Goal: Contribute content: Contribute content

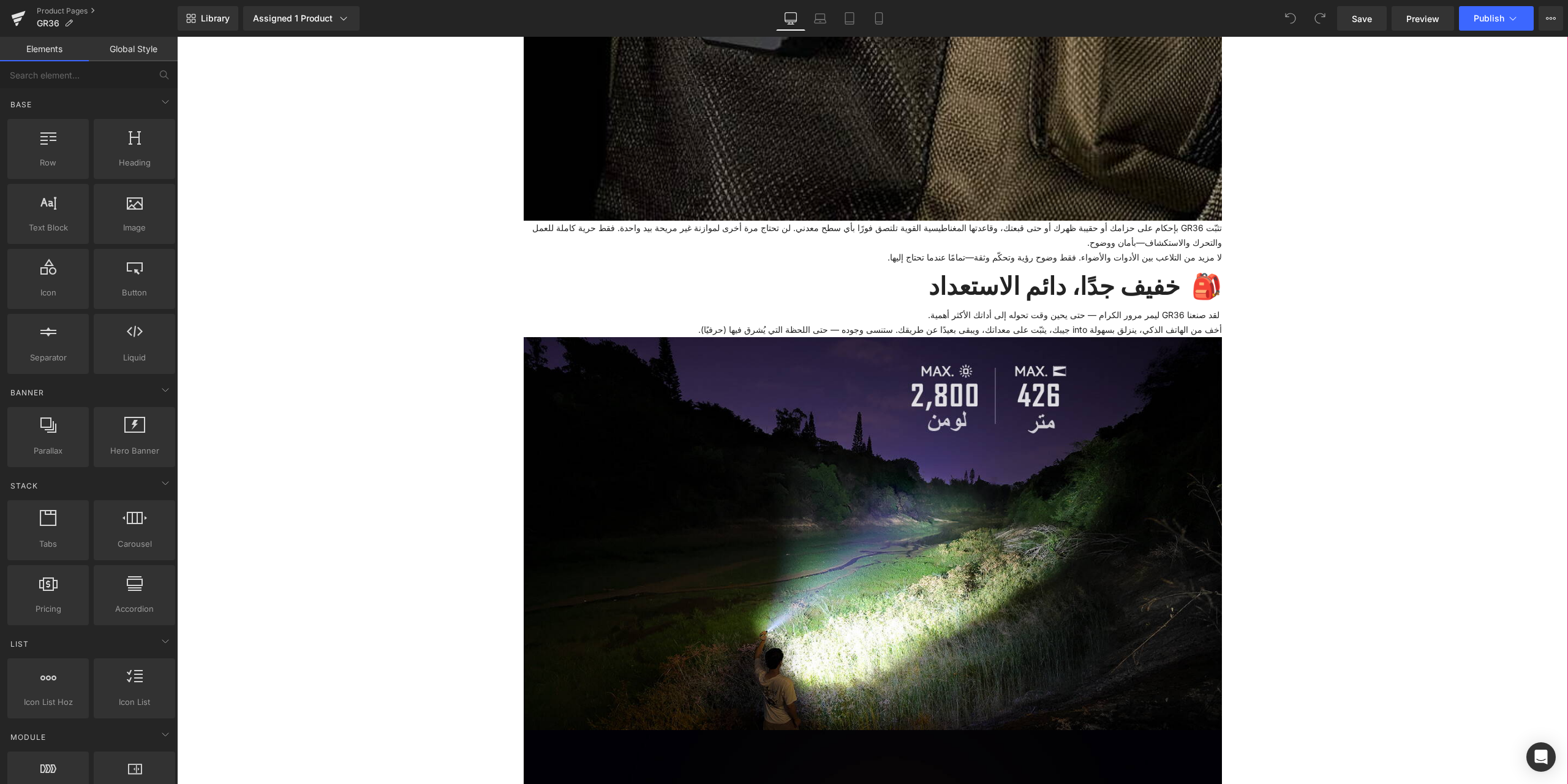
scroll to position [2084, 0]
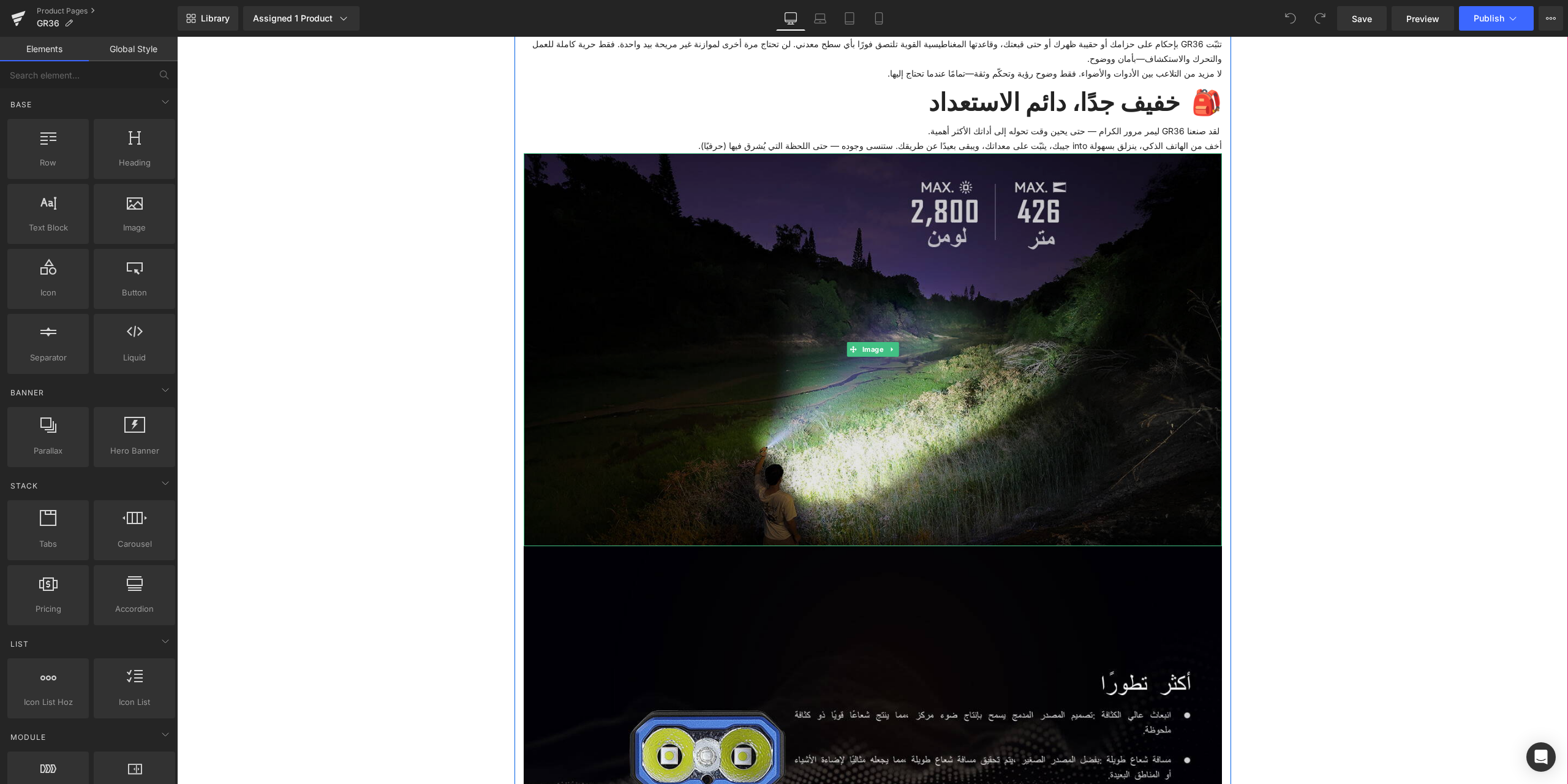
click at [570, 342] on img at bounding box center [873, 349] width 699 height 393
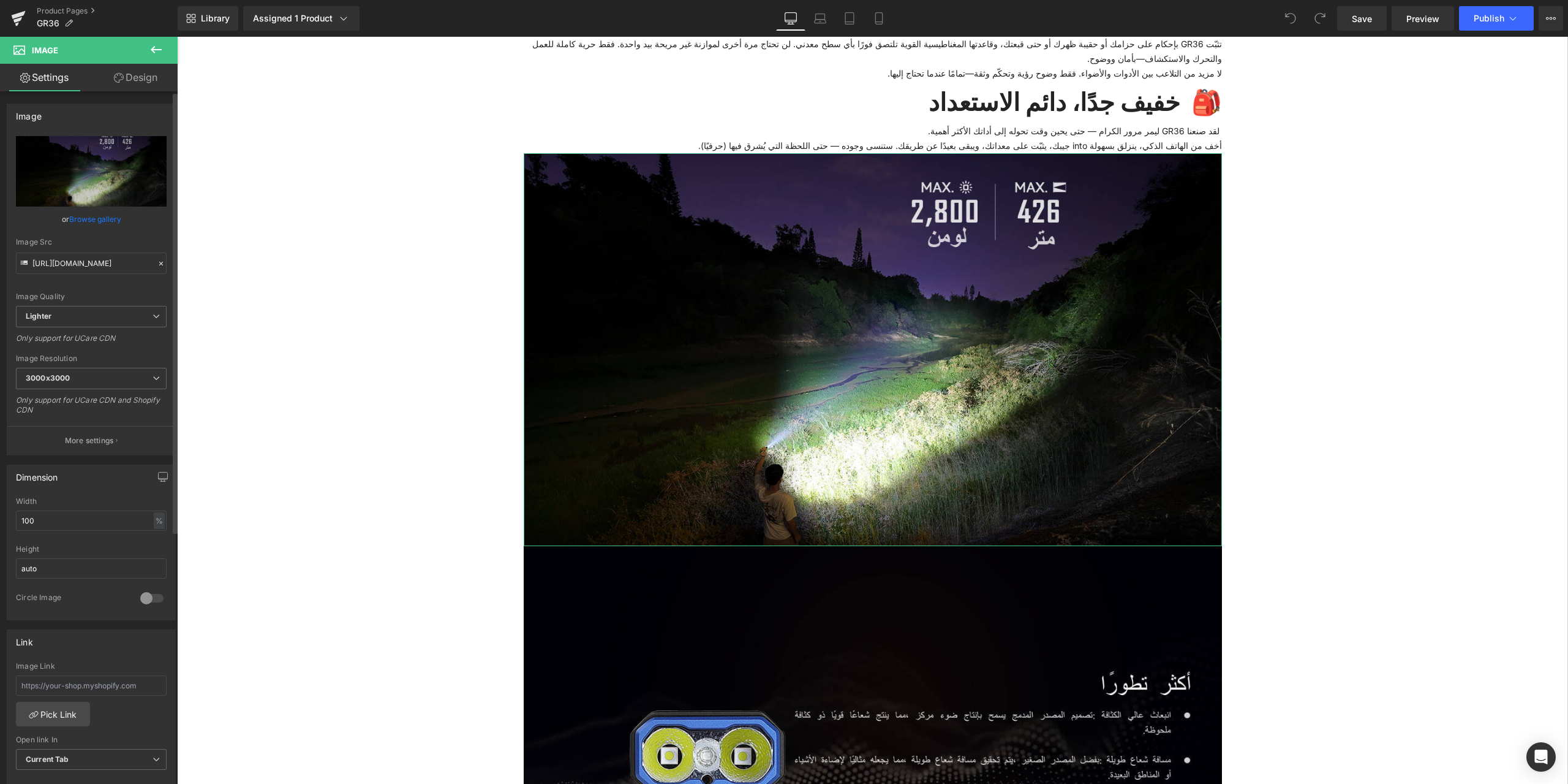
click at [157, 263] on icon at bounding box center [161, 264] width 9 height 9
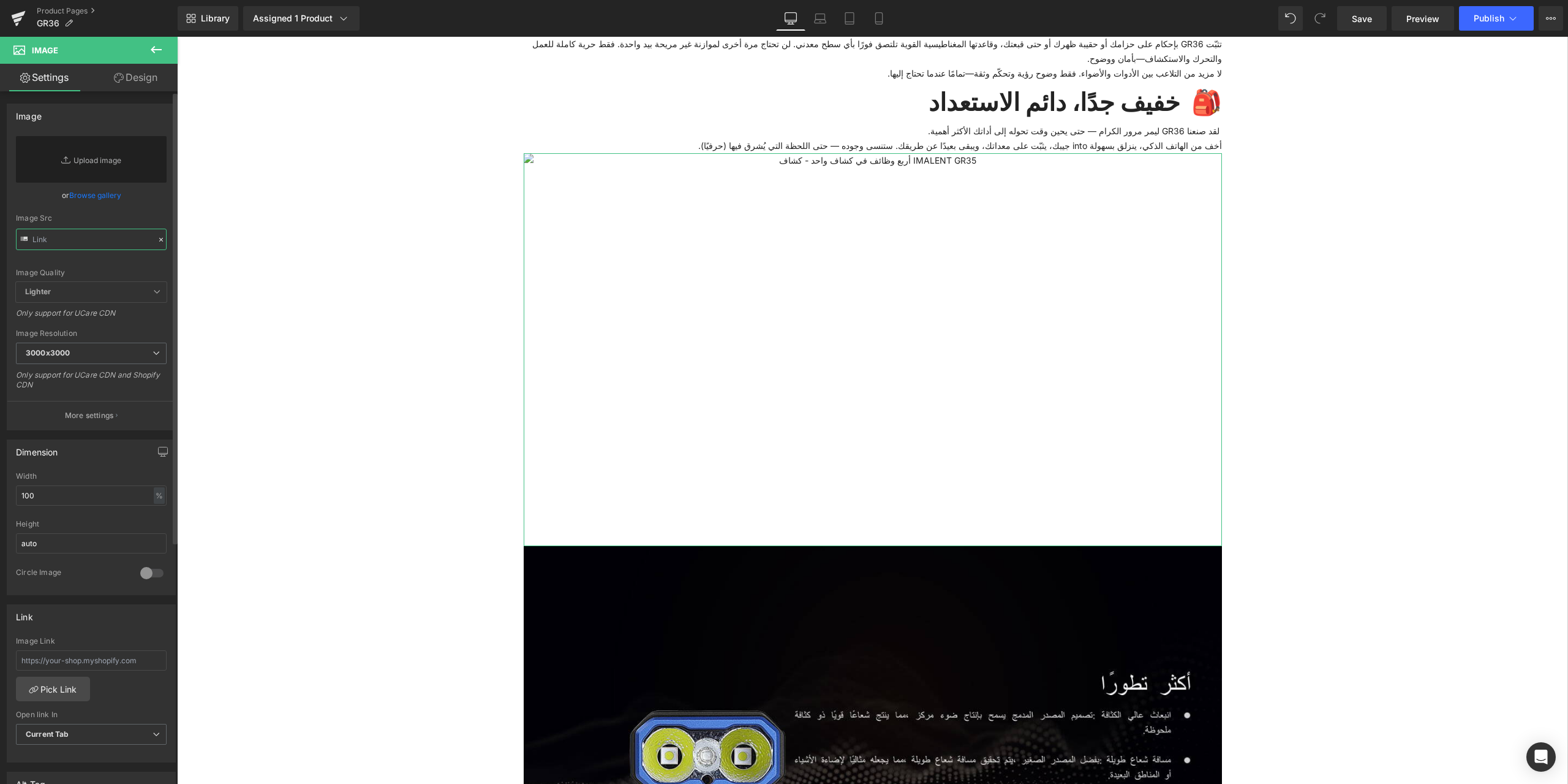
click at [73, 244] on input "text" at bounding box center [91, 239] width 151 height 22
paste input "https://ucarecdn.com/029c640a-739d-4a9c-be1f-9ce65dfa3a8f/-/format/auto/-/previ…"
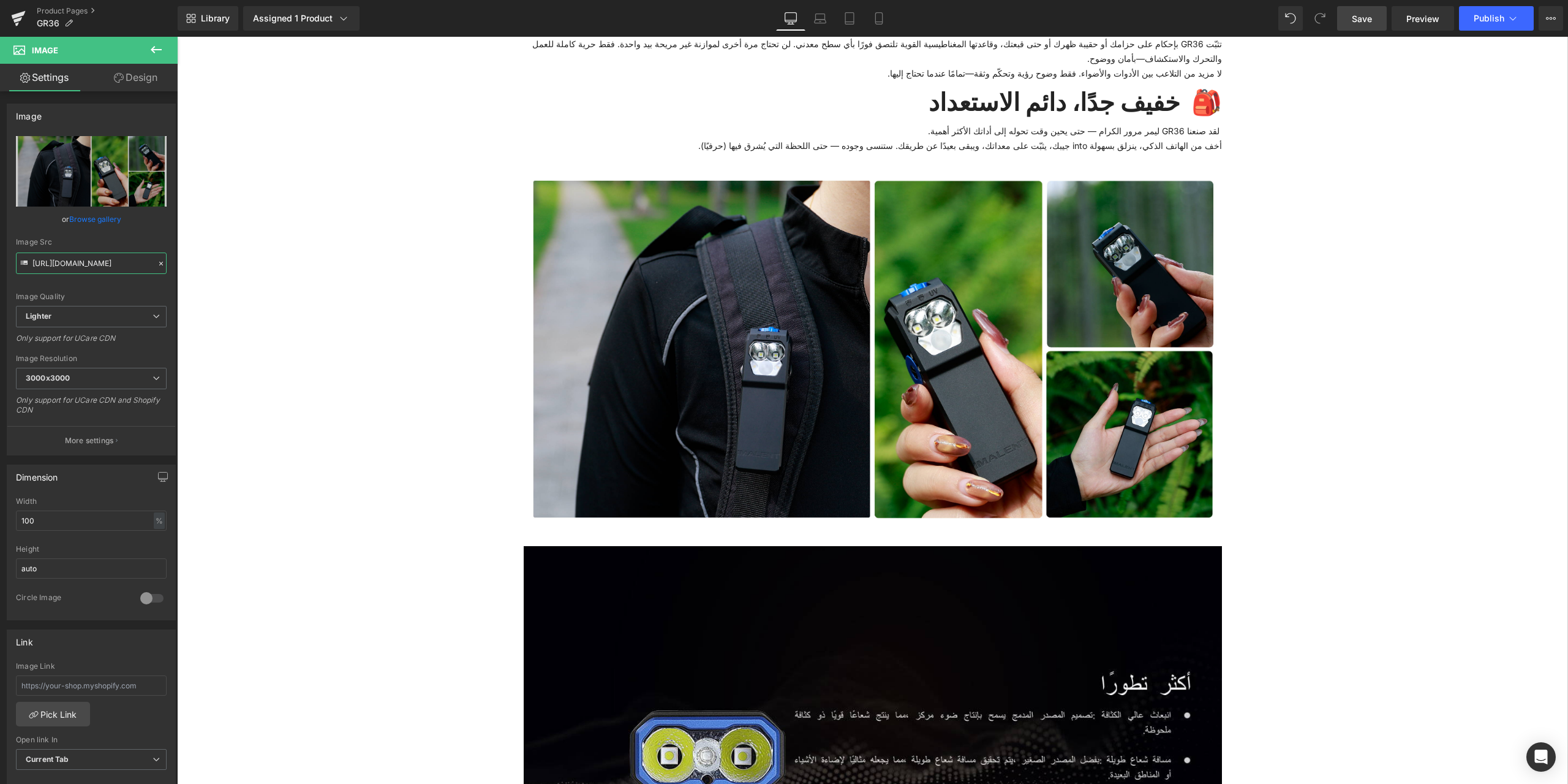
type input "https://ucarecdn.com/029c640a-739d-4a9c-be1f-9ce65dfa3a8f/-/format/auto/-/previ…"
click at [1362, 19] on span "Save" at bounding box center [1362, 19] width 20 height 13
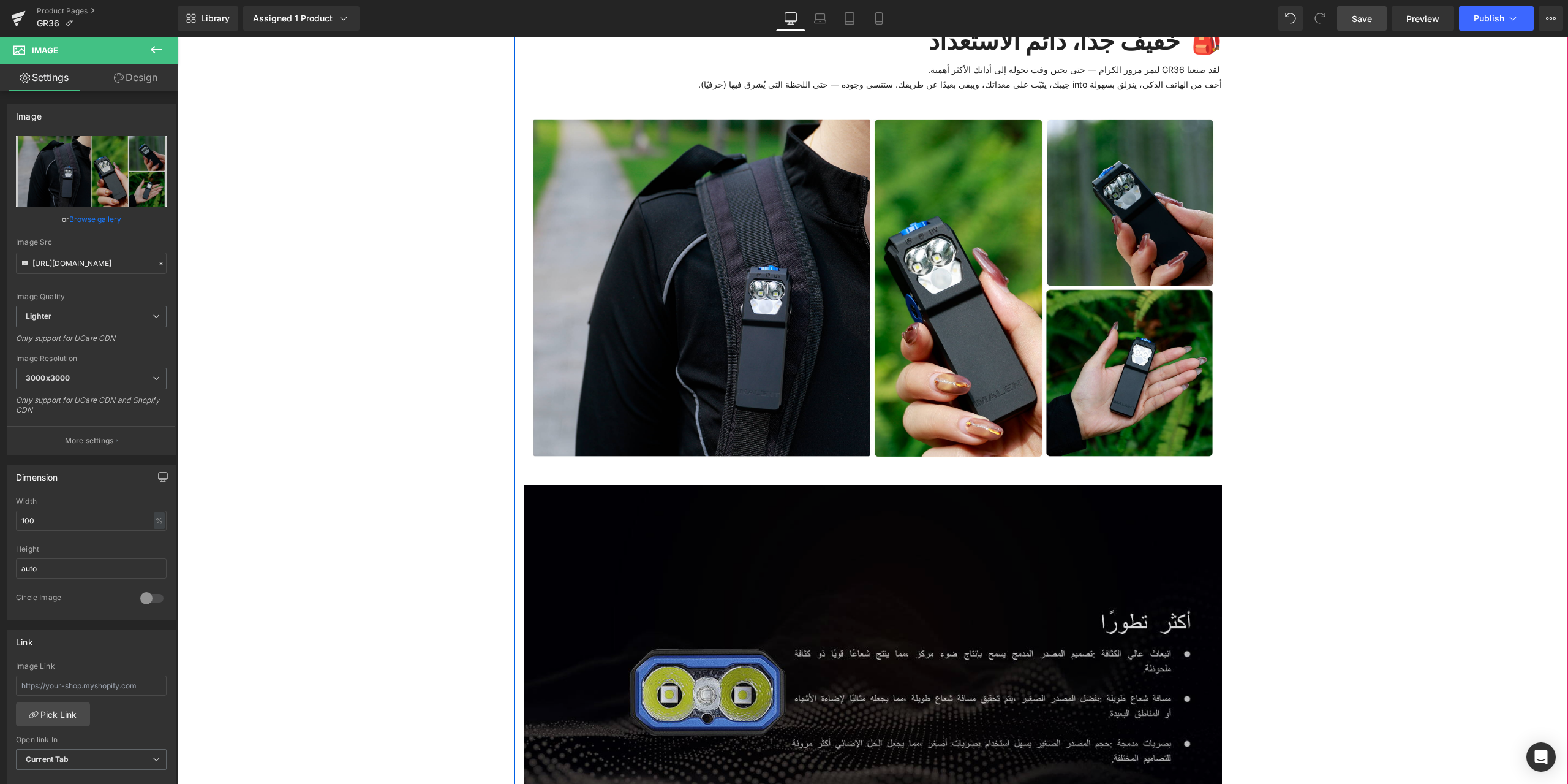
scroll to position [2329, 0]
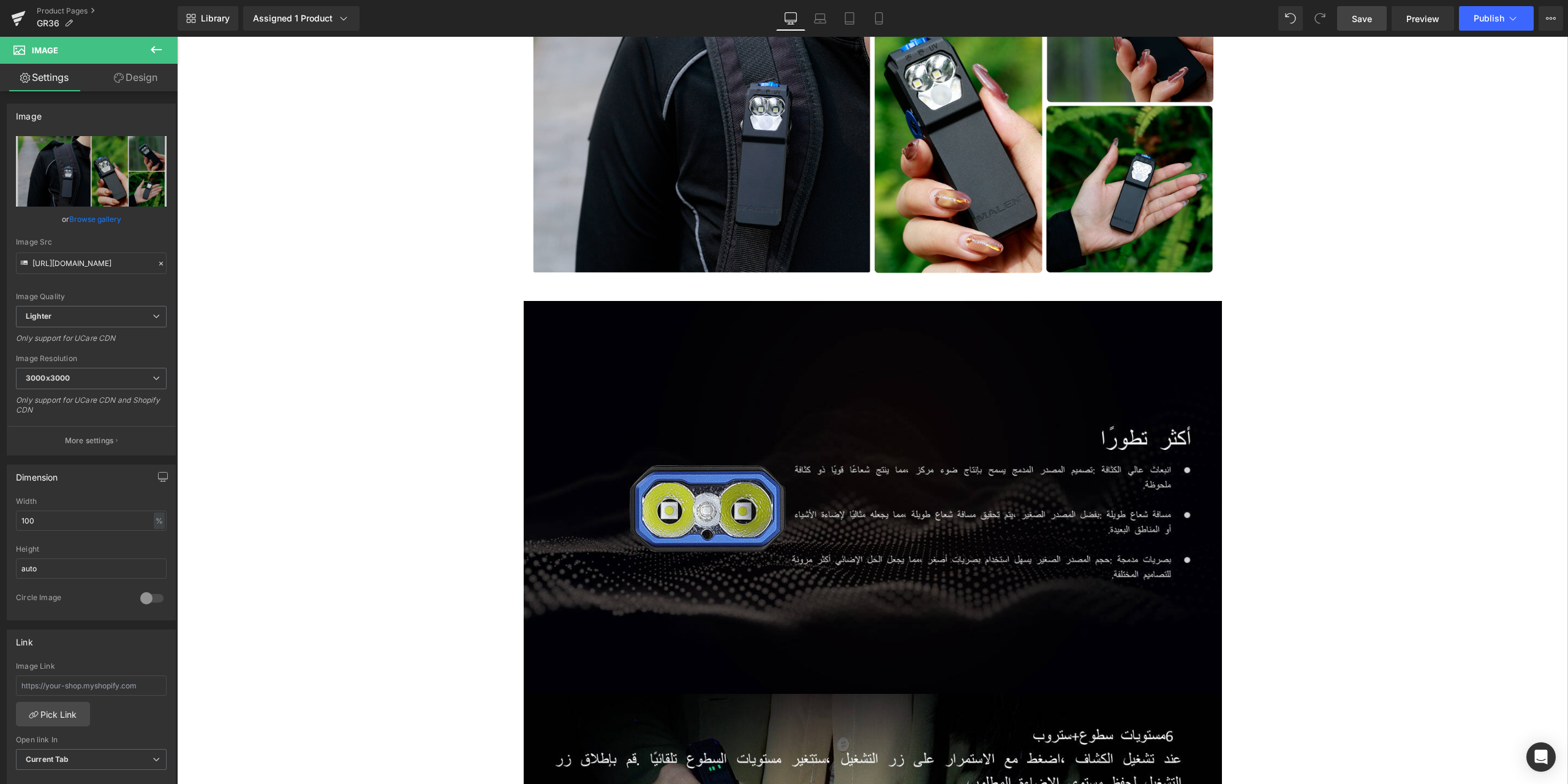
click at [152, 53] on icon at bounding box center [156, 50] width 14 height 14
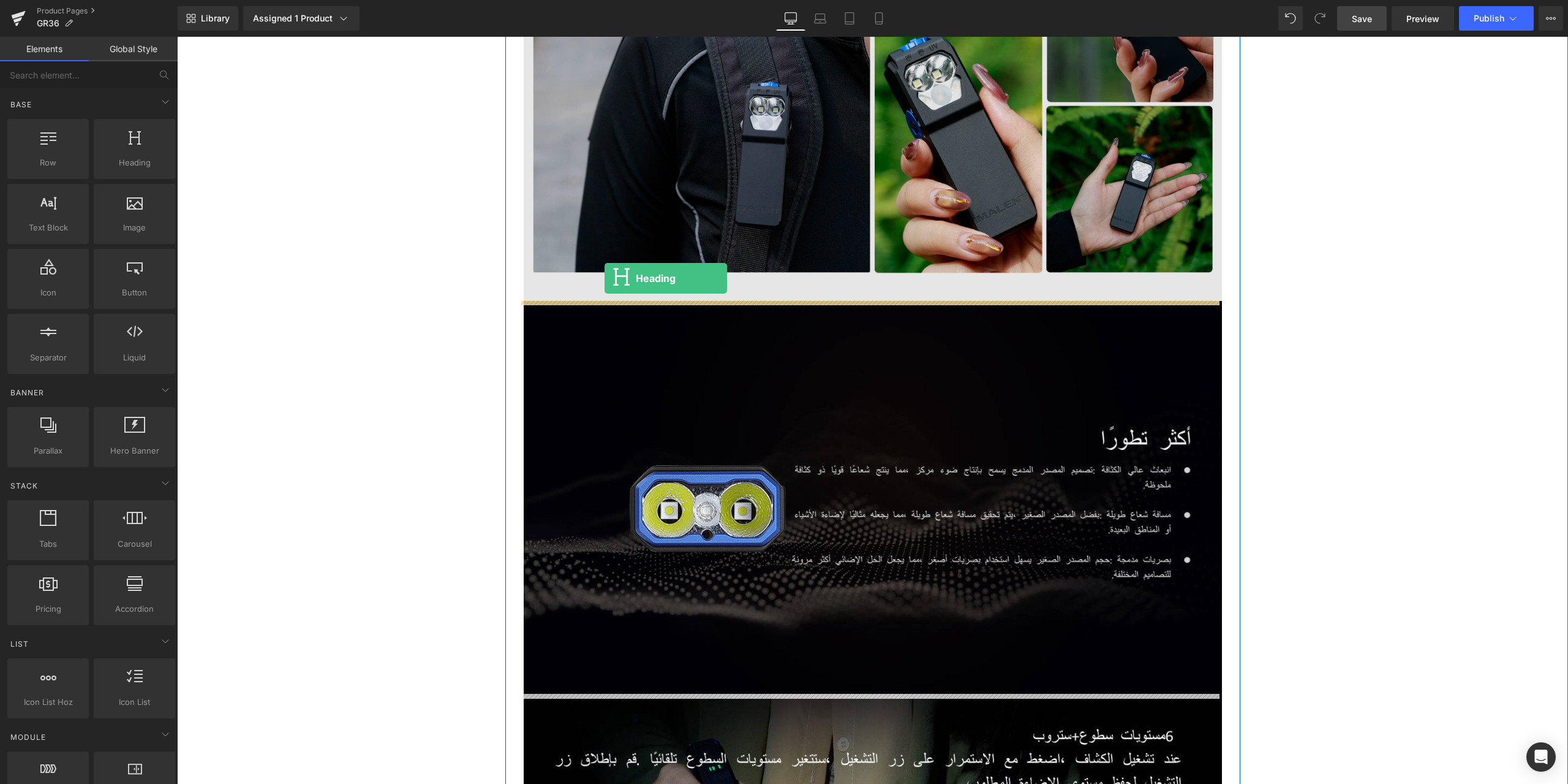
drag, startPoint x: 292, startPoint y: 183, endPoint x: 604, endPoint y: 278, distance: 326.1
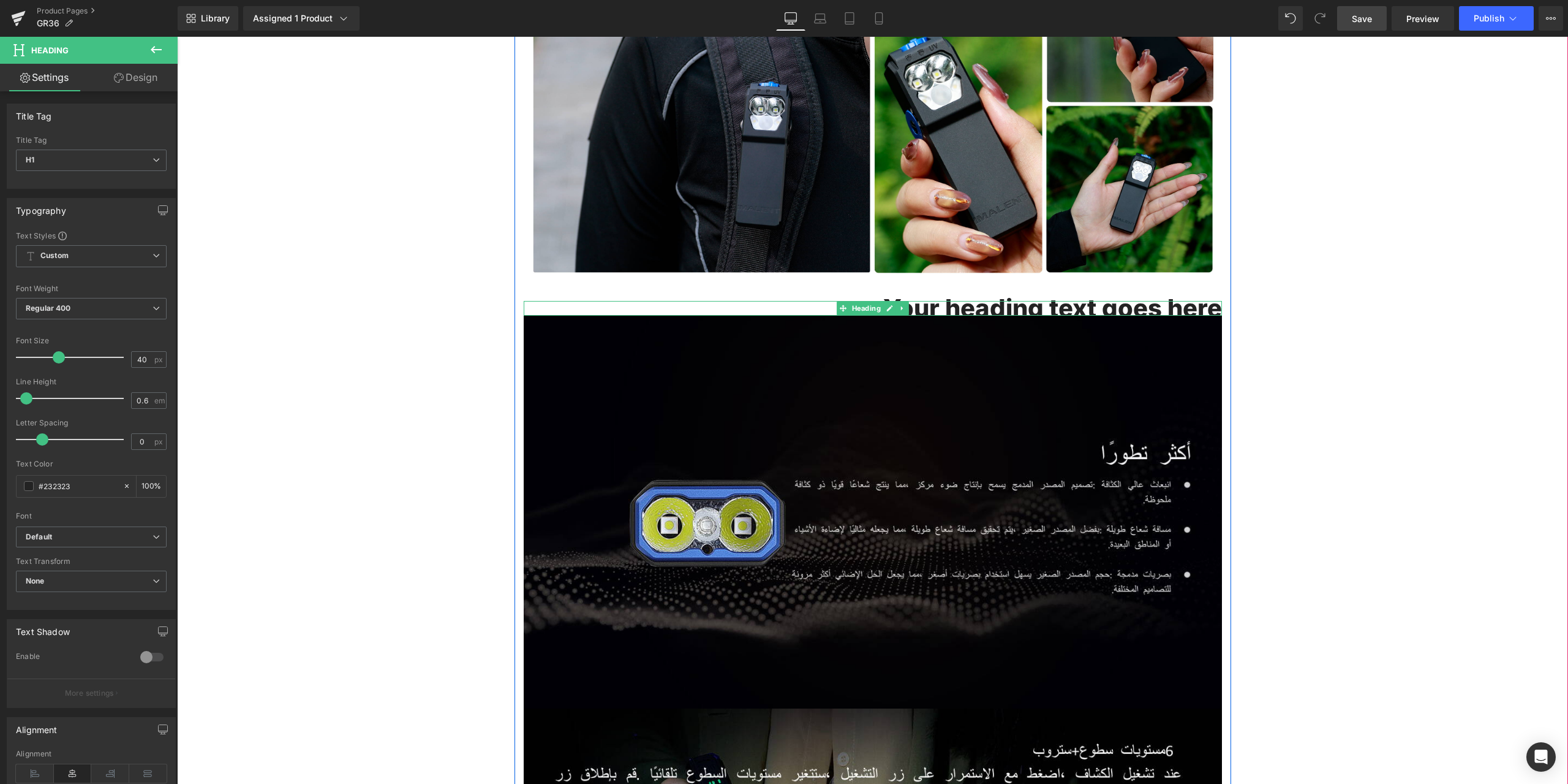
click at [965, 306] on h1 "Your heading text goes here" at bounding box center [873, 308] width 699 height 14
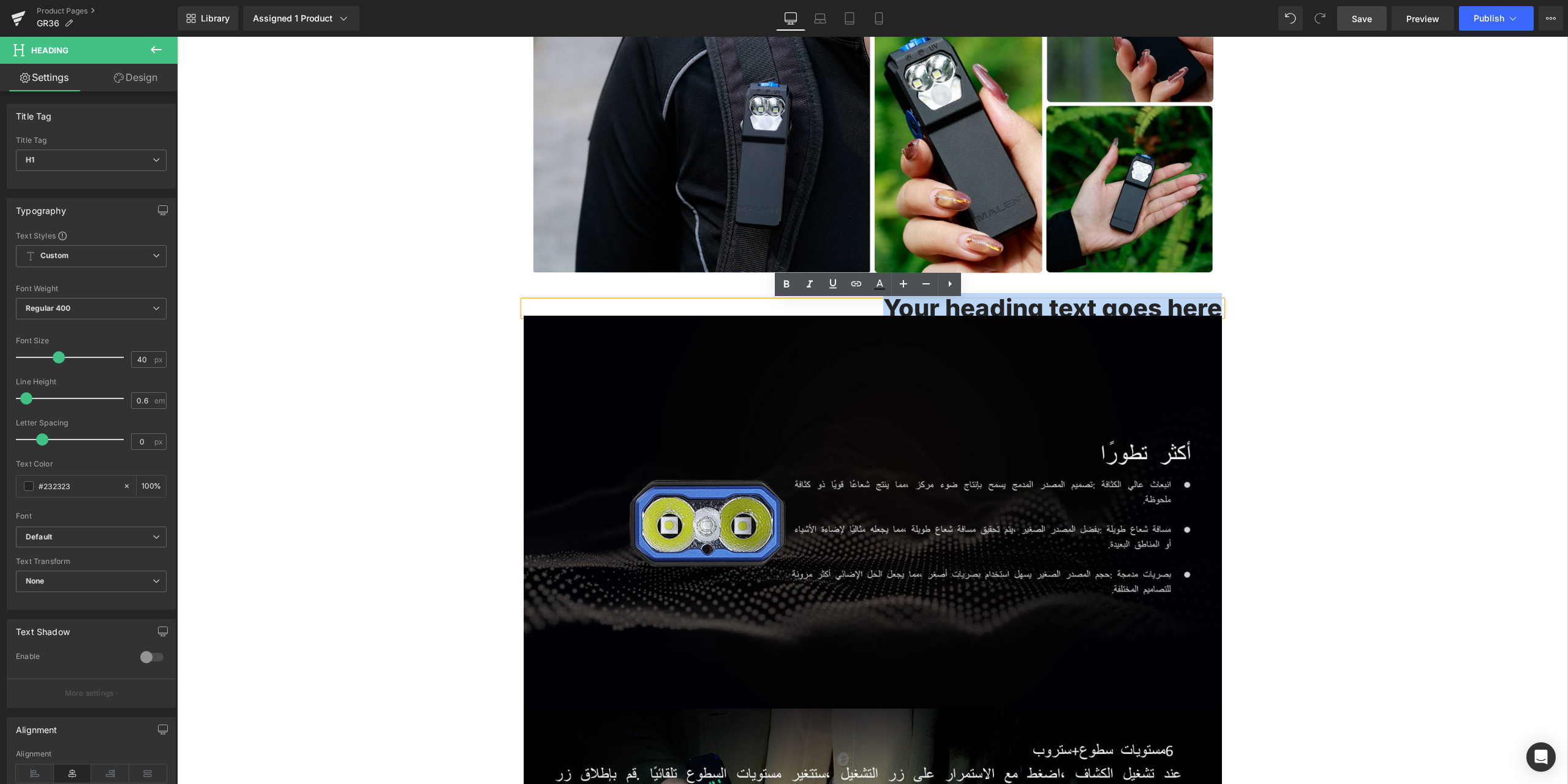
drag, startPoint x: 887, startPoint y: 304, endPoint x: 1223, endPoint y: 318, distance: 336.3
paste div
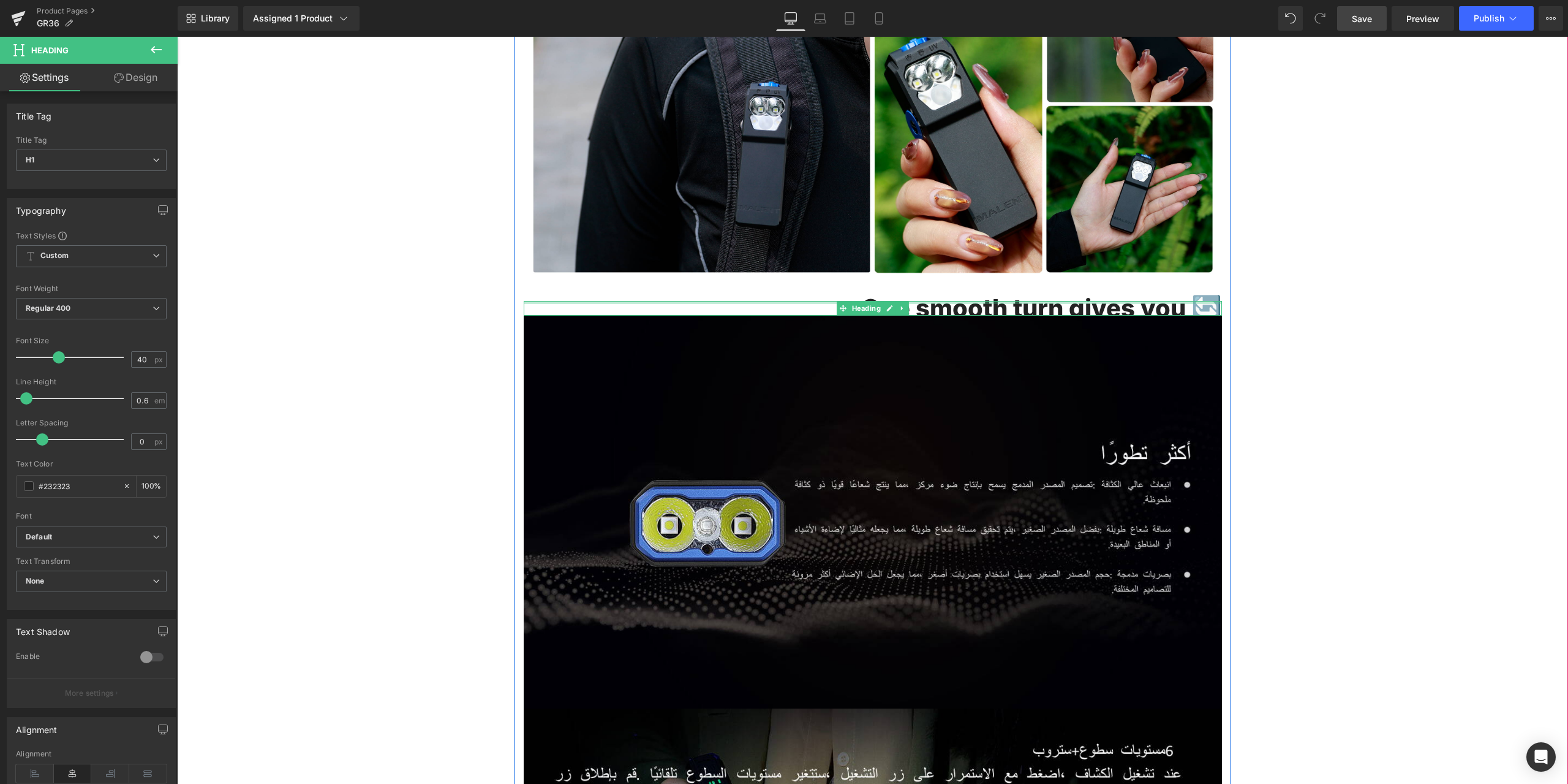
click at [1213, 303] on div at bounding box center [873, 303] width 699 height 3
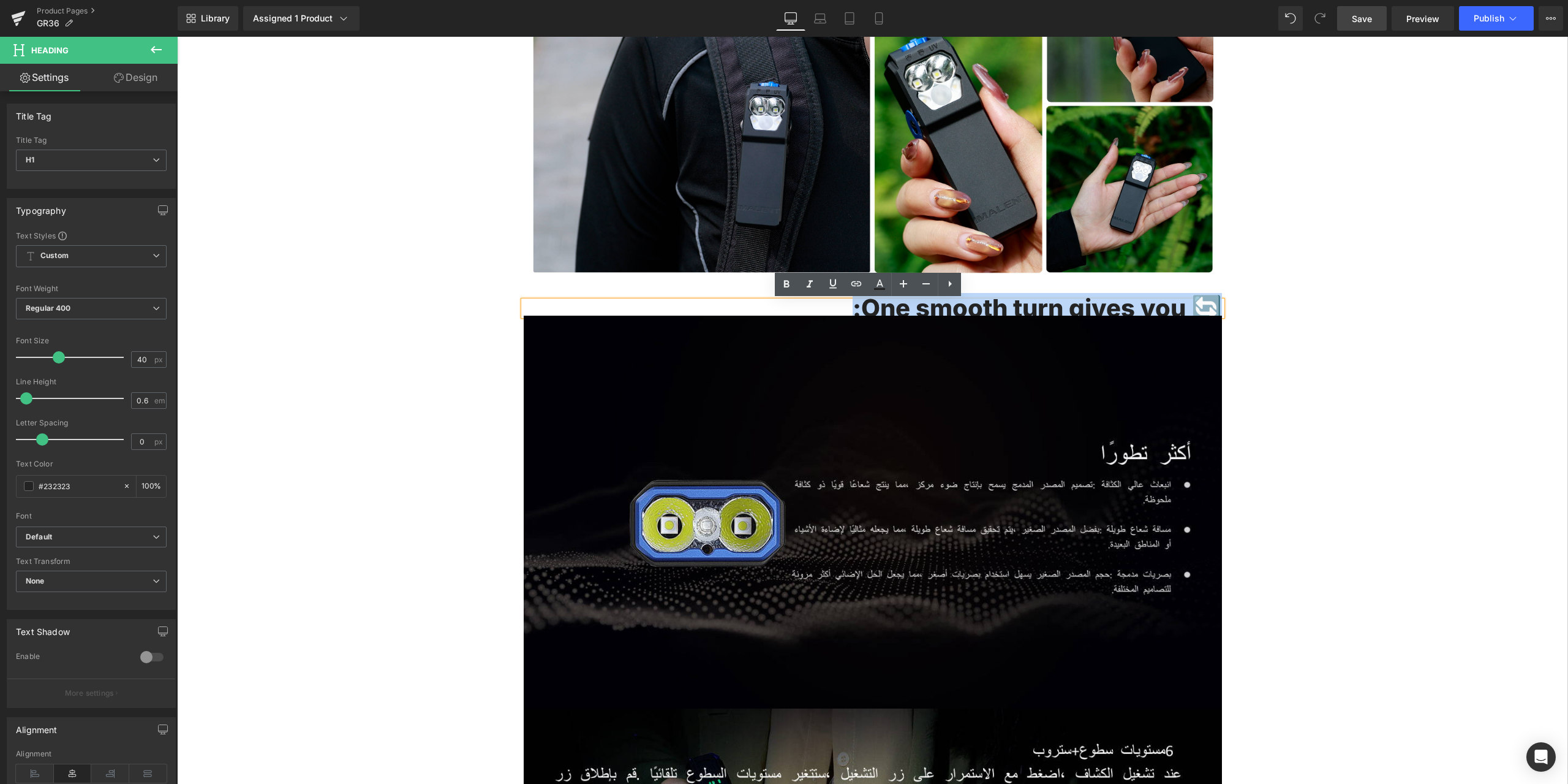
drag, startPoint x: 1213, startPoint y: 303, endPoint x: 848, endPoint y: 303, distance: 365.0
click at [846, 303] on h1 "🔄 One smooth turn gives you:" at bounding box center [873, 308] width 699 height 14
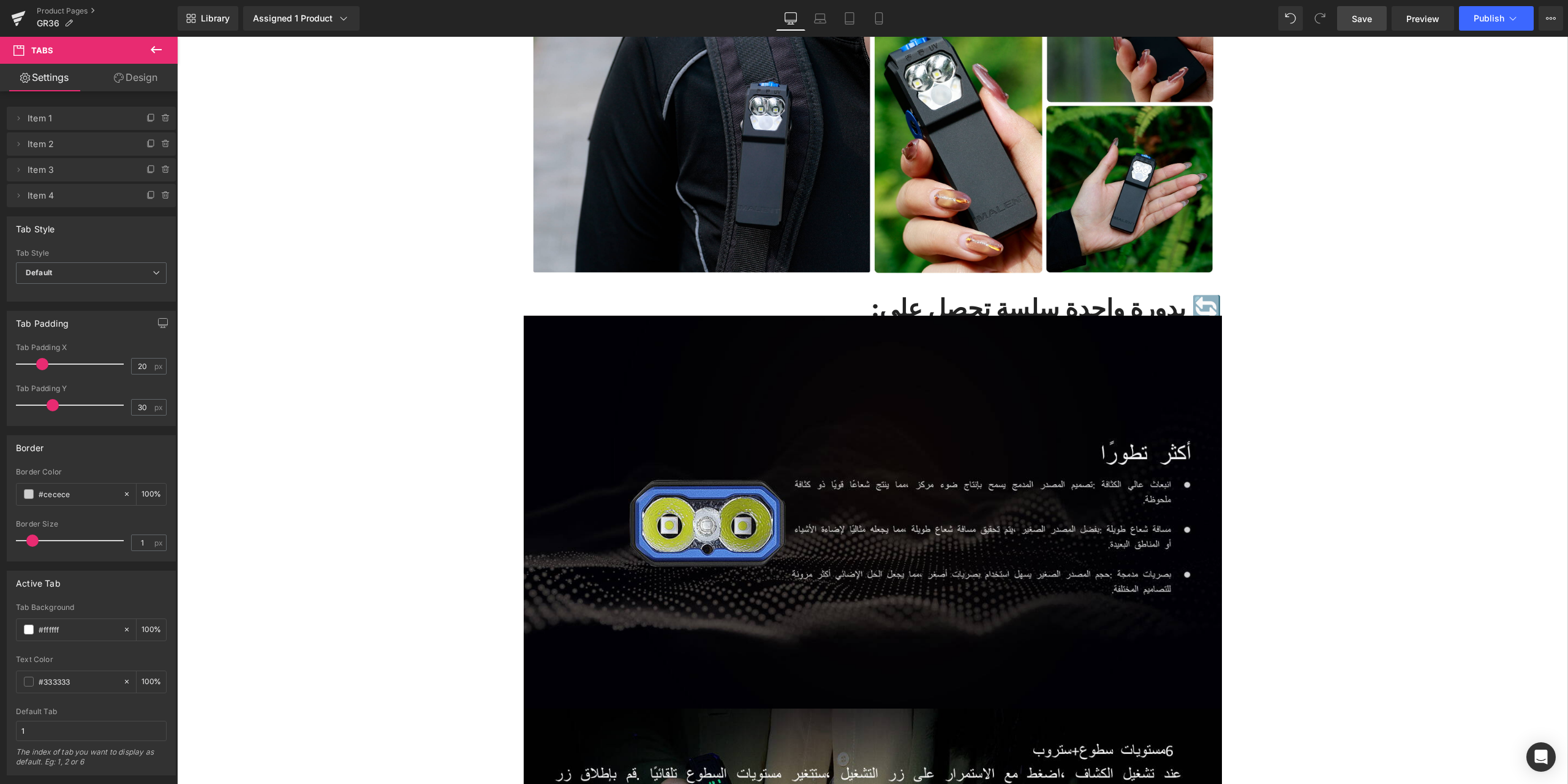
click at [1366, 15] on span "Save" at bounding box center [1362, 19] width 20 height 13
drag, startPoint x: 156, startPoint y: 50, endPoint x: 153, endPoint y: 68, distance: 18.2
click at [156, 51] on icon at bounding box center [156, 50] width 14 height 14
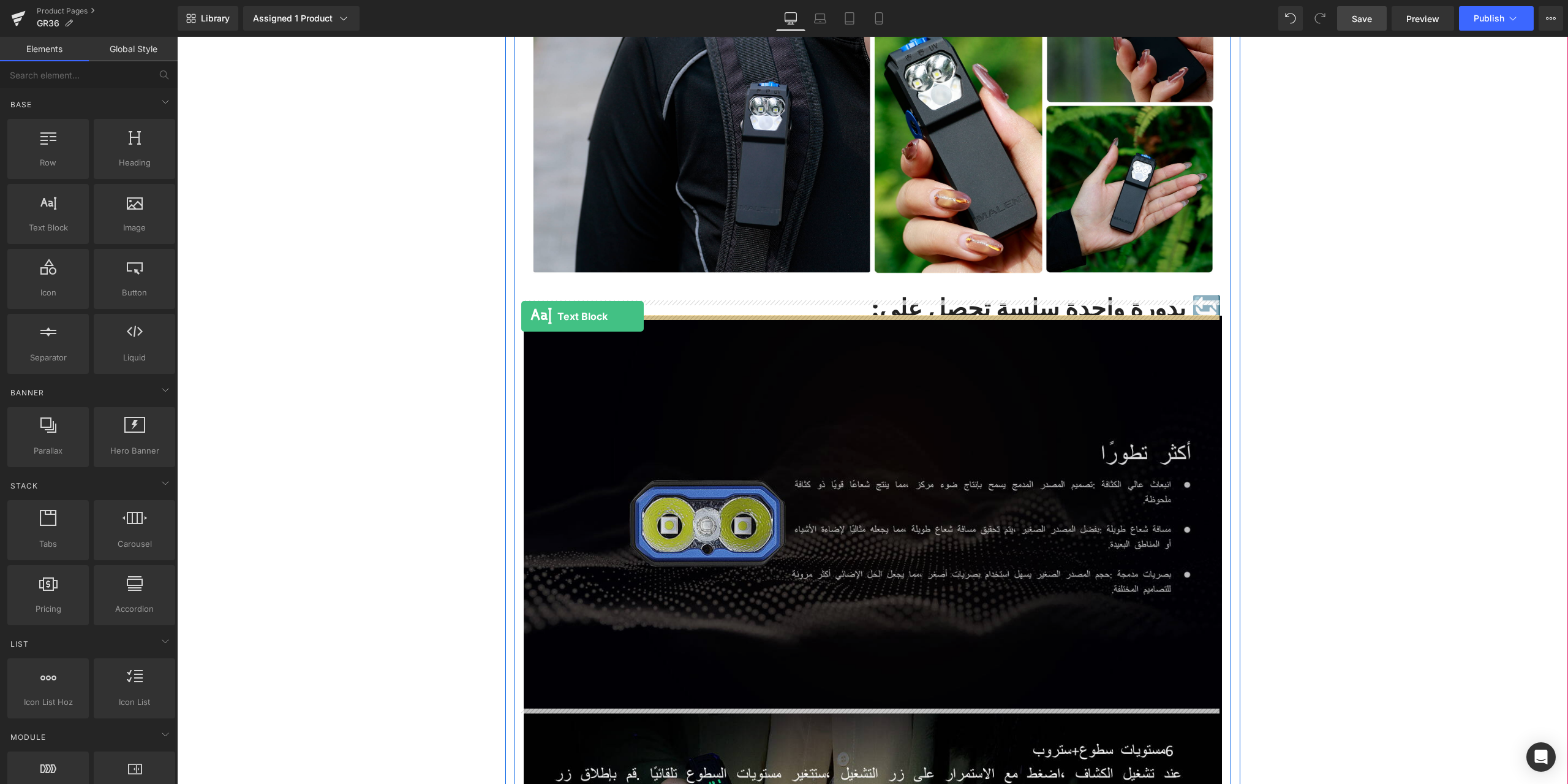
drag, startPoint x: 233, startPoint y: 244, endPoint x: 521, endPoint y: 316, distance: 296.9
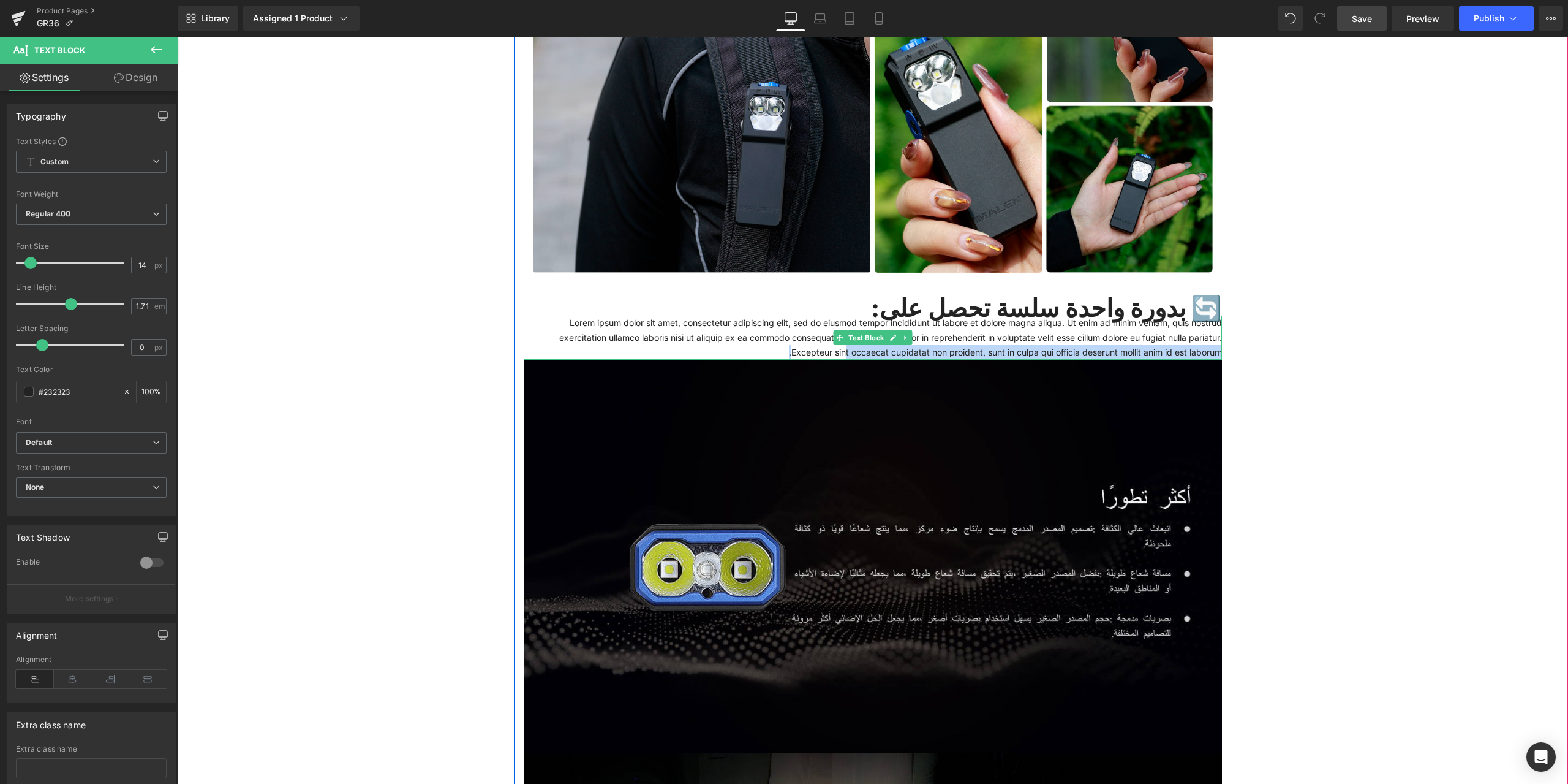
drag, startPoint x: 779, startPoint y: 354, endPoint x: 835, endPoint y: 355, distance: 56.0
click at [835, 355] on p "Lorem ipsum dolor sit amet, consectetur adipiscing elit, sed do eiusmod tempor …" at bounding box center [873, 337] width 699 height 44
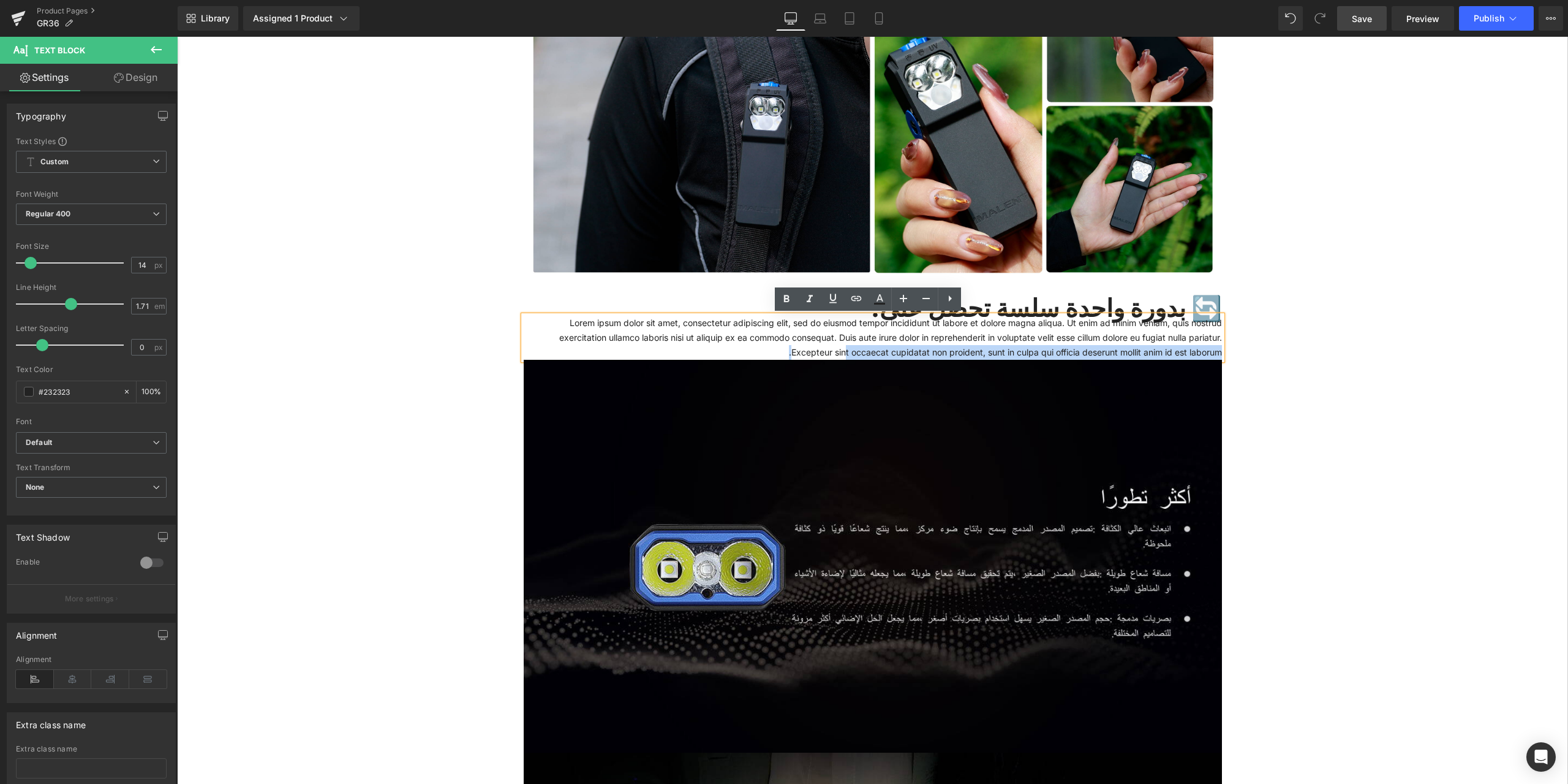
click at [1201, 349] on p "Lorem ipsum dolor sit amet, consectetur adipiscing elit, sed do eiusmod tempor …" at bounding box center [873, 337] width 699 height 44
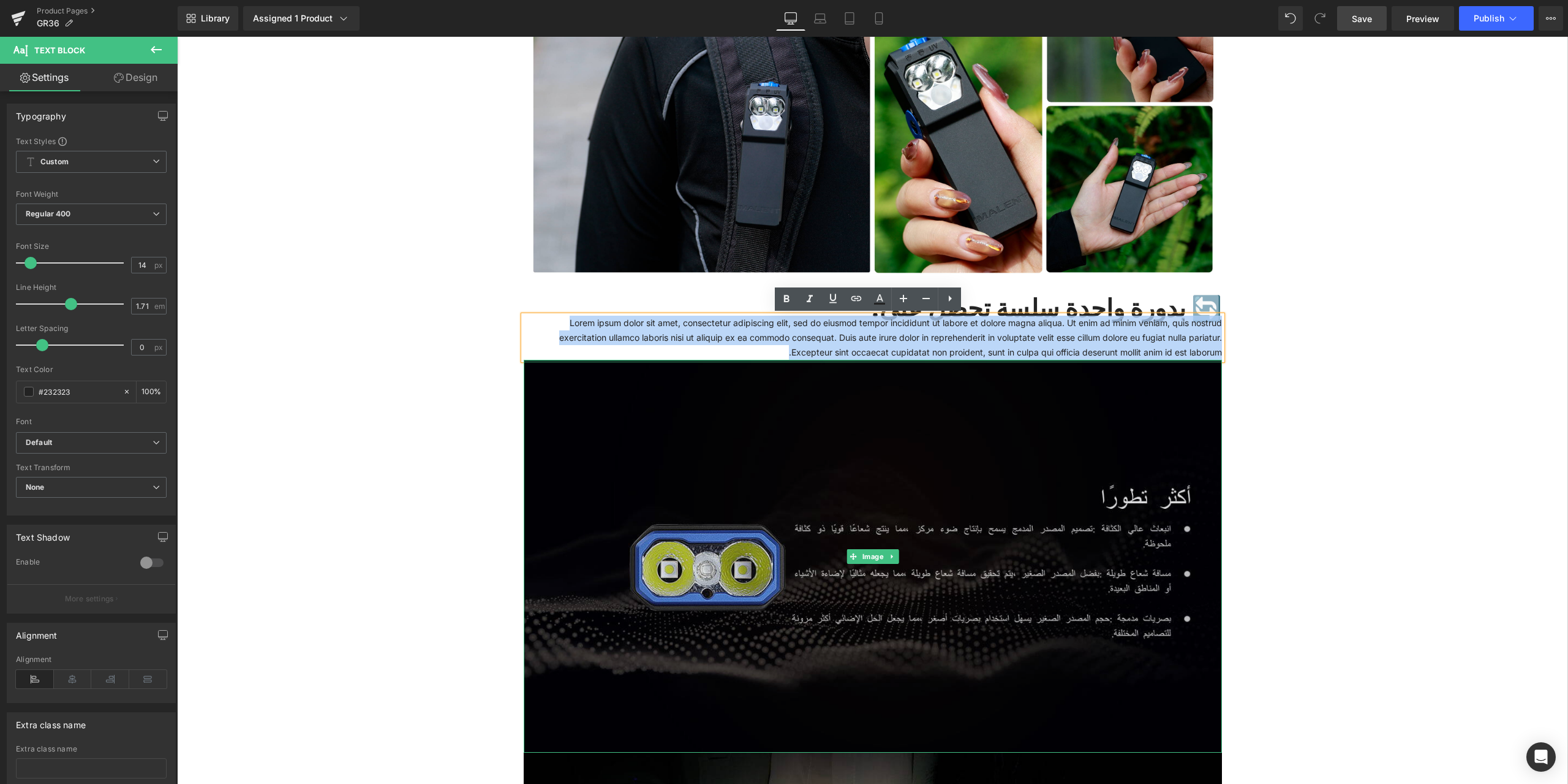
drag, startPoint x: 1217, startPoint y: 321, endPoint x: 583, endPoint y: 360, distance: 635.2
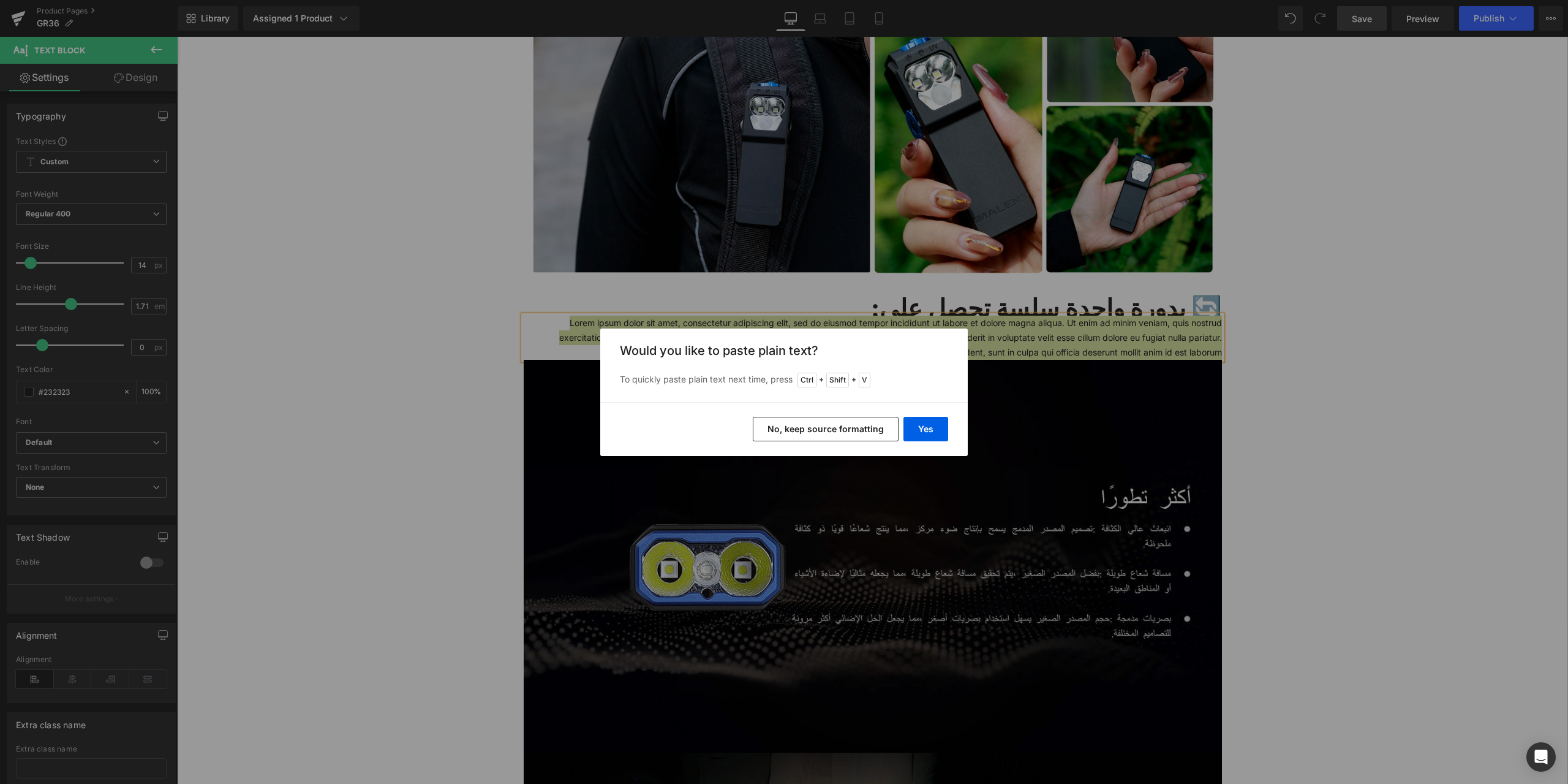
click at [866, 428] on button "No, keep source formatting" at bounding box center [825, 429] width 145 height 24
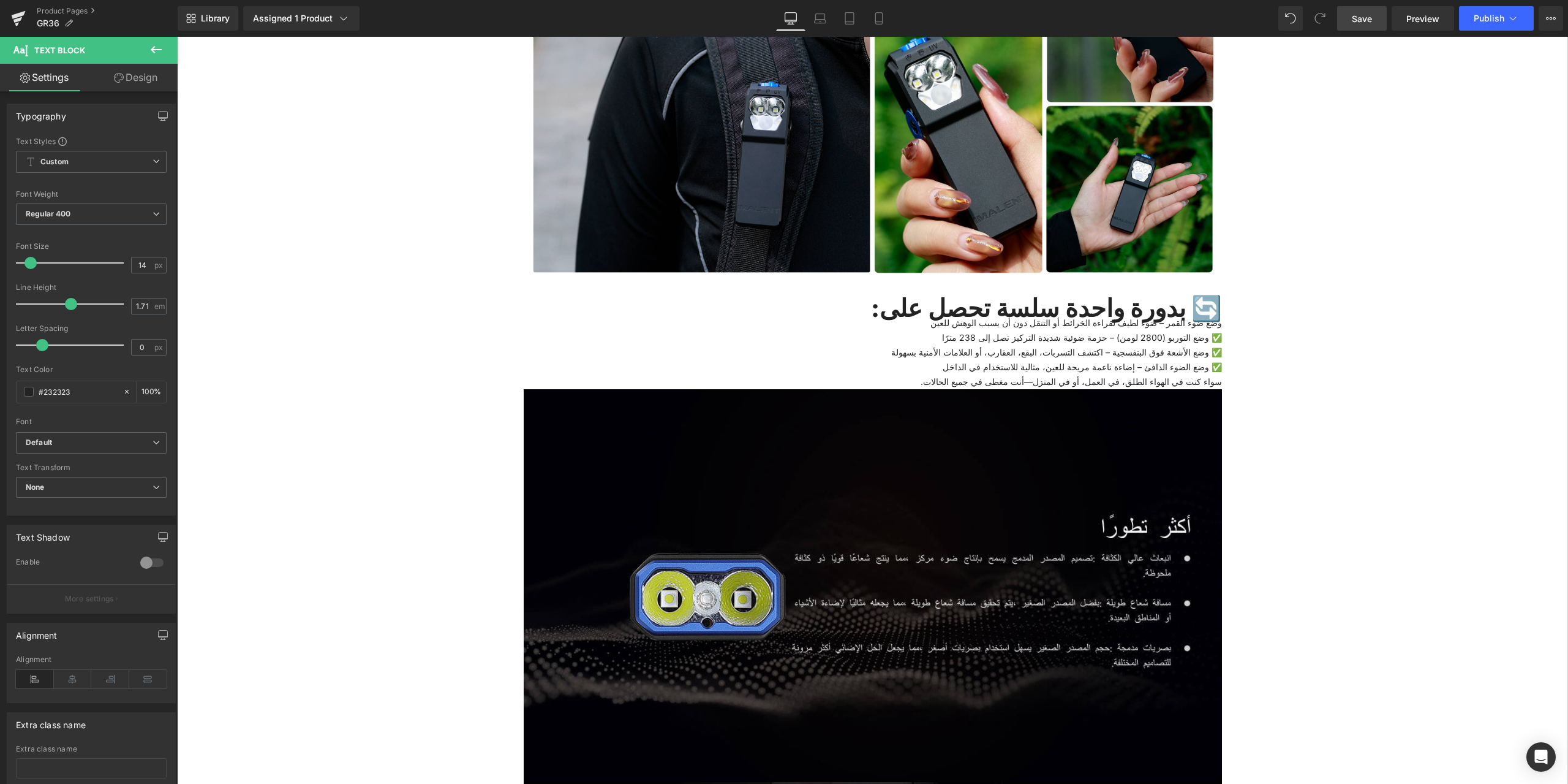
click at [158, 52] on icon at bounding box center [156, 50] width 14 height 14
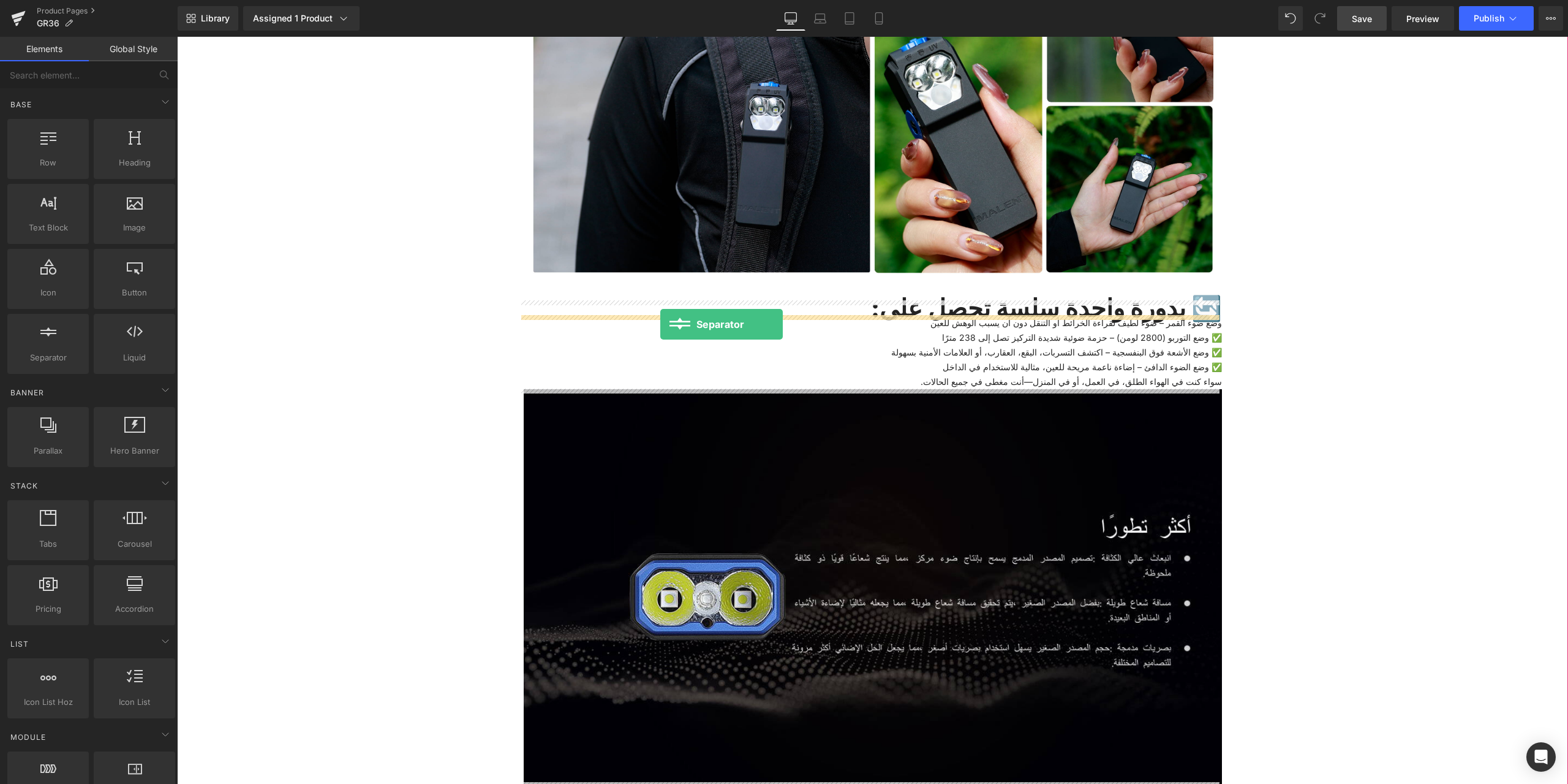
drag, startPoint x: 217, startPoint y: 377, endPoint x: 660, endPoint y: 324, distance: 446.2
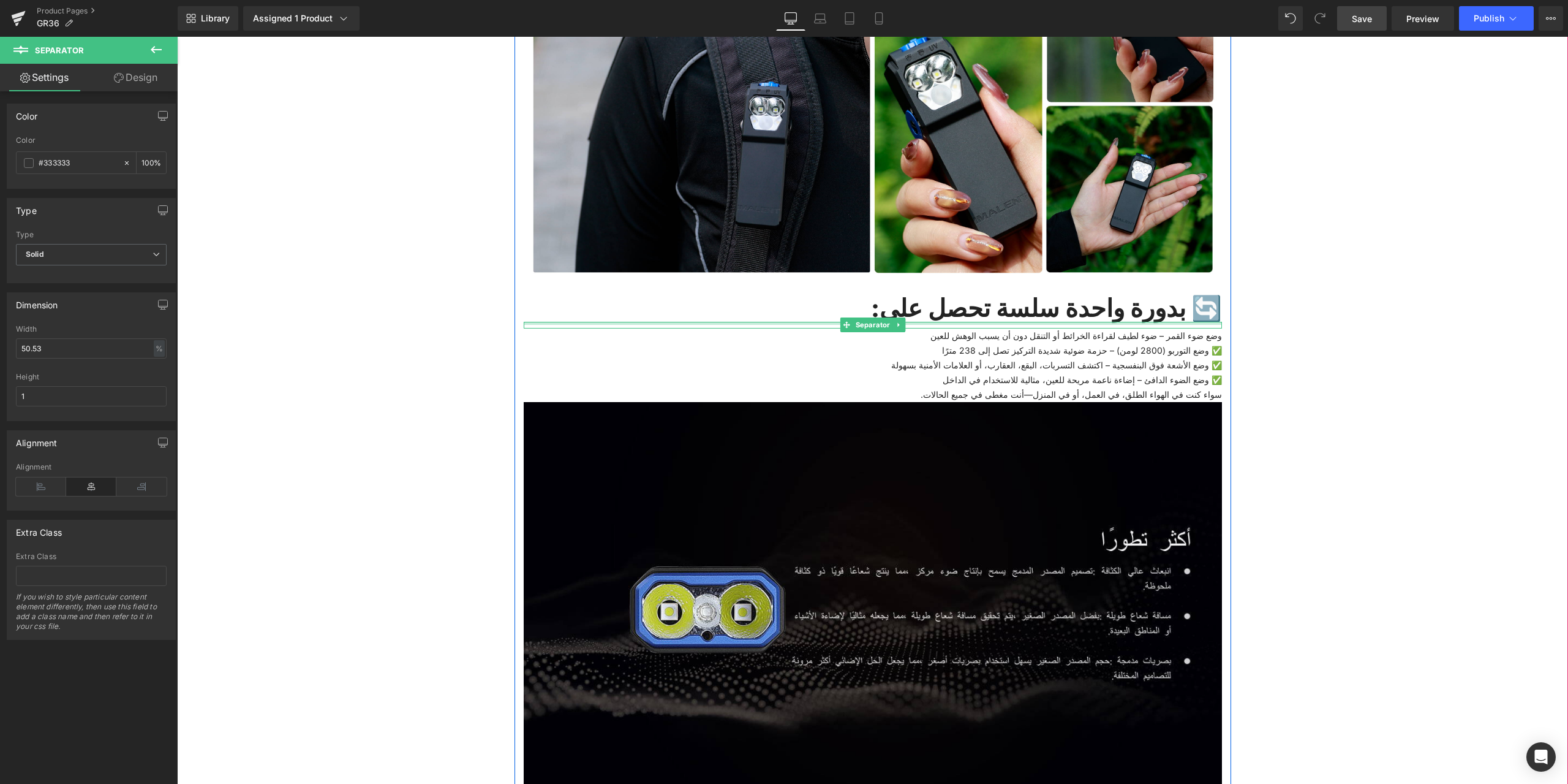
click at [562, 324] on div at bounding box center [873, 323] width 699 height 3
drag, startPoint x: 63, startPoint y: 349, endPoint x: 0, endPoint y: 344, distance: 63.2
click at [0, 344] on div "Dimension 50.53% Width 50.53 % % px 1px Height 1" at bounding box center [91, 352] width 183 height 138
type input "0"
drag, startPoint x: 31, startPoint y: 396, endPoint x: 0, endPoint y: 389, distance: 31.8
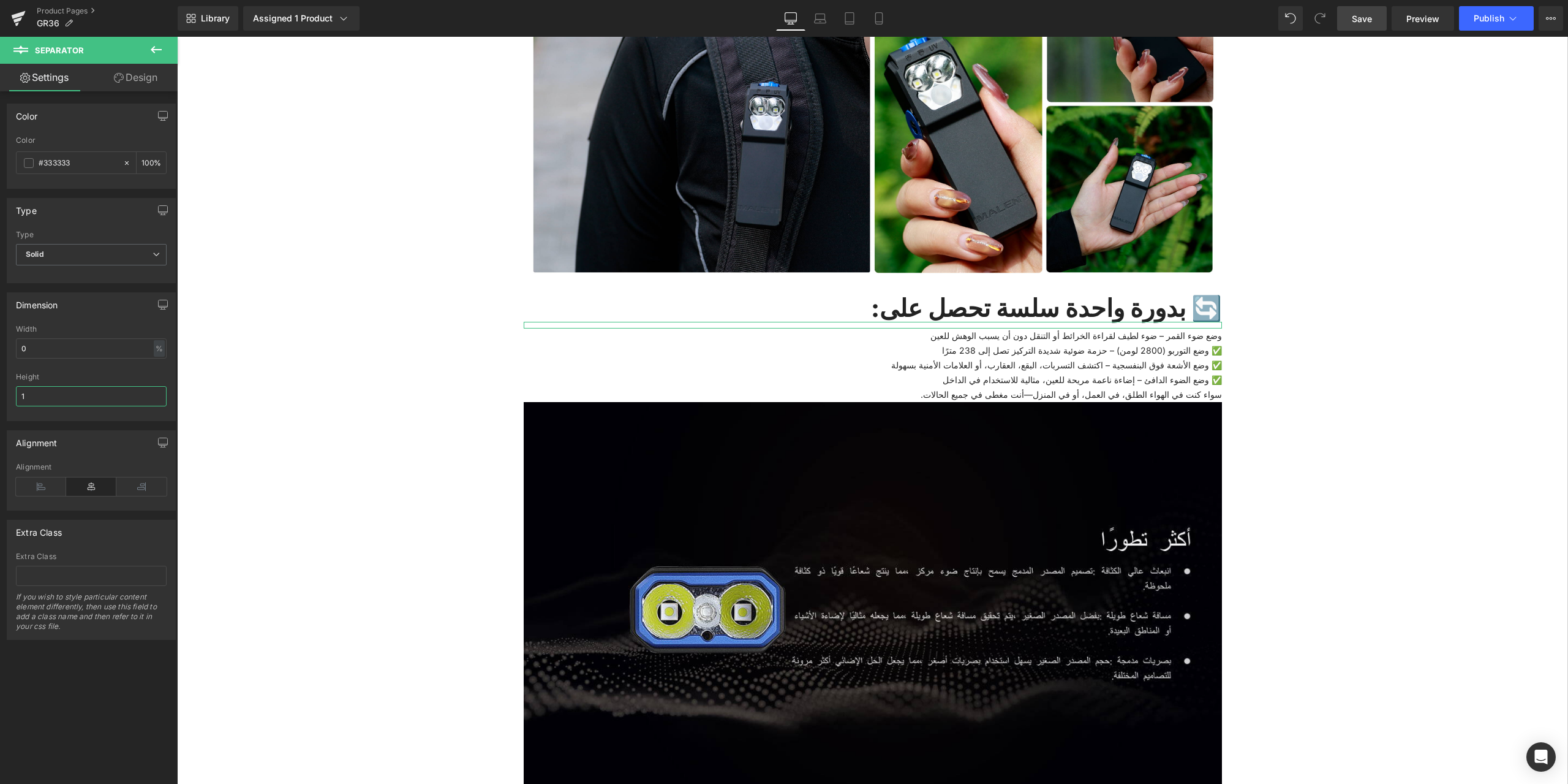
click at [0, 389] on div "Dimension 50.53% Width 0 % % px 1px Height 1" at bounding box center [91, 352] width 183 height 138
type input "2"
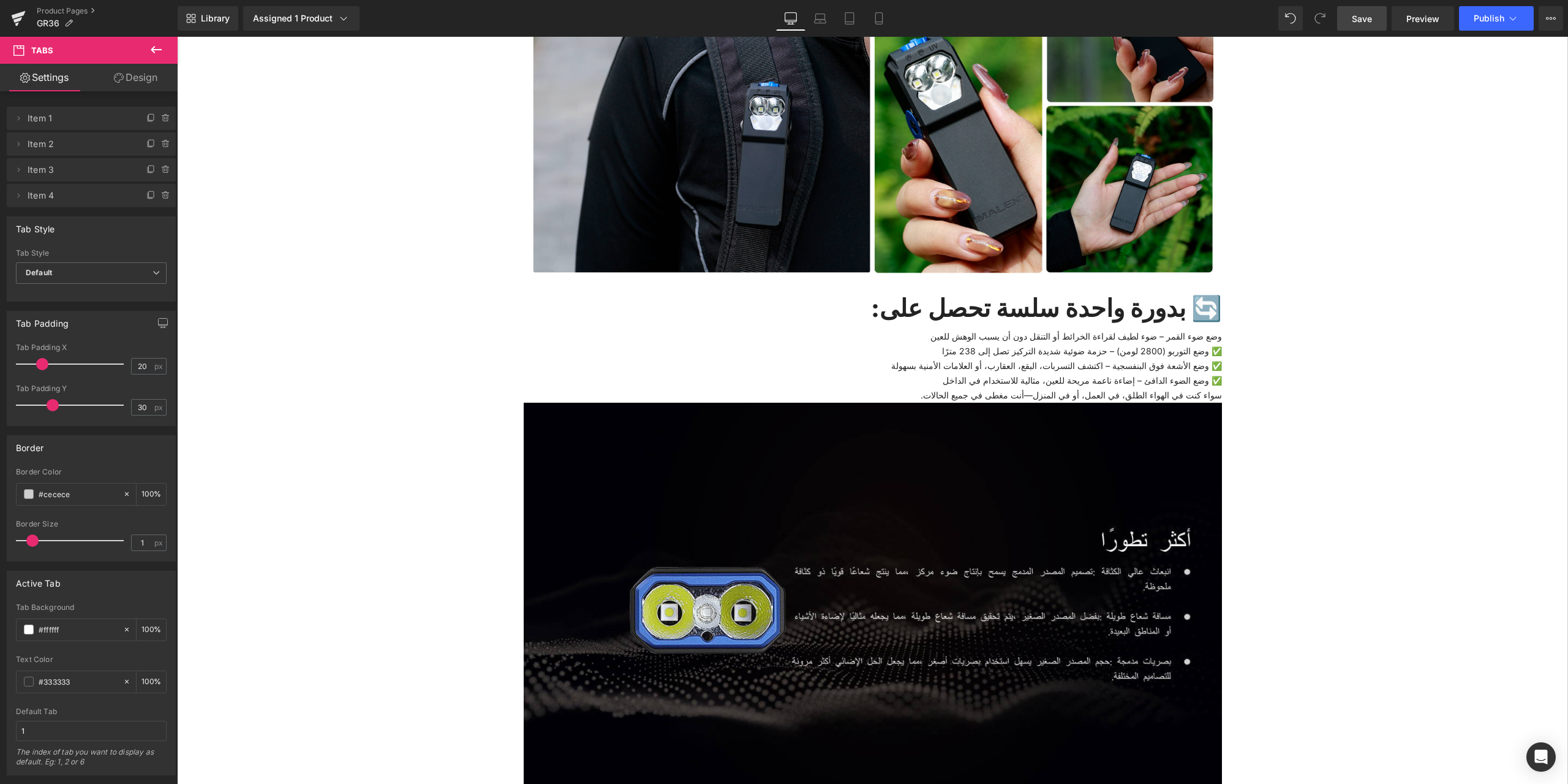
click at [1359, 15] on span "Save" at bounding box center [1362, 19] width 20 height 13
click at [158, 53] on icon at bounding box center [156, 50] width 14 height 14
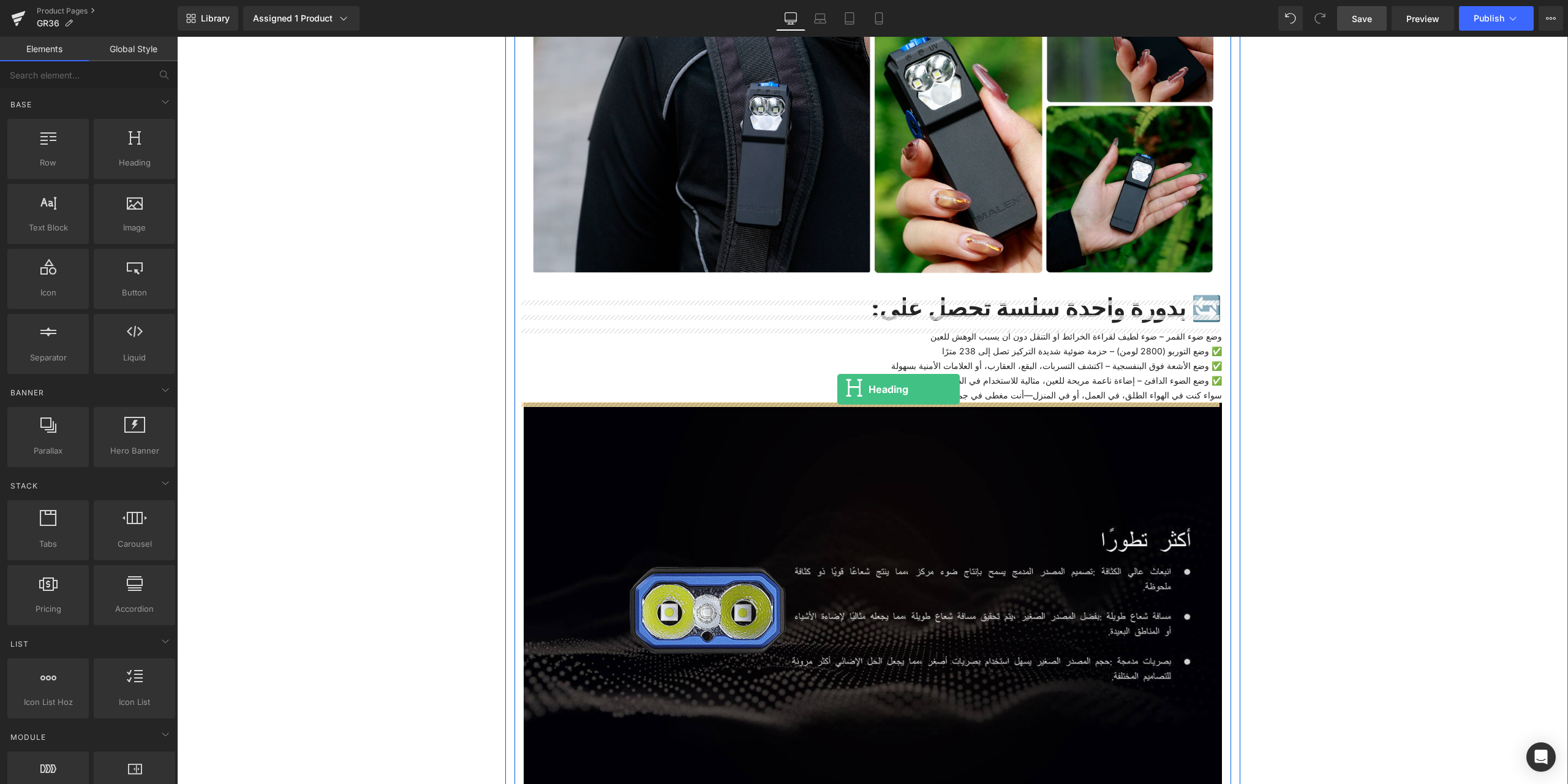
drag, startPoint x: 325, startPoint y: 186, endPoint x: 838, endPoint y: 389, distance: 551.7
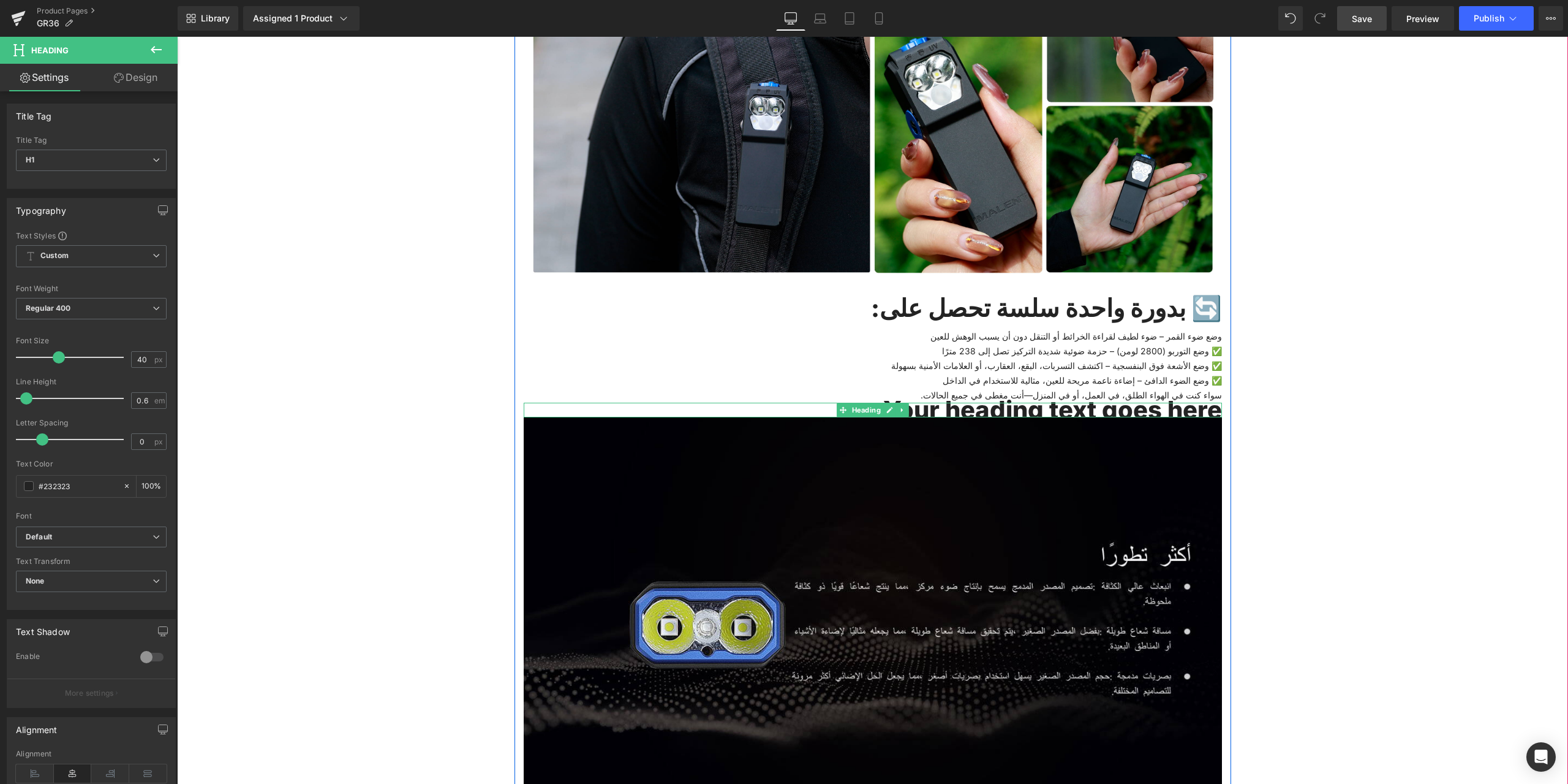
click at [953, 409] on h1 "Your heading text goes here" at bounding box center [873, 410] width 699 height 14
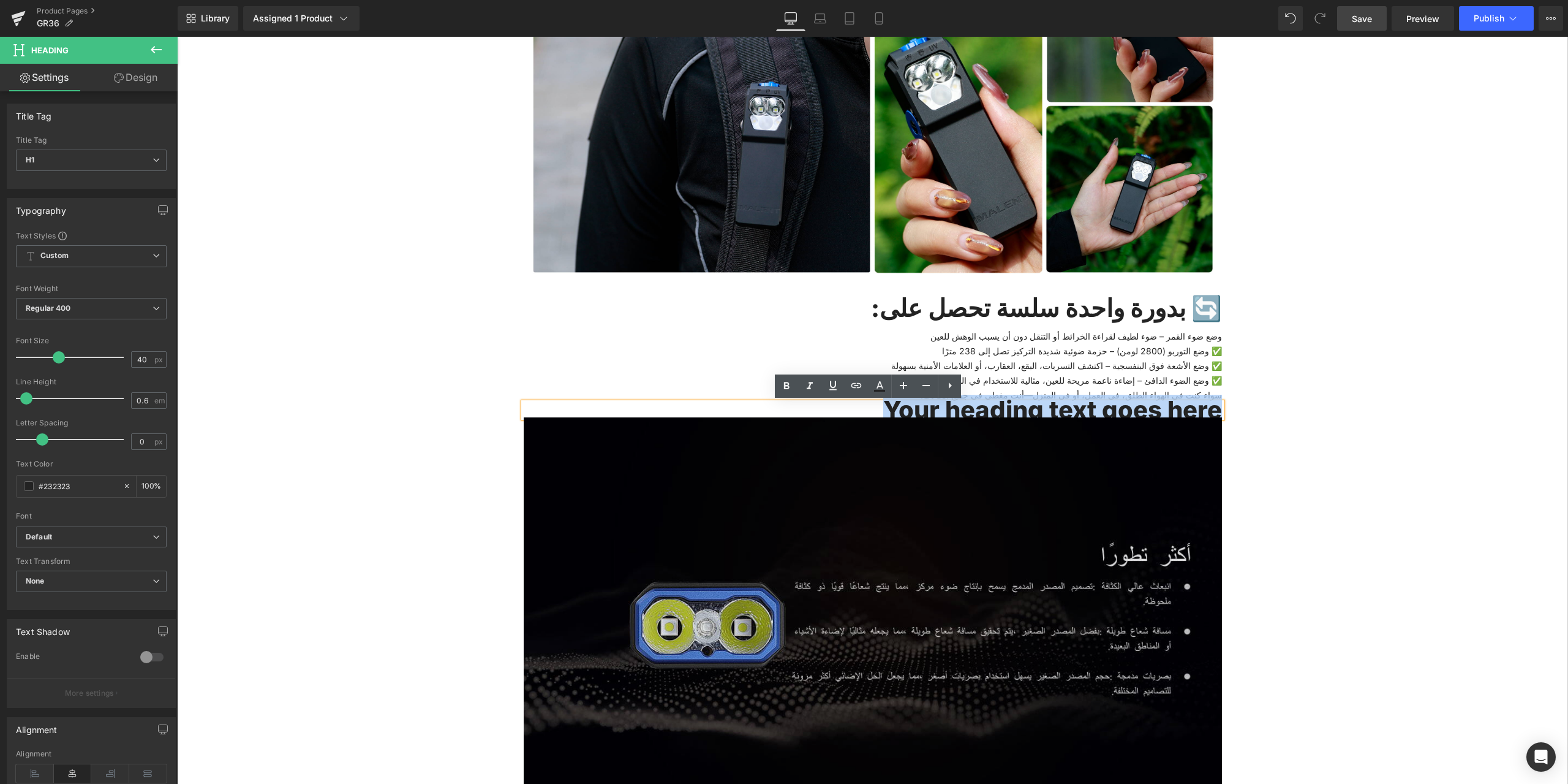
drag, startPoint x: 1214, startPoint y: 411, endPoint x: 877, endPoint y: 440, distance: 338.2
click at [857, 411] on h1 "Your heading text goes here" at bounding box center [873, 410] width 699 height 14
paste div
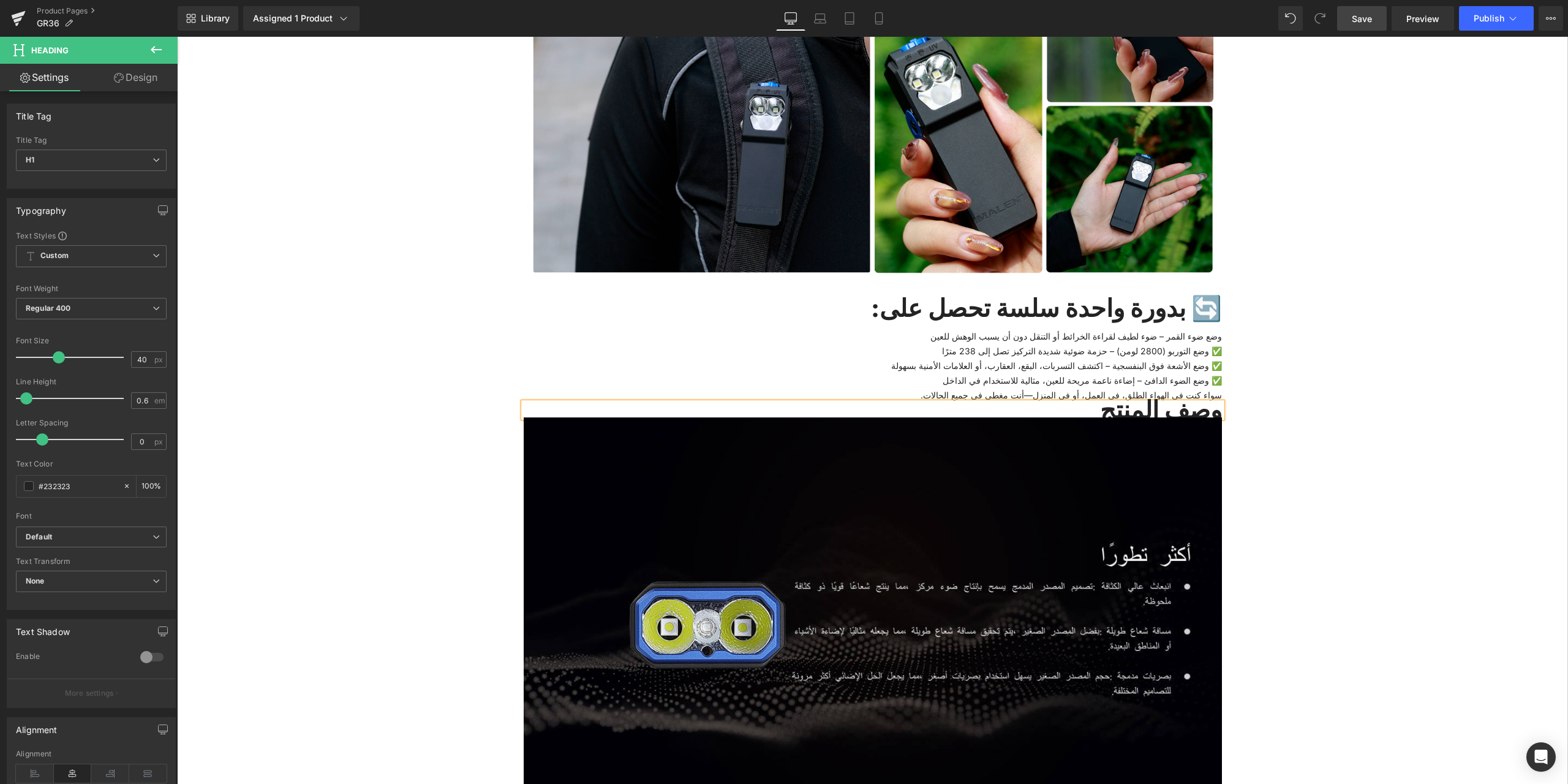
click at [1360, 17] on span "Save" at bounding box center [1362, 19] width 20 height 13
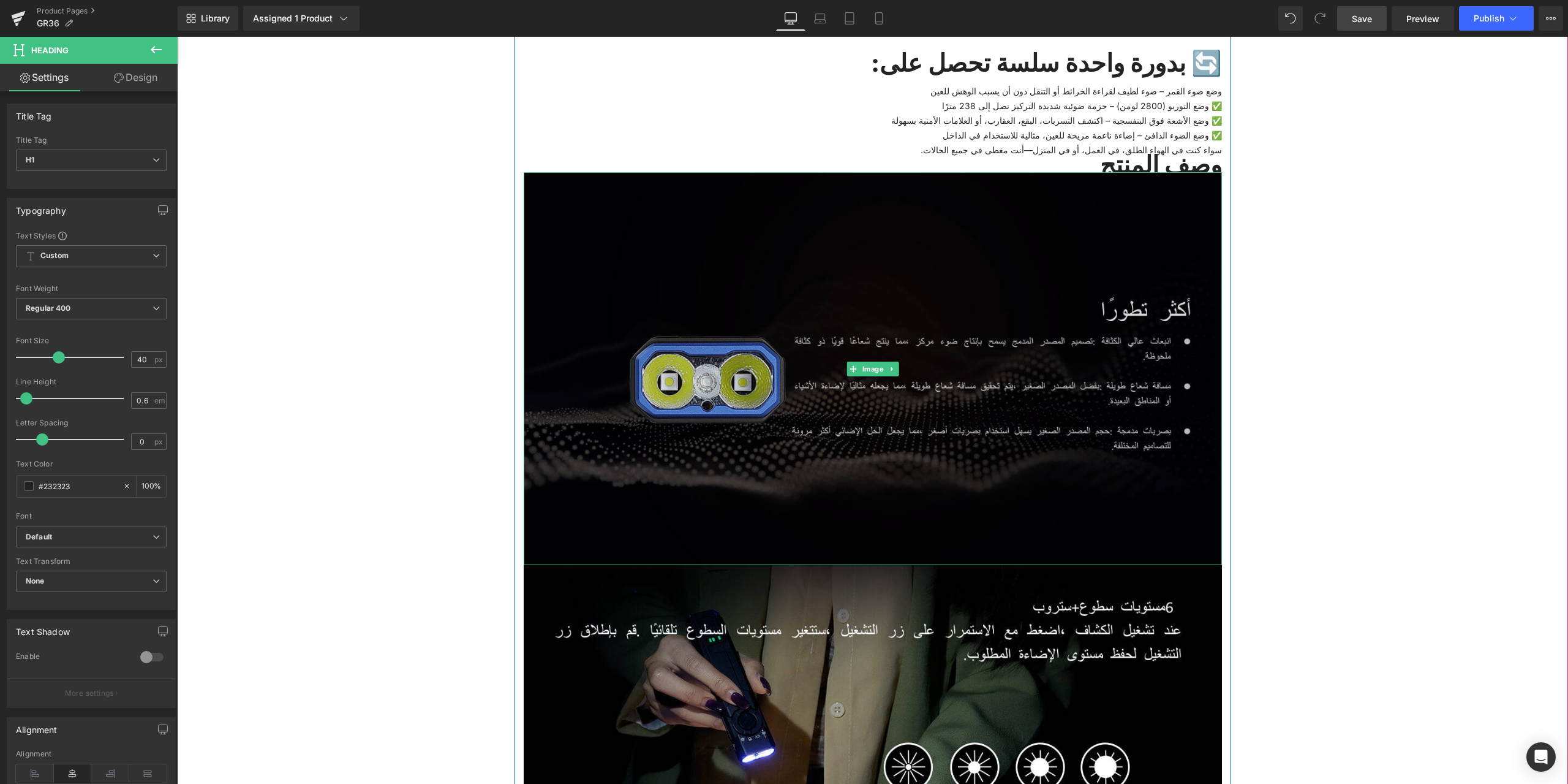
click at [648, 246] on img at bounding box center [873, 368] width 699 height 393
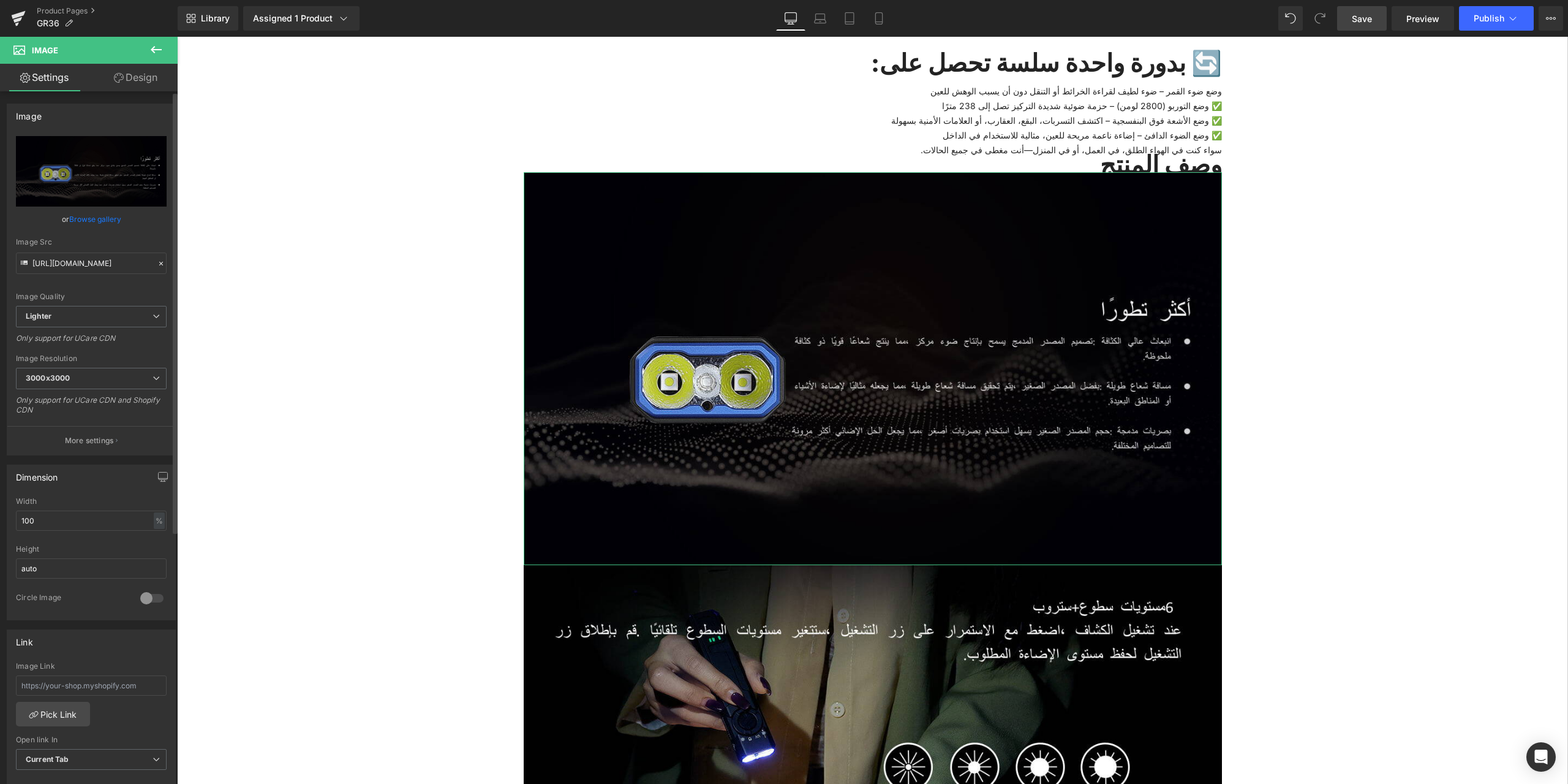
click at [157, 264] on icon at bounding box center [161, 264] width 9 height 9
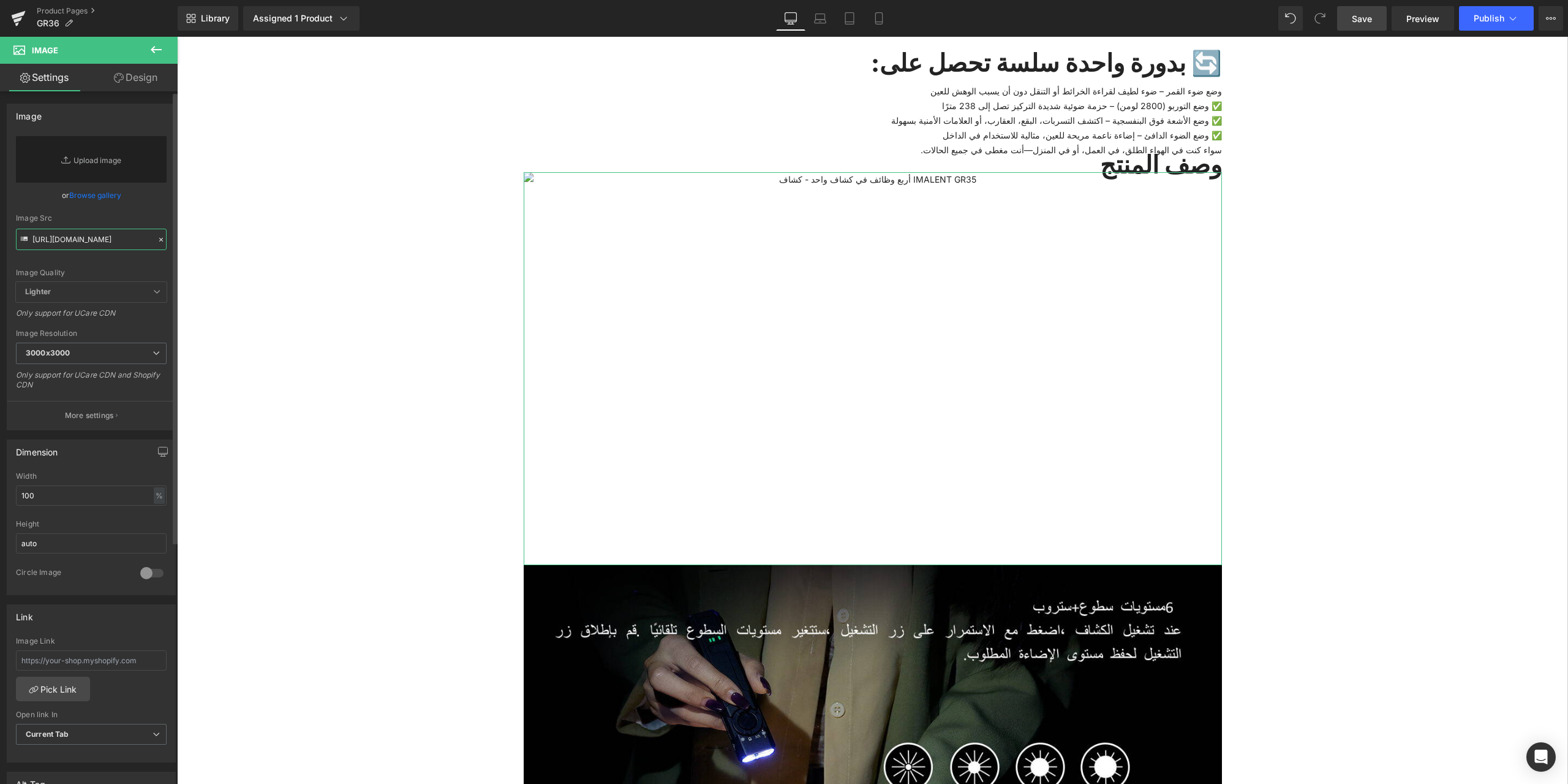
click at [67, 241] on input "https://ucarecdn.com/8442bbf5-5bd4-4fc3-b9f6-9fa0060a9451/-/format/auto/-/previ…" at bounding box center [91, 239] width 151 height 22
paste input "https://ucarecdn.com/721fae4c-efc5-4c03-a687-c6ede6b75c09/-/format/auto/-/previ…"
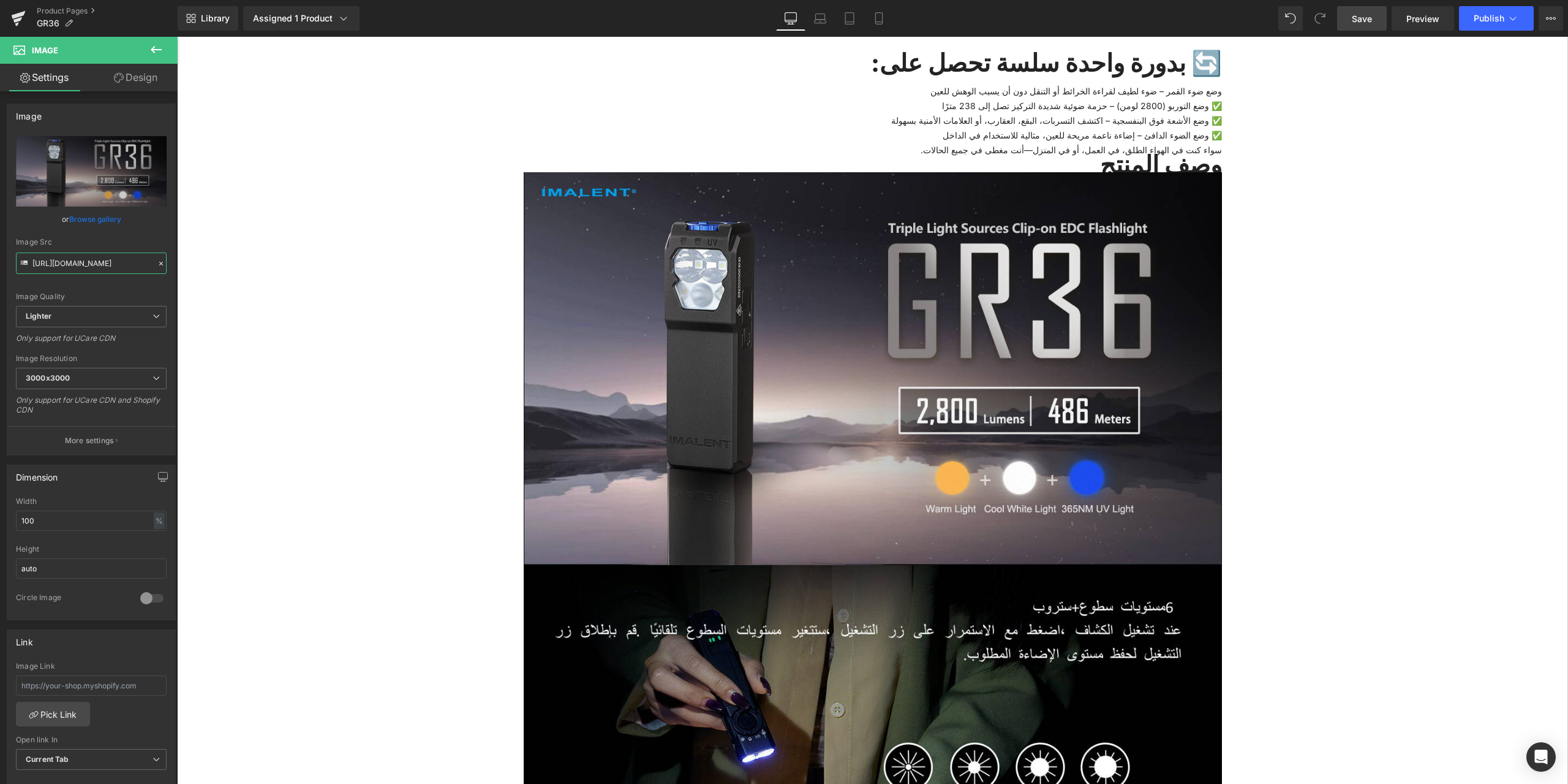
type input "https://ucarecdn.com/721fae4c-efc5-4c03-a687-c6ede6b75c09/-/format/auto/-/previ…"
click at [1366, 14] on span "Save" at bounding box center [1362, 19] width 20 height 13
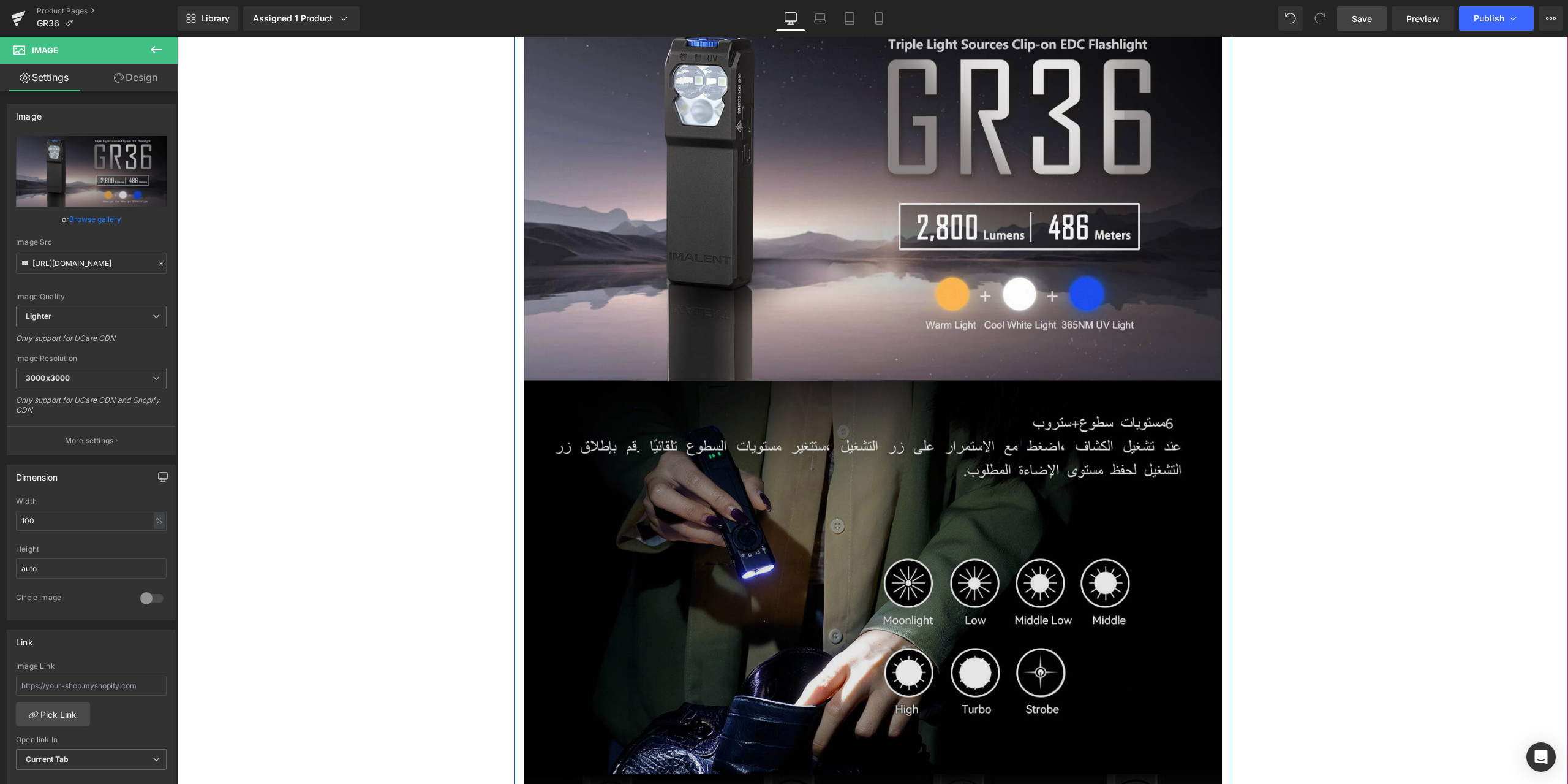
scroll to position [2880, 0]
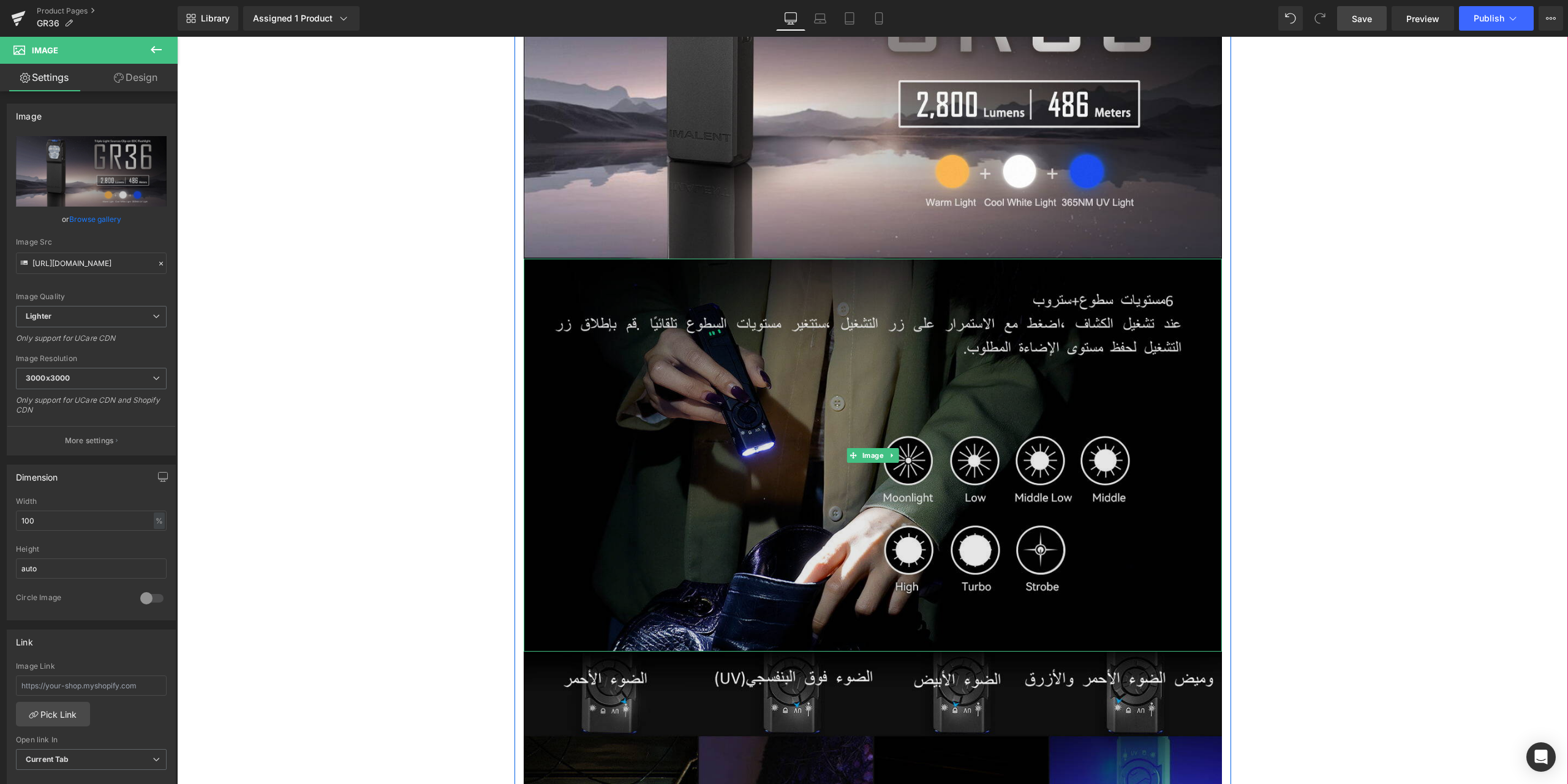
click at [652, 342] on img at bounding box center [873, 455] width 699 height 393
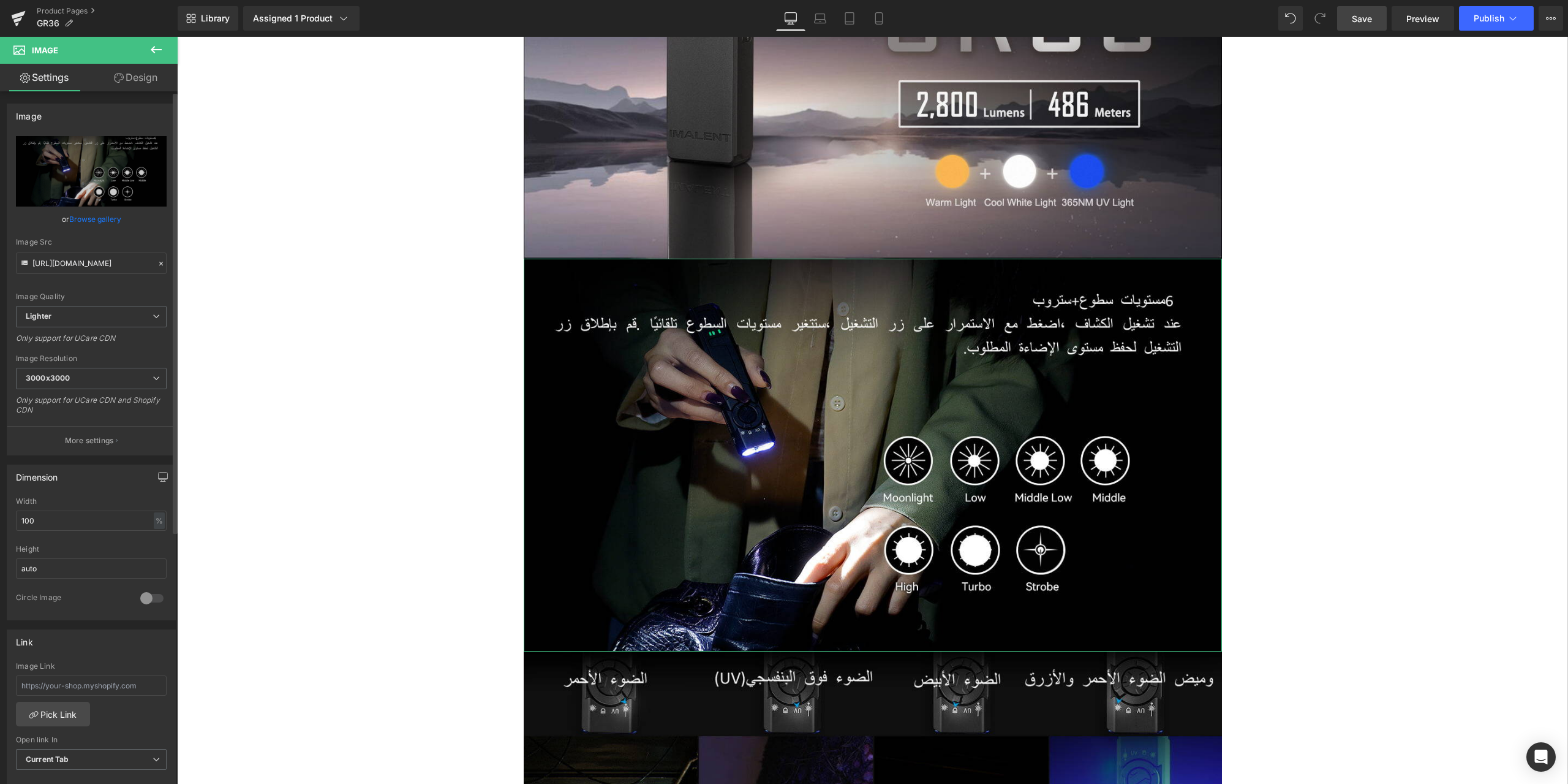
click at [157, 263] on icon at bounding box center [161, 264] width 9 height 9
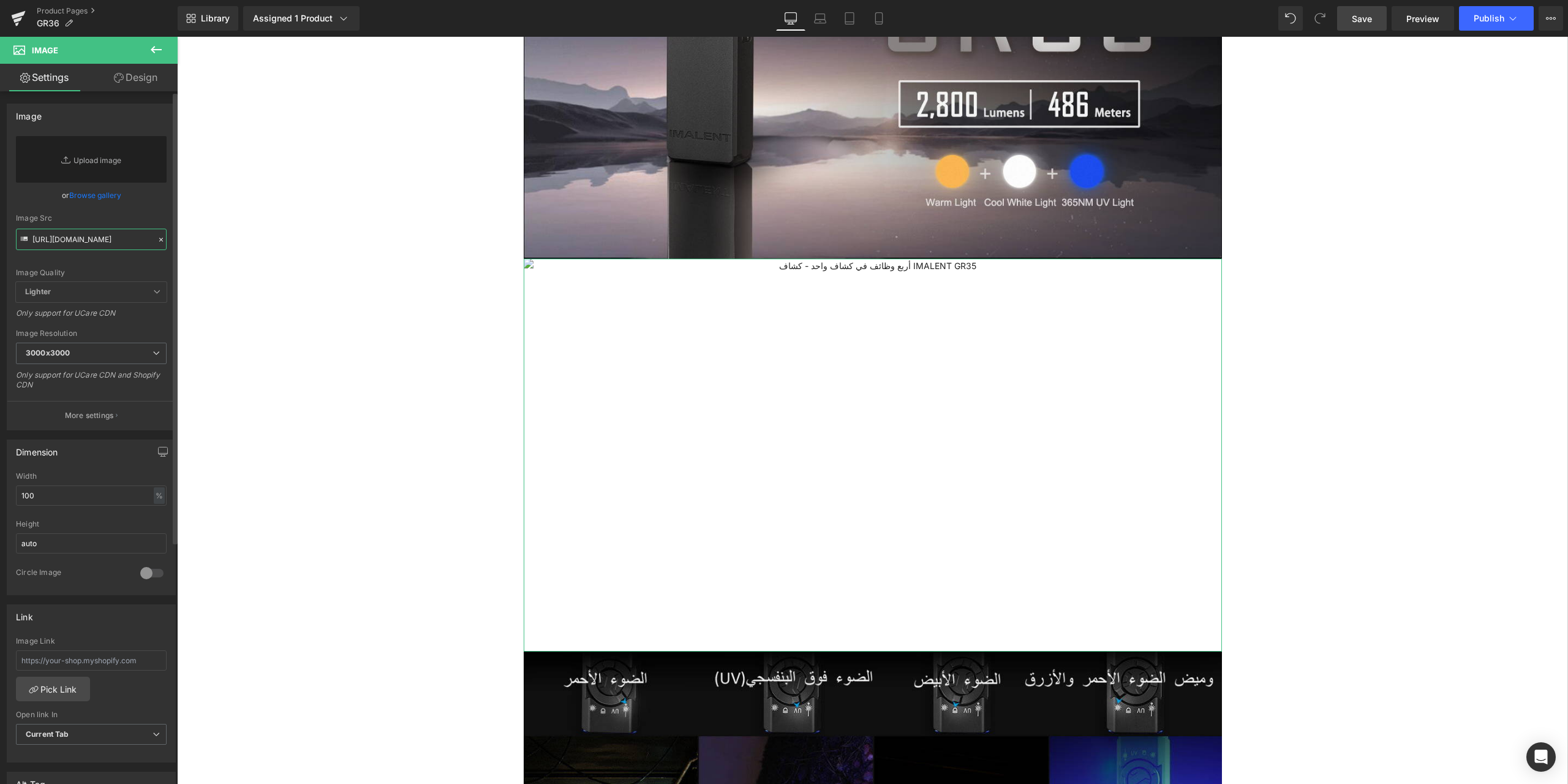
click at [76, 241] on input "https://ucarecdn.com/d57a53e1-e315-43a7-8eed-328807bcd918/-/format/auto/-/previ…" at bounding box center [91, 239] width 151 height 22
paste input "https://ucarecdn.com/efb5c4ea-8157-4822-8f48-836b33c9a165/-/format/auto/-/previ…"
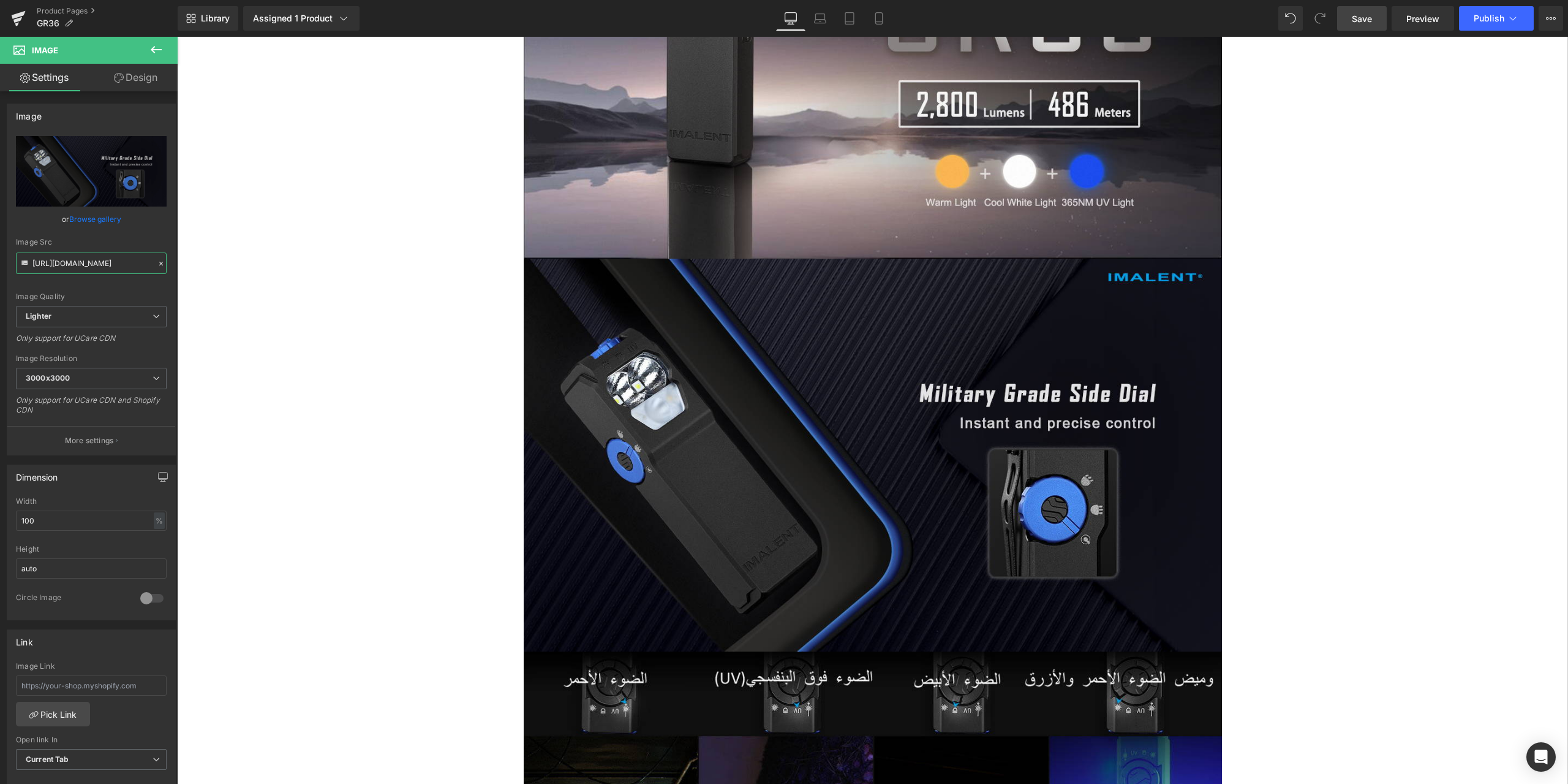
type input "https://ucarecdn.com/efb5c4ea-8157-4822-8f48-836b33c9a165/-/format/auto/-/previ…"
click at [1370, 19] on span "Save" at bounding box center [1362, 19] width 20 height 13
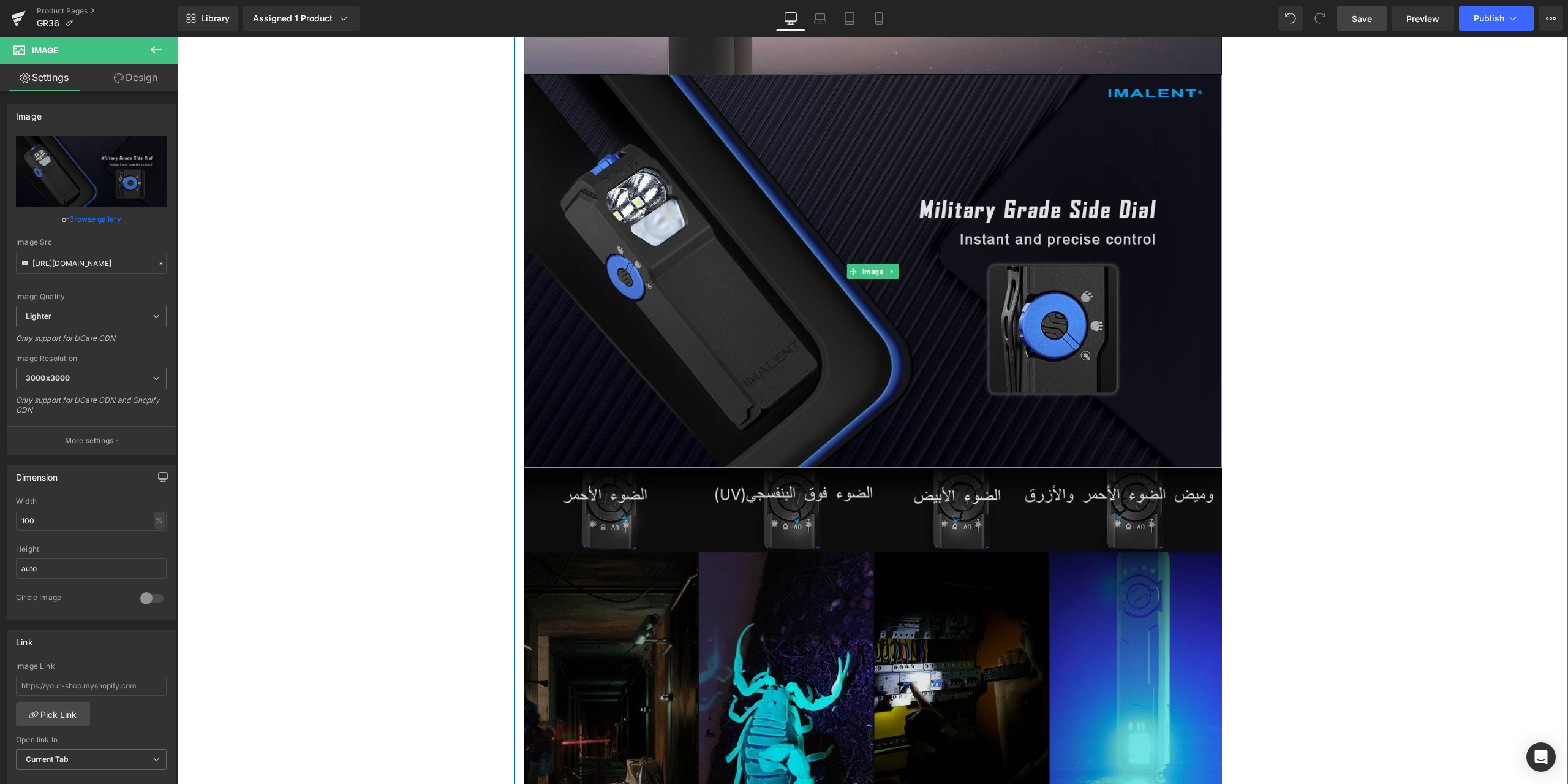
scroll to position [3186, 0]
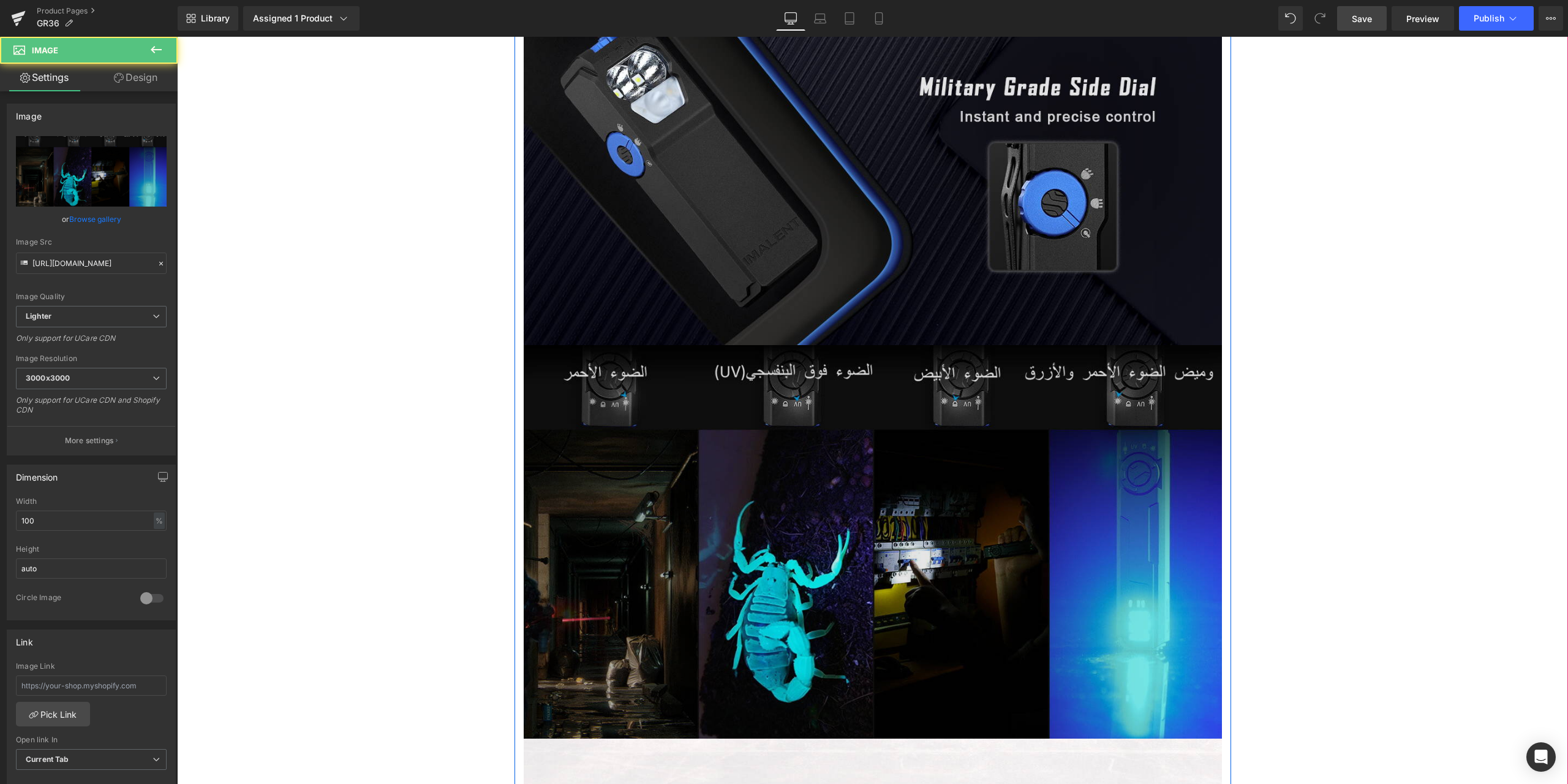
click at [859, 380] on img at bounding box center [873, 541] width 699 height 393
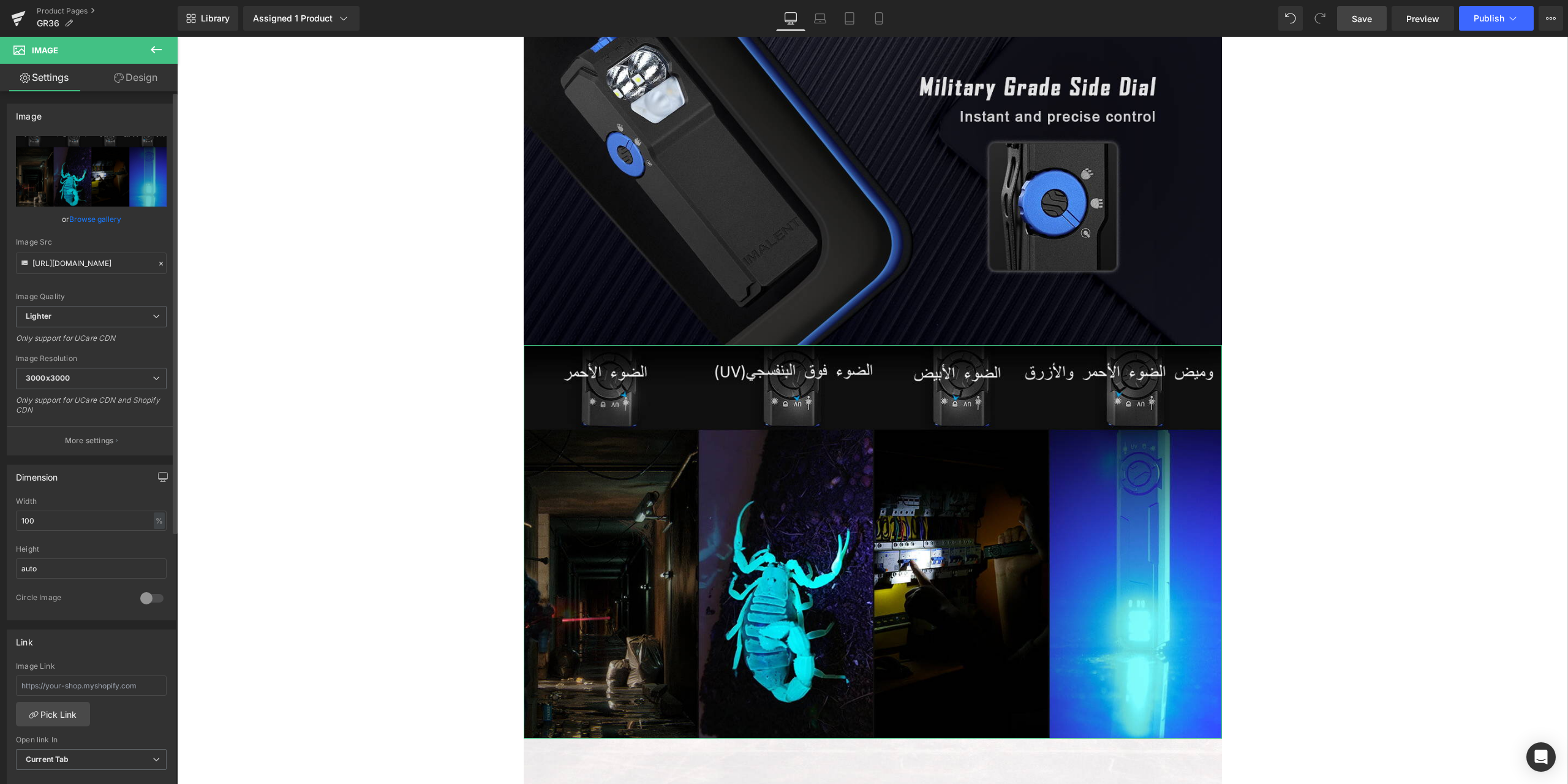
click at [159, 263] on icon at bounding box center [161, 263] width 4 height 4
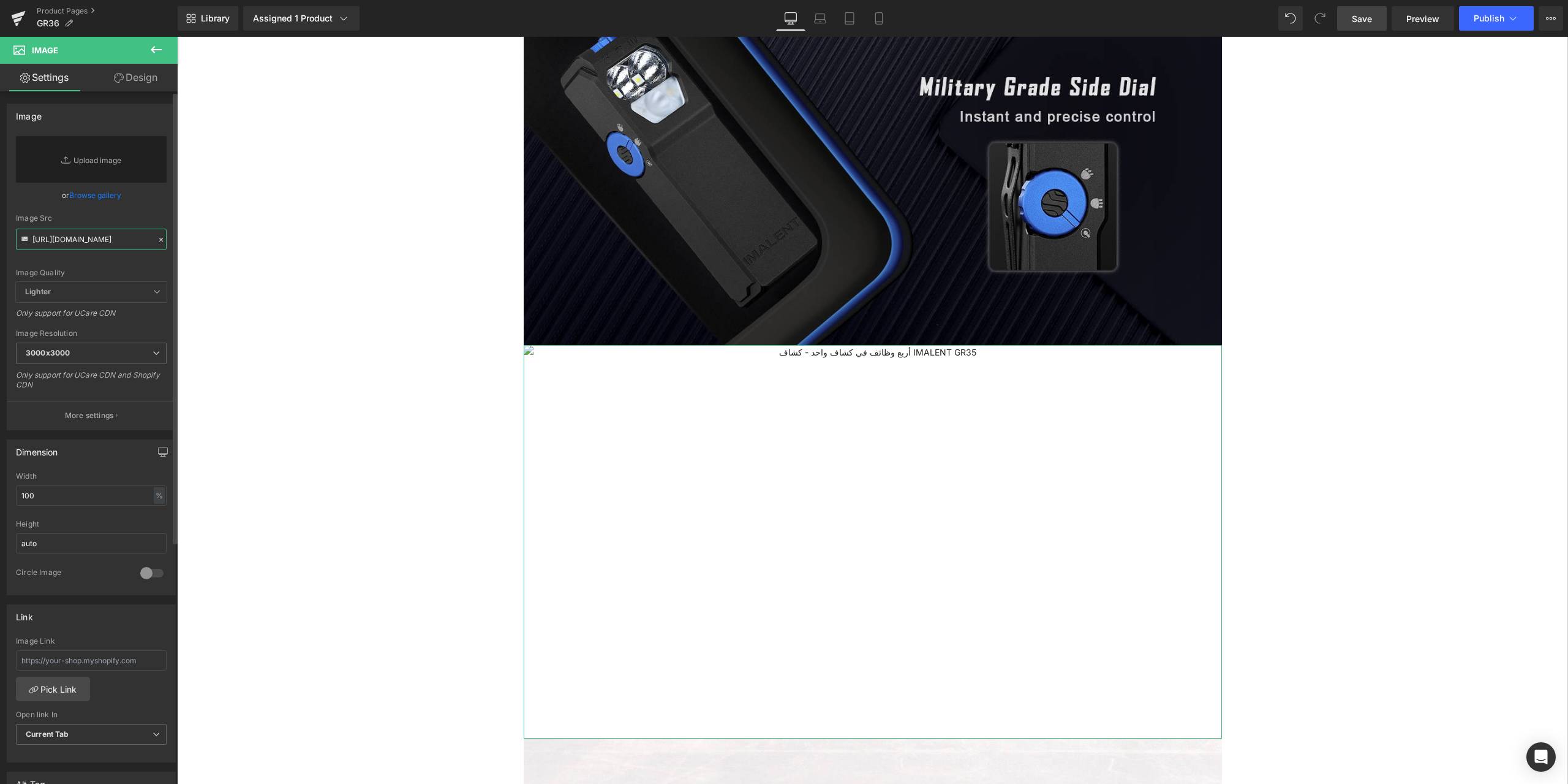
click at [90, 243] on input "https://ucarecdn.com/1aed7c8e-12ac-4692-af34-06c91a2797d7/-/format/auto/-/previ…" at bounding box center [91, 239] width 151 height 22
paste input "https://ucarecdn.com/8b76a25d-6781-4dfd-8277-0aa9a4b5c43e/-/format/auto/-/previ…"
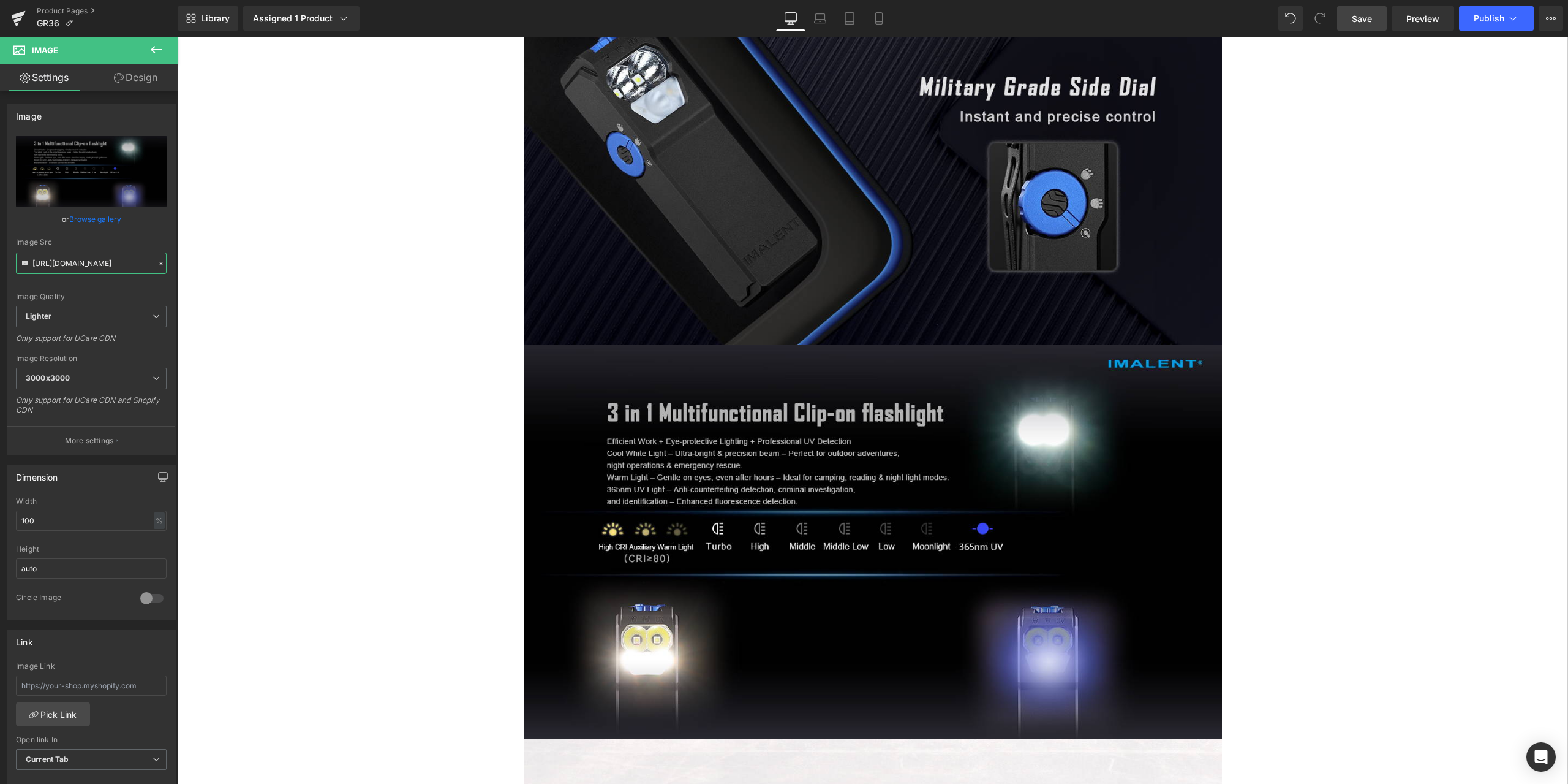
type input "https://ucarecdn.com/8b76a25d-6781-4dfd-8277-0aa9a4b5c43e/-/format/auto/-/previ…"
click at [1361, 19] on span "Save" at bounding box center [1362, 19] width 20 height 13
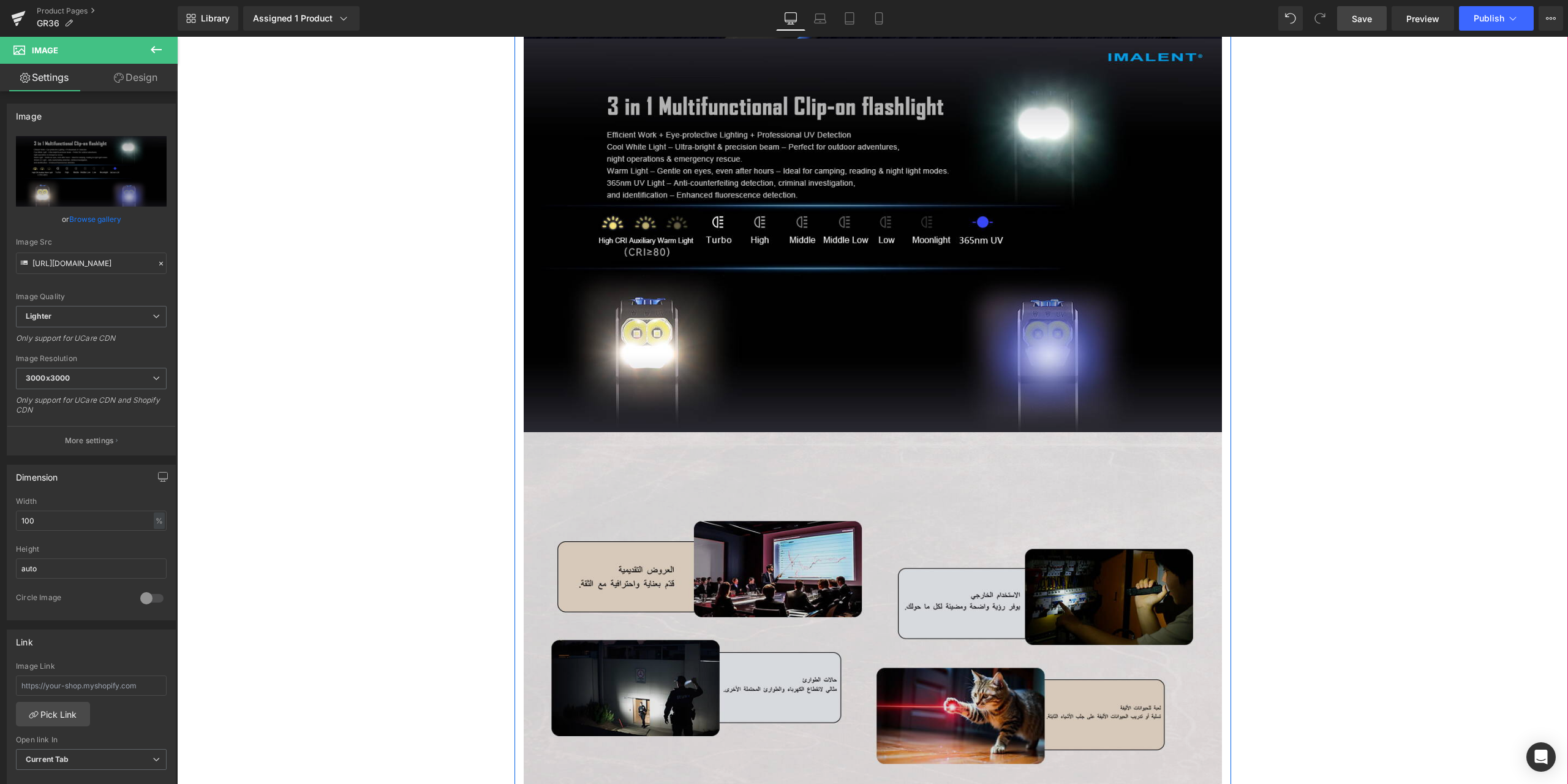
scroll to position [3738, 0]
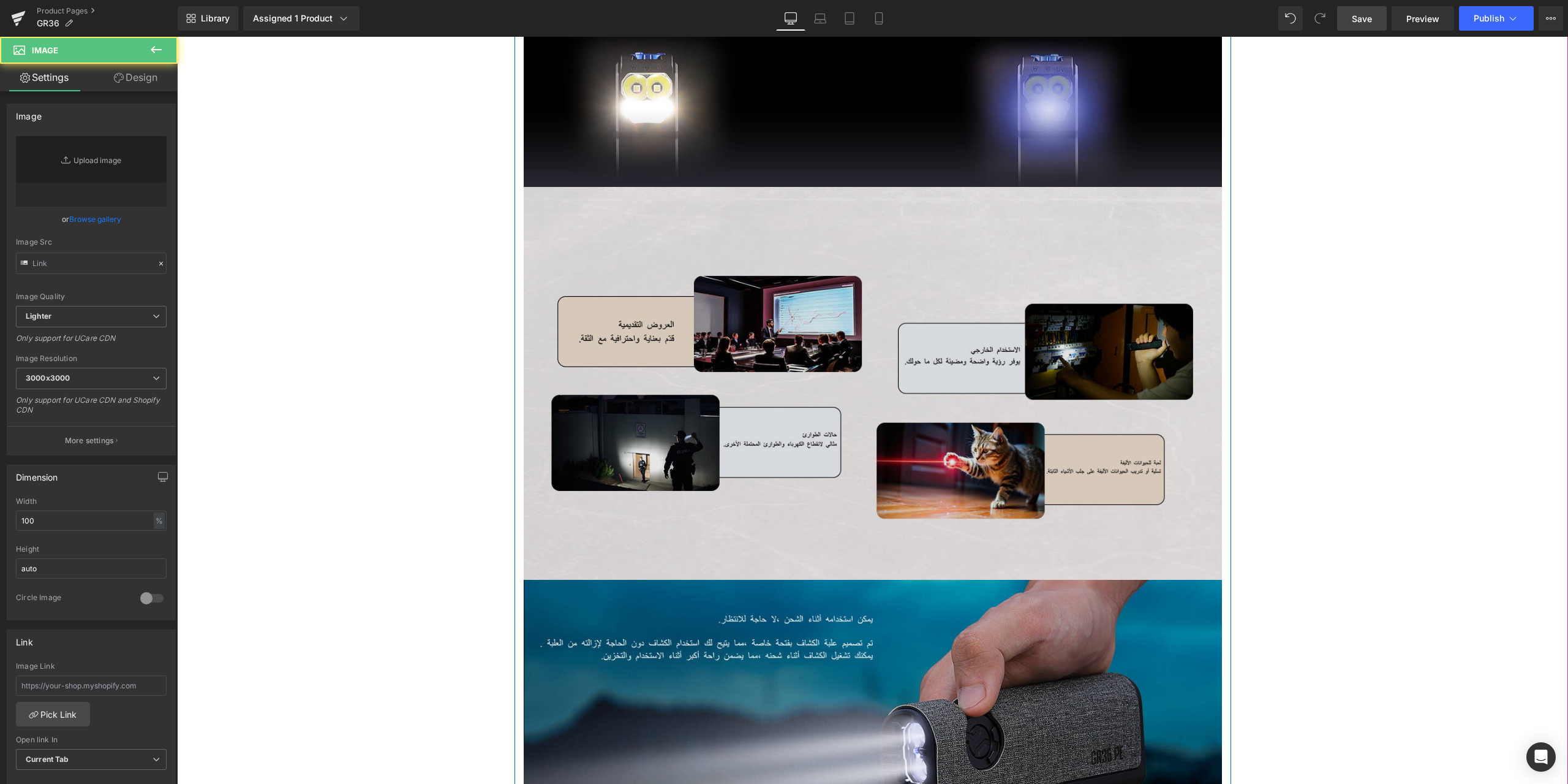
click at [717, 287] on img at bounding box center [873, 383] width 699 height 393
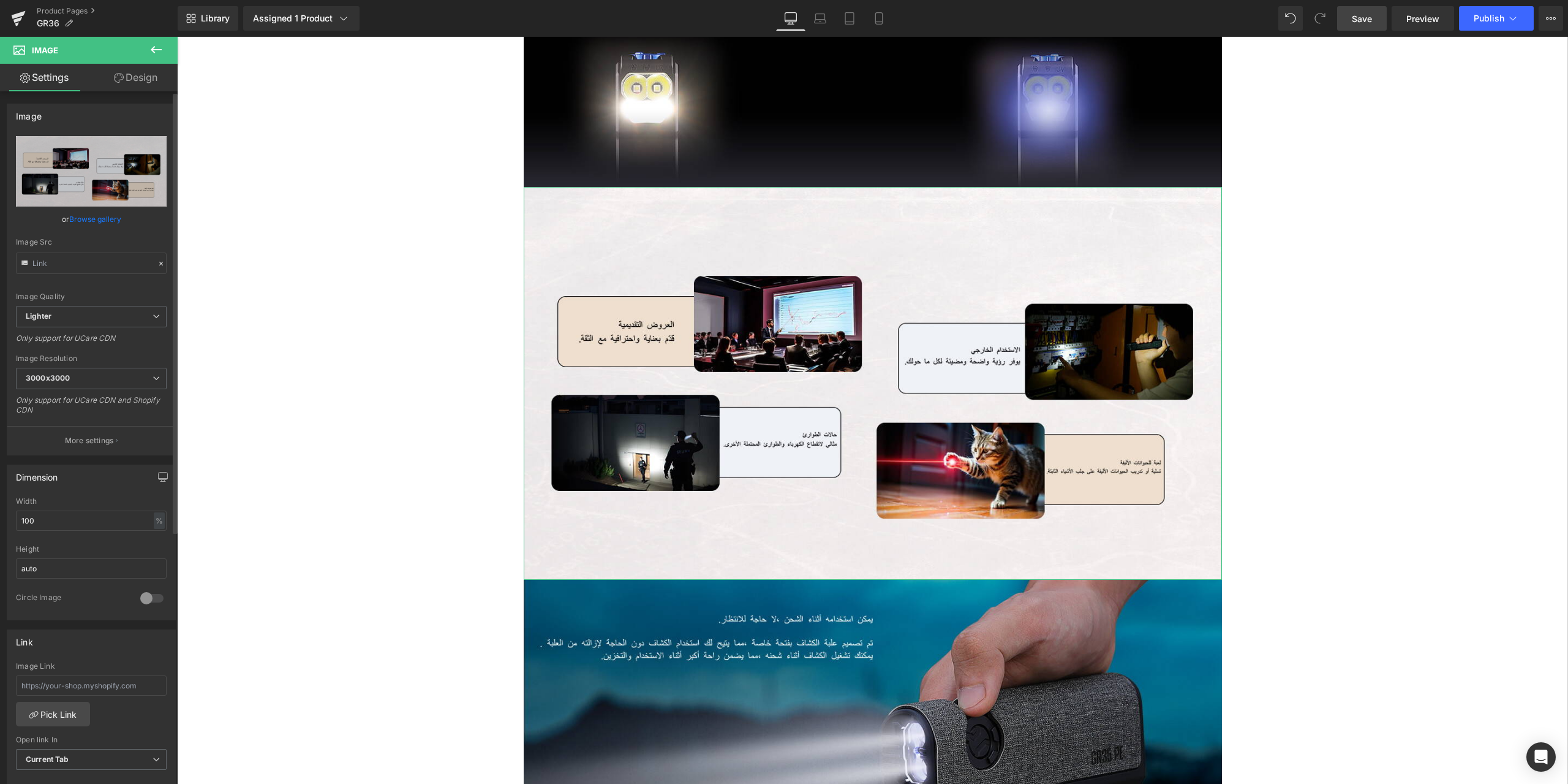
click at [157, 264] on icon at bounding box center [161, 264] width 9 height 9
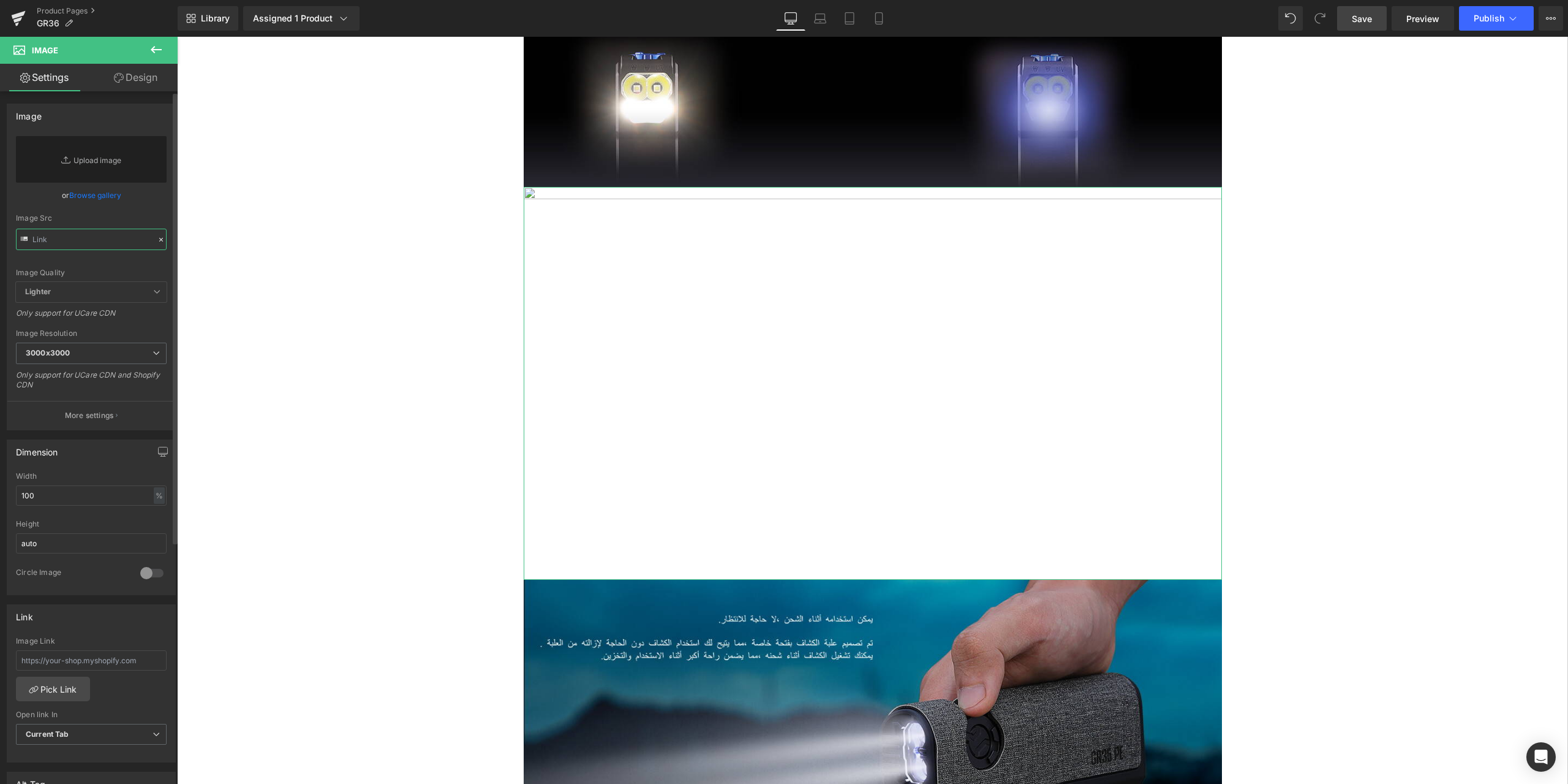
click at [54, 236] on input "text" at bounding box center [91, 239] width 151 height 22
paste input "https://ucarecdn.com/e41d69e1-a153-4c9f-b13c-6741c9312e9c/-/format/auto/-/previ…"
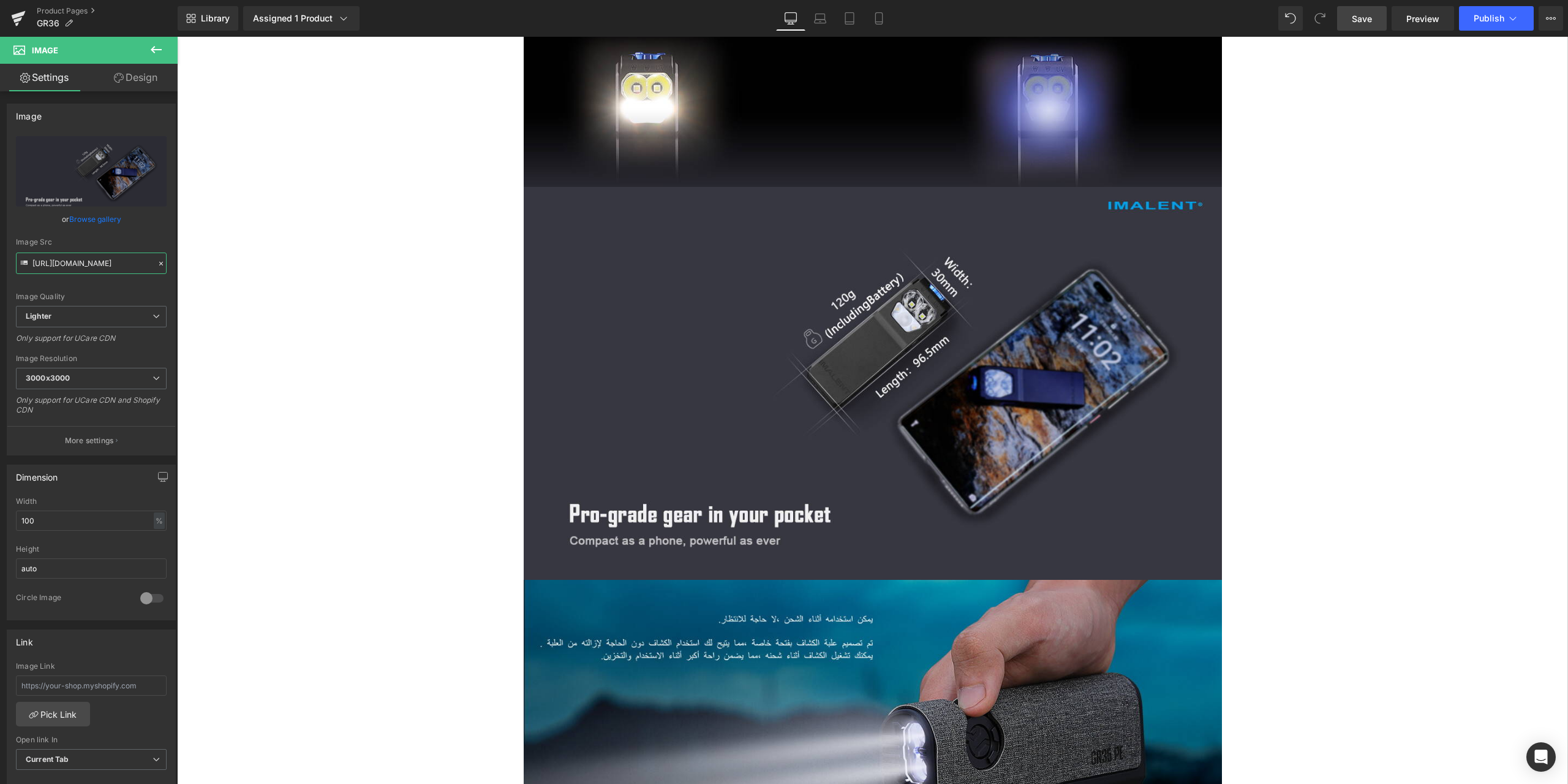
type input "https://ucarecdn.com/e41d69e1-a153-4c9f-b13c-6741c9312e9c/-/format/auto/-/previ…"
click at [1361, 22] on span "Save" at bounding box center [1362, 19] width 20 height 13
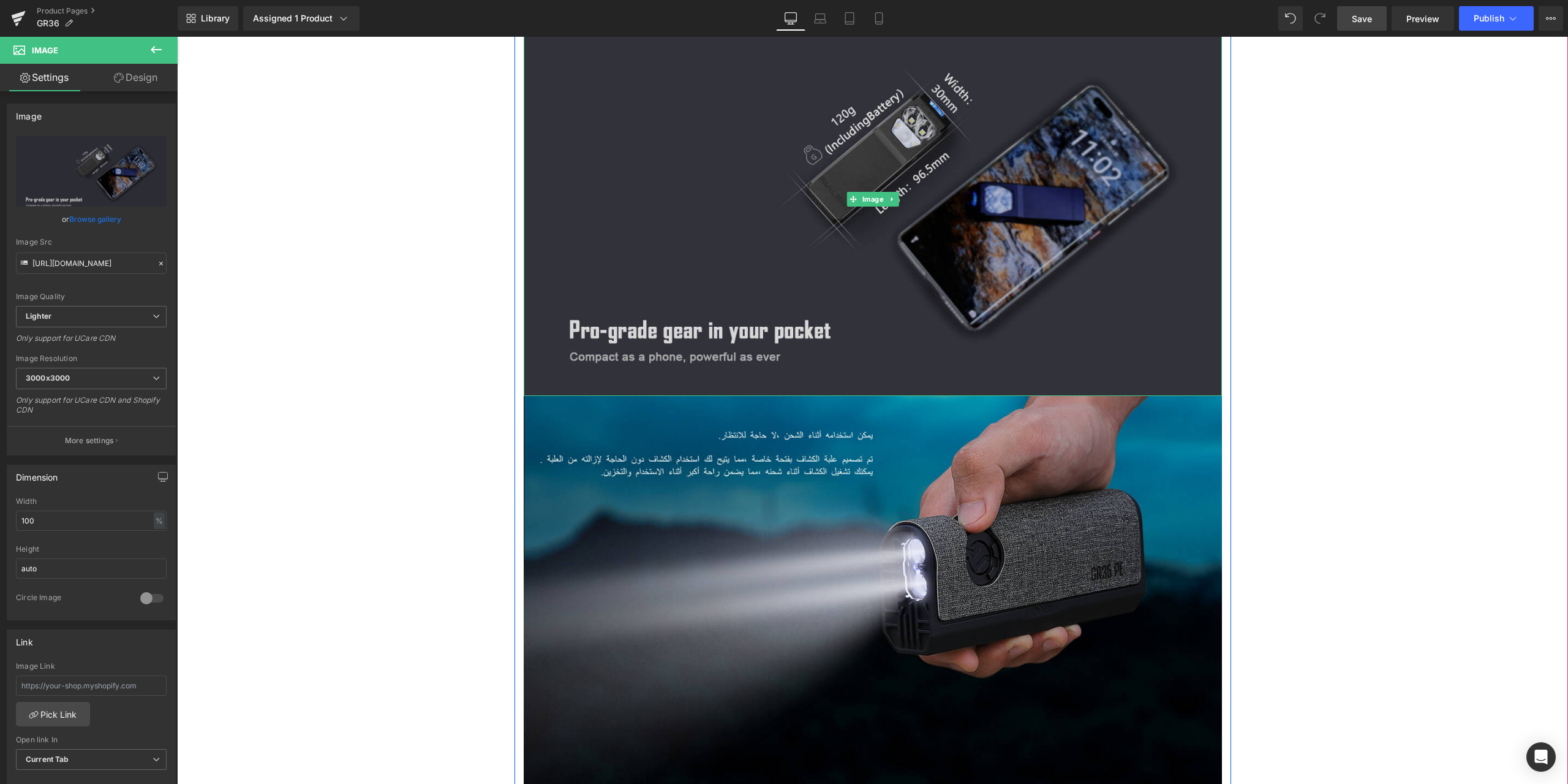
scroll to position [4045, 0]
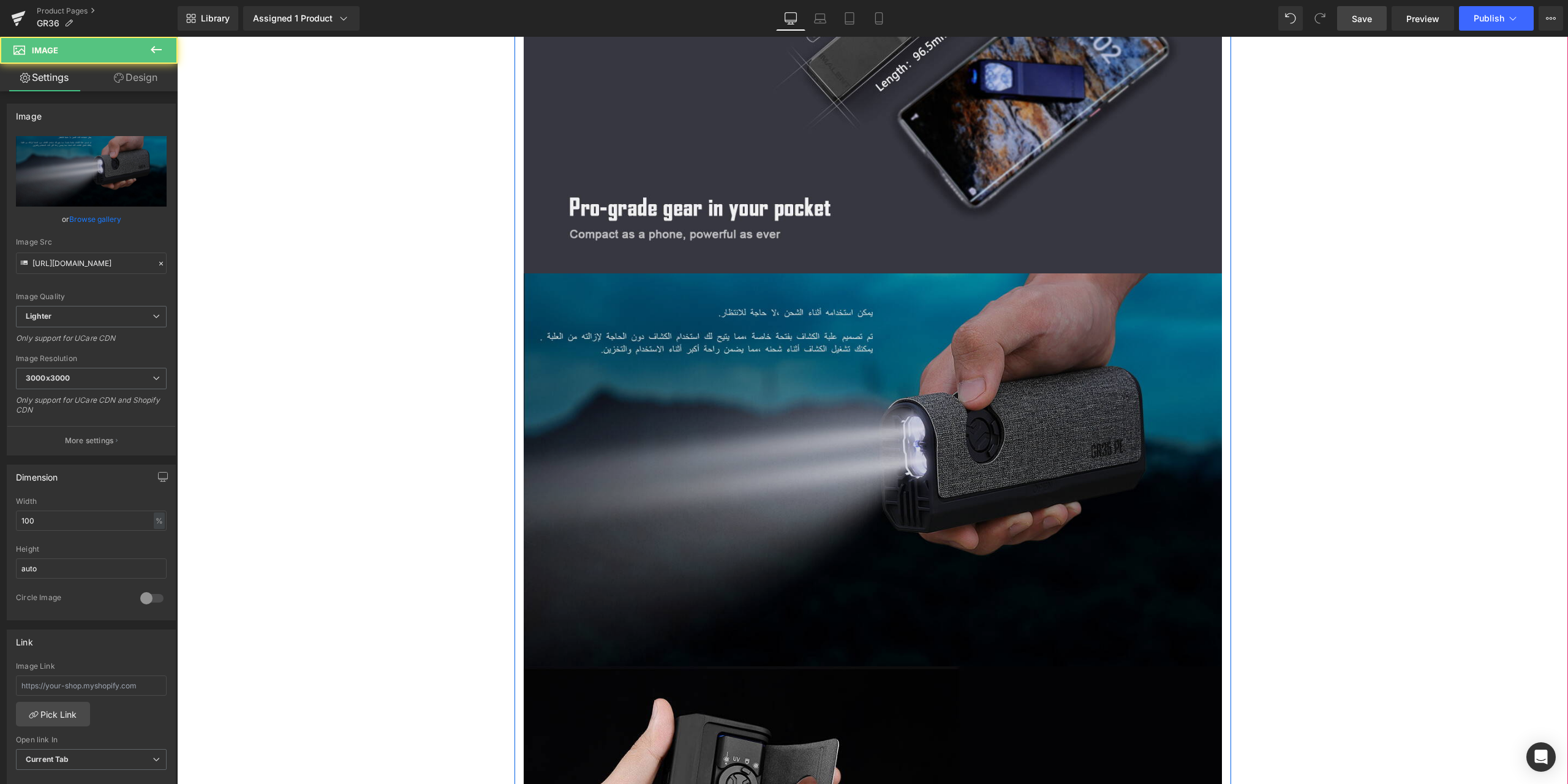
click at [772, 332] on img at bounding box center [873, 469] width 699 height 393
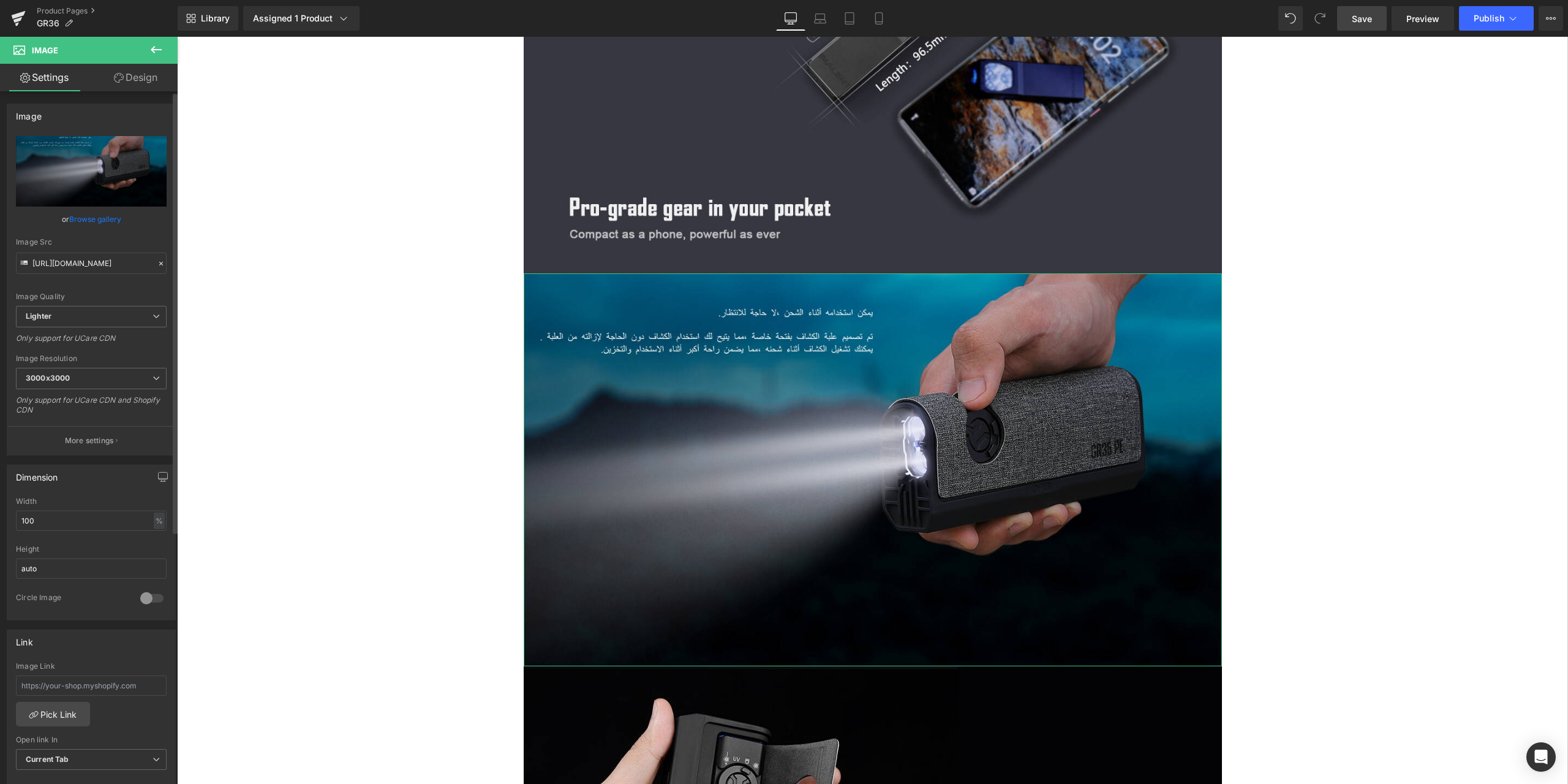
click at [157, 264] on icon at bounding box center [161, 264] width 9 height 9
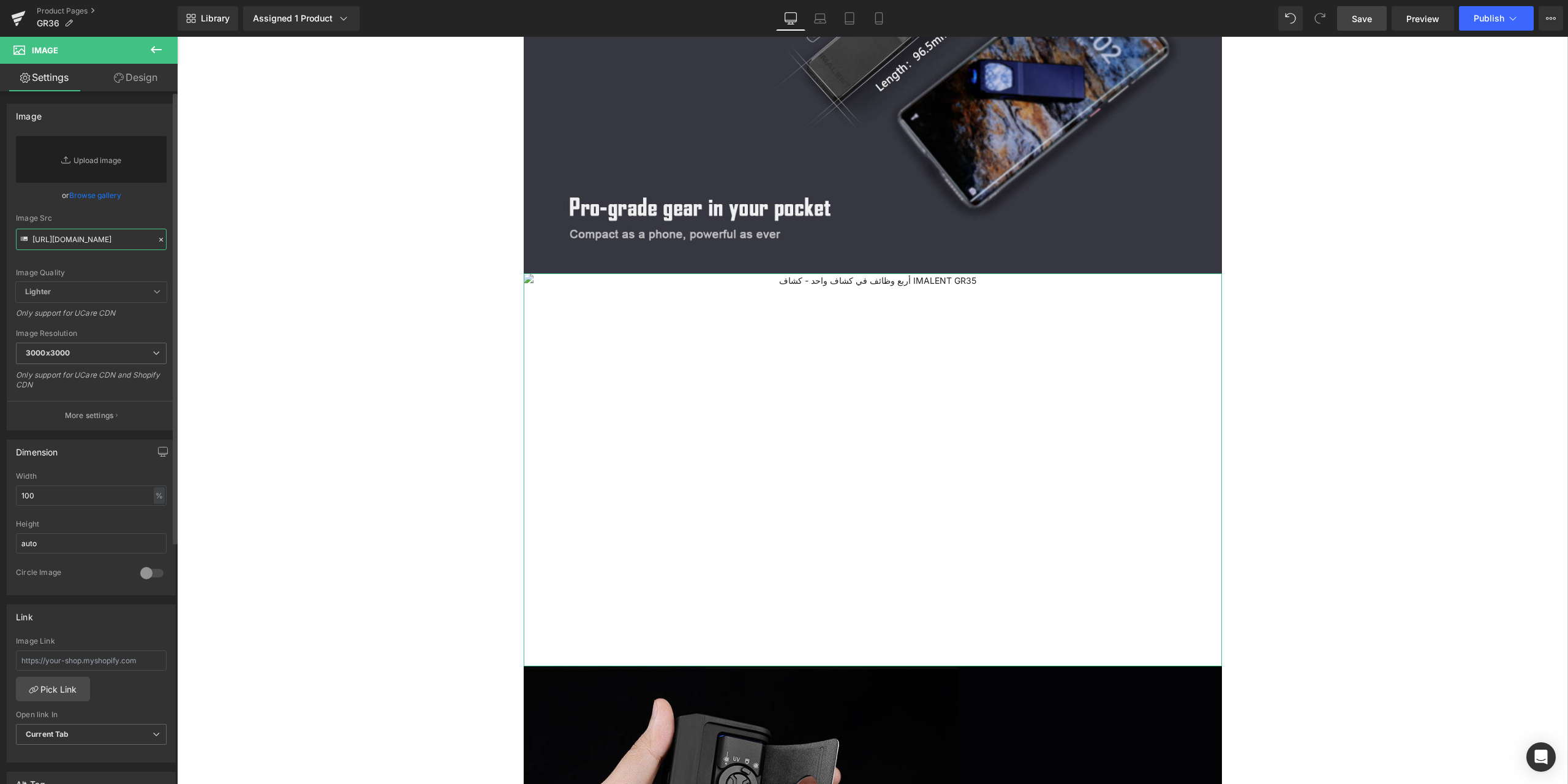
click at [80, 238] on input "https://ucarecdn.com/07085749-d1fb-471f-bcda-21f1c34a2272/-/format/auto/-/previ…" at bounding box center [91, 239] width 151 height 22
paste input "https://ucarecdn.com/11154c36-cf9a-4030-b846-d7d94b7ab494/-/format/auto/-/previ…"
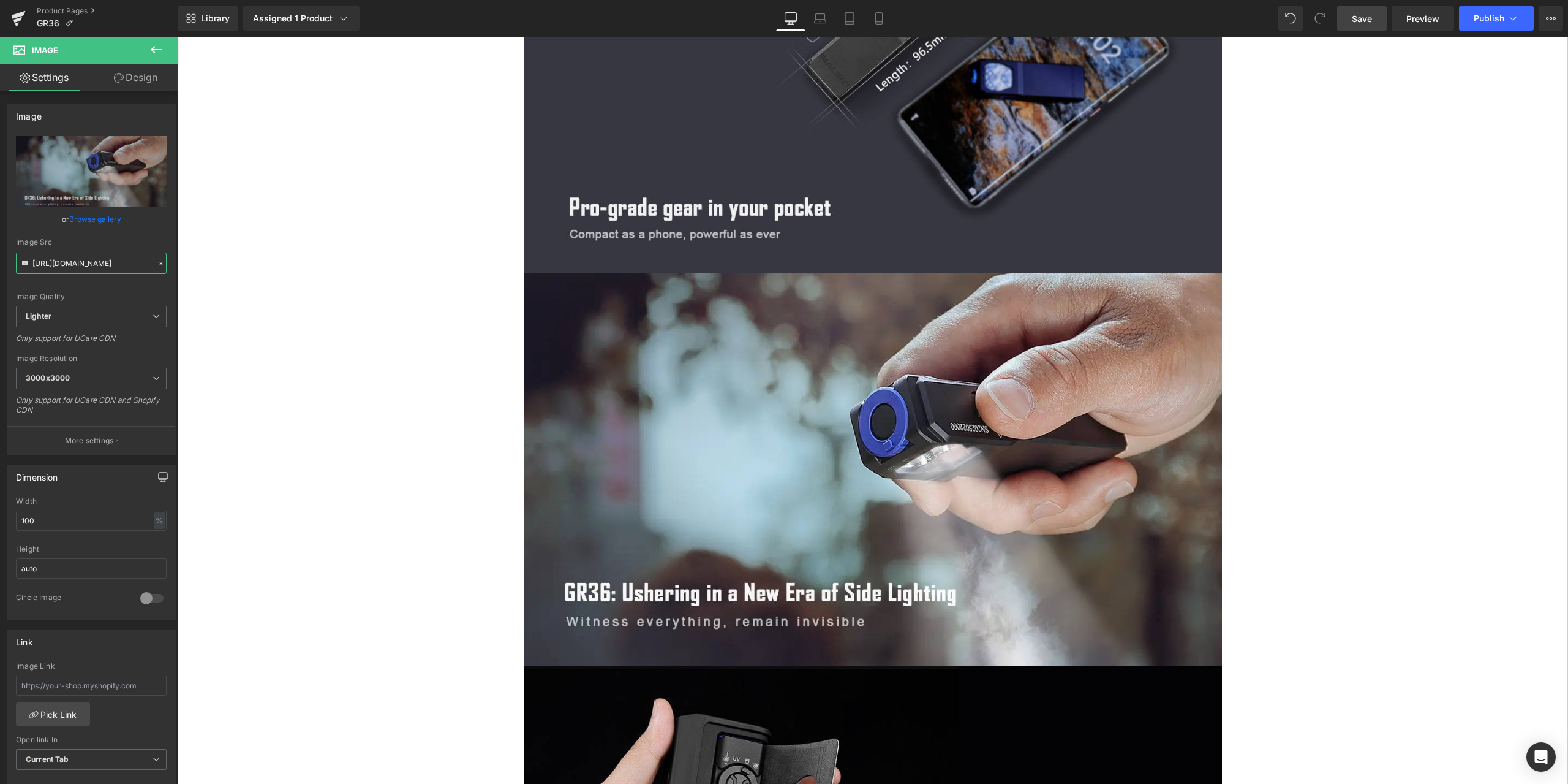
type input "https://ucarecdn.com/11154c36-cf9a-4030-b846-d7d94b7ab494/-/format/auto/-/previ…"
click at [1366, 17] on span "Save" at bounding box center [1362, 19] width 20 height 13
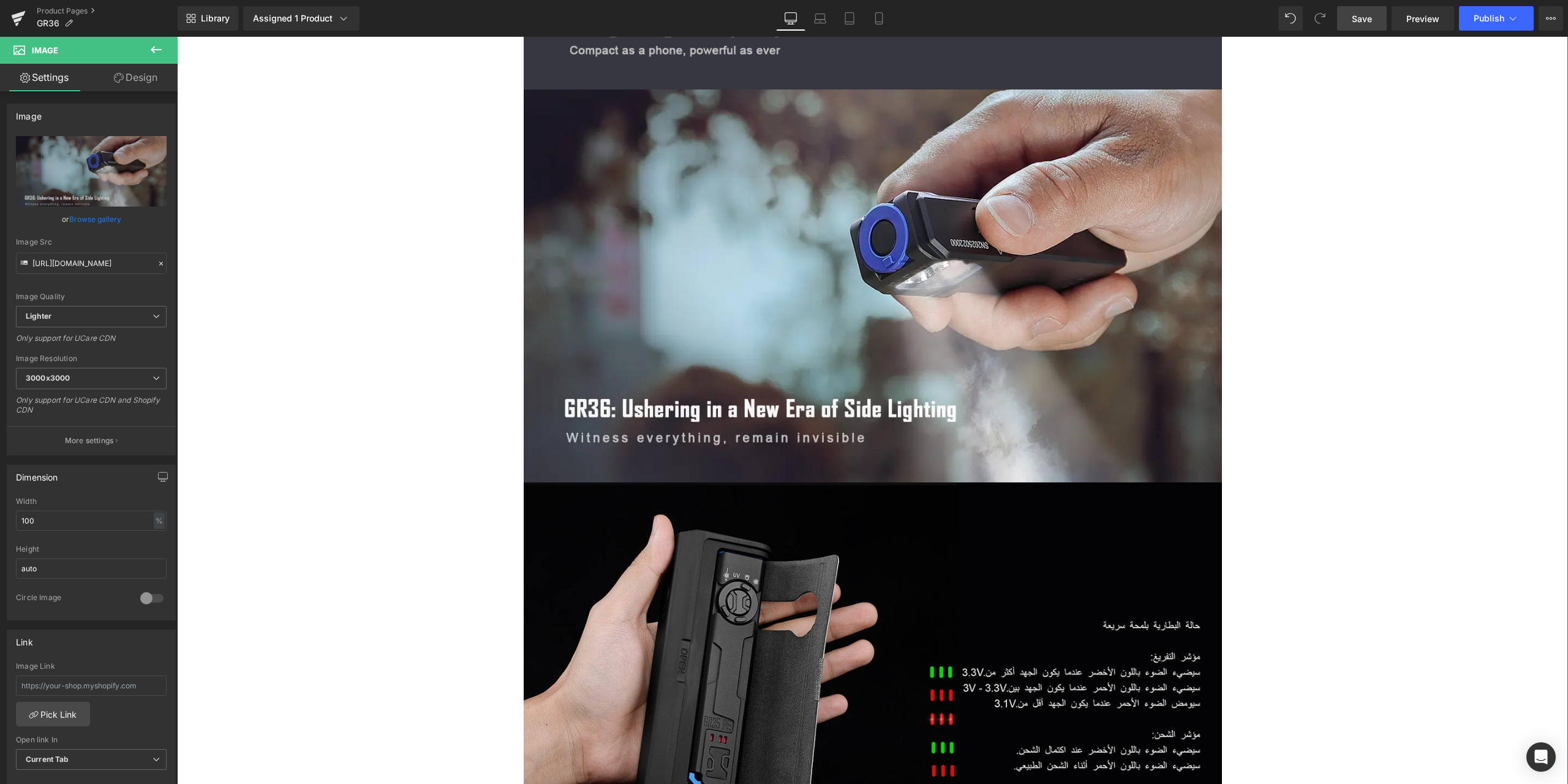
scroll to position [4473, 0]
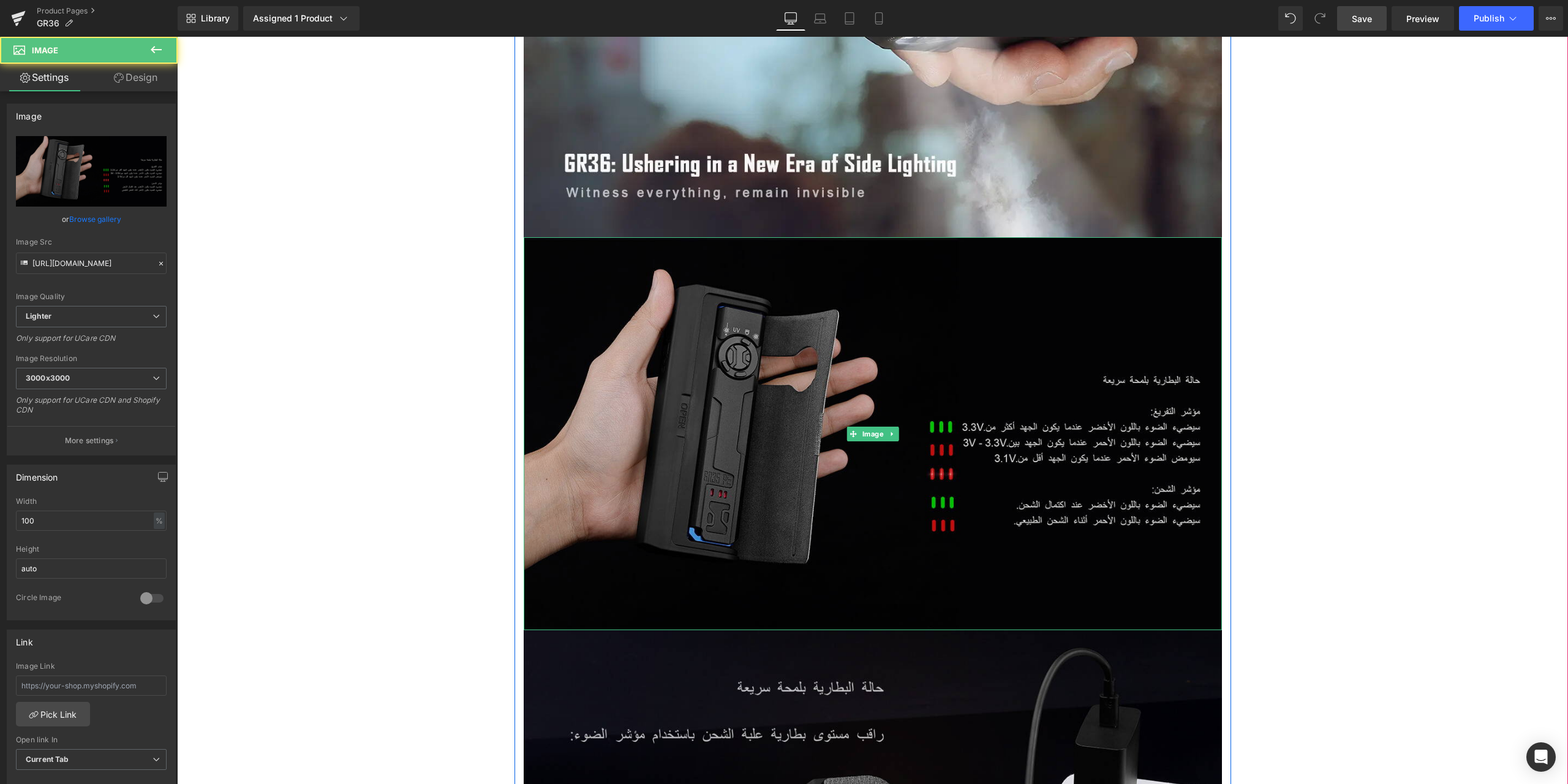
click at [742, 316] on img at bounding box center [873, 433] width 699 height 393
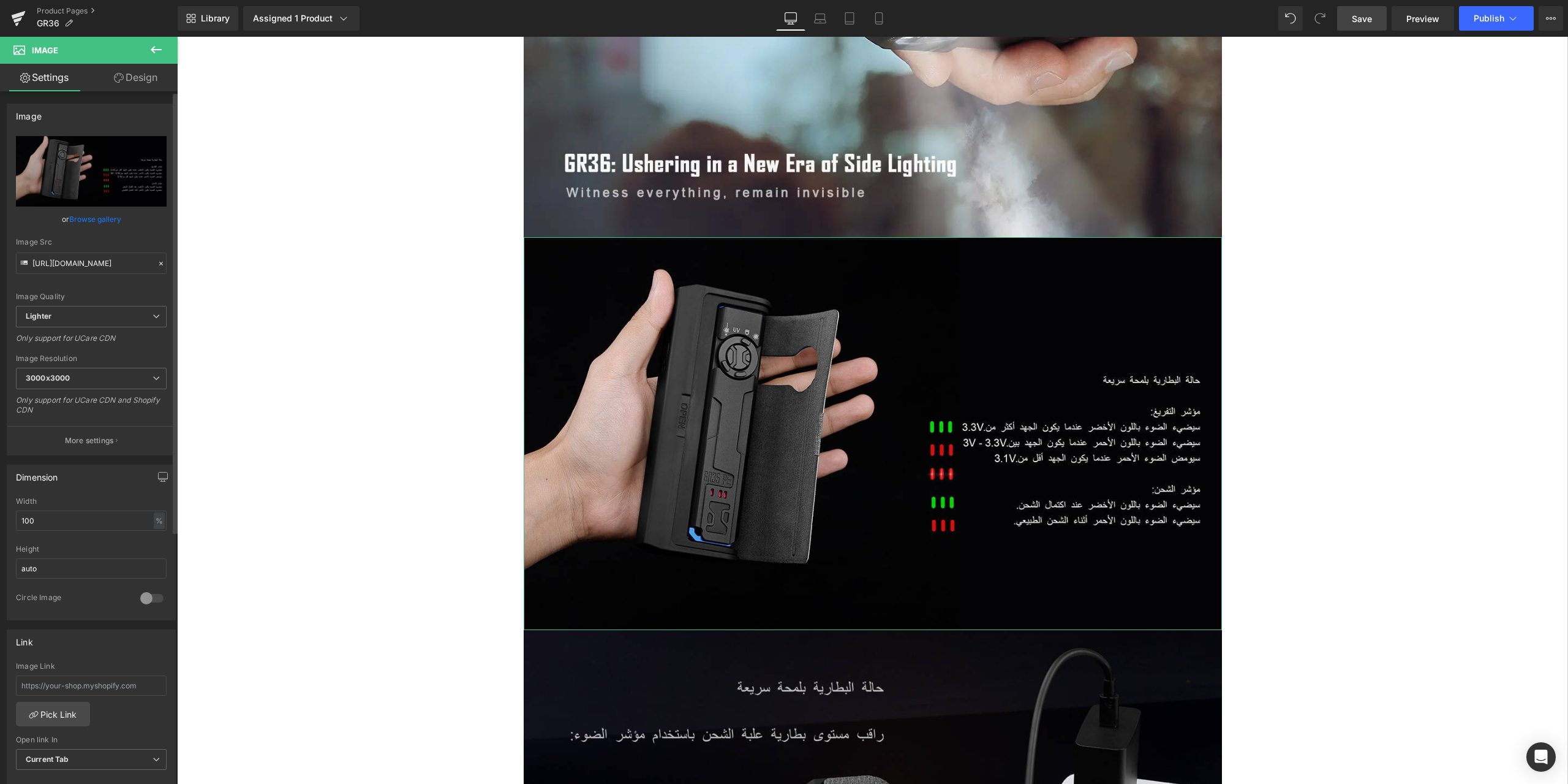
click at [157, 262] on icon at bounding box center [161, 264] width 9 height 9
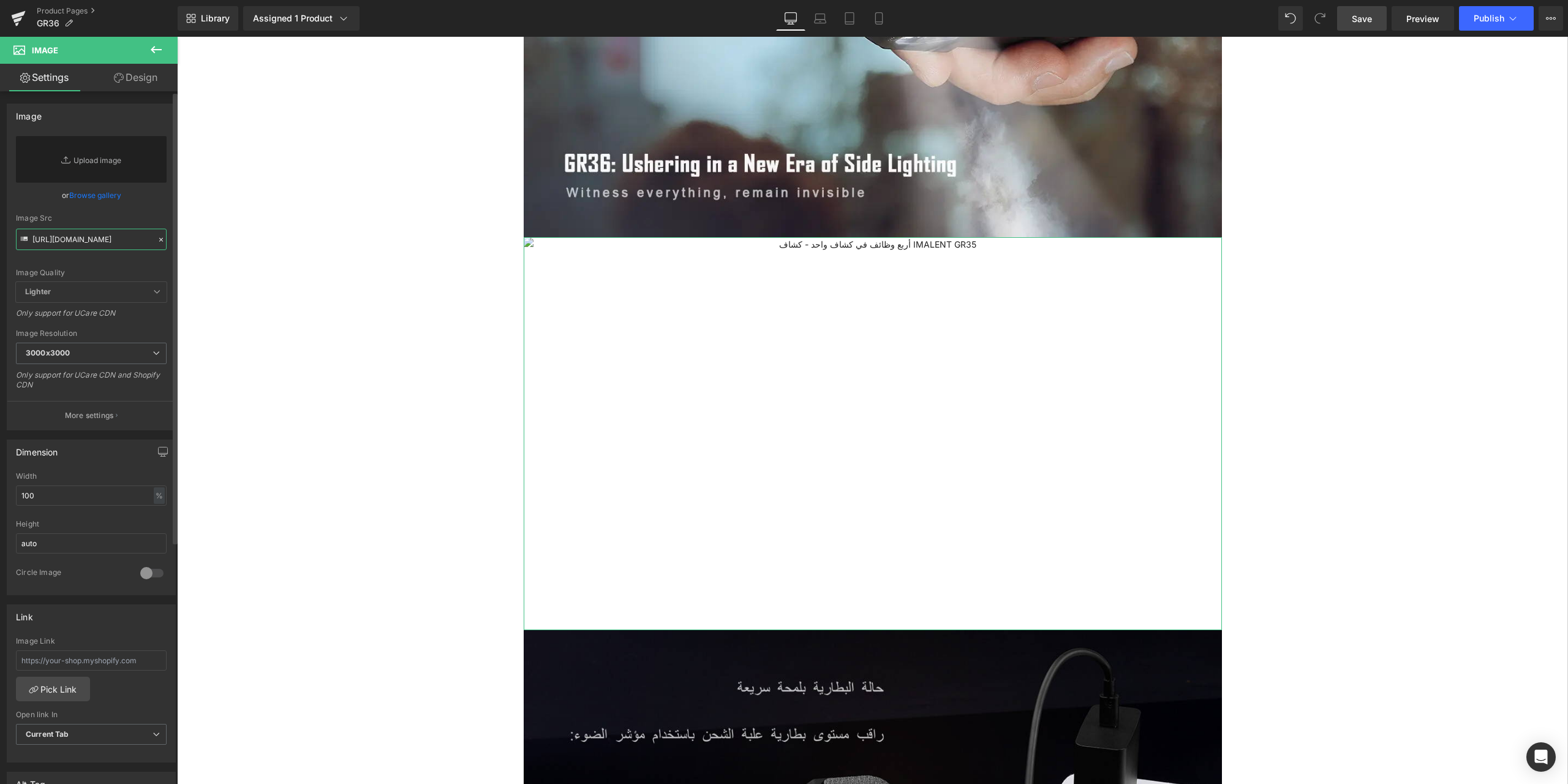
click at [67, 241] on input "https://ucarecdn.com/b98ef1e8-525a-44ec-b8b9-806d99d1e113/-/format/auto/-/previ…" at bounding box center [91, 239] width 151 height 22
paste input "https://ucarecdn.com/3345538a-abec-4687-97e2-5964372e6723/-/format/auto/-/previ…"
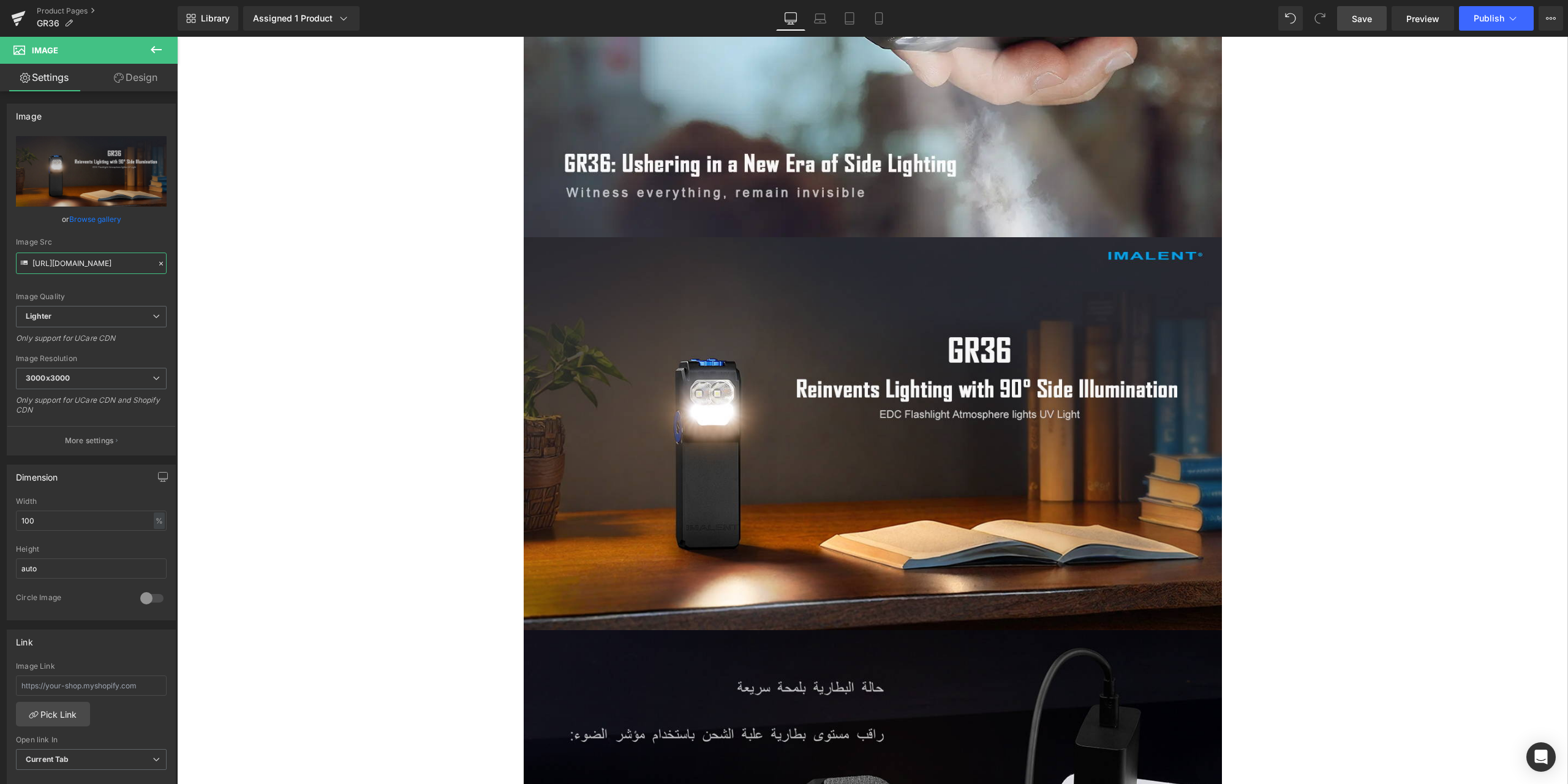
type input "https://ucarecdn.com/3345538a-abec-4687-97e2-5964372e6723/-/format/auto/-/previ…"
click at [1371, 20] on span "Save" at bounding box center [1362, 19] width 20 height 13
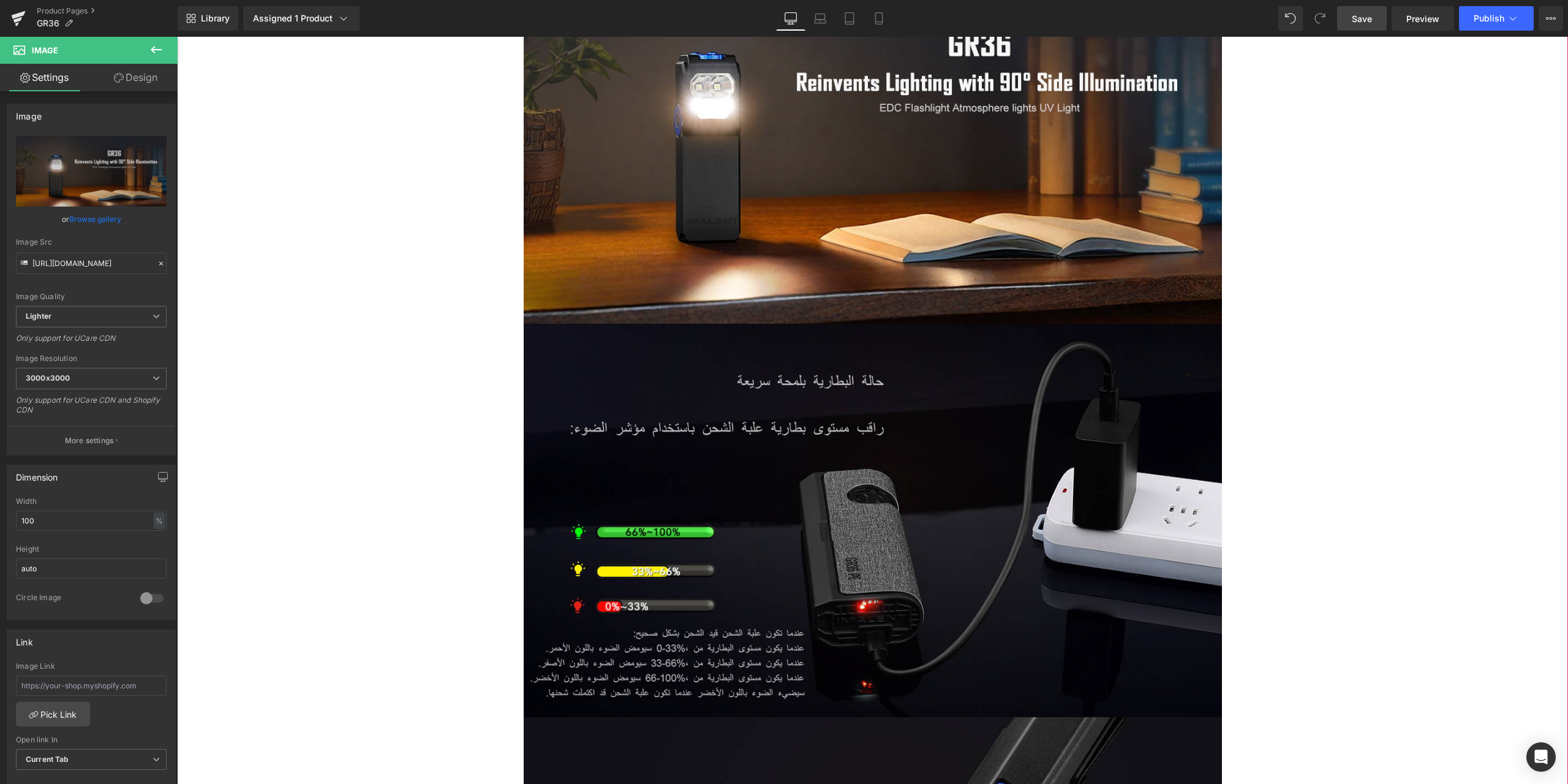
scroll to position [4903, 0]
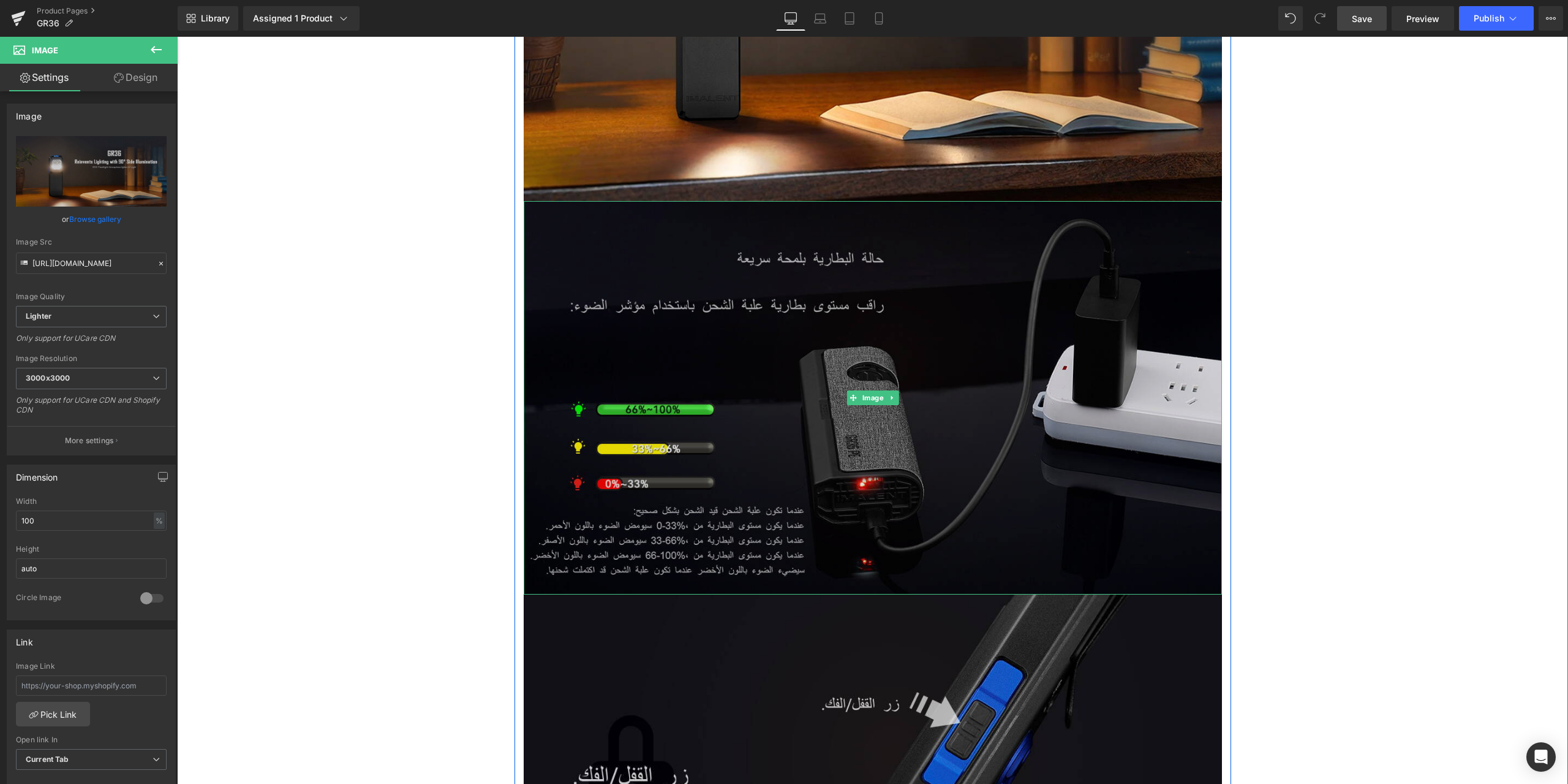
click at [760, 214] on img at bounding box center [873, 397] width 699 height 393
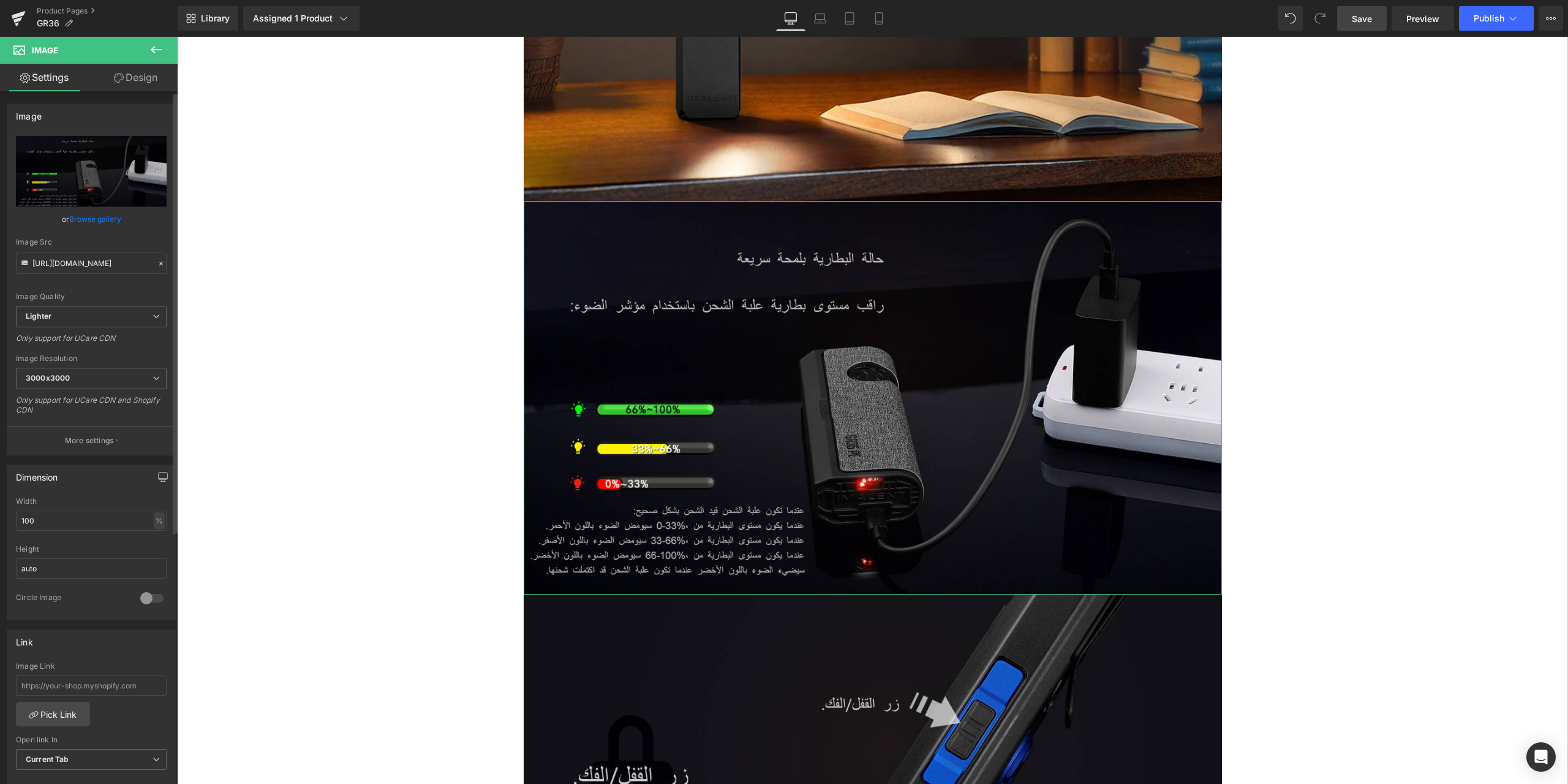
click at [157, 260] on icon at bounding box center [161, 264] width 9 height 9
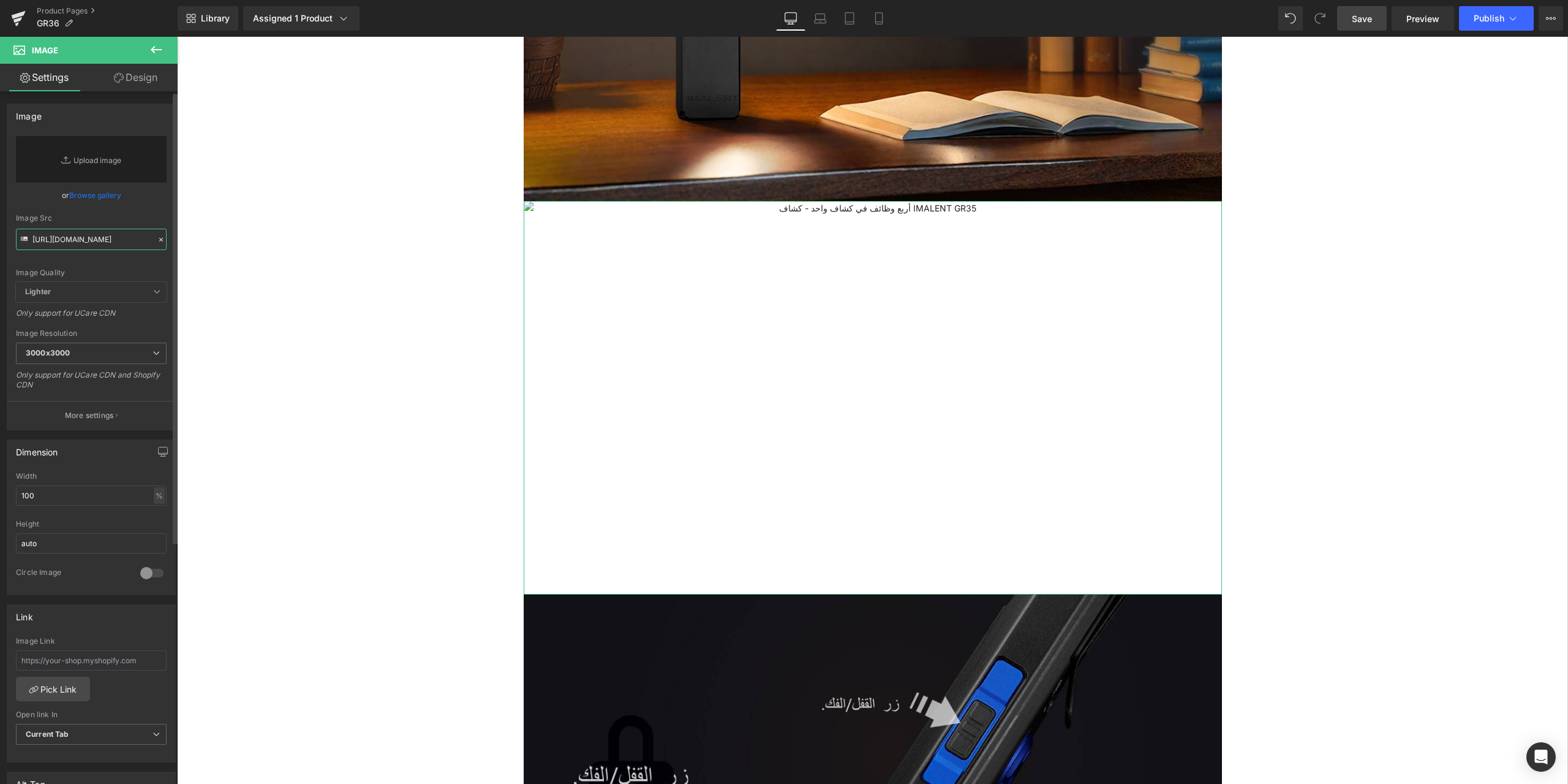
click at [77, 242] on input "https://ucarecdn.com/8656df3b-e1d6-4679-9103-555d04da3e6b/-/format/auto/-/previ…" at bounding box center [91, 239] width 151 height 22
paste input "https://ucarecdn.com/e5b49796-f699-4720-8322-9d164817e218/-/format/auto/-/previ…"
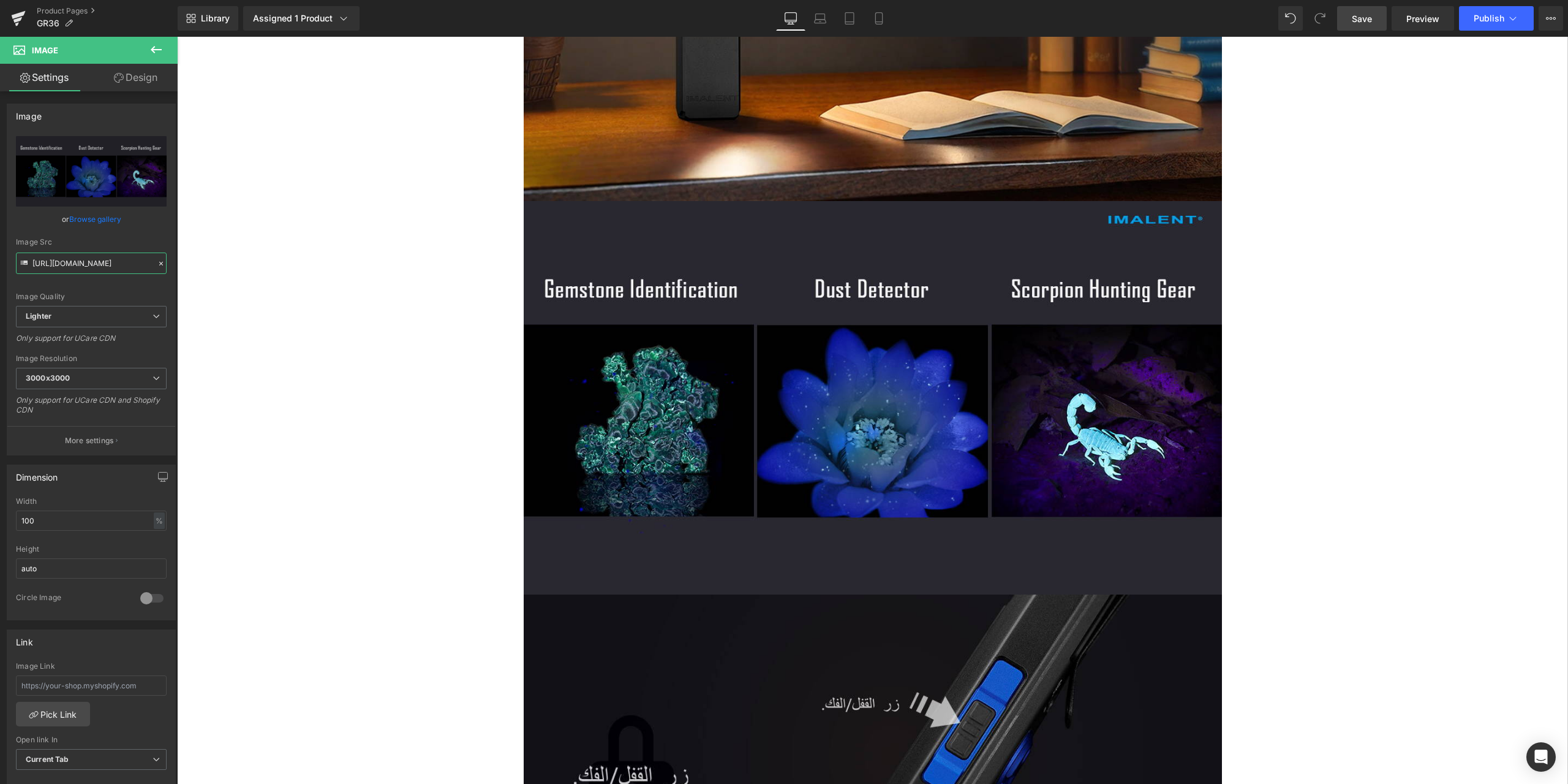
type input "https://ucarecdn.com/e5b49796-f699-4720-8322-9d164817e218/-/format/auto/-/previ…"
click at [1366, 18] on span "Save" at bounding box center [1362, 19] width 20 height 13
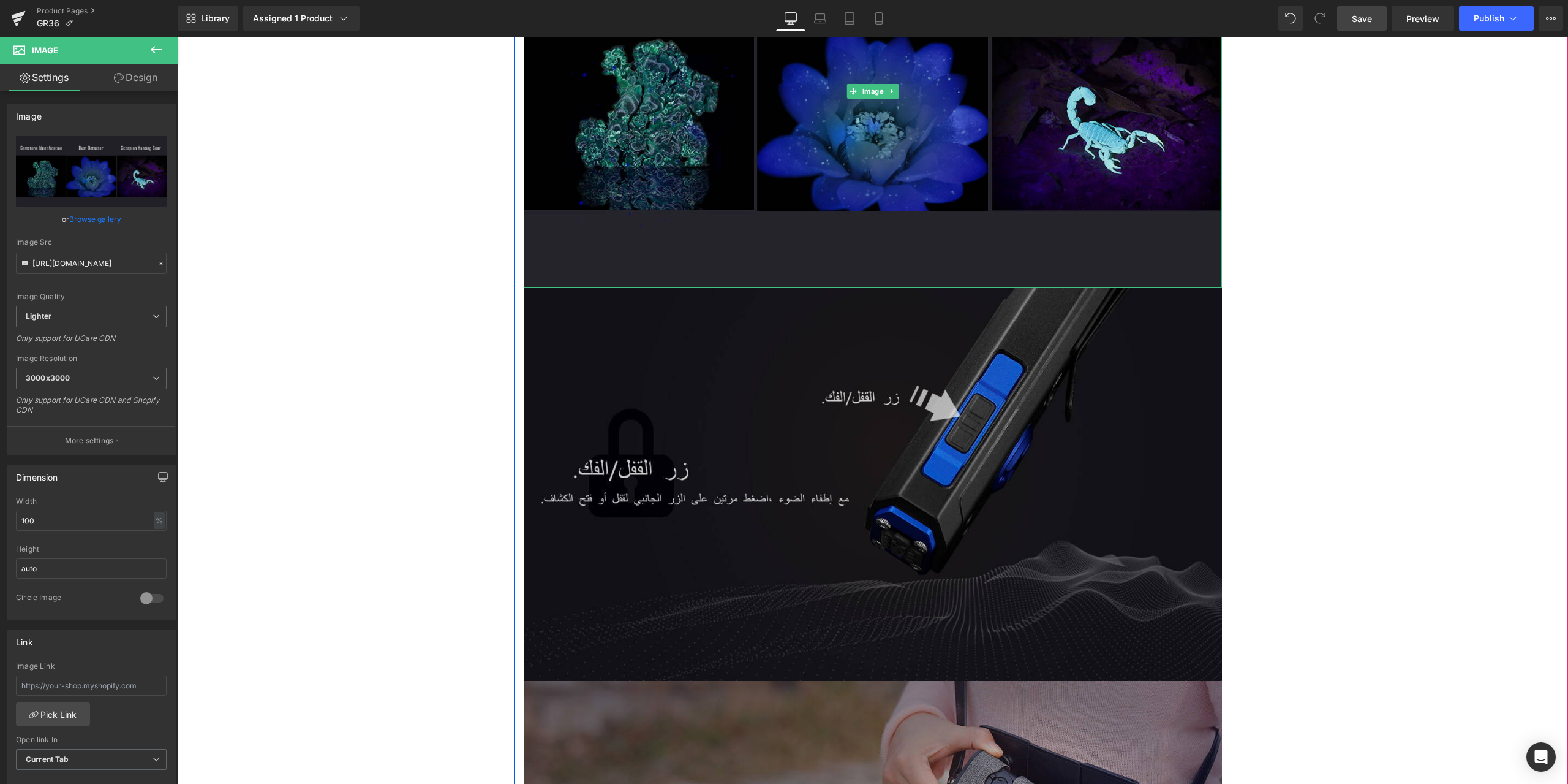
scroll to position [5087, 0]
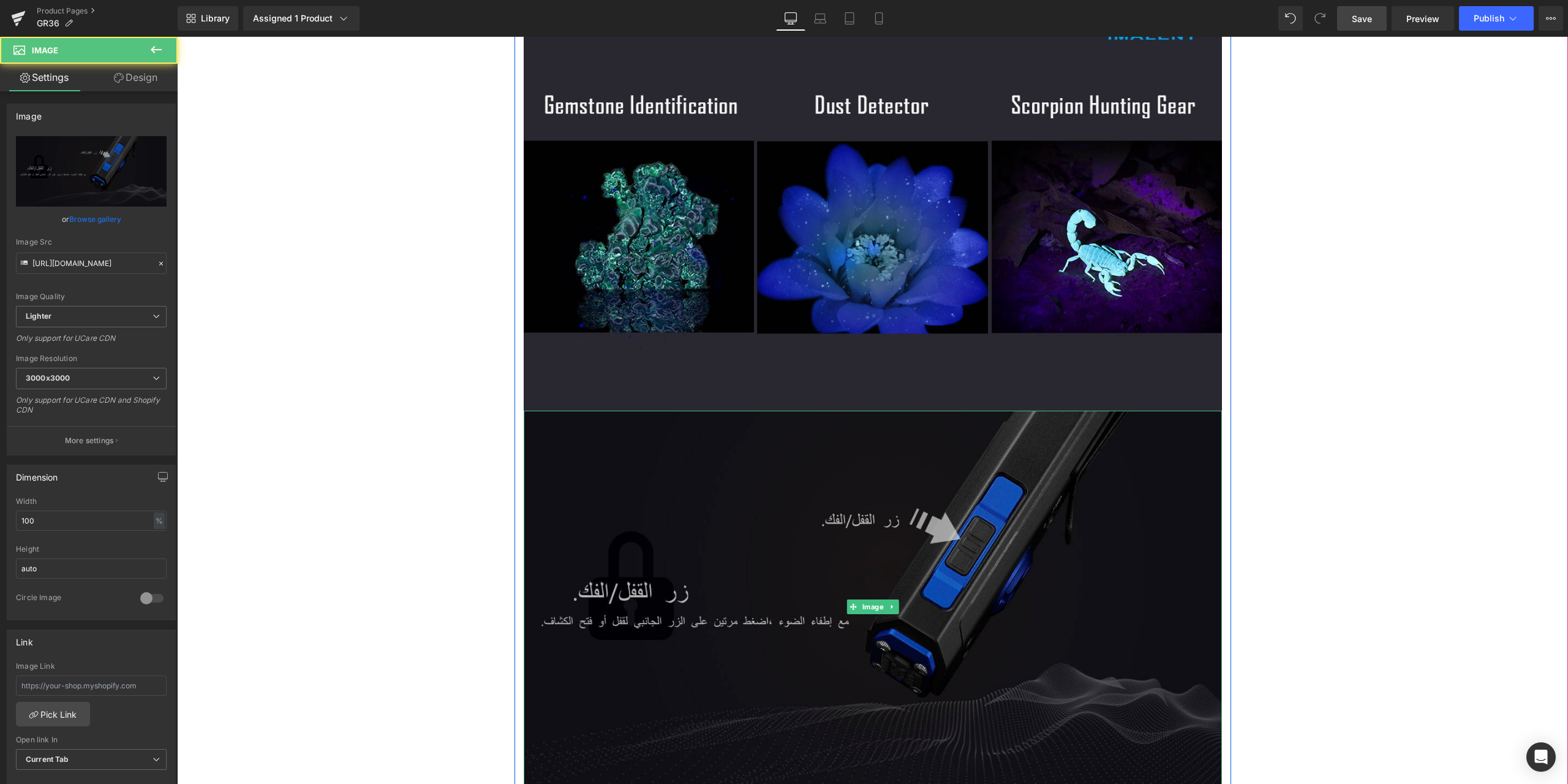
click at [743, 476] on img at bounding box center [873, 607] width 699 height 393
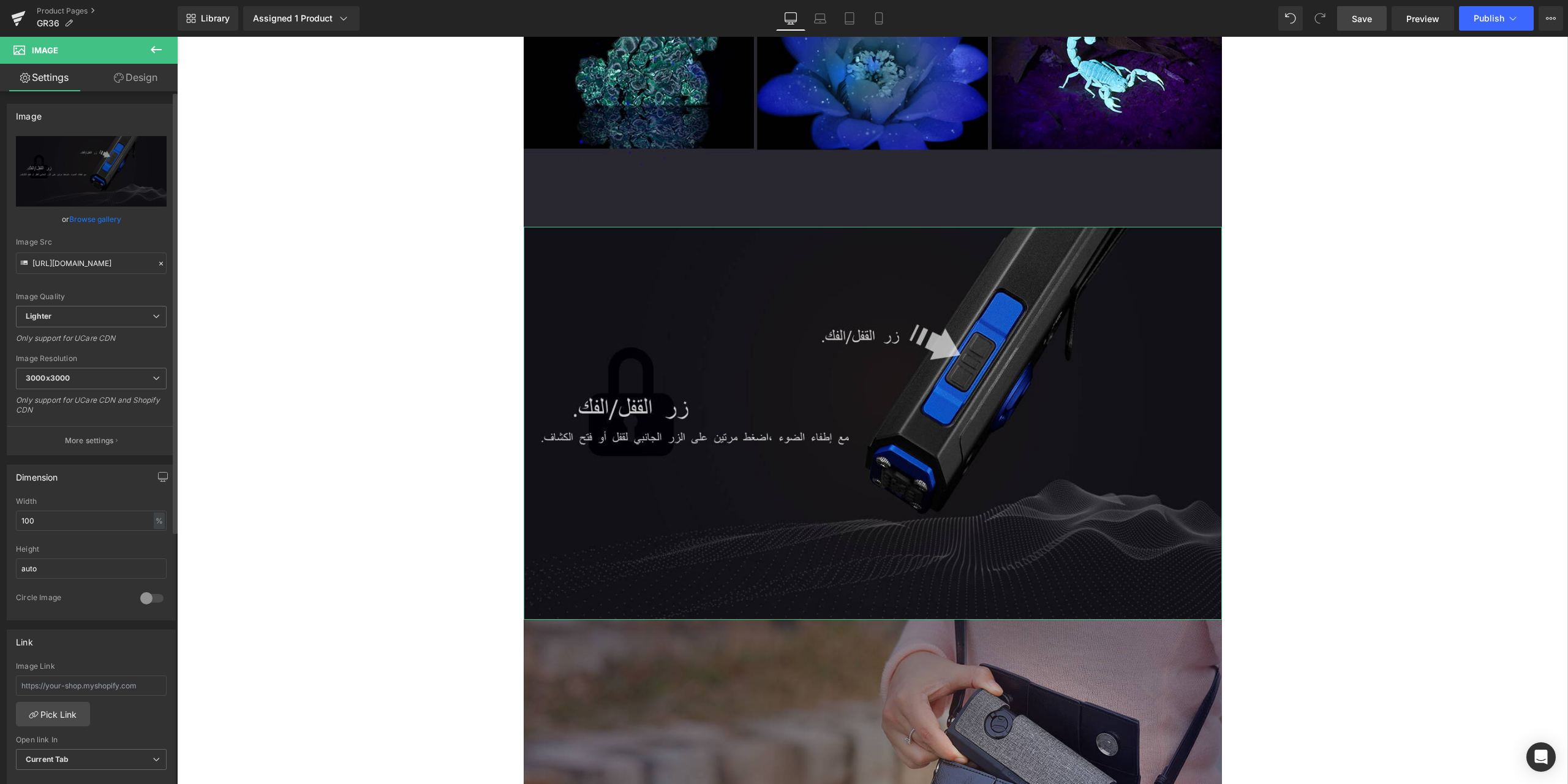
click at [157, 266] on icon at bounding box center [161, 264] width 9 height 9
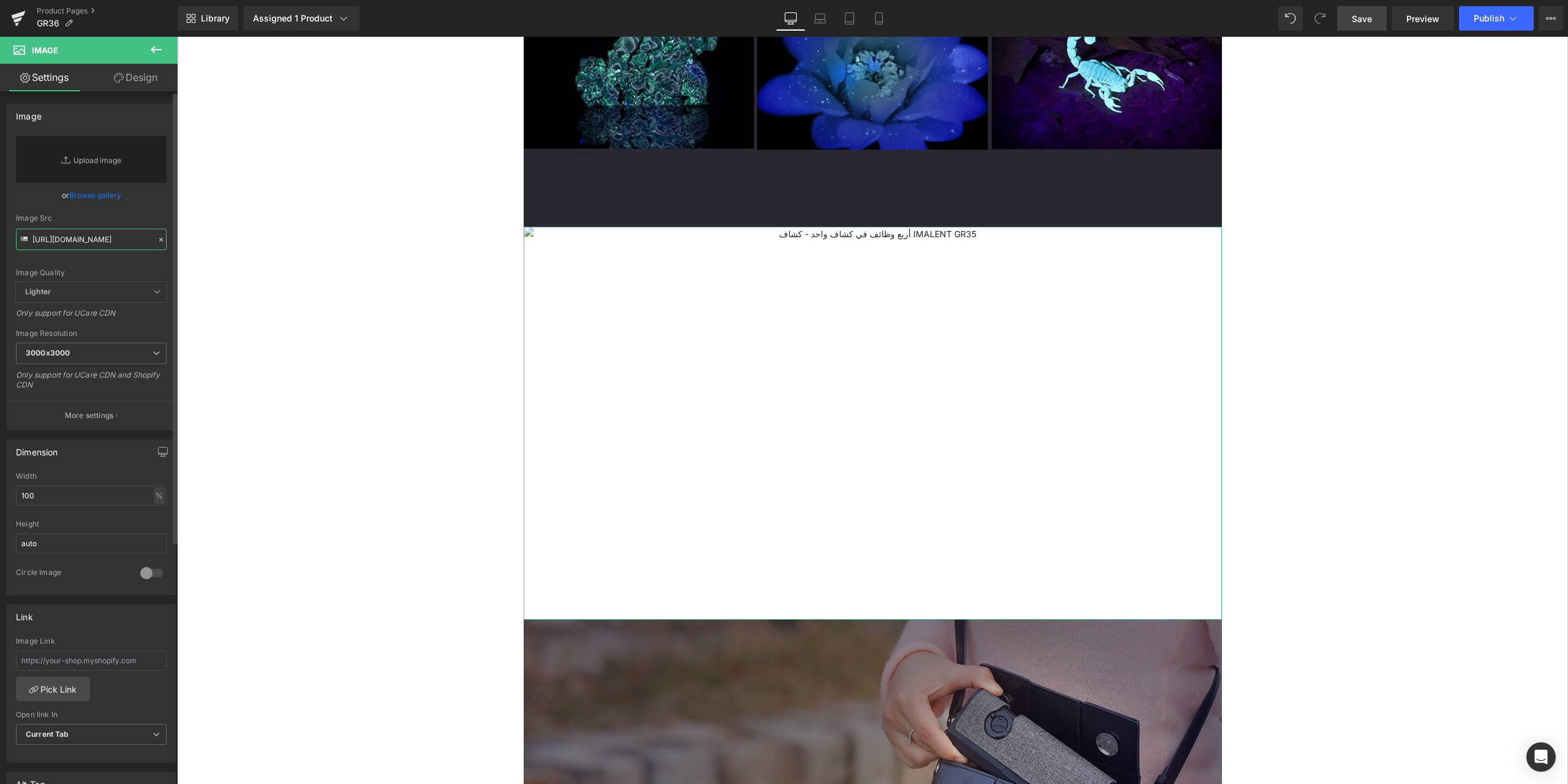
click at [73, 246] on input "https://ucarecdn.com/4205db1c-cb10-4a8a-9f1f-a0125104ee63/-/format/auto/-/previ…" at bounding box center [91, 239] width 151 height 22
paste input "https://ucarecdn.com/79fd2937-876e-41bd-a6d2-961f0800ae65/-/format/auto/-/previ…"
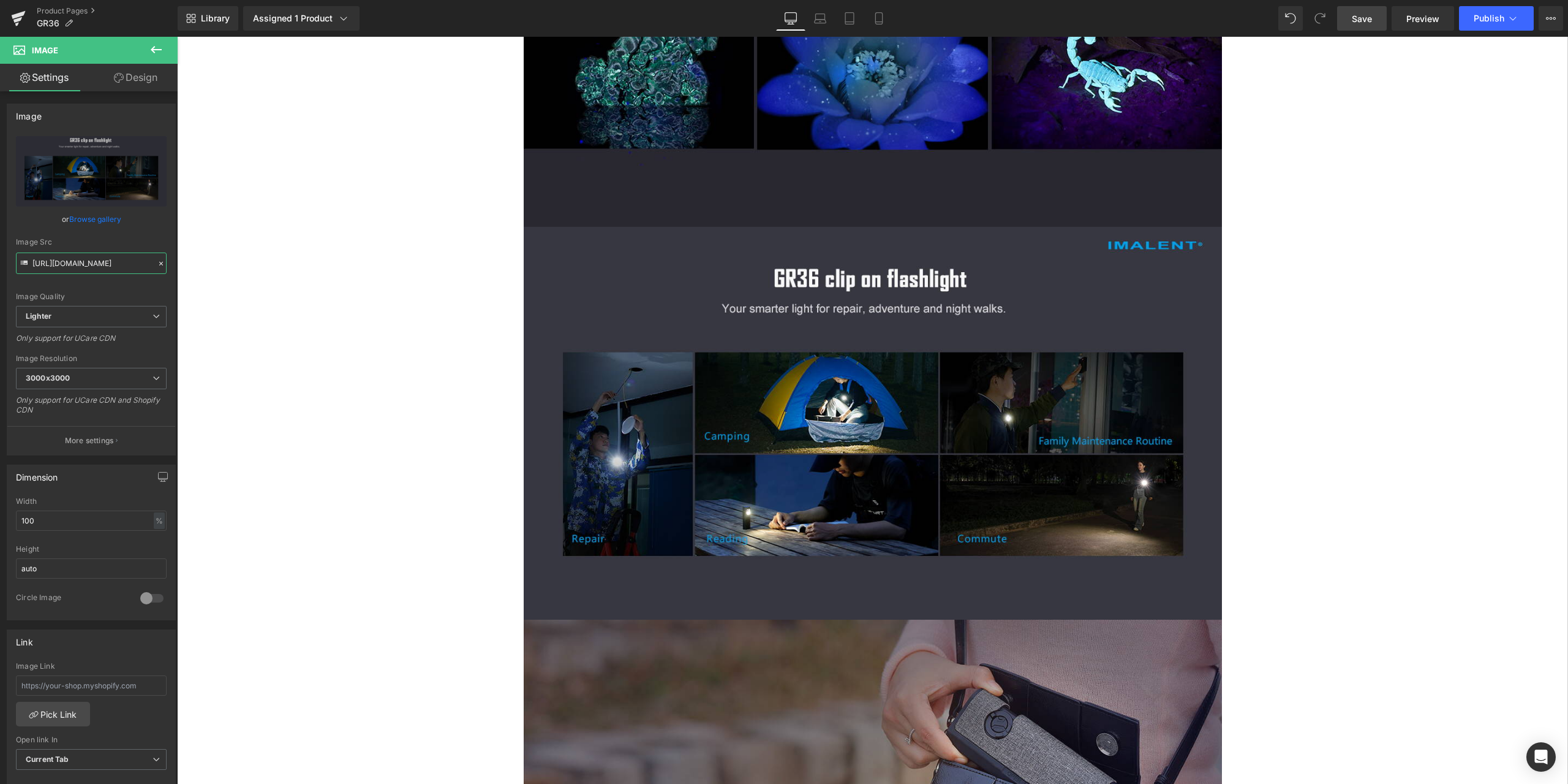
type input "https://ucarecdn.com/79fd2937-876e-41bd-a6d2-961f0800ae65/-/format/auto/-/previ…"
click at [1362, 17] on span "Save" at bounding box center [1362, 19] width 20 height 13
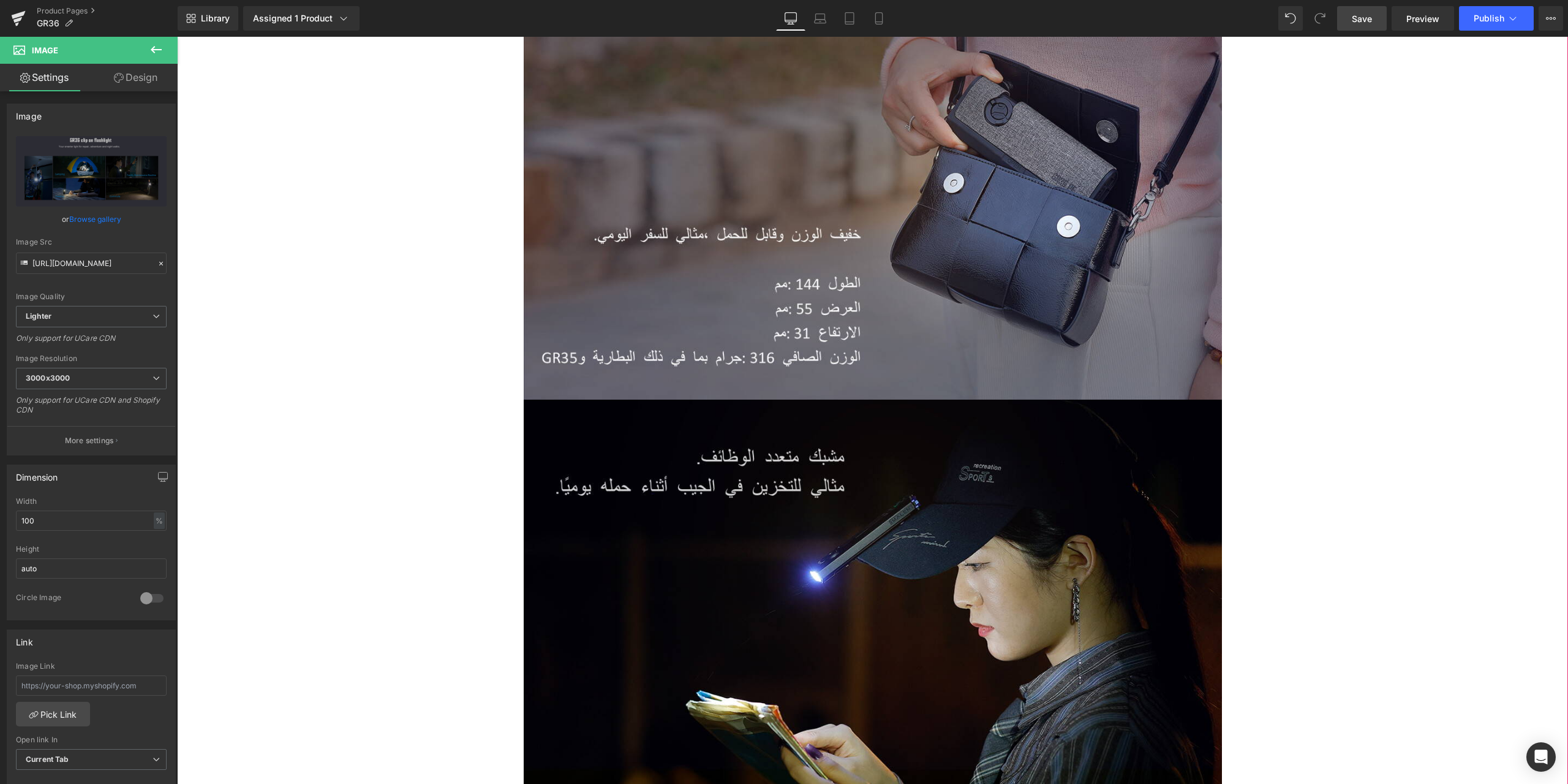
scroll to position [5699, 0]
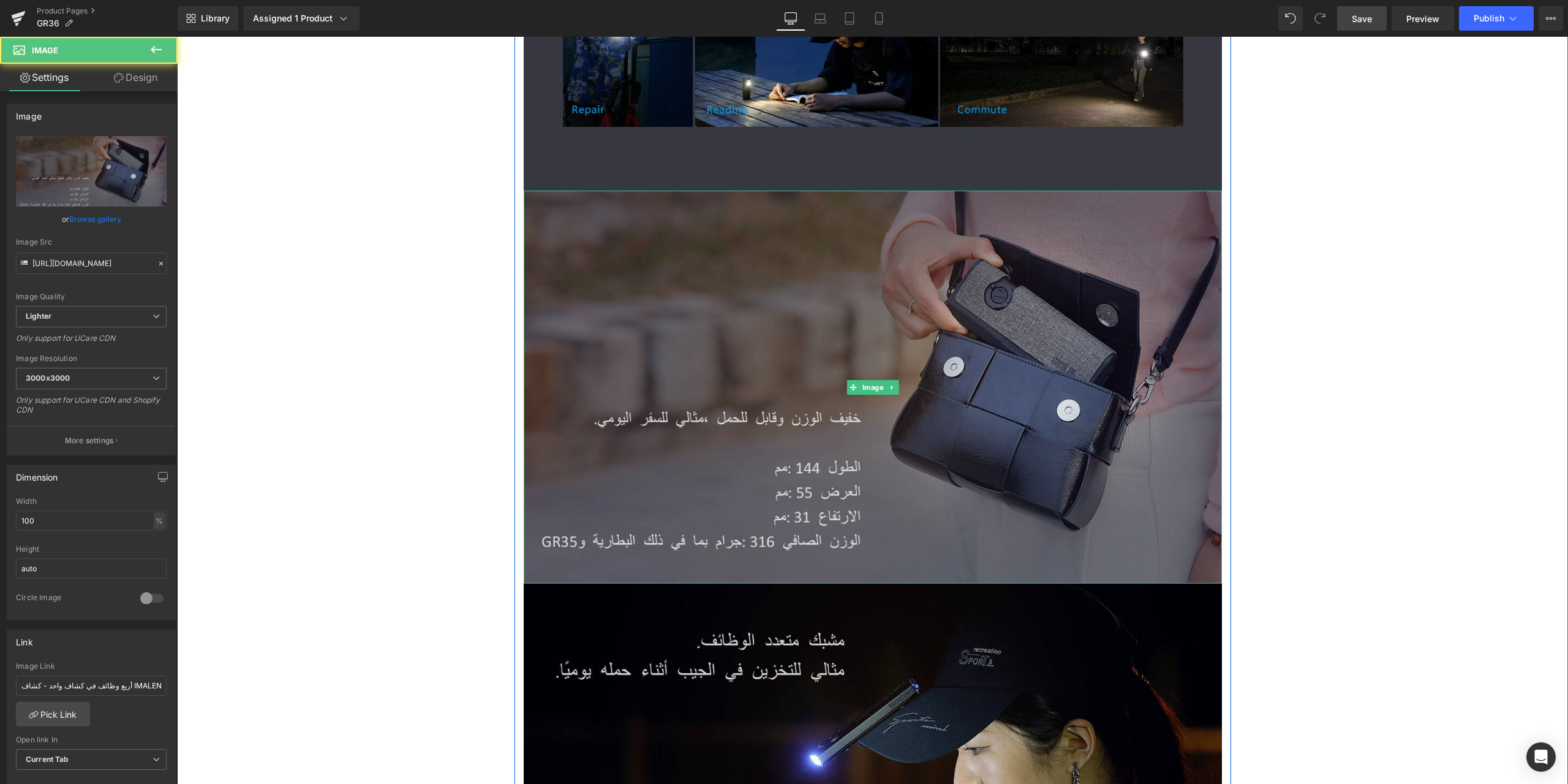
click at [811, 259] on img at bounding box center [873, 386] width 699 height 393
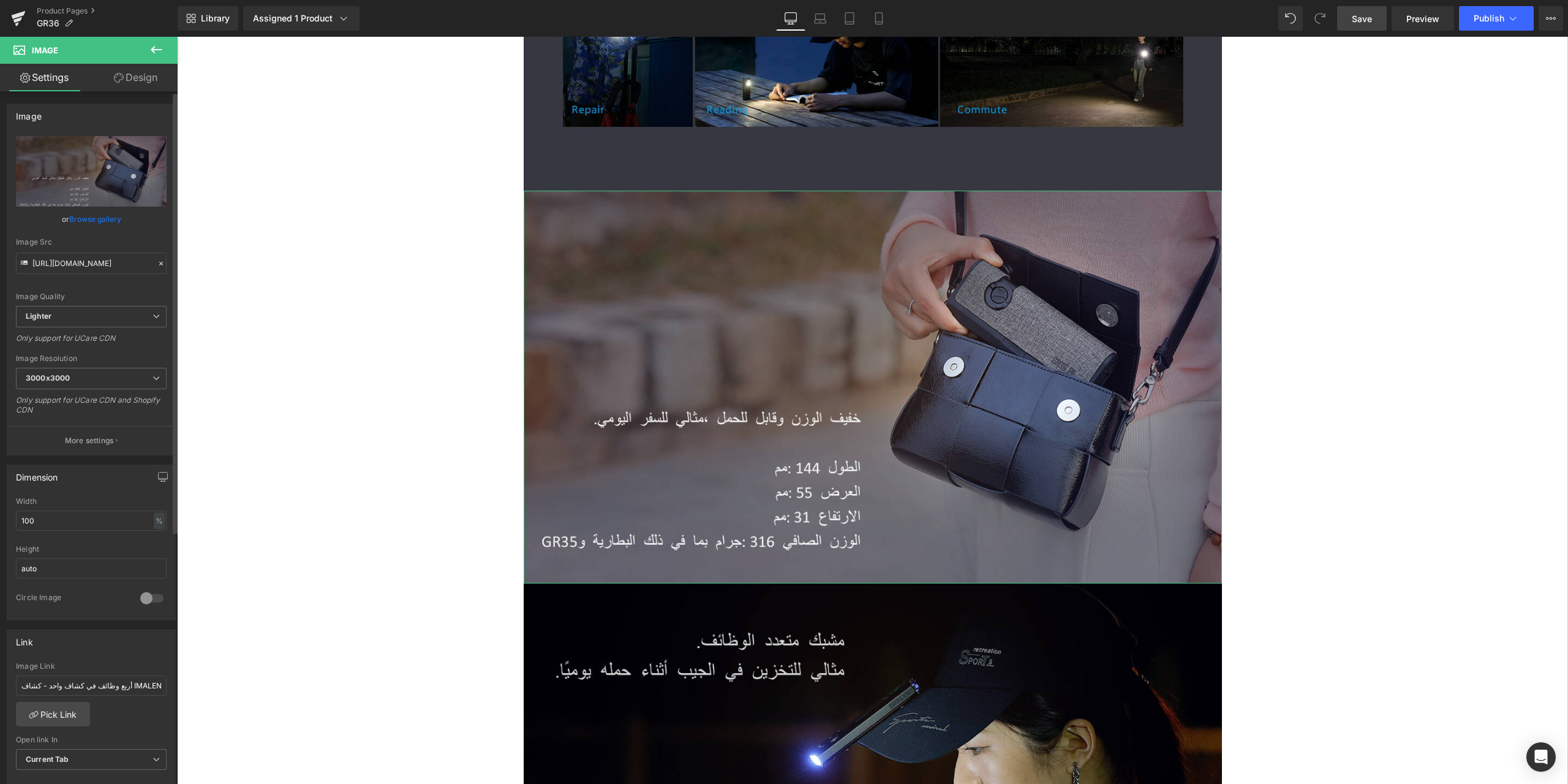
click at [157, 262] on icon at bounding box center [161, 264] width 9 height 9
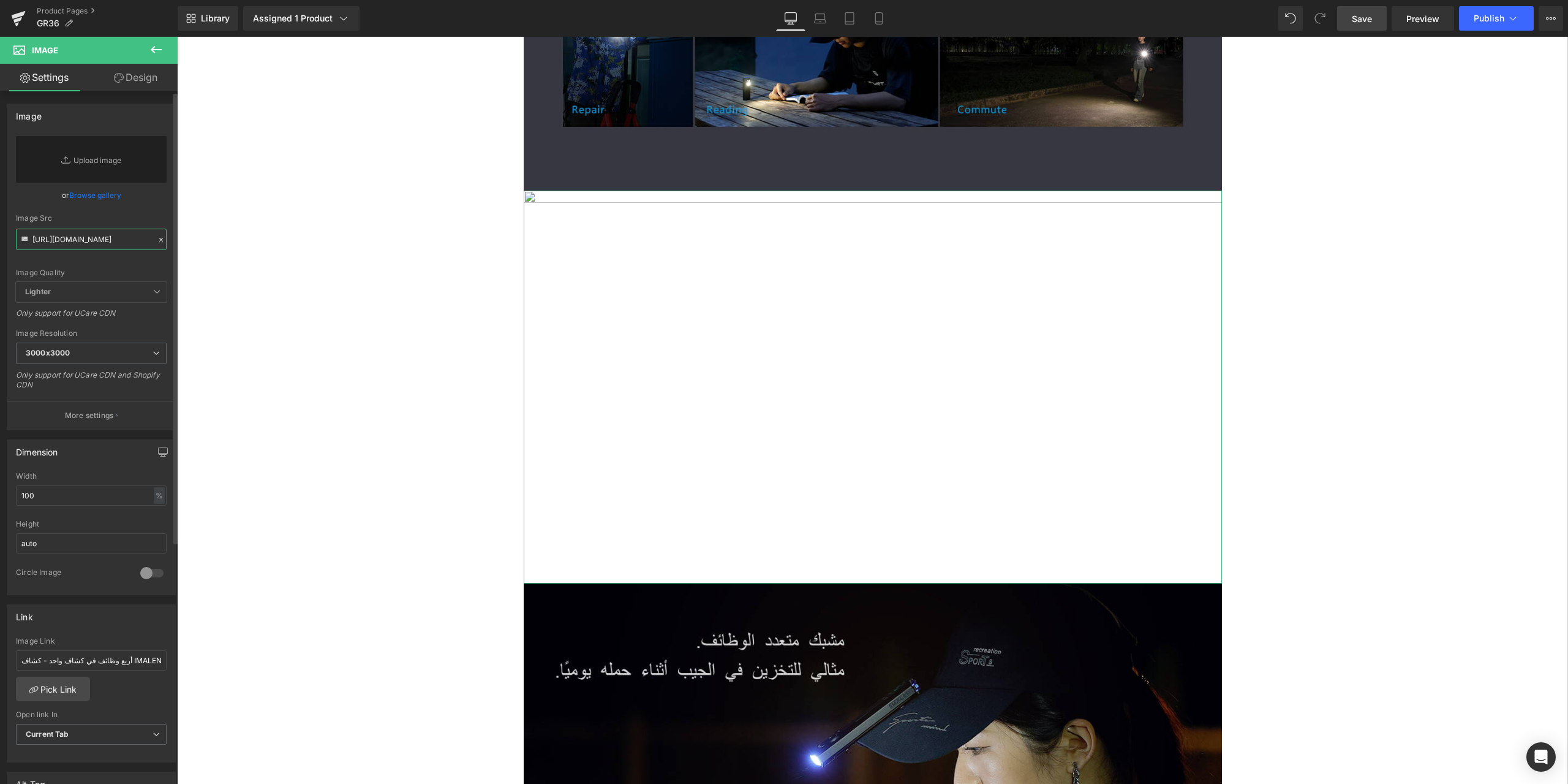
click at [64, 240] on input "https://ucarecdn.com/34a2079d-80f2-4109-bb02-2872bf4c5273/-/format/auto/-/previ…" at bounding box center [91, 239] width 151 height 22
paste input "https://ucarecdn.com/378e9d90-72fc-49ac-872b-a8b8b2082a27/-/format/auto/-/previ…"
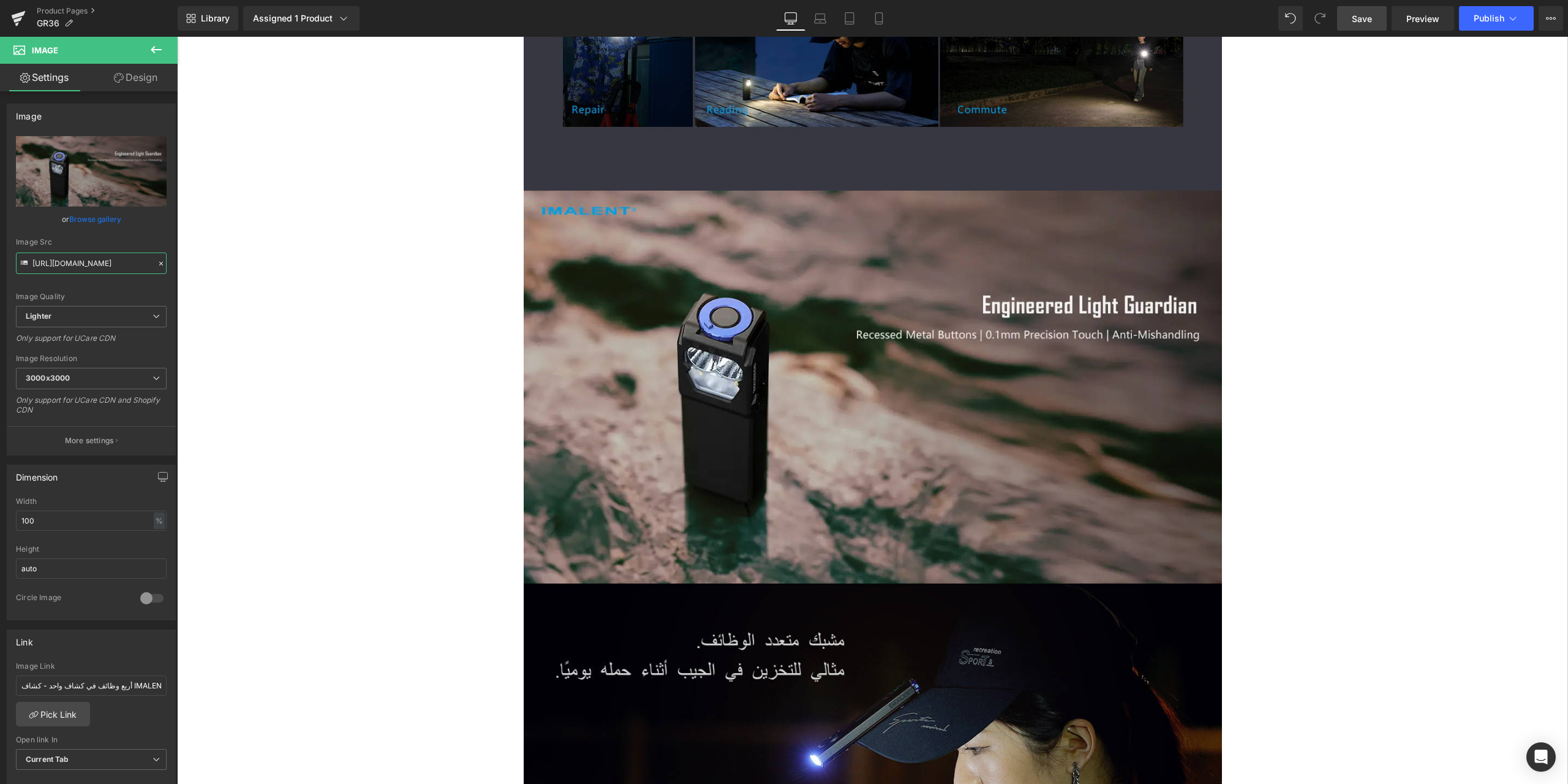
type input "https://ucarecdn.com/378e9d90-72fc-49ac-872b-a8b8b2082a27/-/format/auto/-/previ…"
click at [1367, 21] on span "Save" at bounding box center [1362, 19] width 20 height 13
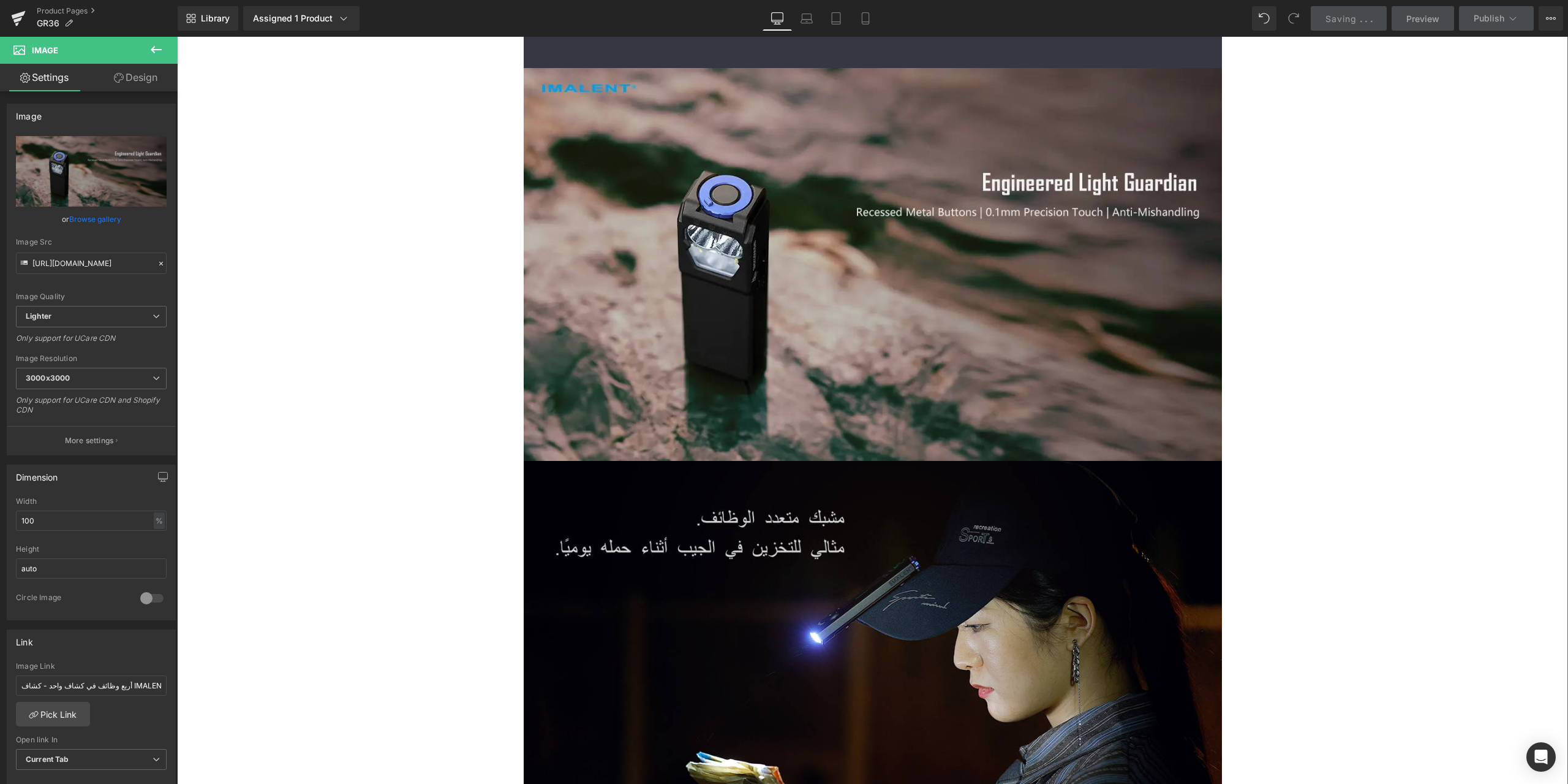
scroll to position [6006, 0]
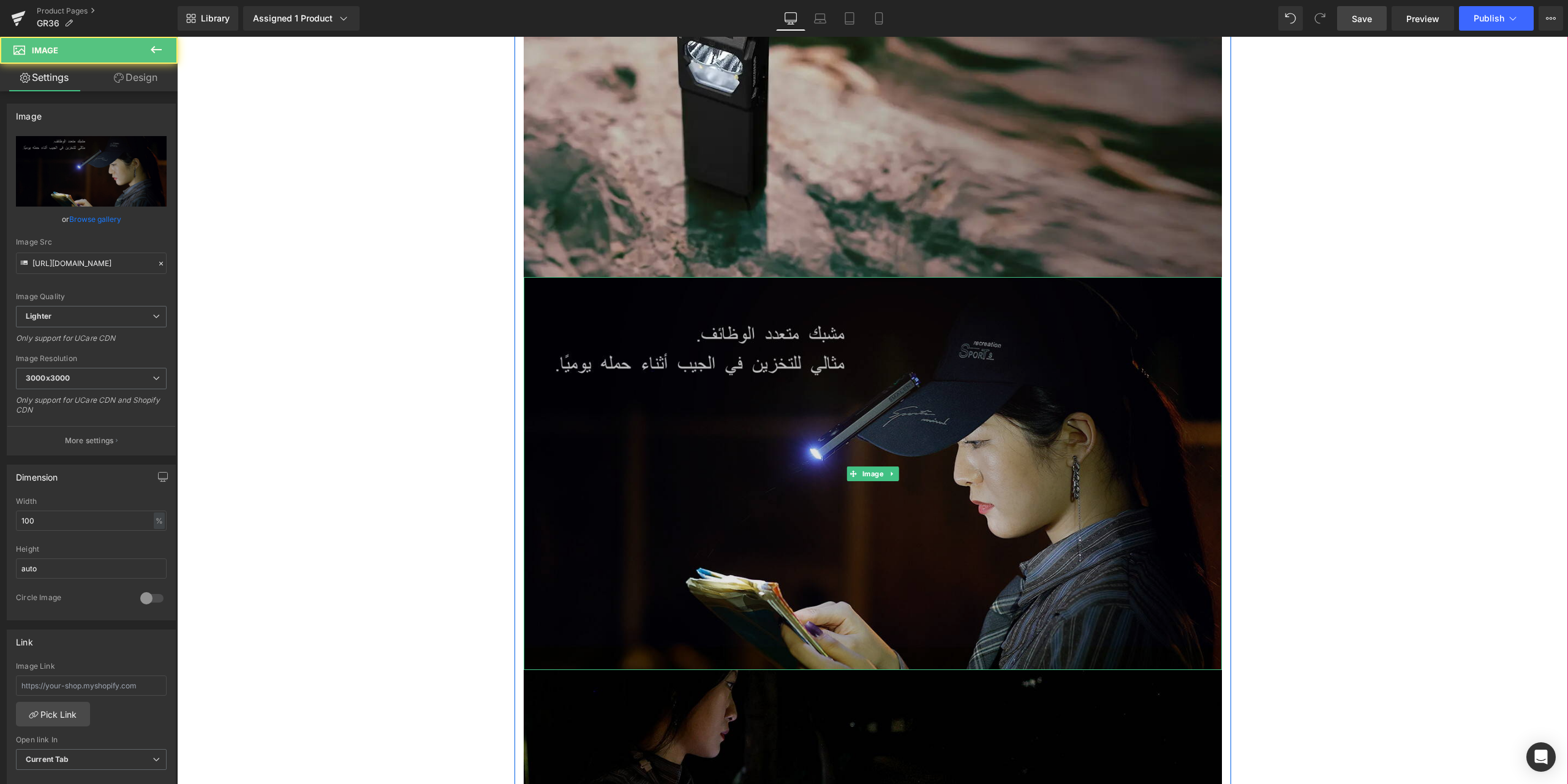
click at [723, 373] on img at bounding box center [873, 473] width 699 height 393
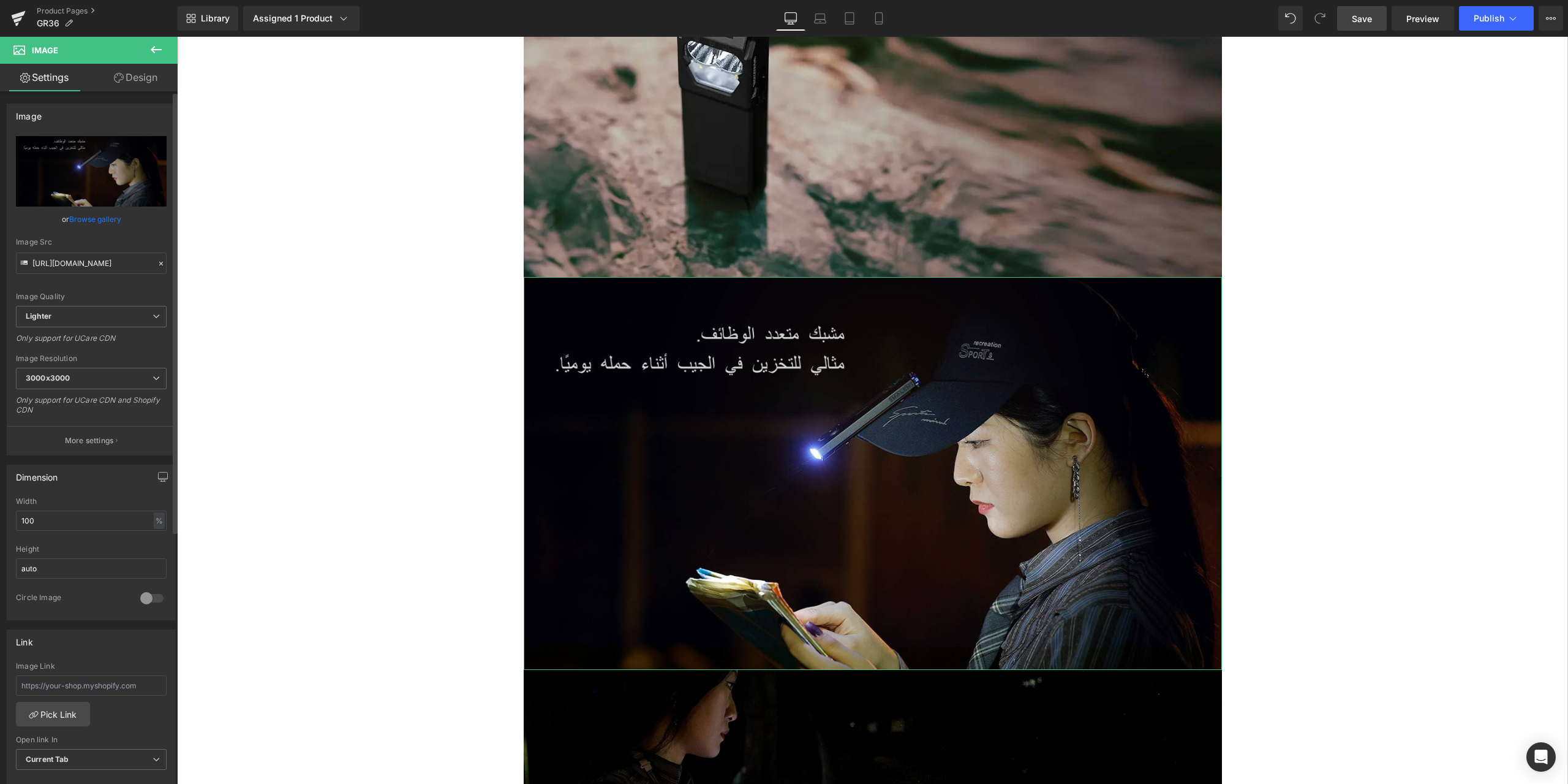
click at [158, 266] on icon at bounding box center [161, 264] width 9 height 9
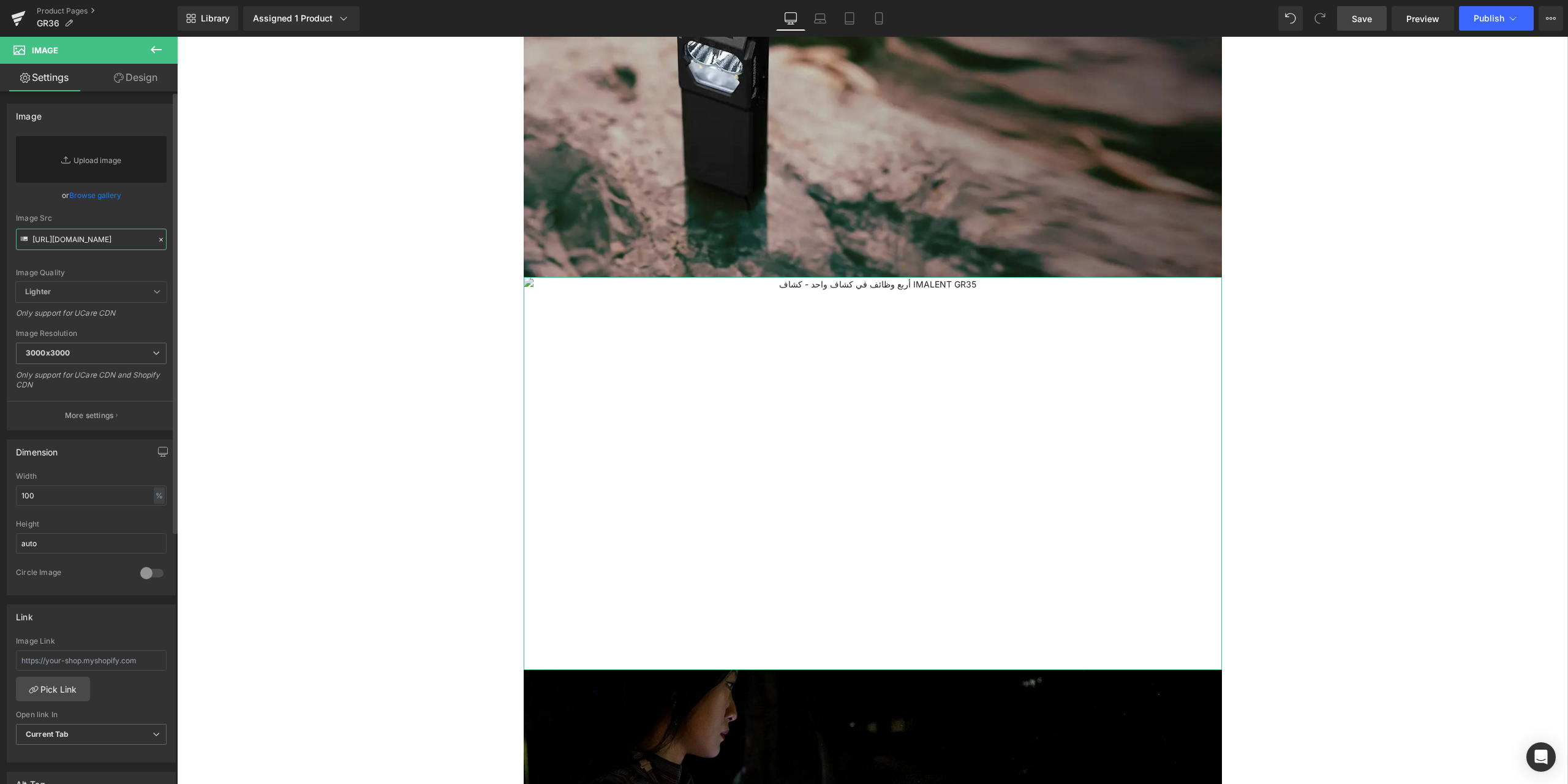
click at [94, 241] on input "https://ucarecdn.com/a3d185d5-bc65-4900-a5ba-bf93e330104b/-/format/auto/-/previ…" at bounding box center [91, 239] width 151 height 22
paste input "https://ucarecdn.com/588dbb0b-0956-4351-a64b-37ee414c0c52/GR36-11.gif"
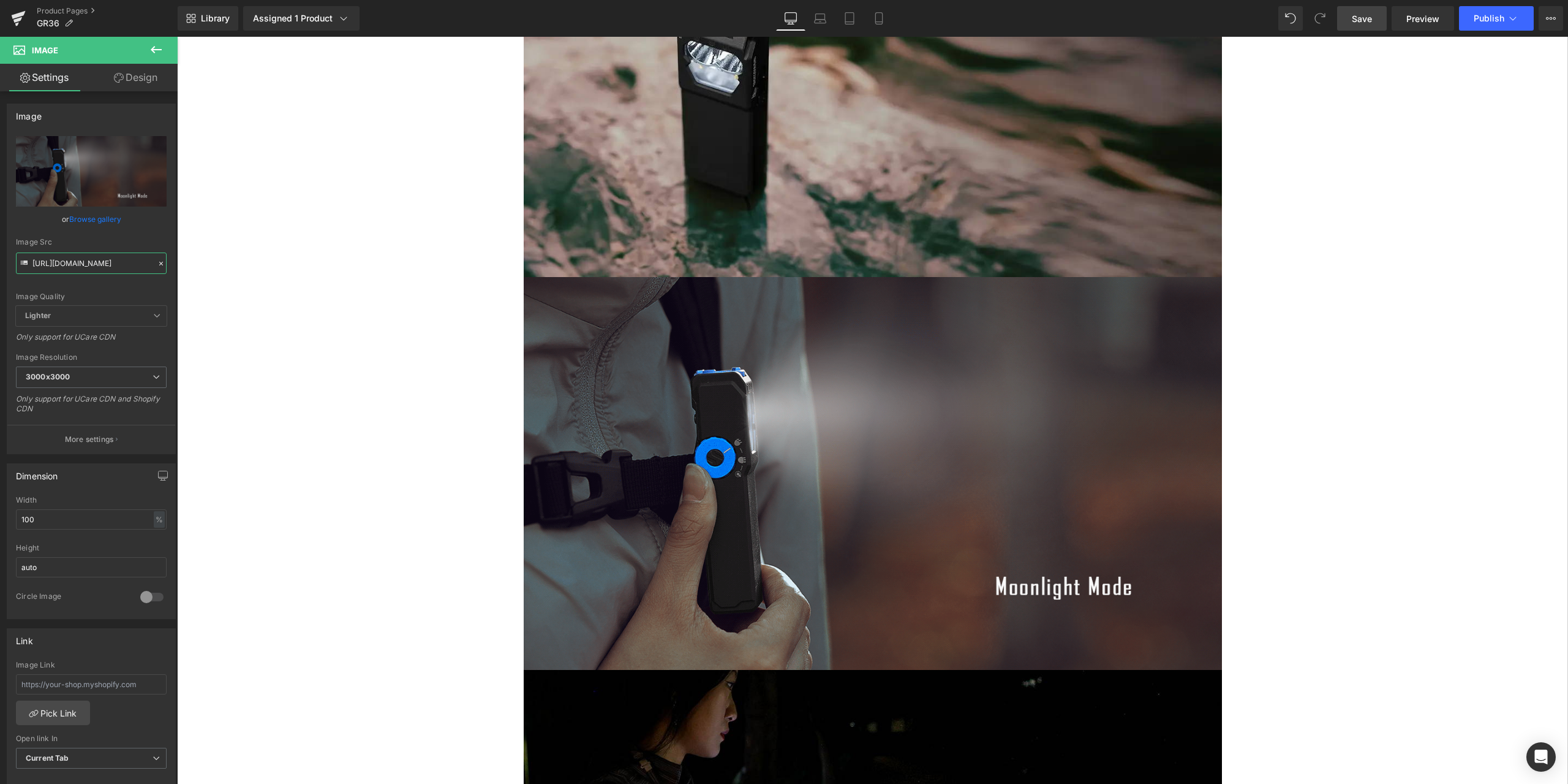
type input "https://ucarecdn.com/588dbb0b-0956-4351-a64b-37ee414c0c52/GR36-11.gif"
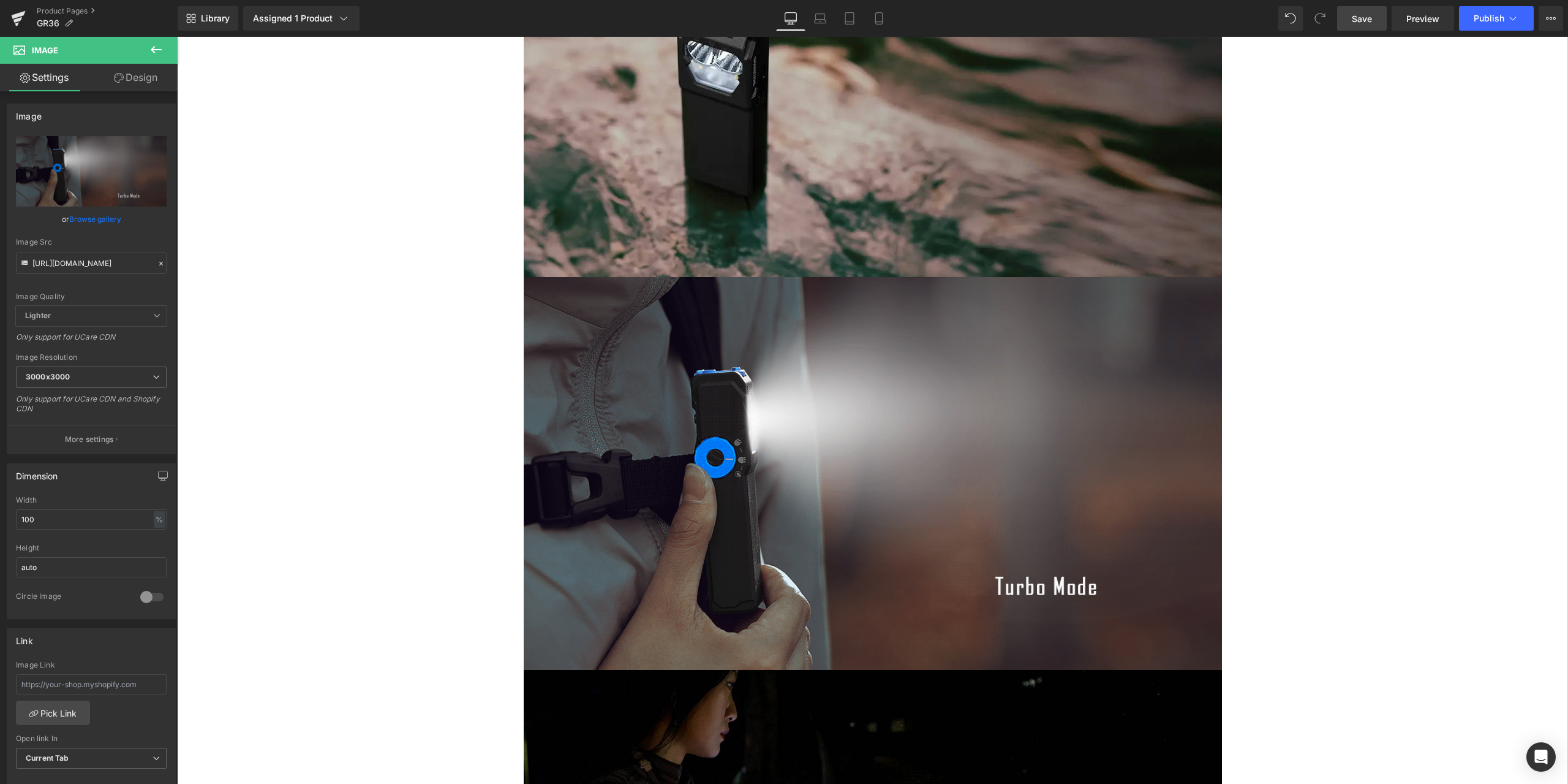
click at [1362, 19] on span "Save" at bounding box center [1362, 19] width 20 height 13
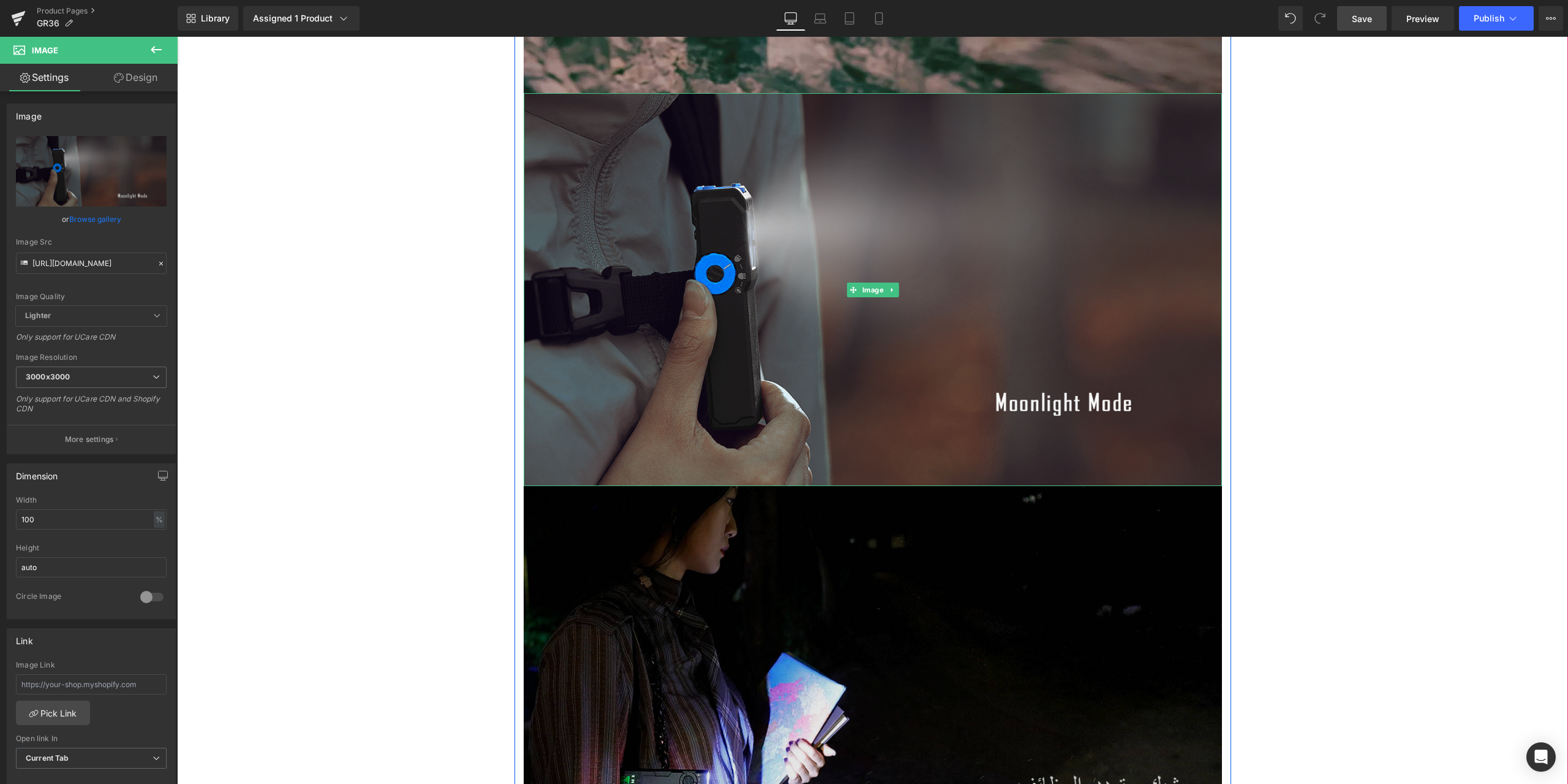
scroll to position [6374, 0]
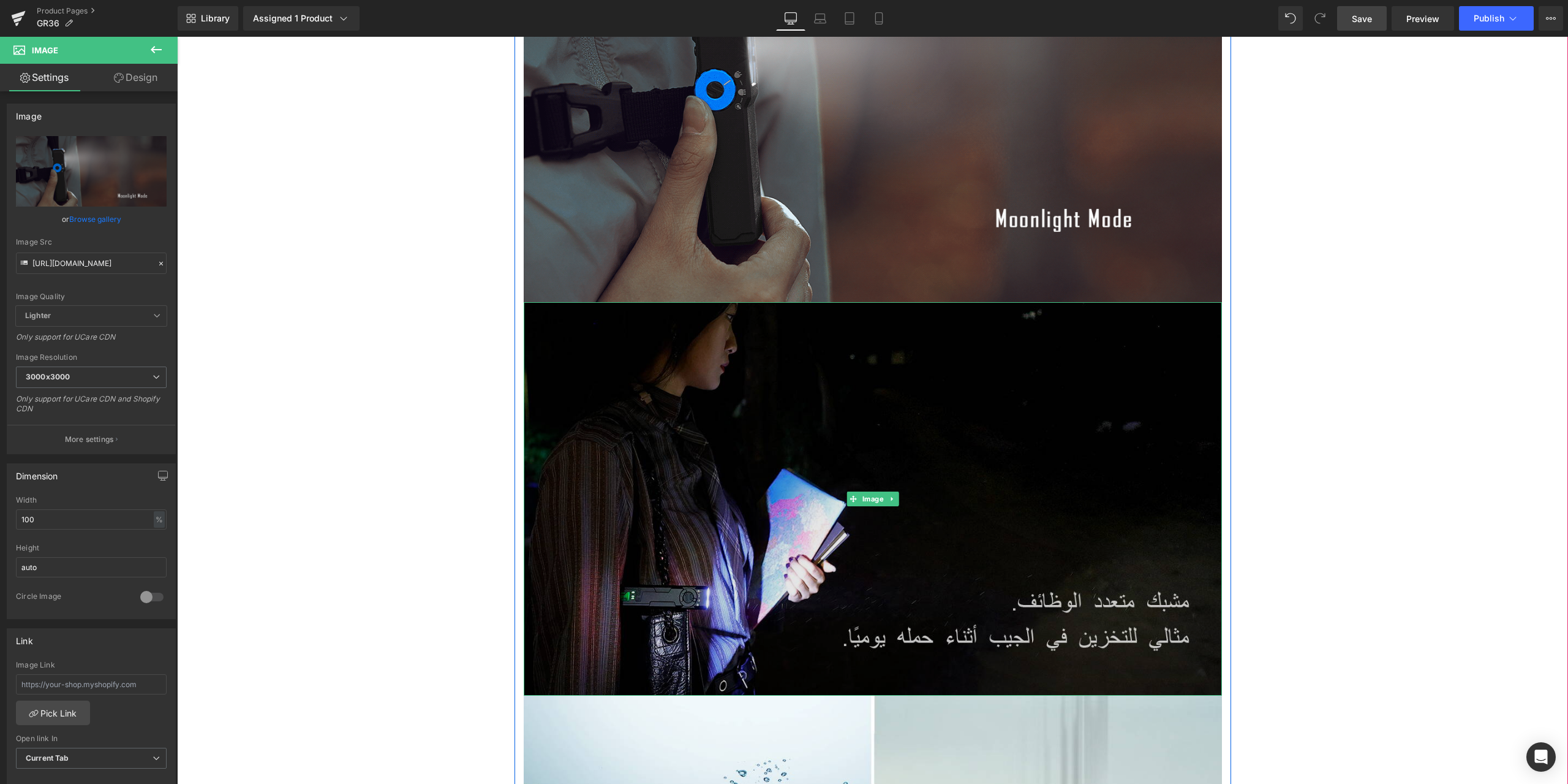
click at [756, 379] on img at bounding box center [873, 498] width 699 height 393
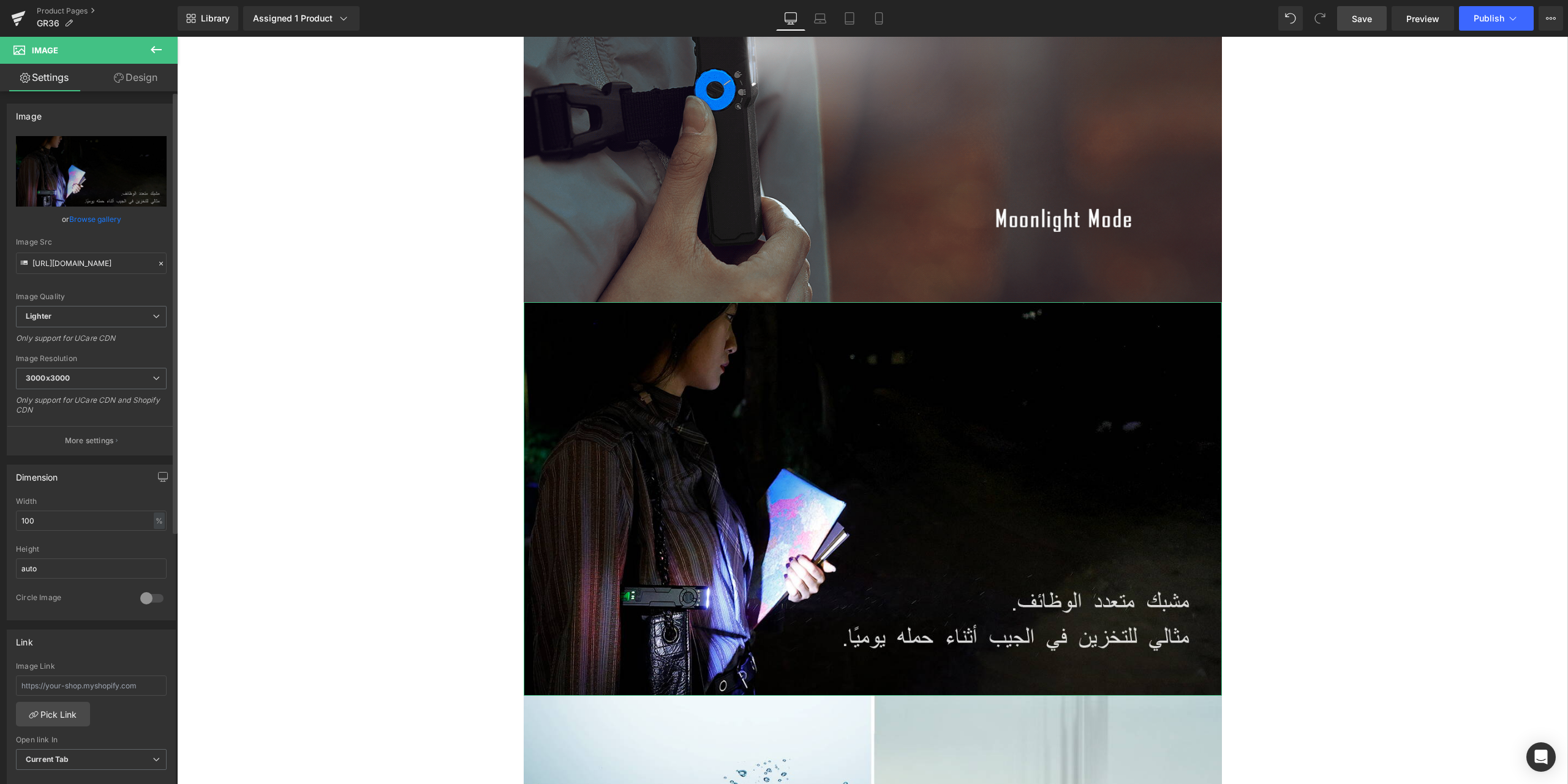
click at [158, 264] on icon at bounding box center [161, 264] width 9 height 9
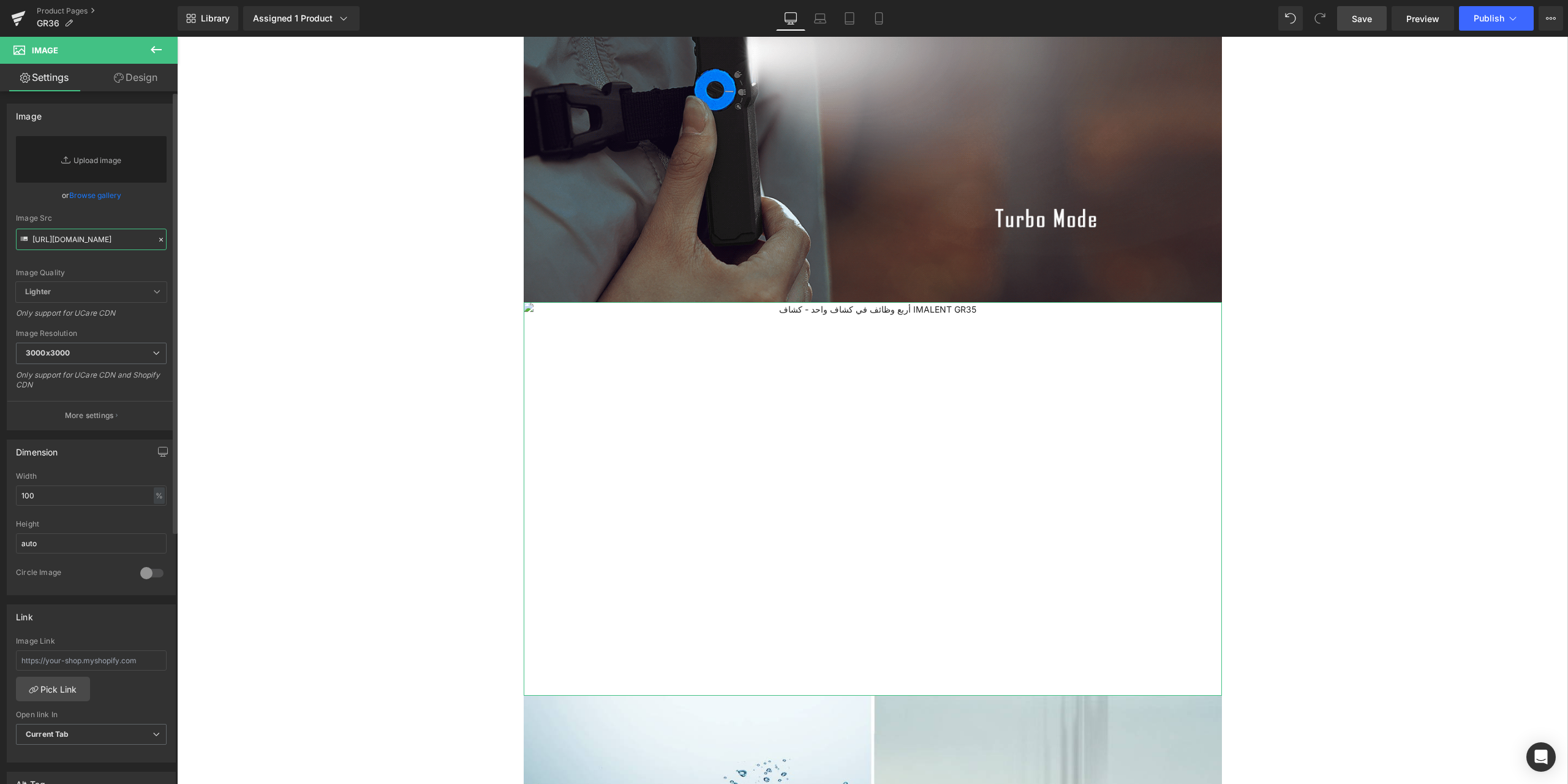
click at [97, 240] on input "https://ucarecdn.com/dd2b219b-7823-4de5-b9f3-e1229f80fdc2/-/format/auto/-/previ…" at bounding box center [91, 239] width 151 height 22
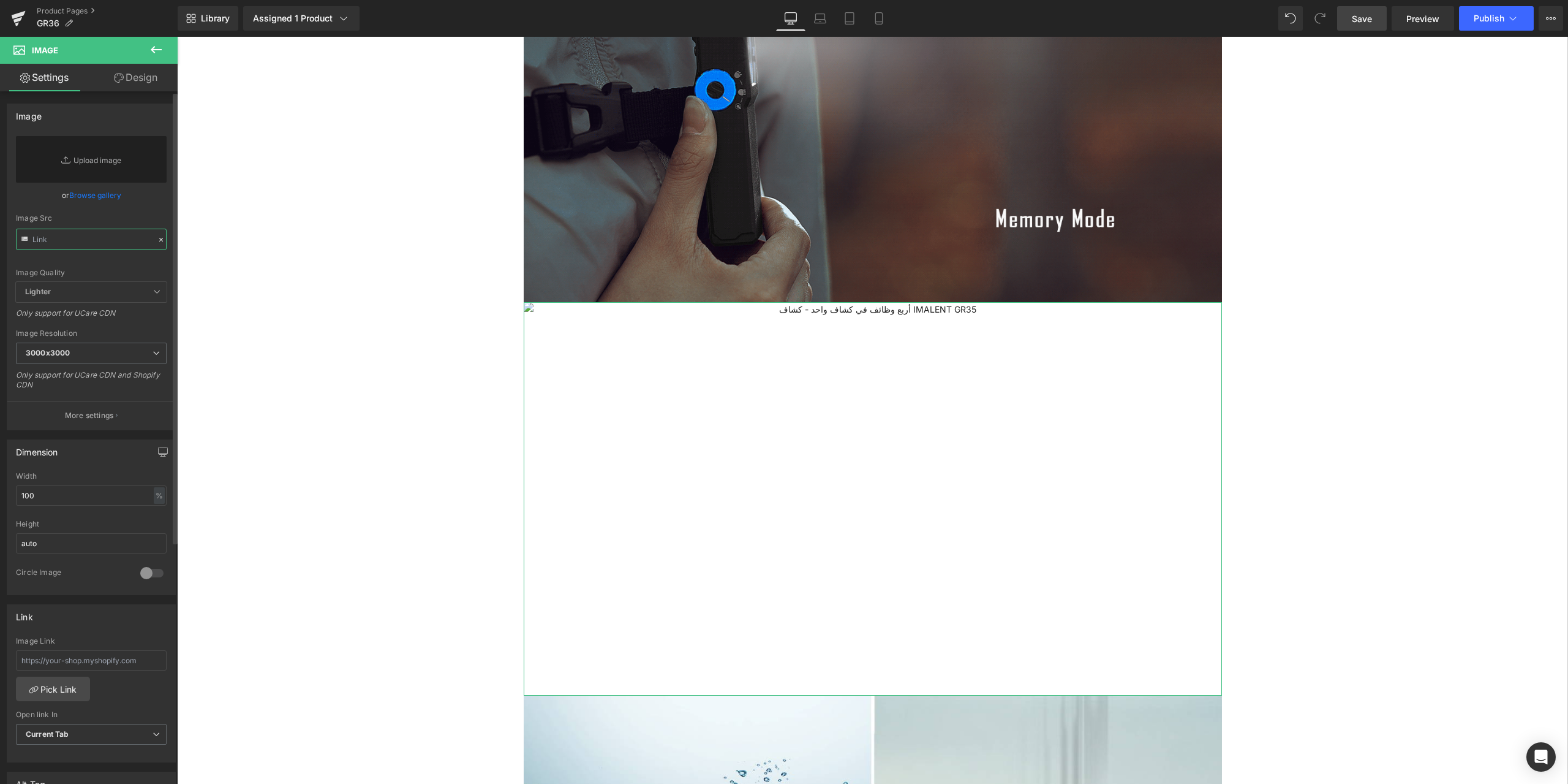
paste input "https://ucarecdn.com/2af7615f-74dc-4d88-9131-bdeff1ebcfd0/-/format/auto/-/previ…"
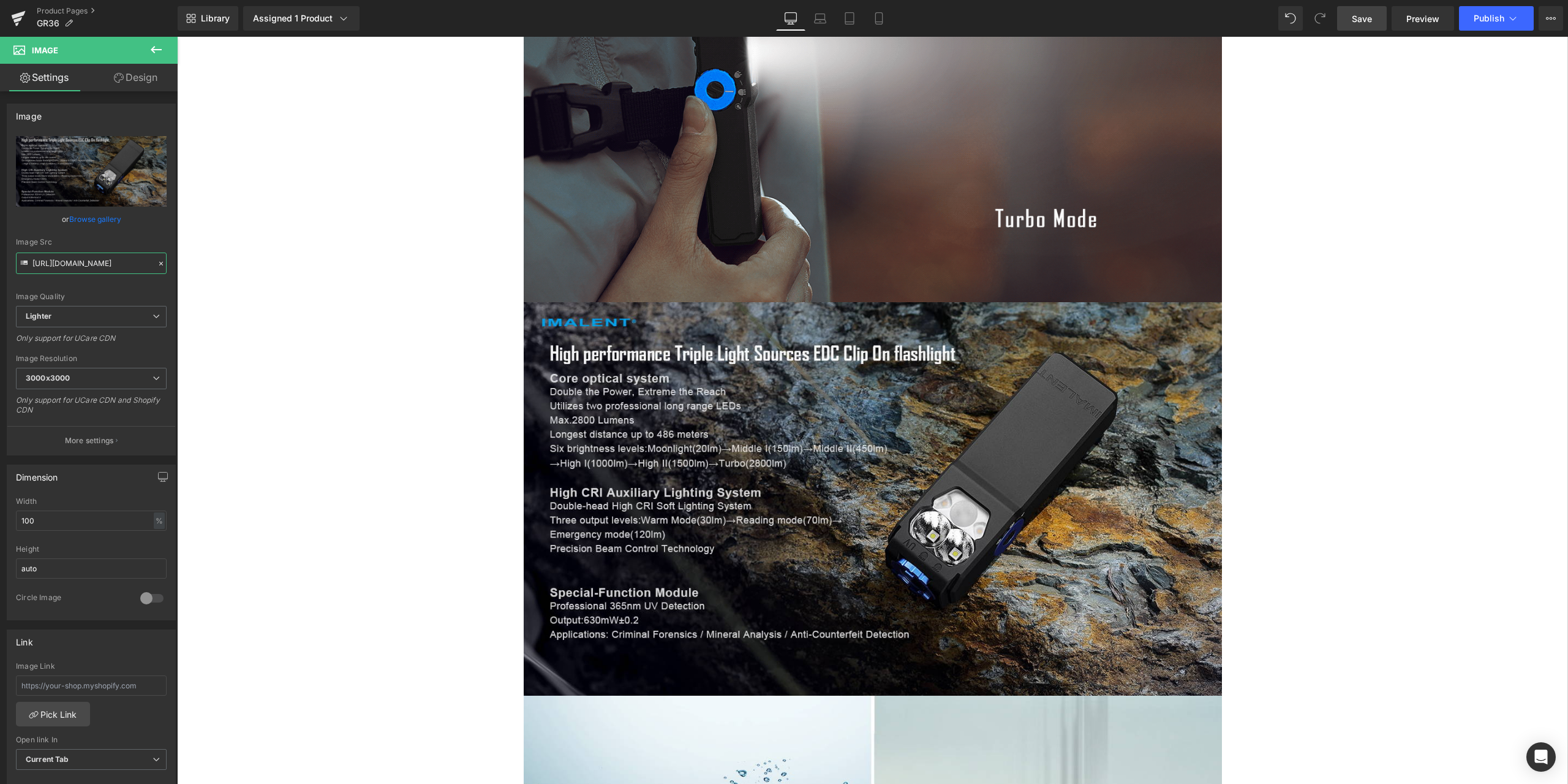
type input "https://ucarecdn.com/2af7615f-74dc-4d88-9131-bdeff1ebcfd0/-/format/auto/-/previ…"
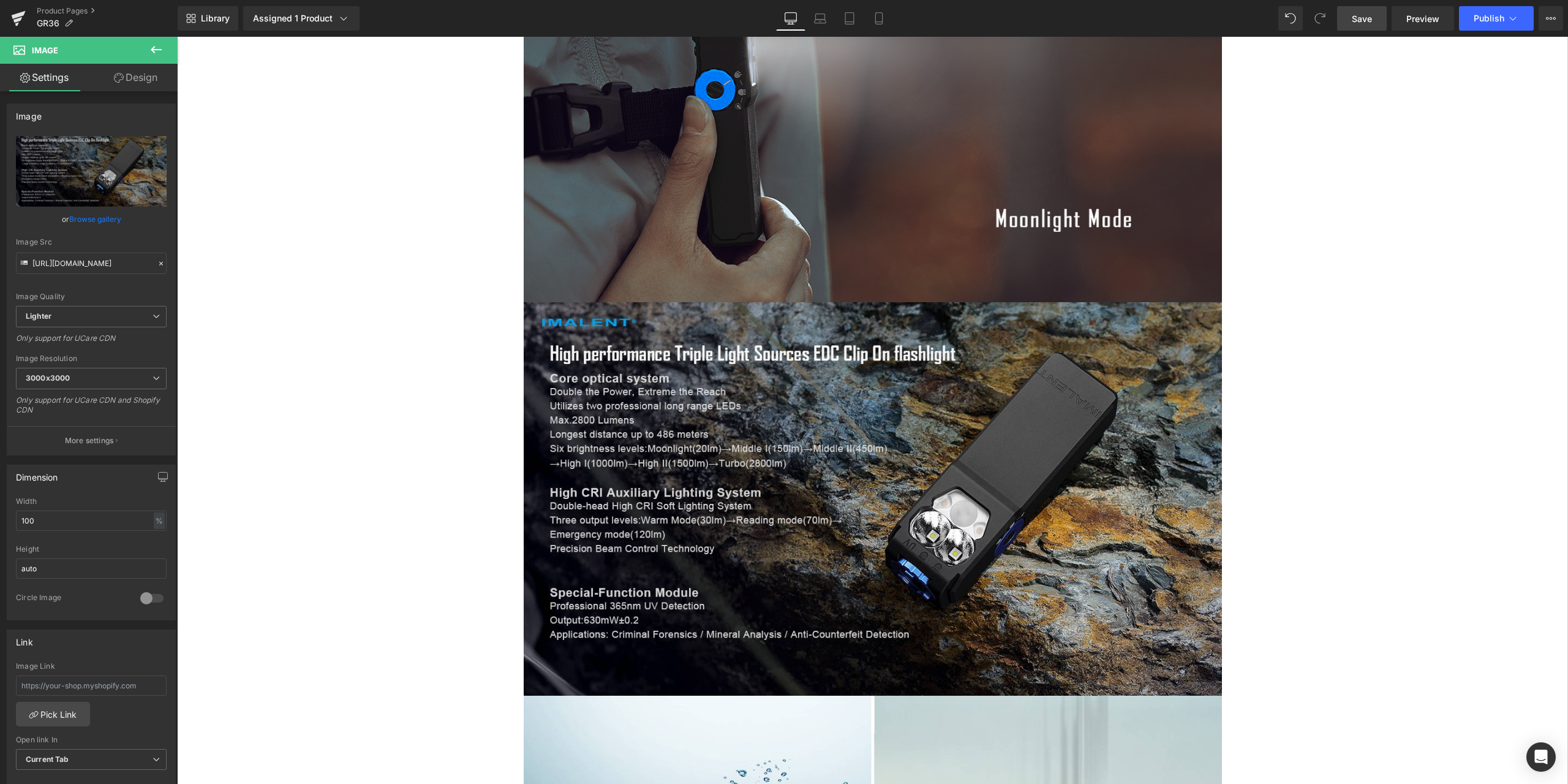
scroll to position [0, 0]
click at [1361, 19] on span "Save" at bounding box center [1362, 19] width 20 height 13
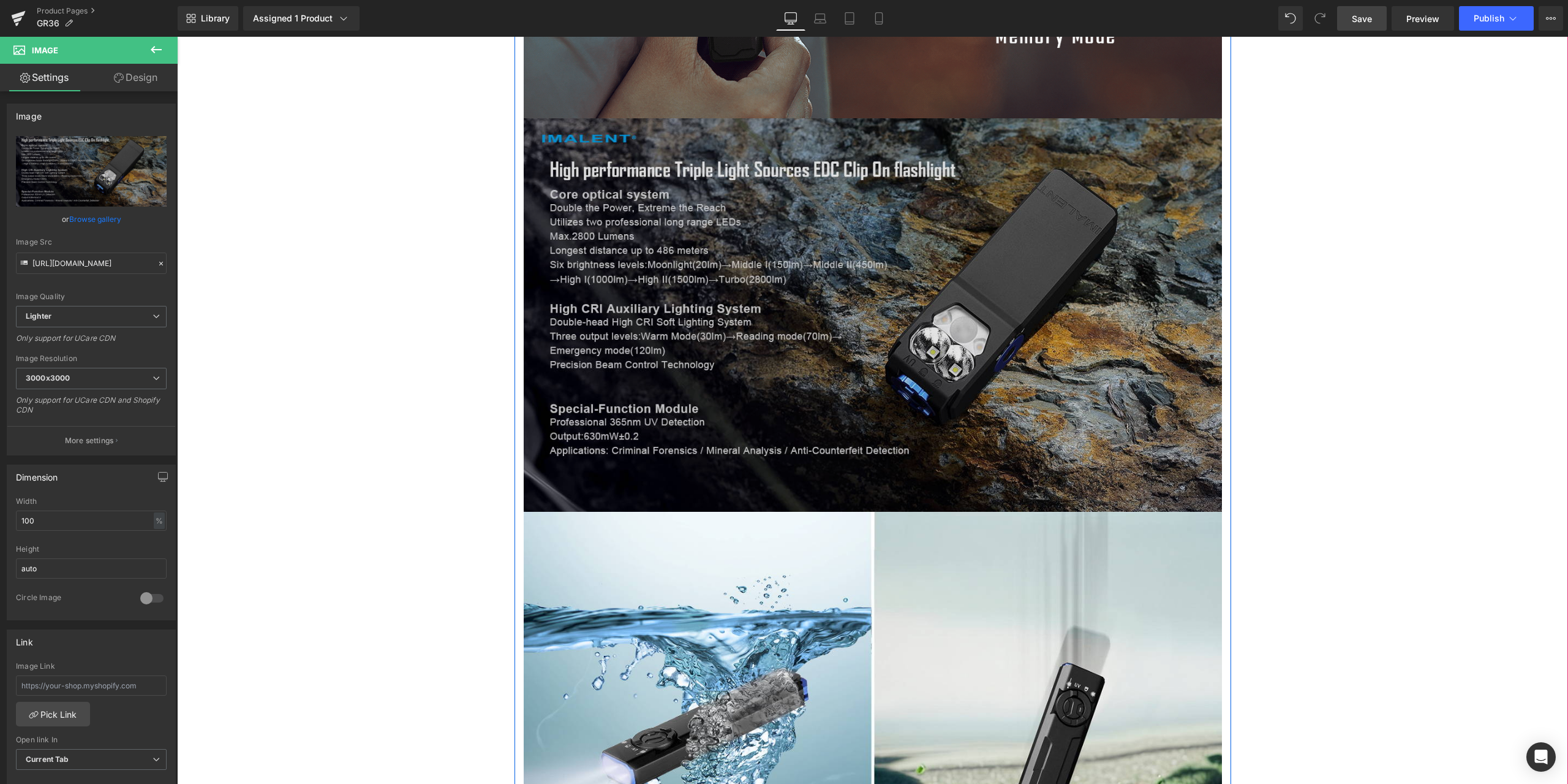
scroll to position [6802, 0]
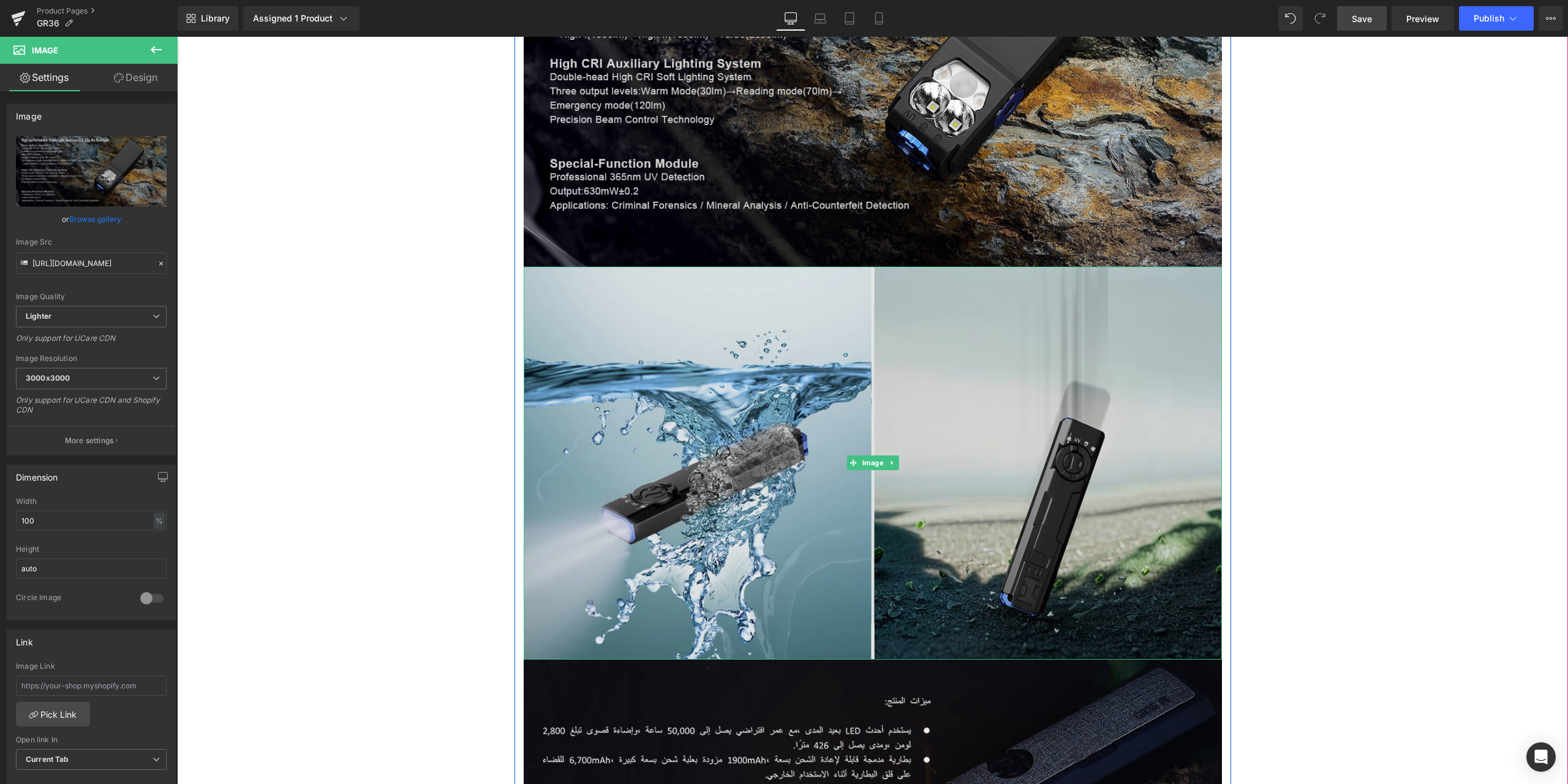
click at [614, 335] on img at bounding box center [873, 463] width 699 height 393
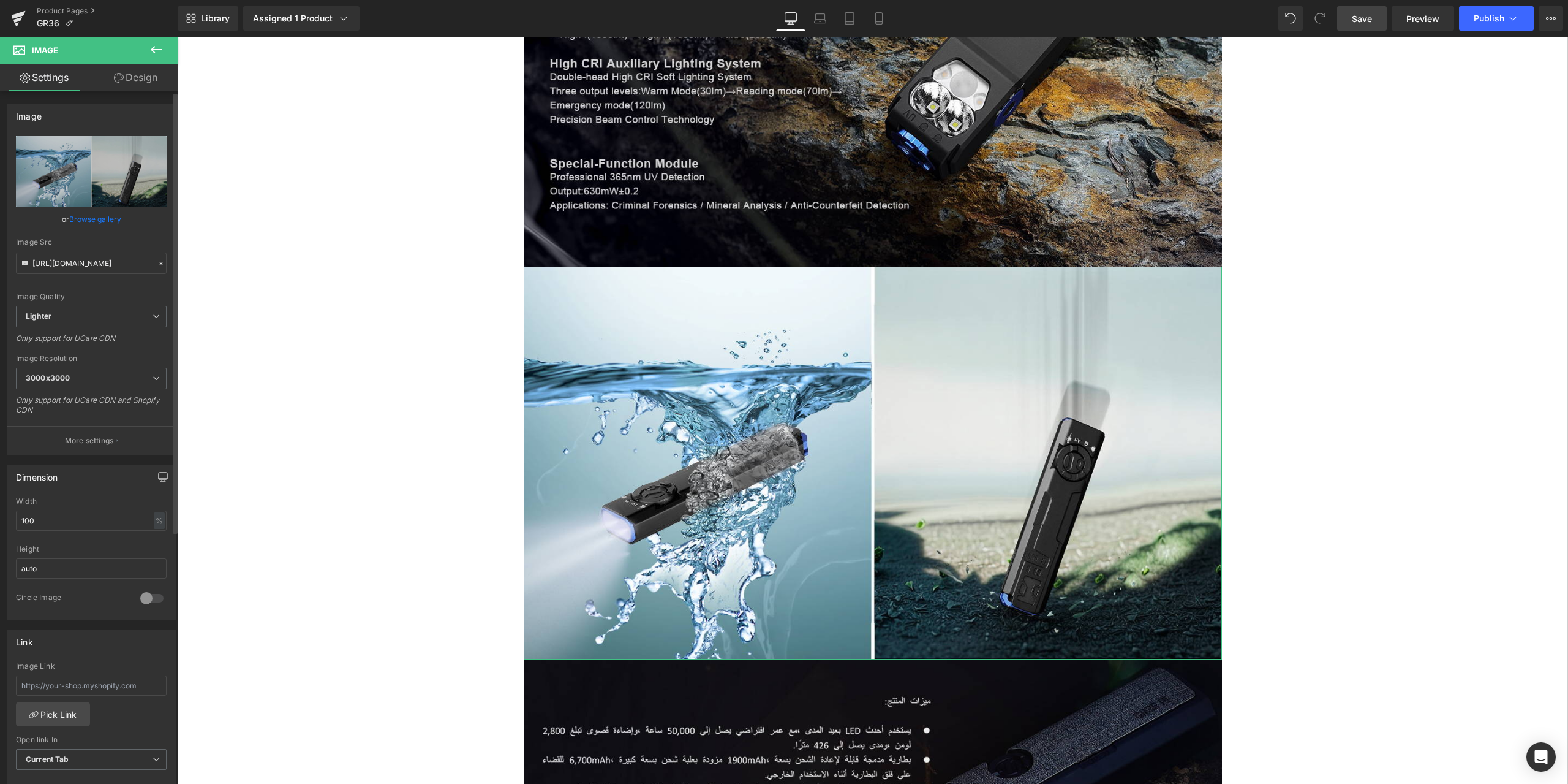
click at [158, 263] on icon at bounding box center [161, 264] width 9 height 9
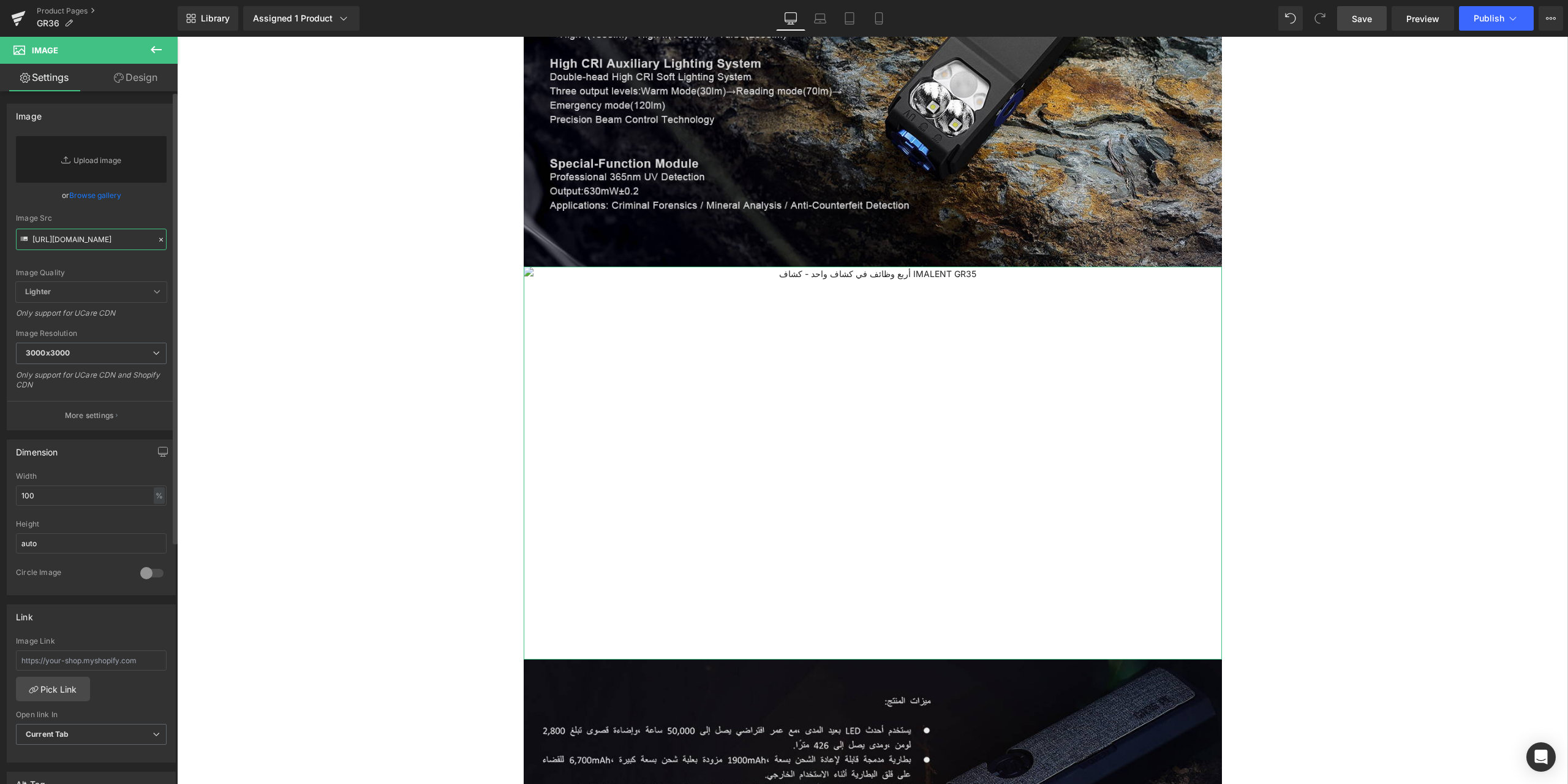
click at [79, 244] on input "https://ucarecdn.com/809b5c34-172f-4525-b153-1f73e62be799/-/format/auto/-/previ…" at bounding box center [91, 239] width 151 height 22
paste input "https://ucarecdn.com/30939932-7995-4315-b4c5-125e39e4f57d/-/format/auto/-/previ…"
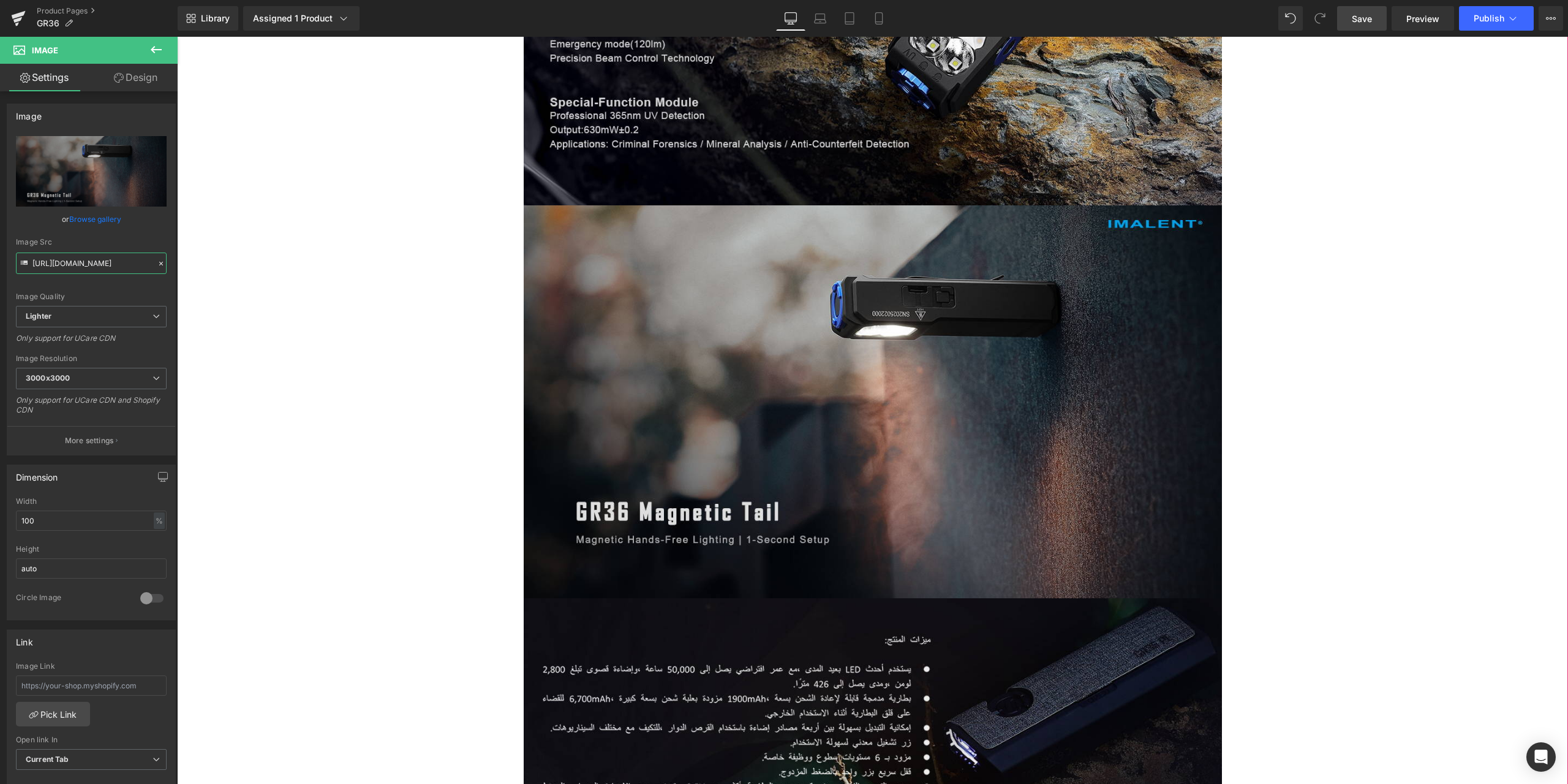
scroll to position [6925, 0]
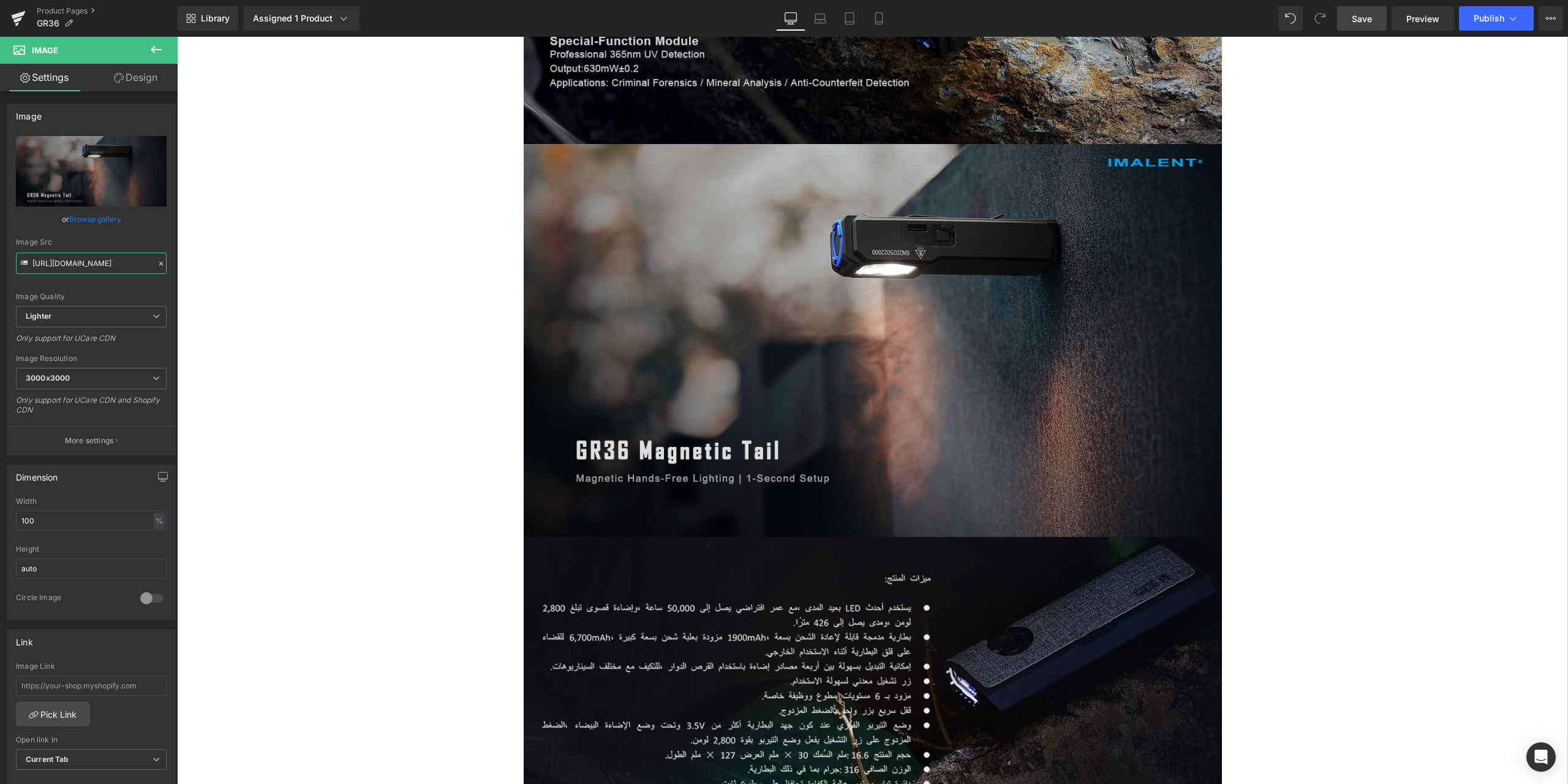
type input "https://ucarecdn.com/30939932-7995-4315-b4c5-125e39e4f57d/-/format/auto/-/previ…"
click at [1366, 17] on span "Save" at bounding box center [1362, 19] width 20 height 13
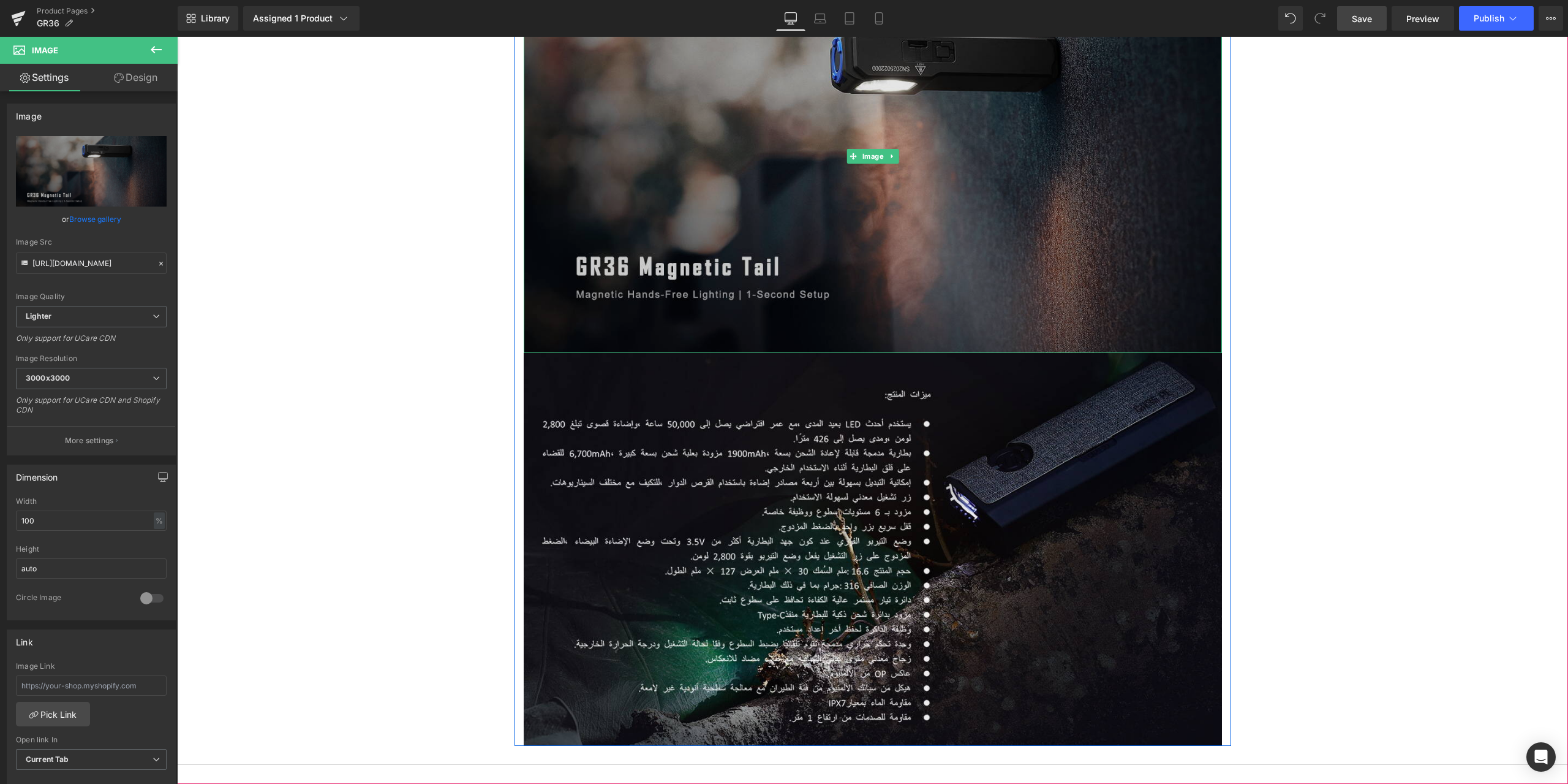
scroll to position [7293, 0]
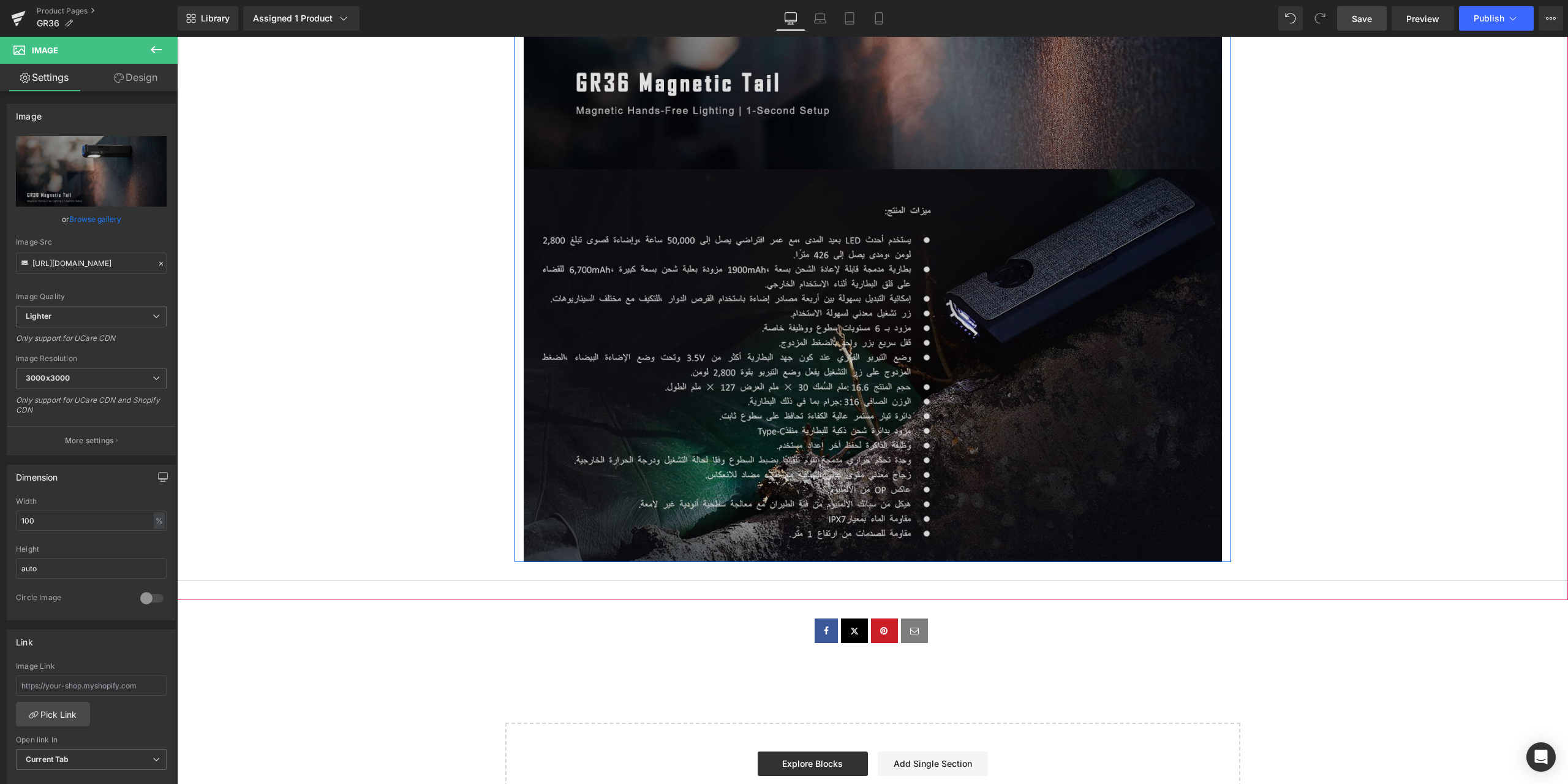
click at [779, 264] on img at bounding box center [873, 365] width 699 height 393
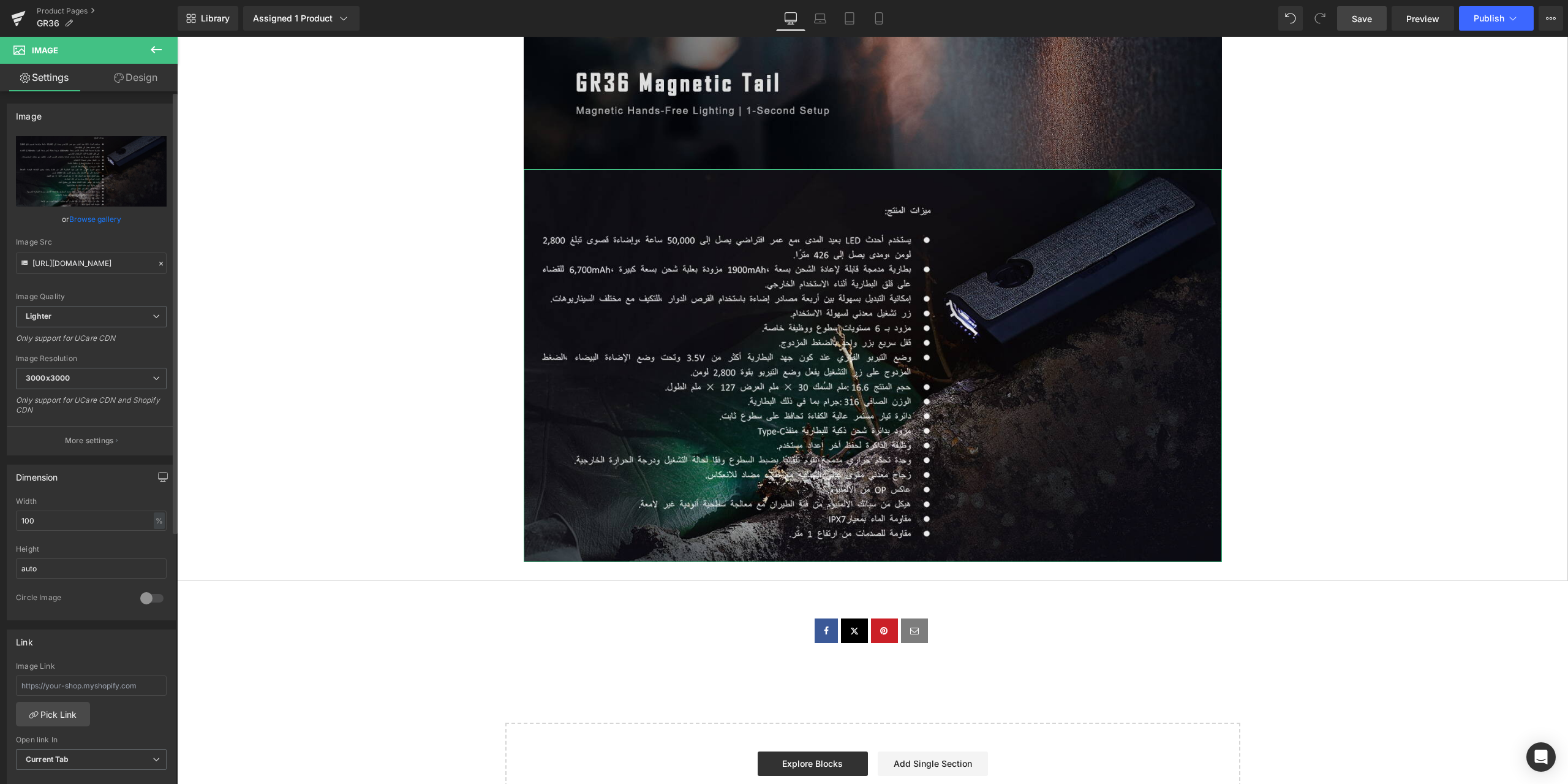
click at [157, 264] on icon at bounding box center [161, 264] width 9 height 9
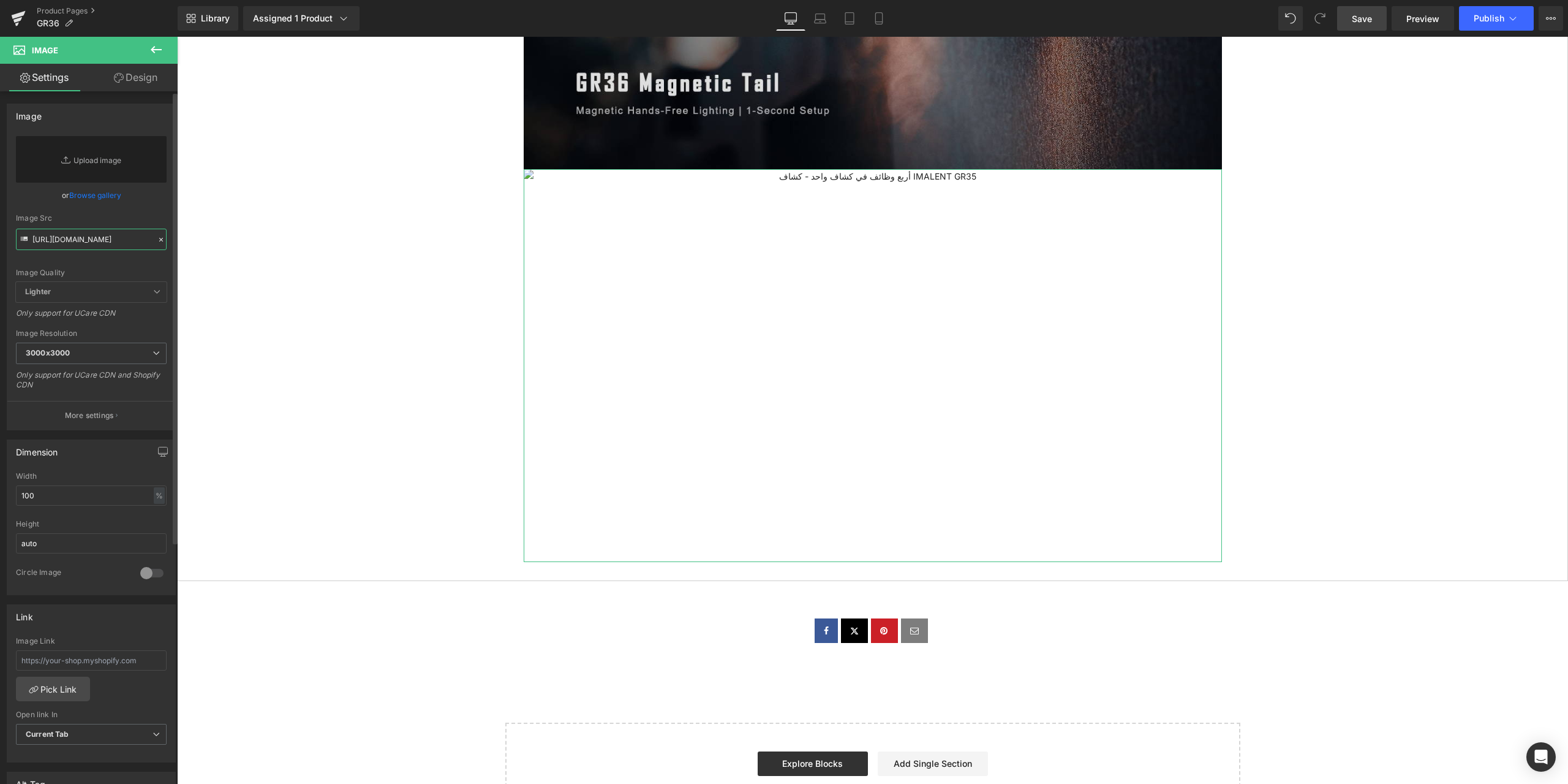
click at [103, 244] on input "https://ucarecdn.com/1e9e2700-9482-4bb3-89bf-8879ef9ada35/-/format/auto/-/previ…" at bounding box center [91, 239] width 151 height 22
paste input "https://ucarecdn.com/b642283e-4288-4c29-9811-91df89fbd2f4/-/format/auto/-/previ…"
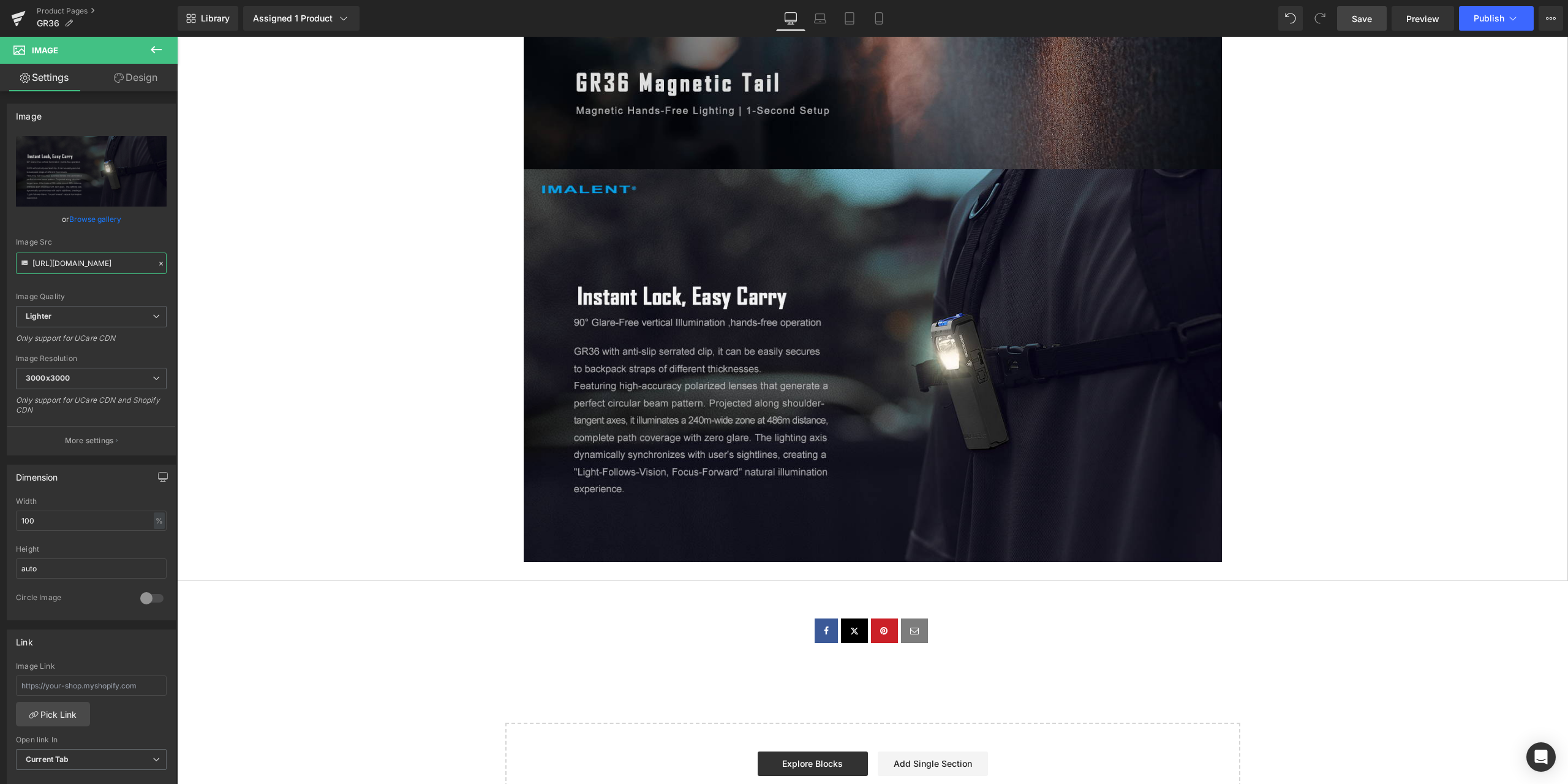
type input "https://ucarecdn.com/b642283e-4288-4c29-9811-91df89fbd2f4/-/format/auto/-/previ…"
click at [1371, 19] on span "Save" at bounding box center [1362, 19] width 20 height 13
click at [891, 365] on icon at bounding box center [892, 365] width 2 height 4
click at [882, 365] on icon at bounding box center [885, 365] width 6 height 6
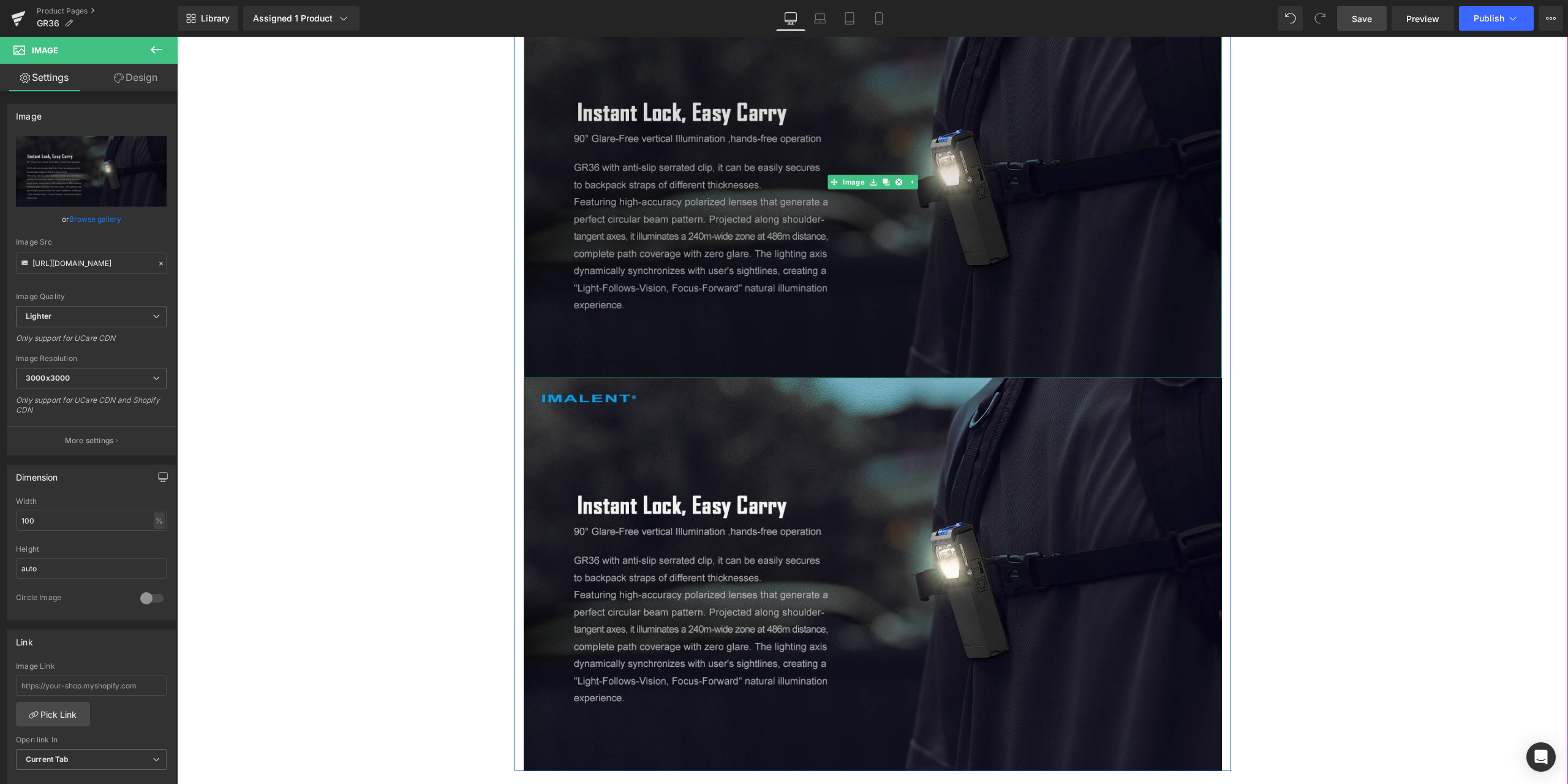
scroll to position [7599, 0]
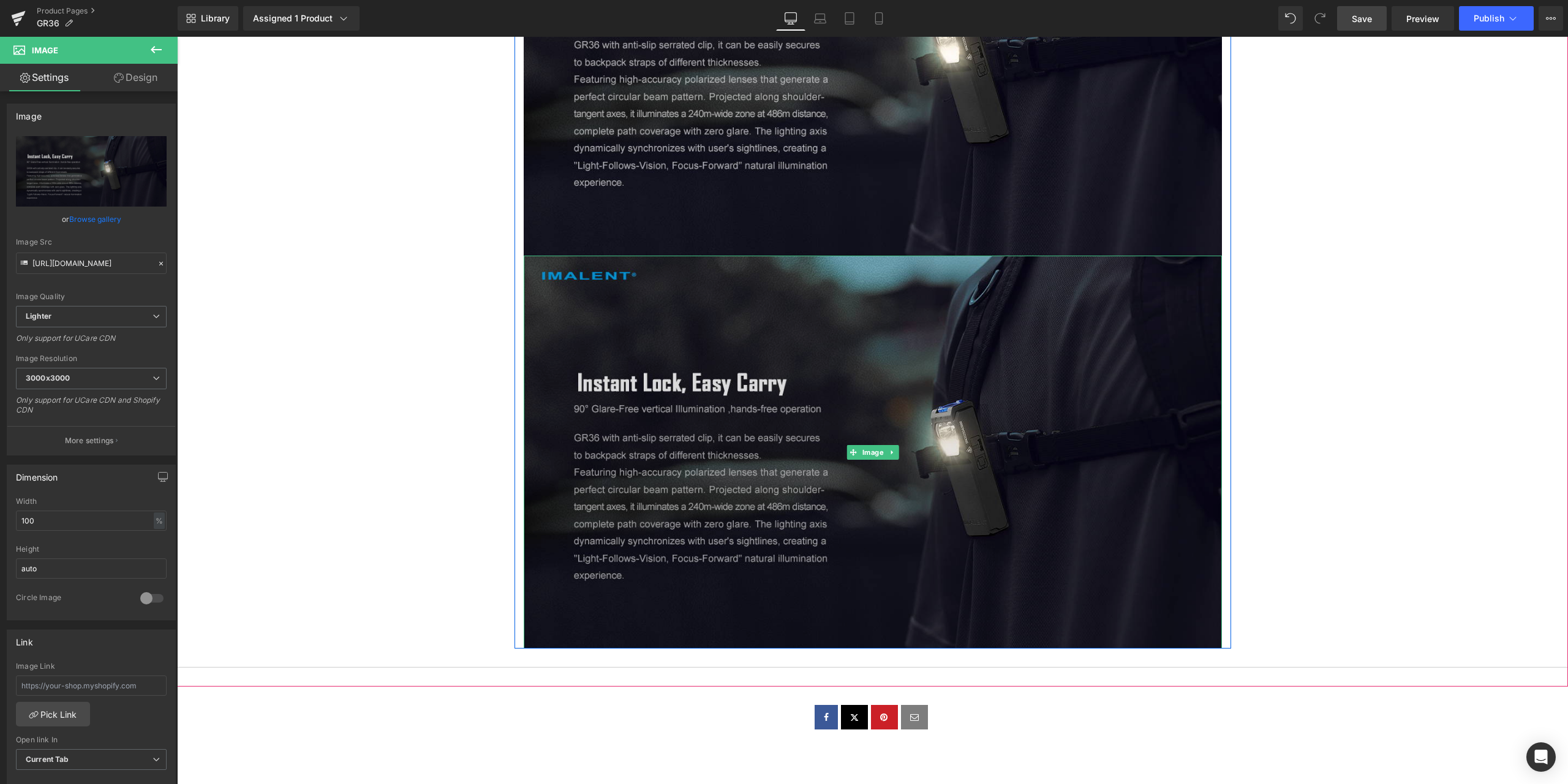
click at [859, 370] on img at bounding box center [873, 452] width 699 height 393
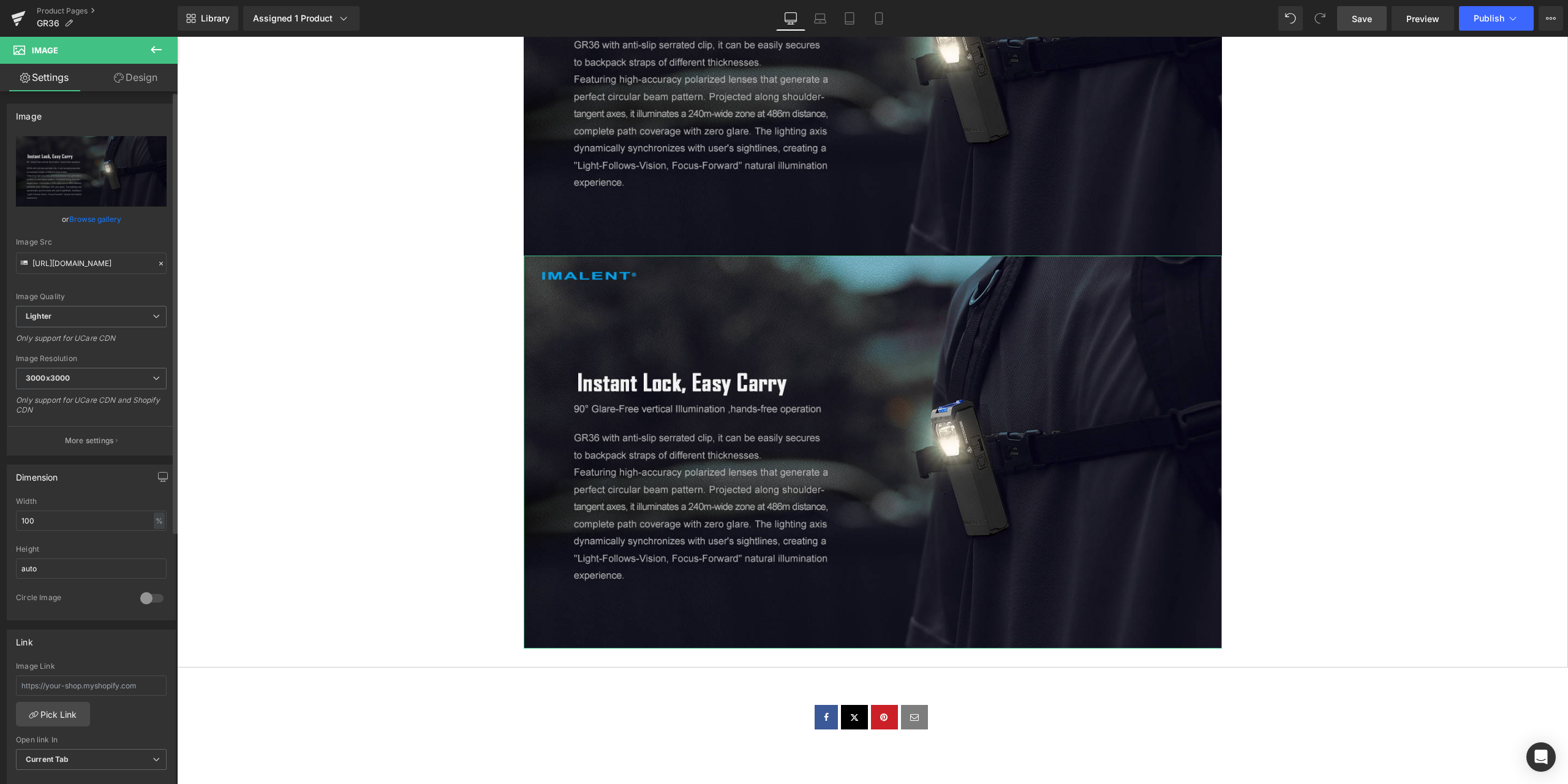
click at [157, 264] on icon at bounding box center [161, 264] width 9 height 9
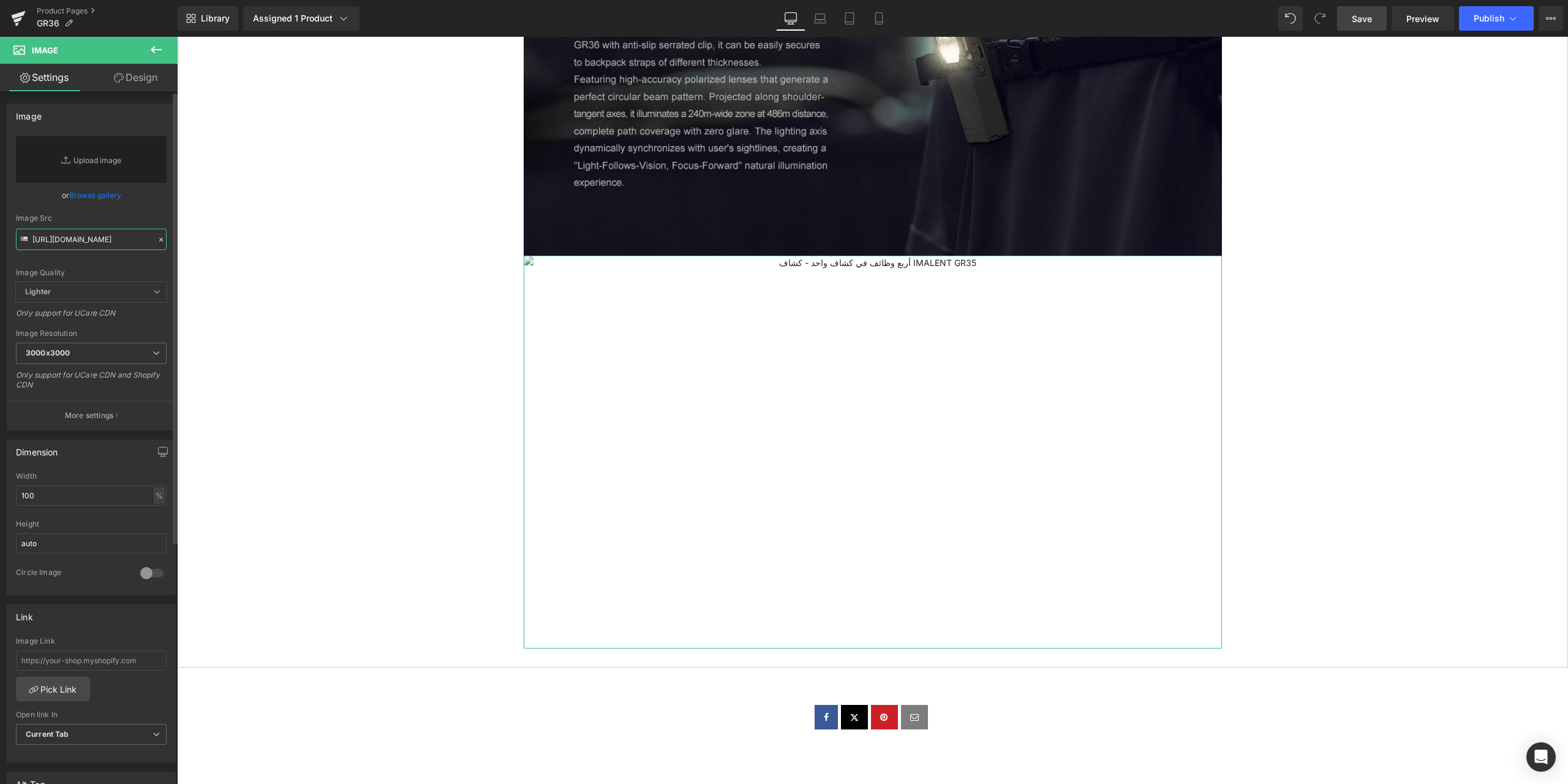
click at [51, 233] on input "https://ucarecdn.com/b642283e-4288-4c29-9811-91df89fbd2f4/-/format/auto/-/previ…" at bounding box center [91, 239] width 151 height 22
paste input "https://ucarecdn.com/a4d5d7d9-156f-4b7c-bcd1-2b04299aa399/-/format/auto/-/previ…"
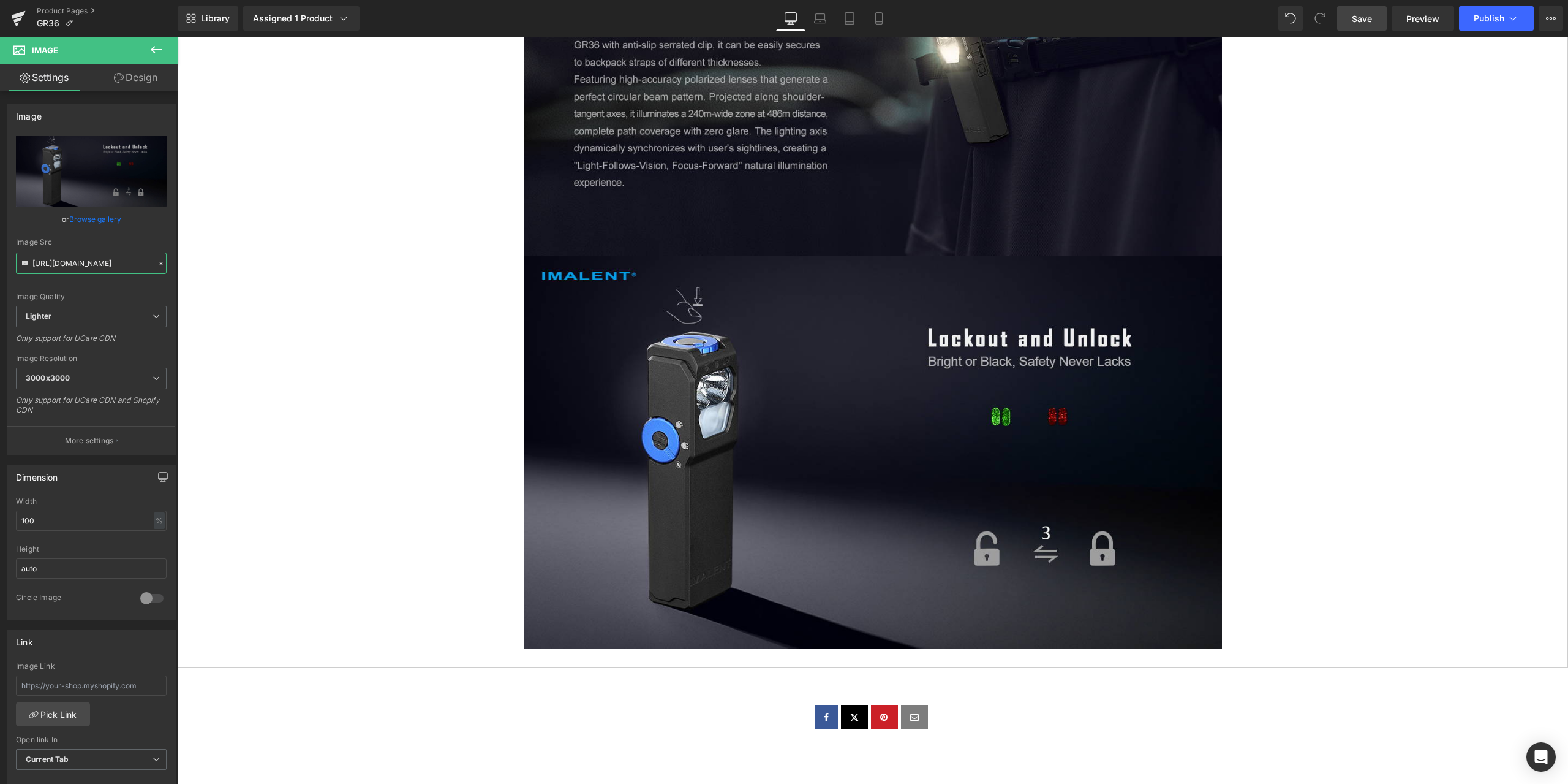
type input "https://ucarecdn.com/a4d5d7d9-156f-4b7c-bcd1-2b04299aa399/-/format/auto/-/previ…"
click at [1363, 14] on span "Save" at bounding box center [1362, 19] width 20 height 13
click at [890, 451] on icon at bounding box center [892, 453] width 6 height 7
click at [882, 449] on icon at bounding box center [885, 452] width 6 height 6
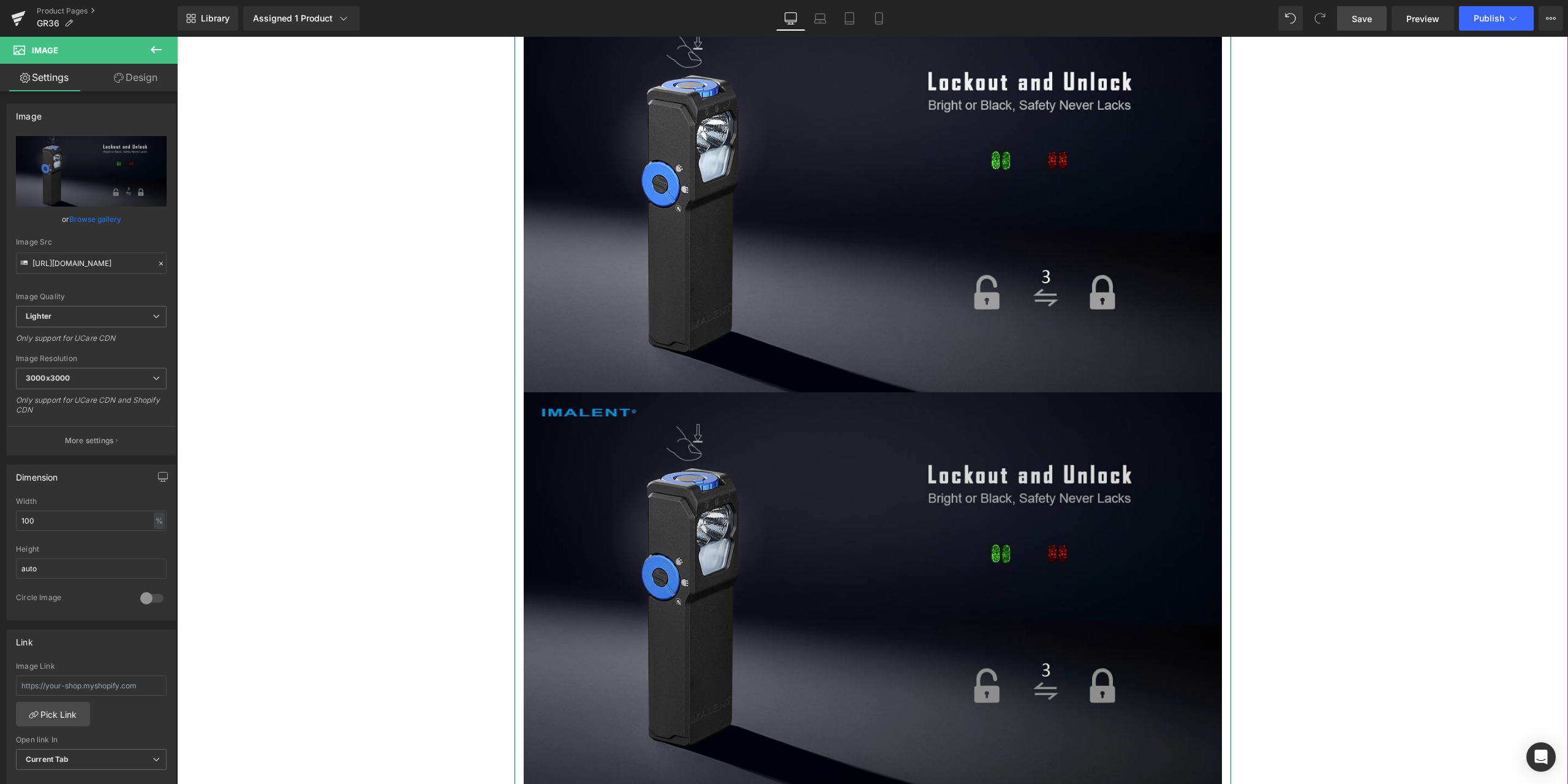
scroll to position [7978, 0]
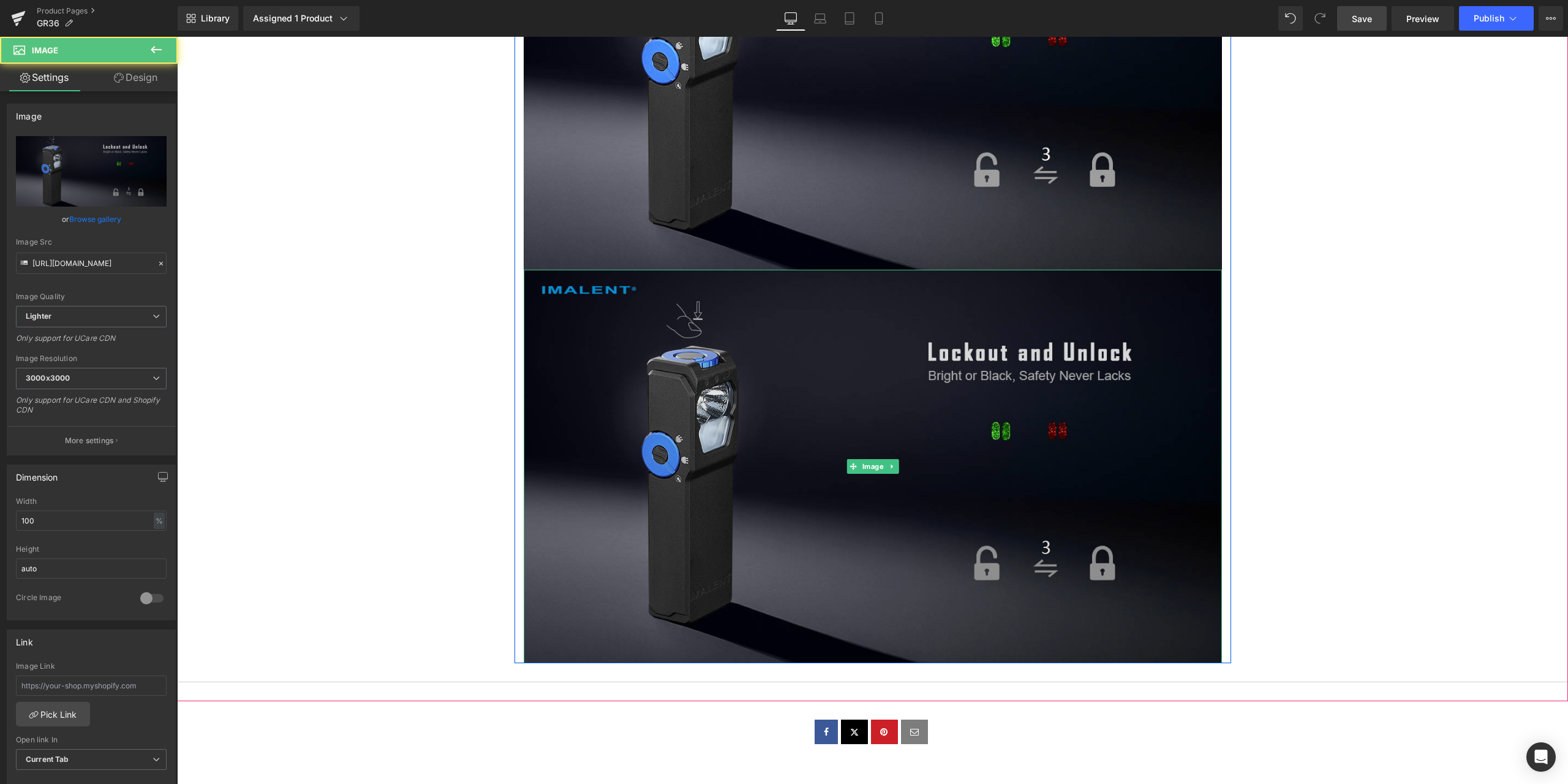
click at [879, 442] on img at bounding box center [873, 466] width 699 height 393
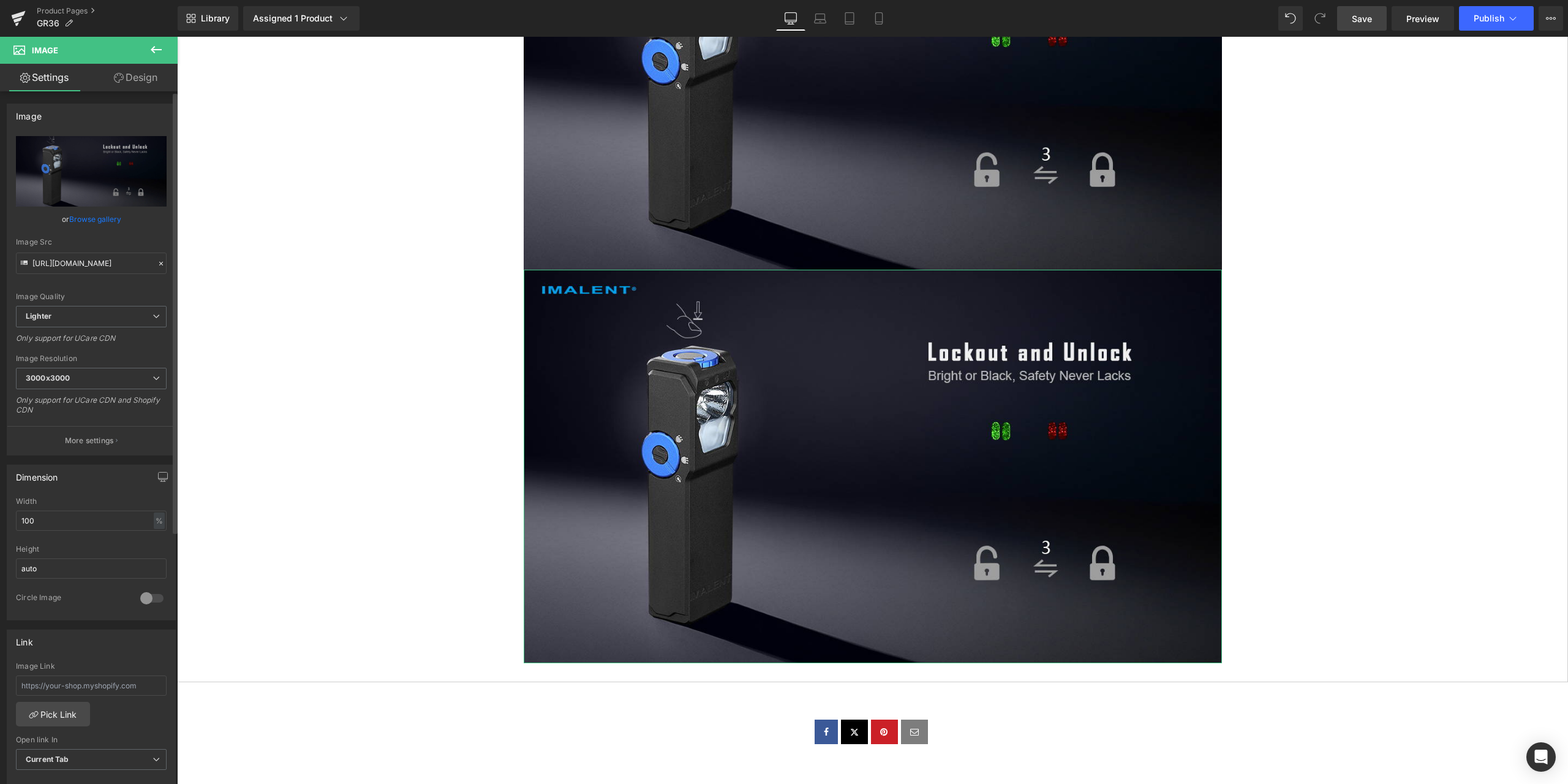
click at [157, 262] on icon at bounding box center [161, 264] width 9 height 9
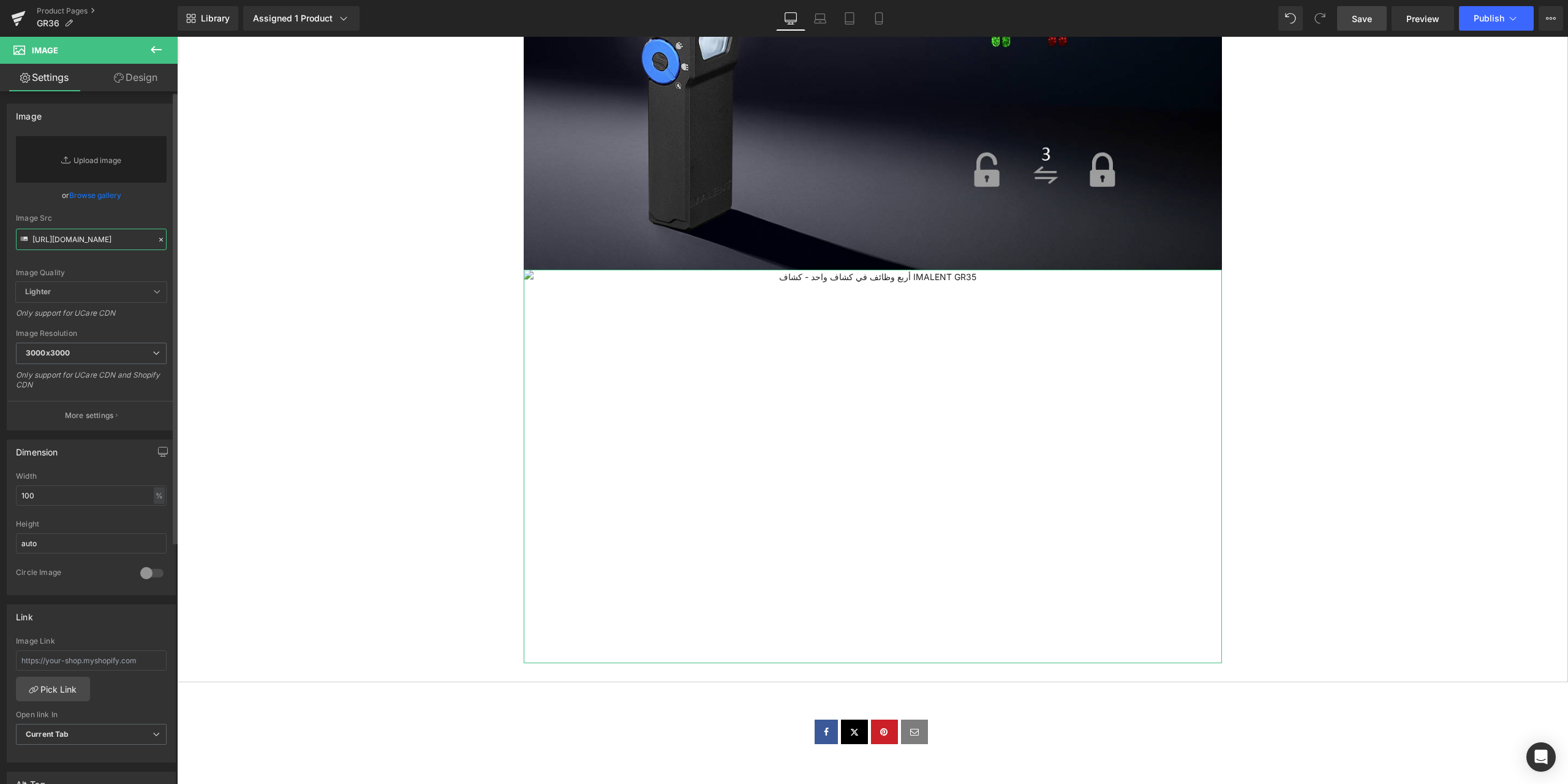
click at [95, 244] on input "https://ucarecdn.com/a4d5d7d9-156f-4b7c-bcd1-2b04299aa399/-/format/auto/-/previ…" at bounding box center [91, 239] width 151 height 22
paste input "https://ucarecdn.com/a3afc446-5cfc-4b70-8cbc-f28a671a6130/-/format/auto/-/previ…"
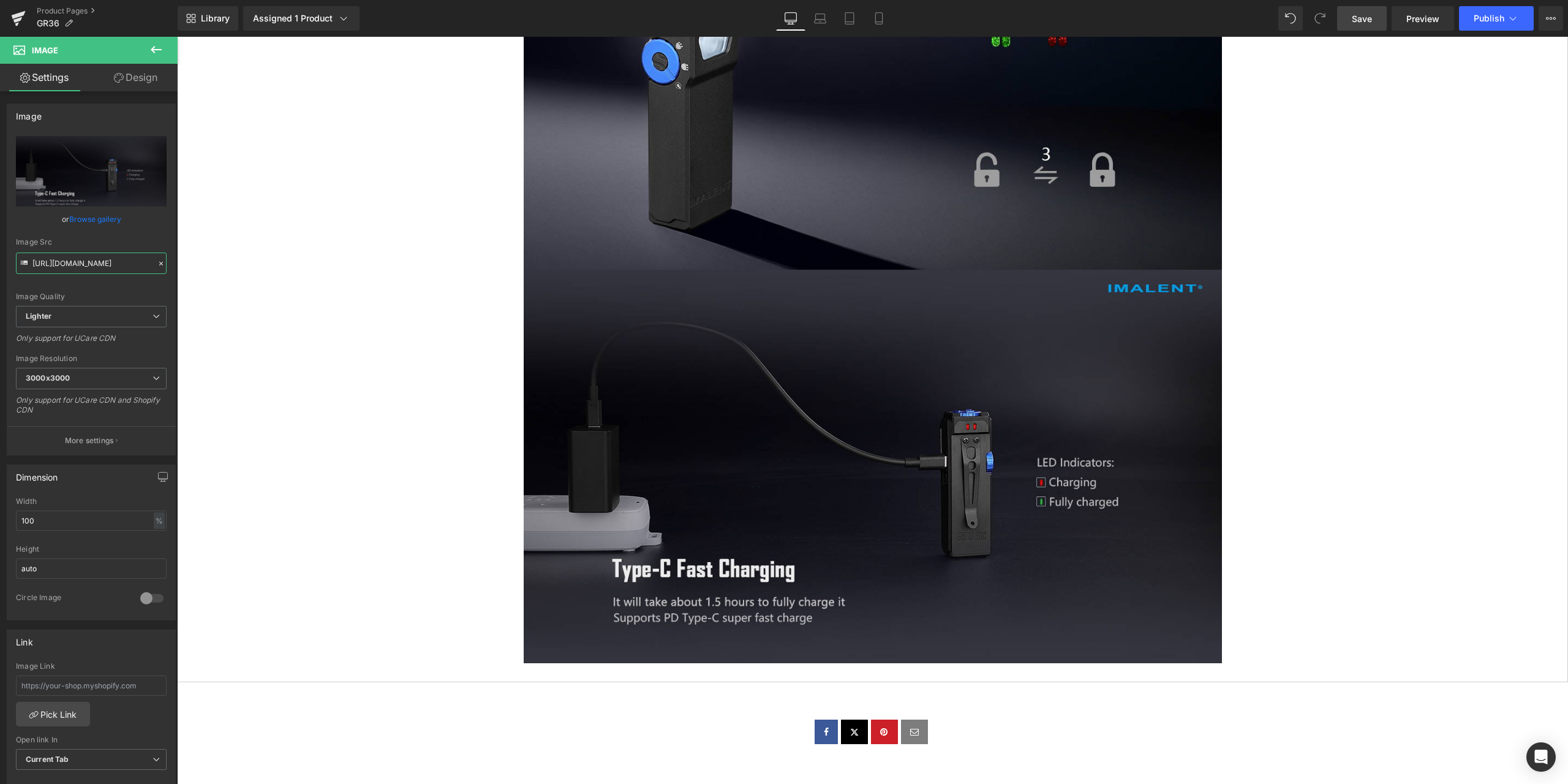
type input "https://ucarecdn.com/a3afc446-5cfc-4b70-8cbc-f28a671a6130/-/format/auto/-/previ…"
click at [1360, 16] on span "Save" at bounding box center [1362, 19] width 20 height 13
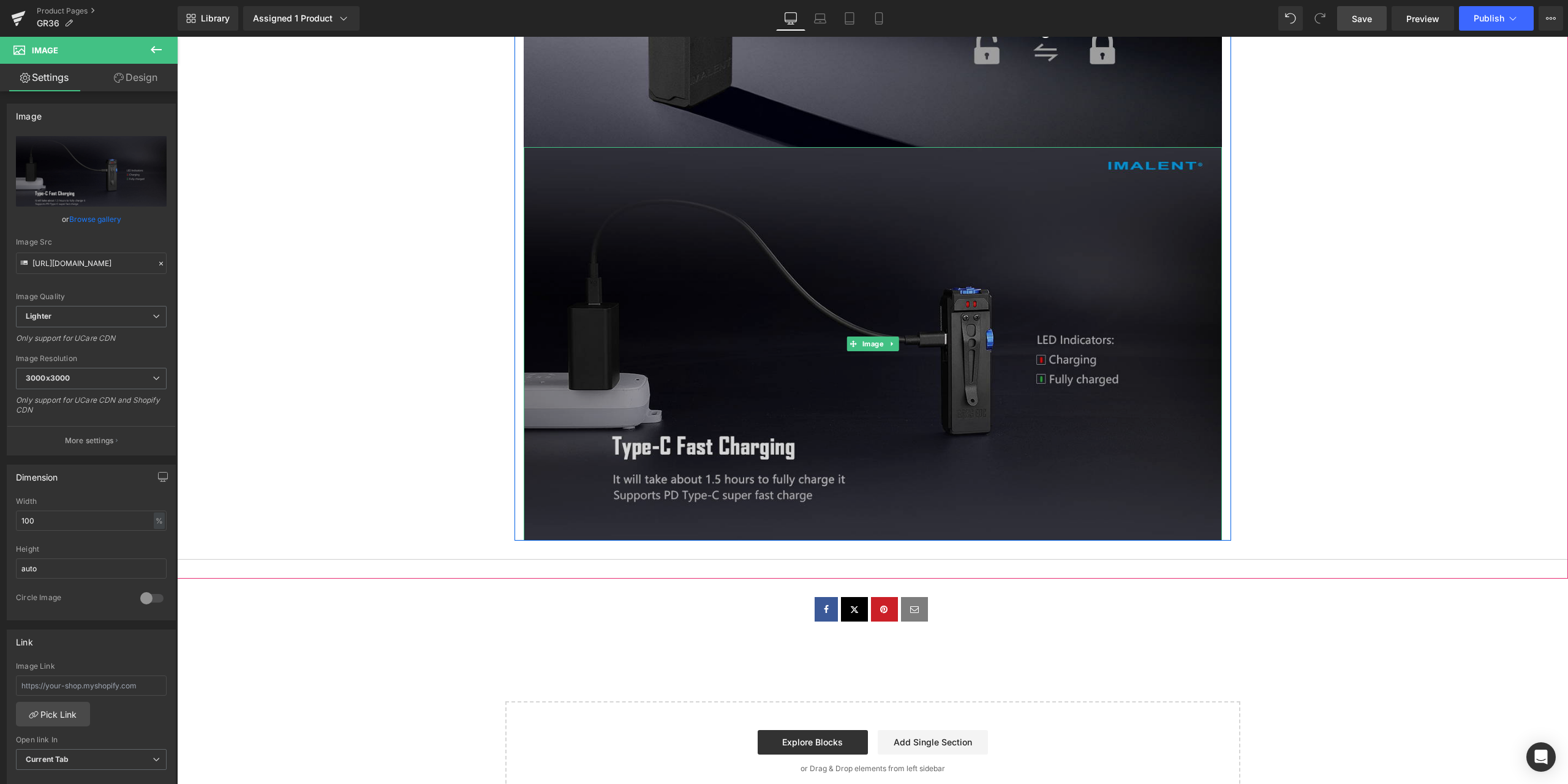
scroll to position [8162, 0]
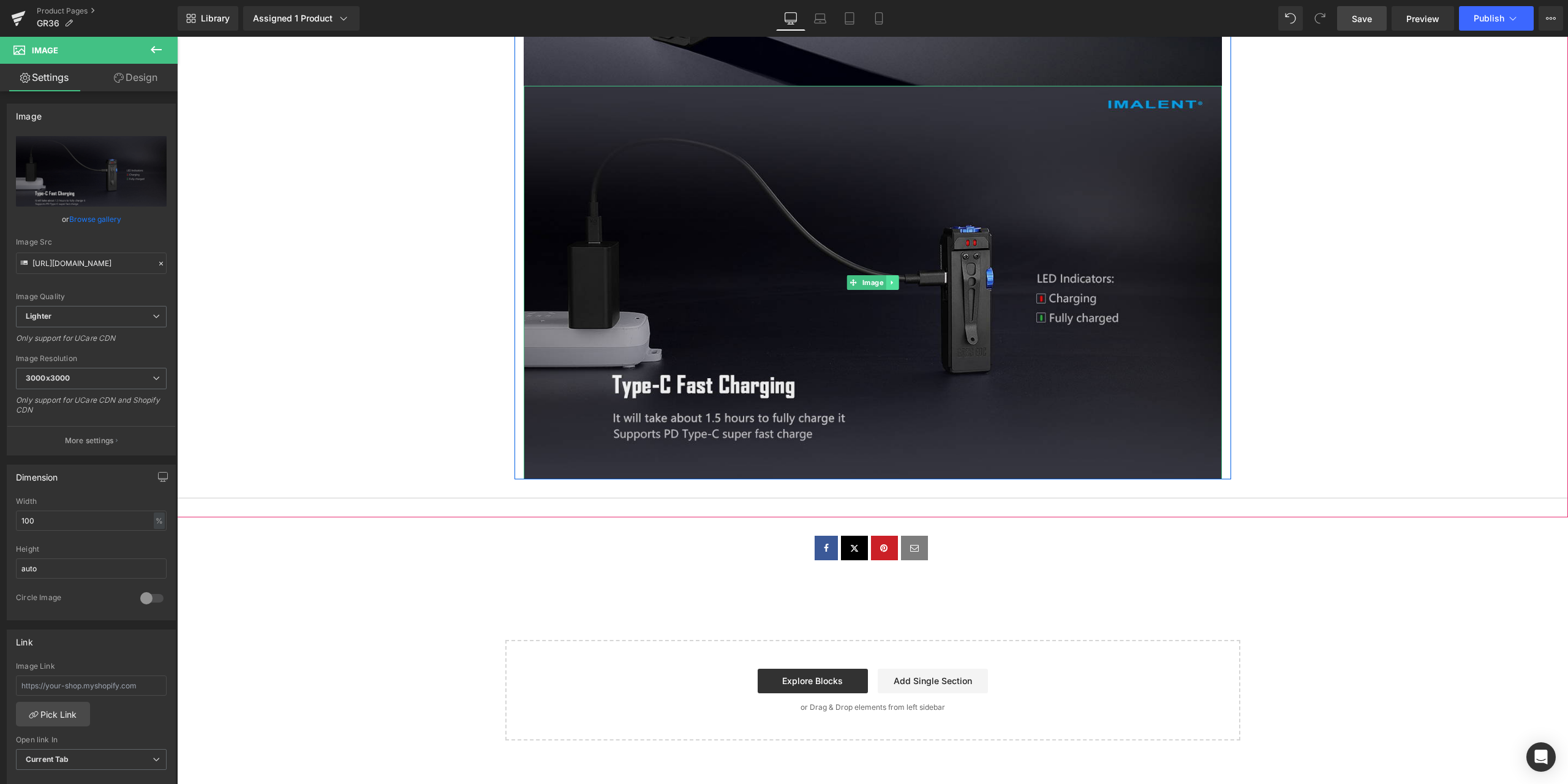
click at [887, 277] on link at bounding box center [892, 282] width 13 height 14
click at [882, 279] on icon at bounding box center [885, 282] width 6 height 7
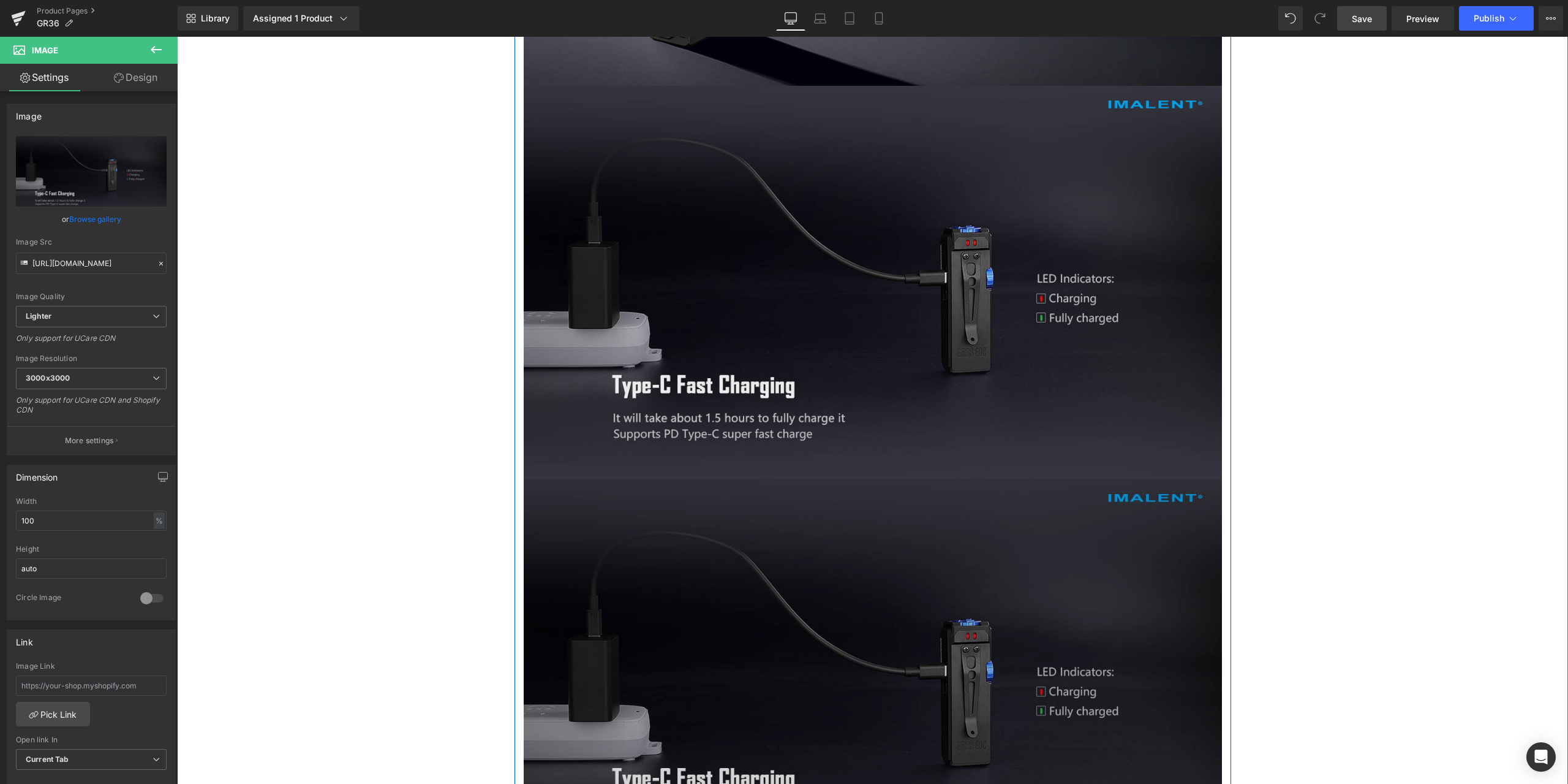
scroll to position [8346, 0]
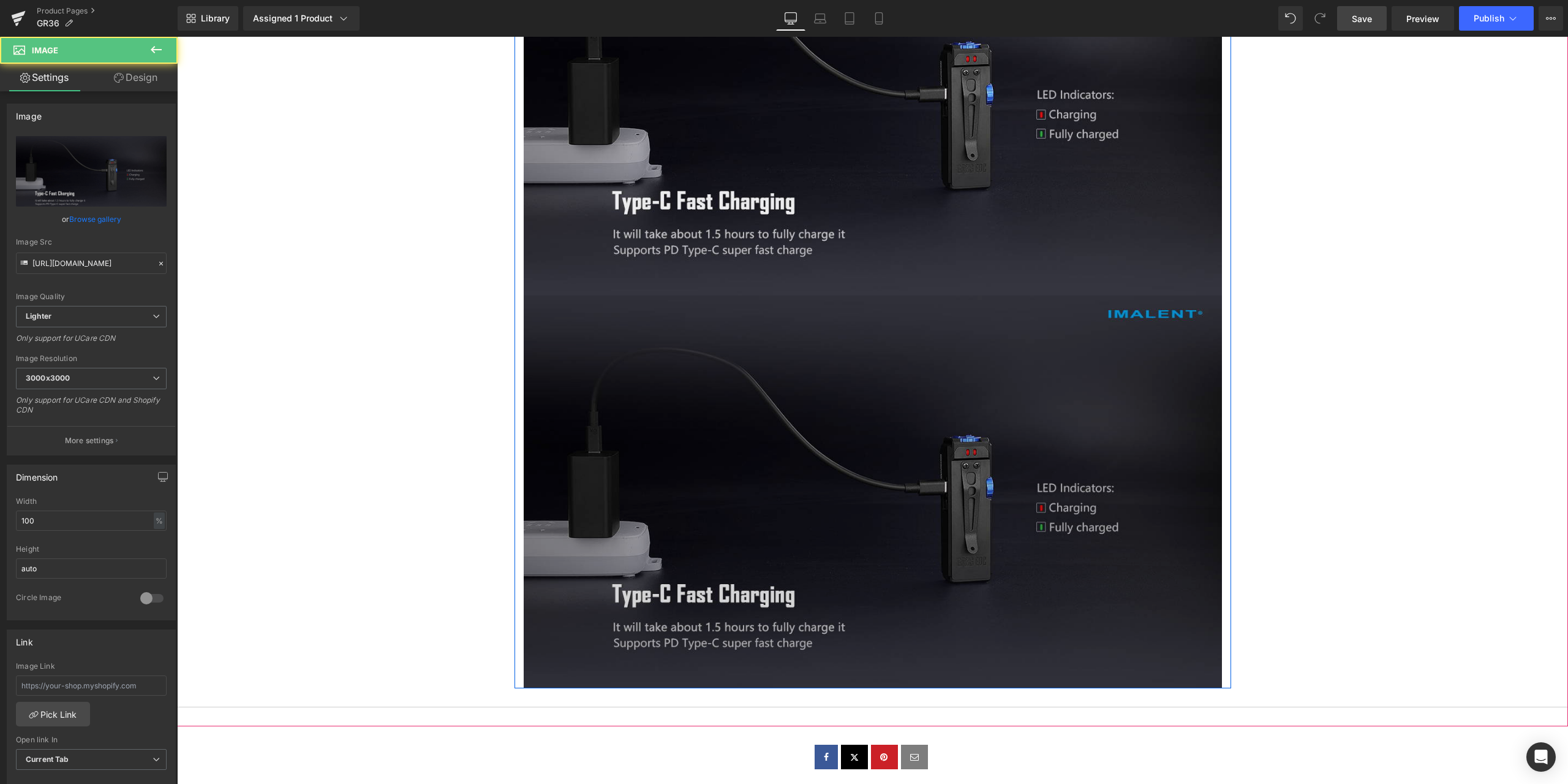
click at [680, 393] on img at bounding box center [873, 491] width 699 height 393
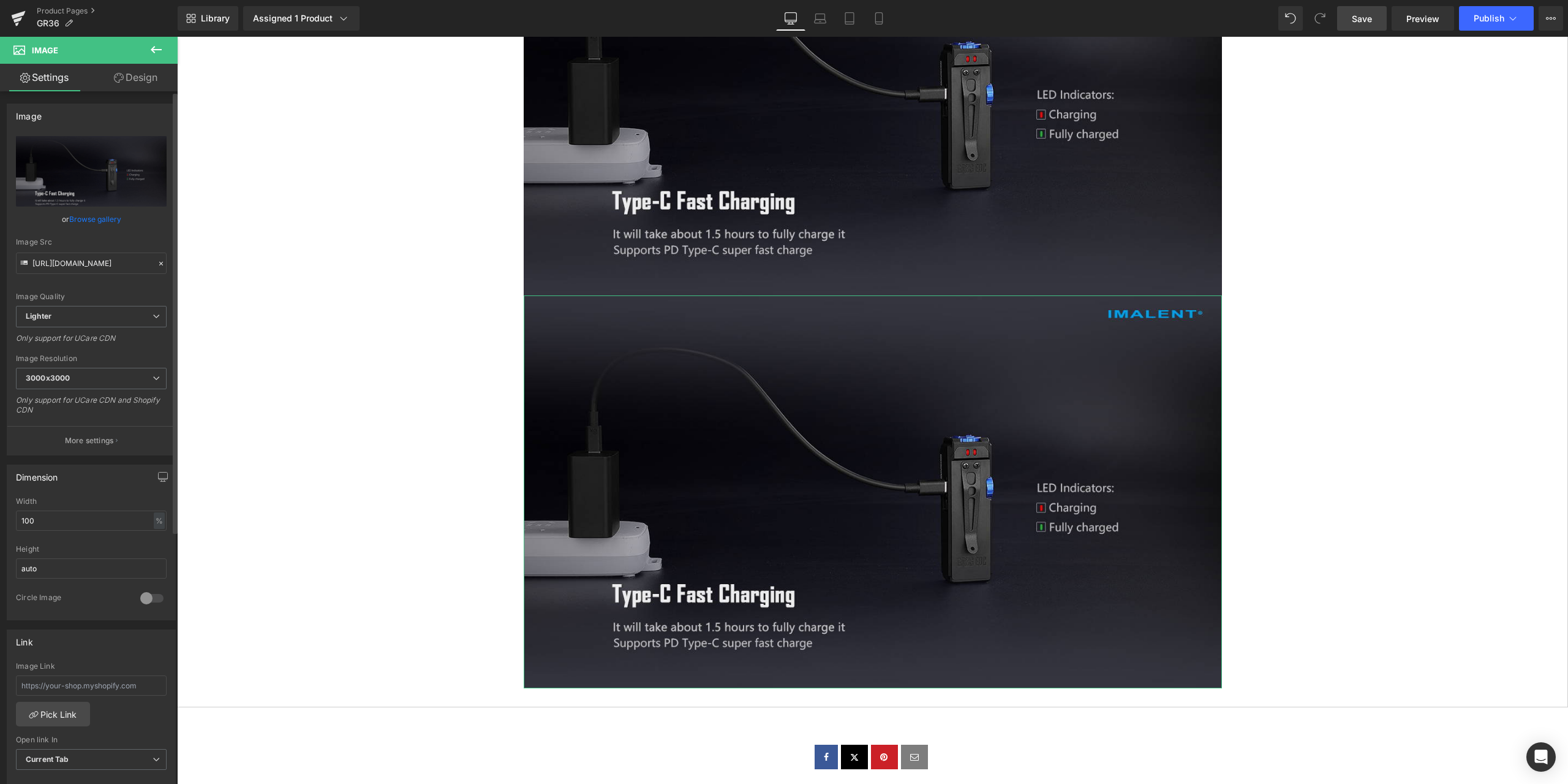
click at [159, 264] on icon at bounding box center [161, 263] width 4 height 4
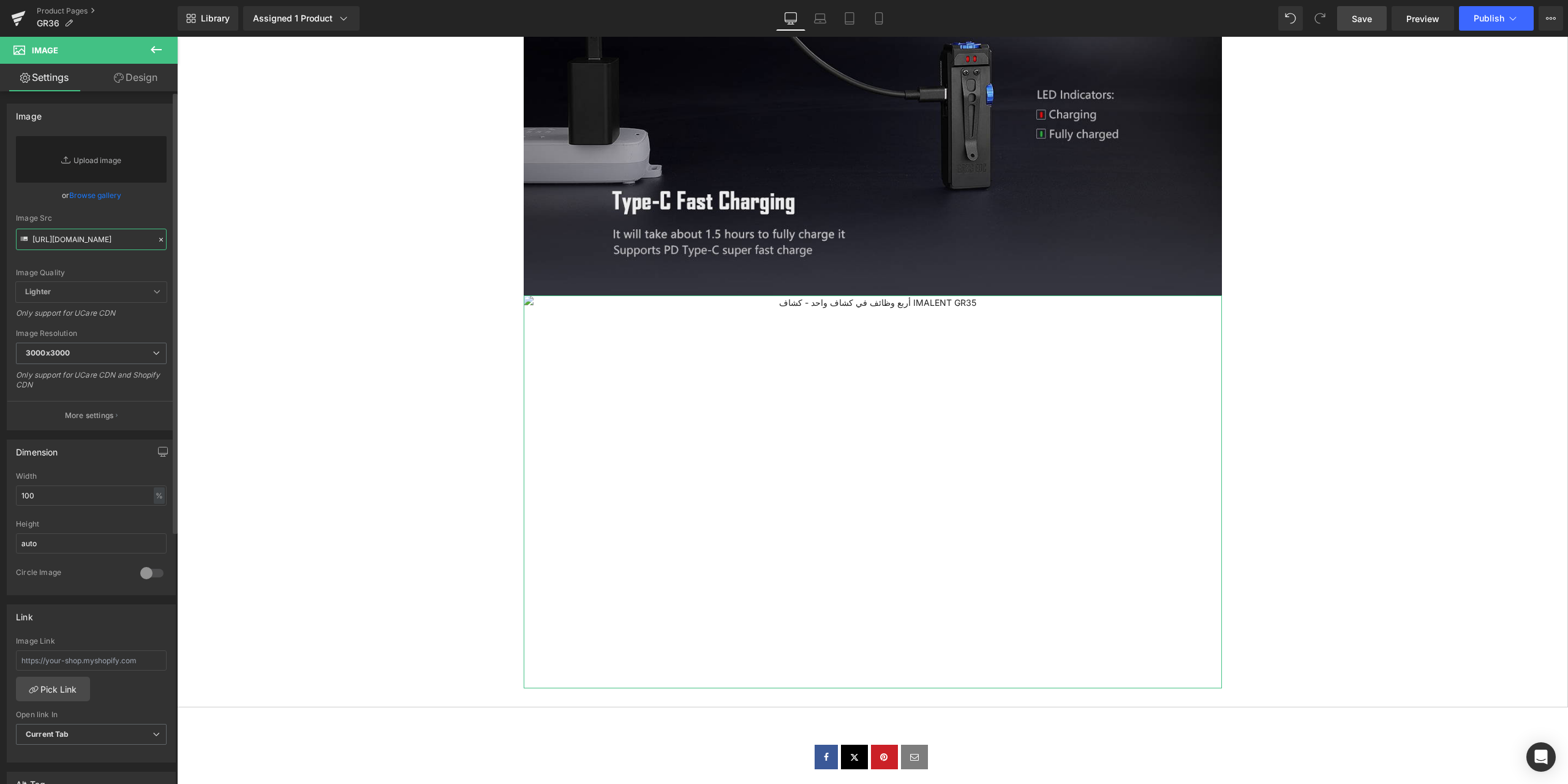
click at [86, 243] on input "https://ucarecdn.com/a3afc446-5cfc-4b70-8cbc-f28a671a6130/-/format/auto/-/previ…" at bounding box center [91, 239] width 151 height 22
paste input "https://ucarecdn.com/108d5917-a965-4e61-ae79-2400502a7cda/-/format/auto/-/previ…"
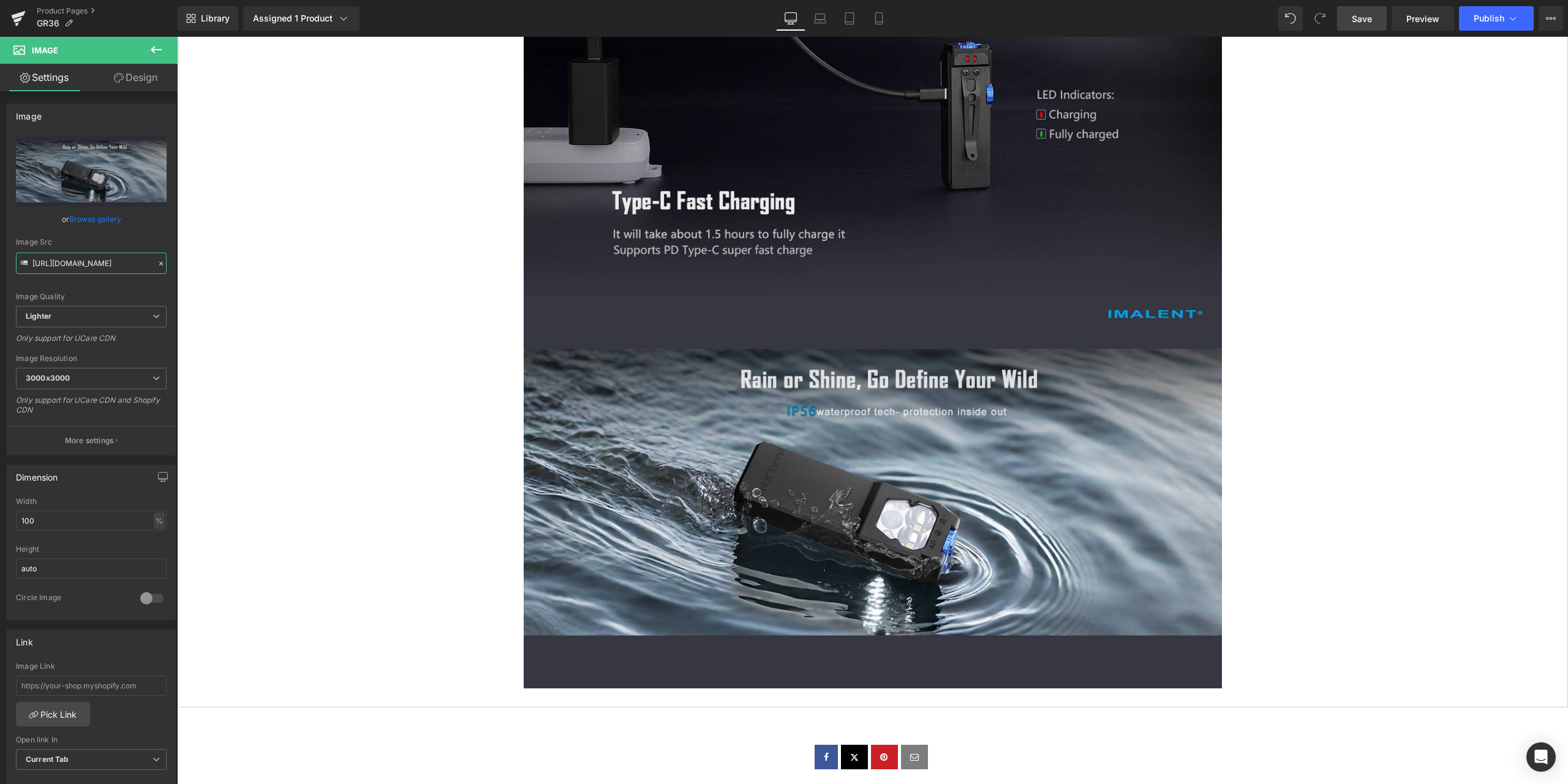
type input "https://ucarecdn.com/108d5917-a965-4e61-ae79-2400502a7cda/-/format/auto/-/previ…"
click at [1361, 14] on span "Save" at bounding box center [1362, 19] width 20 height 13
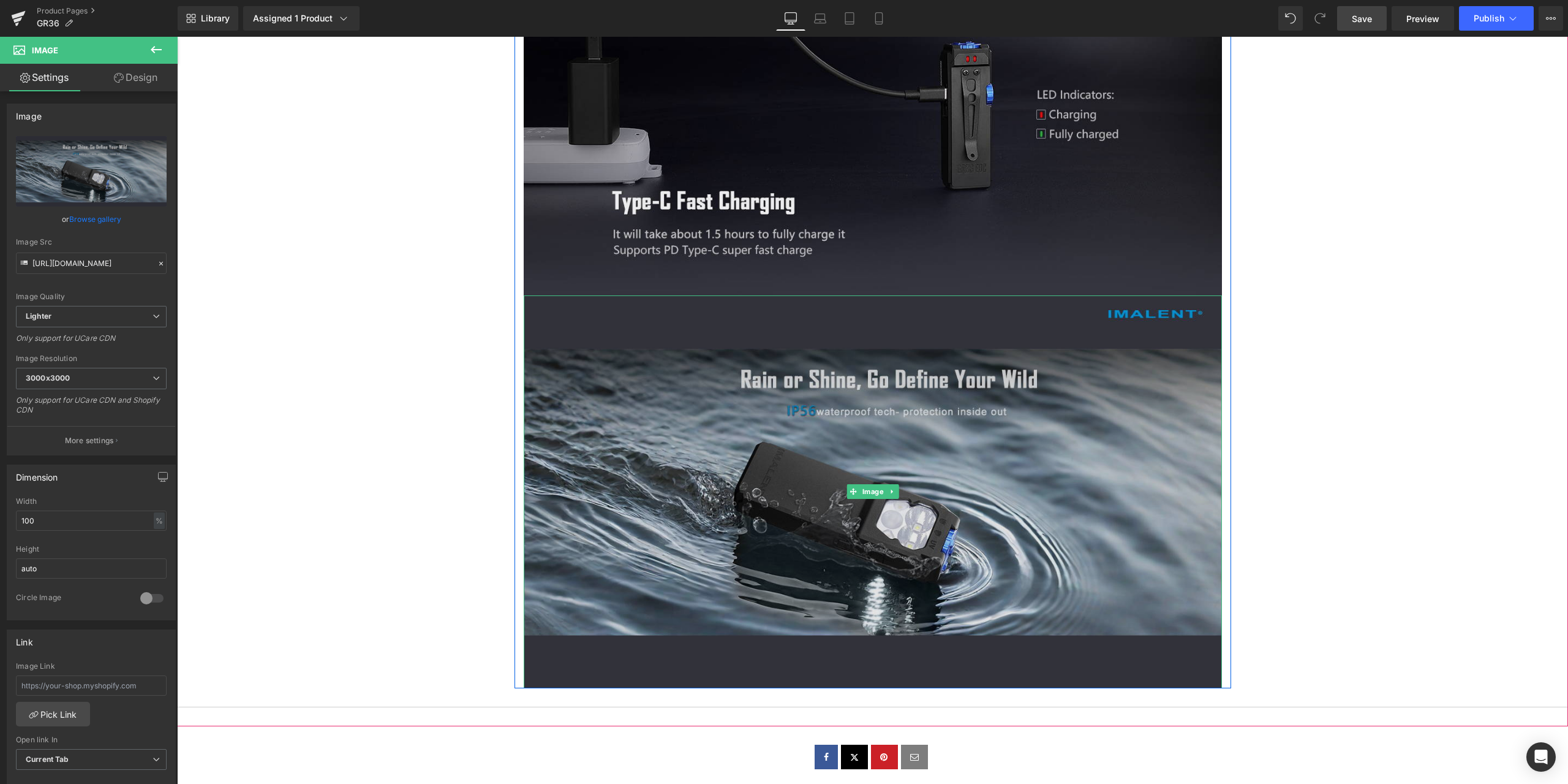
click at [839, 407] on img at bounding box center [873, 491] width 699 height 393
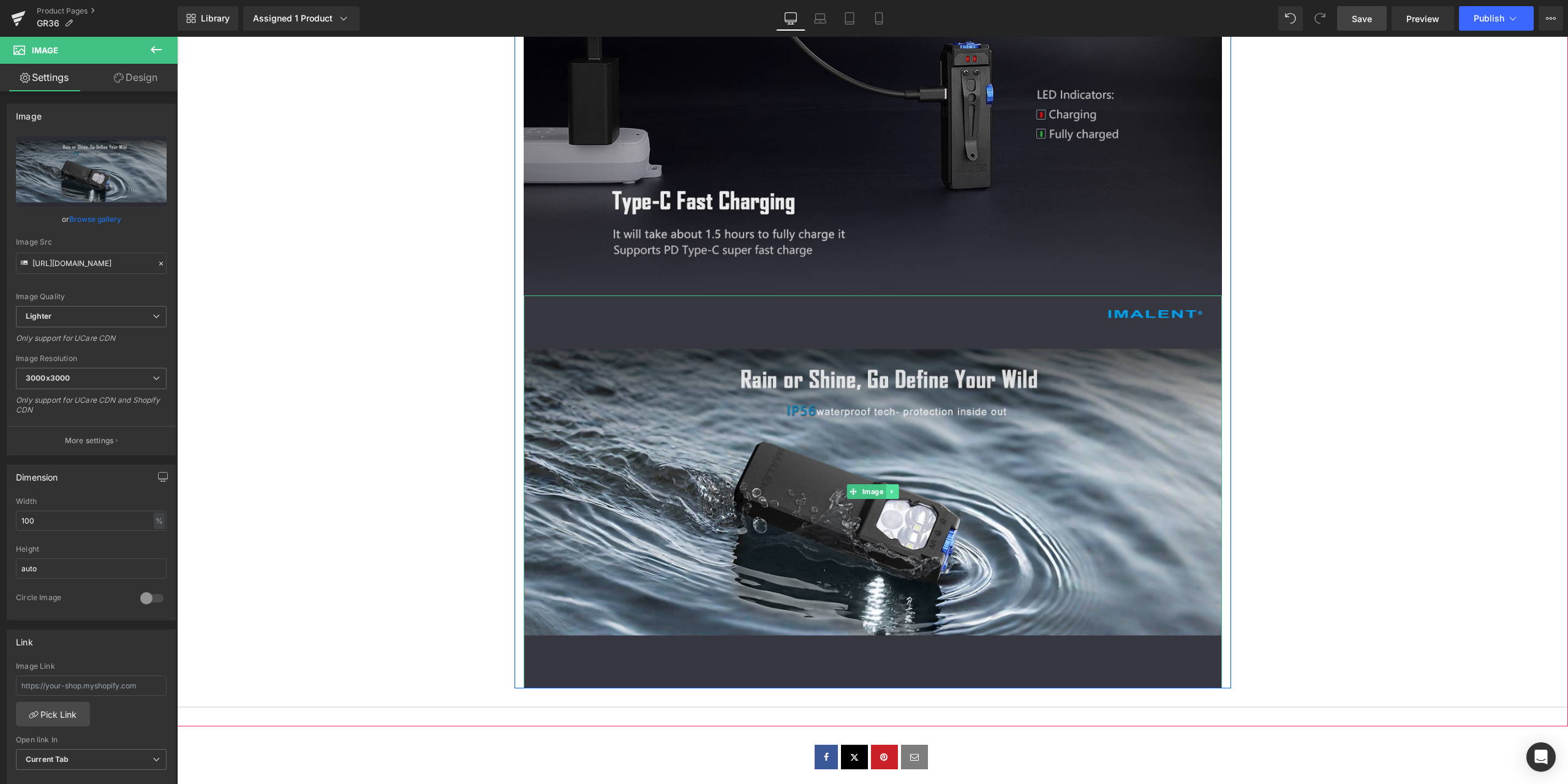
click at [891, 490] on icon at bounding box center [892, 492] width 2 height 4
click at [882, 490] on icon at bounding box center [885, 491] width 6 height 6
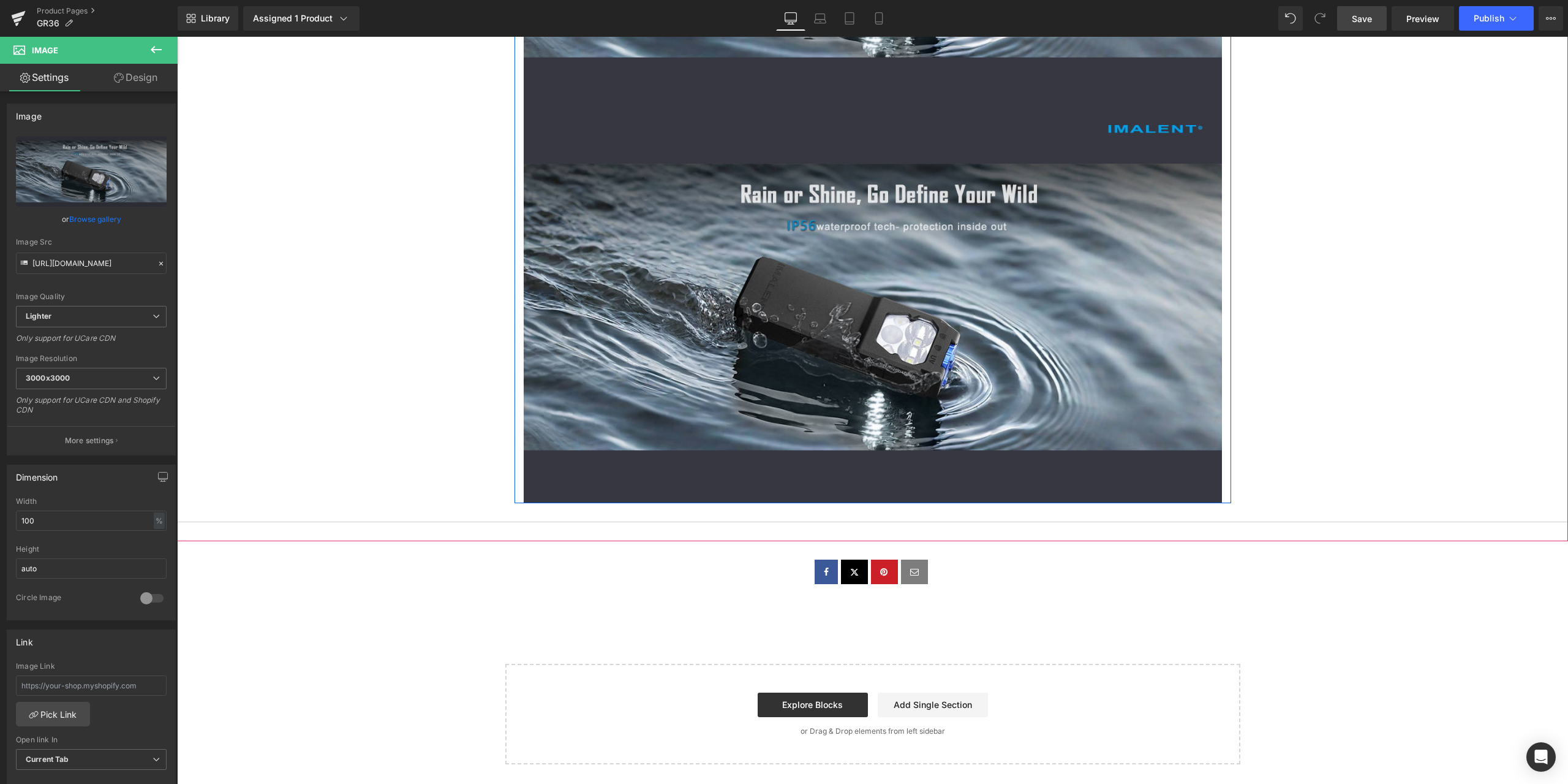
scroll to position [8948, 0]
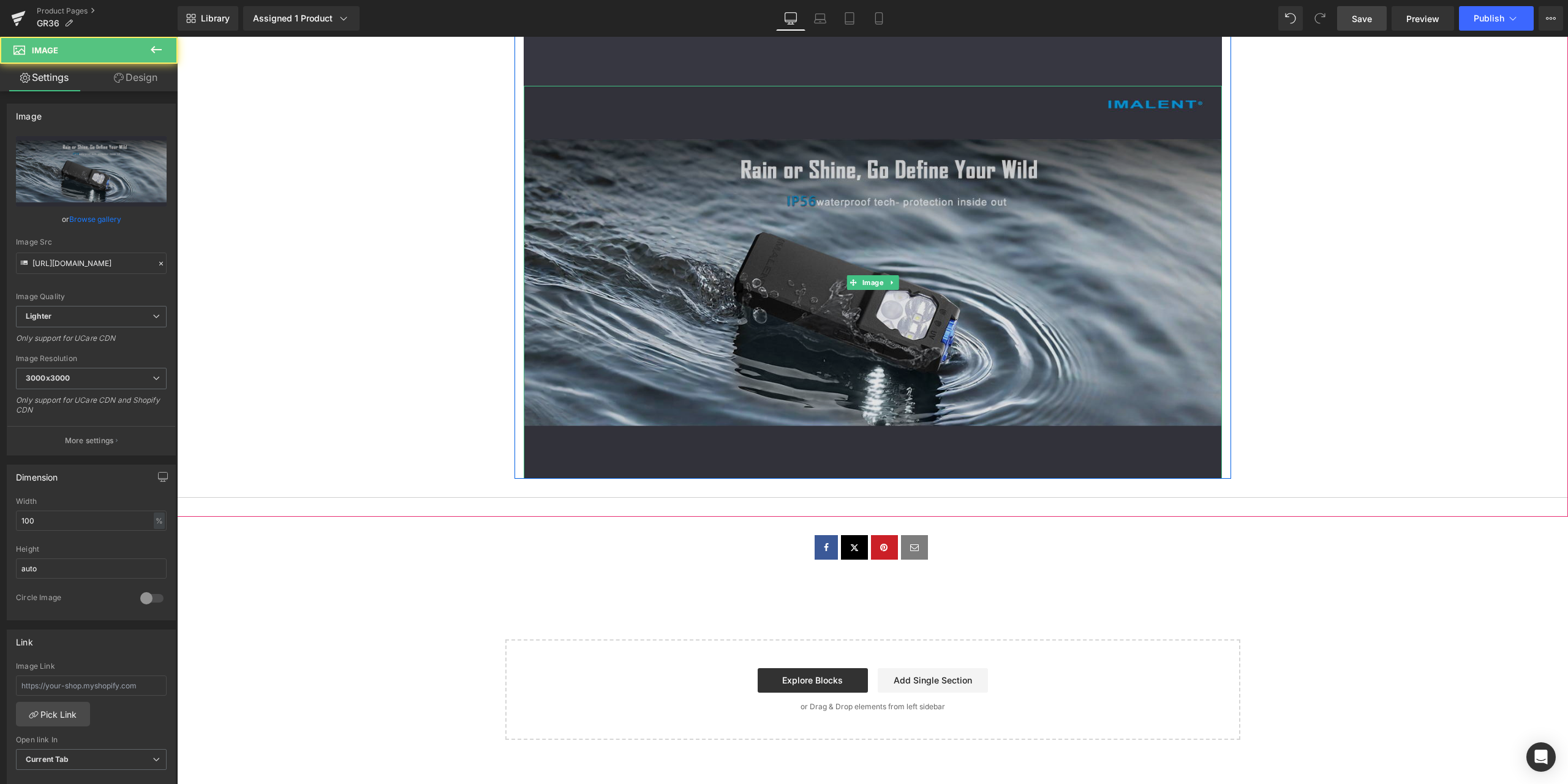
click at [891, 351] on img at bounding box center [873, 282] width 699 height 393
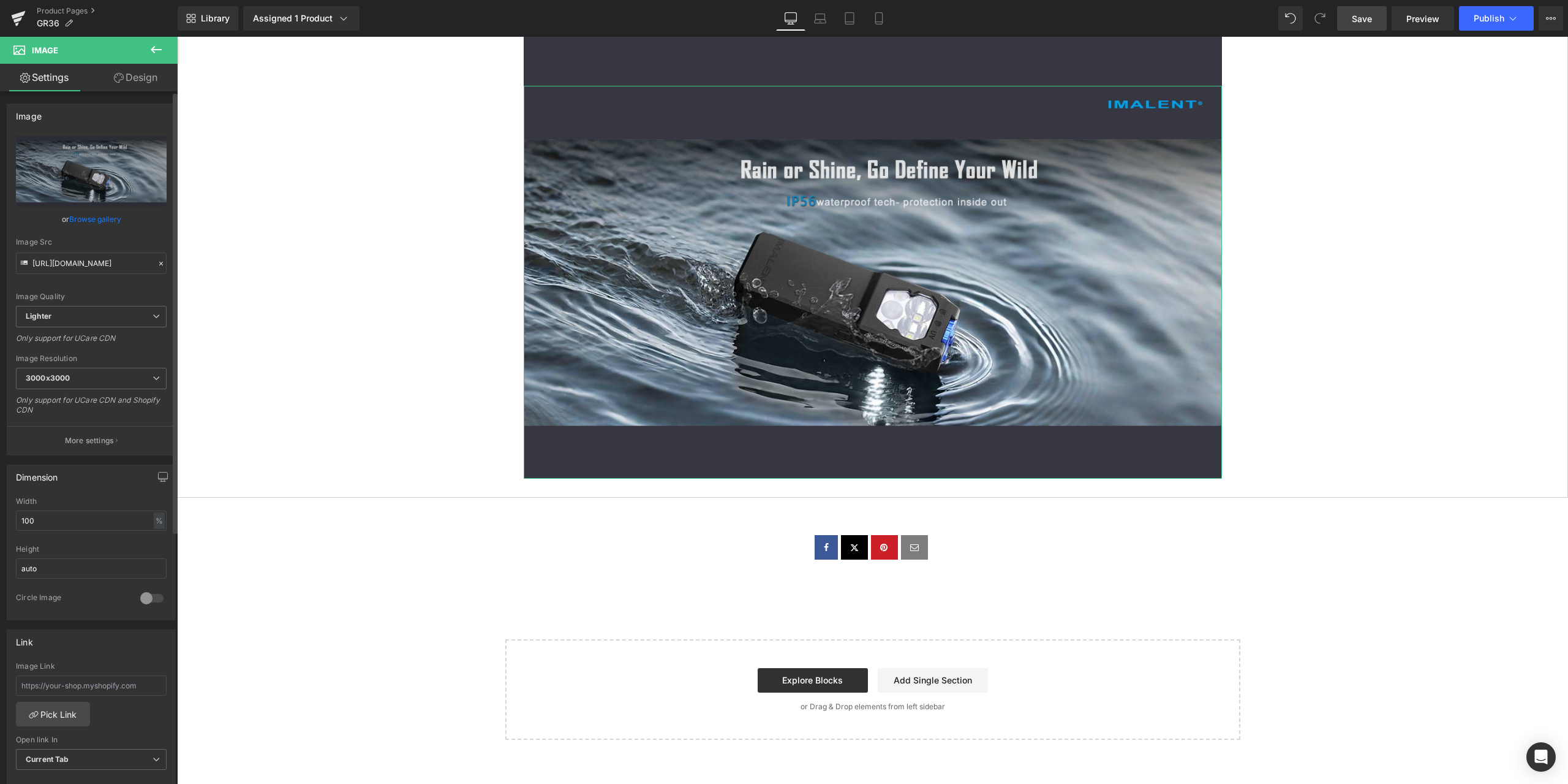
click at [158, 263] on icon at bounding box center [161, 264] width 9 height 9
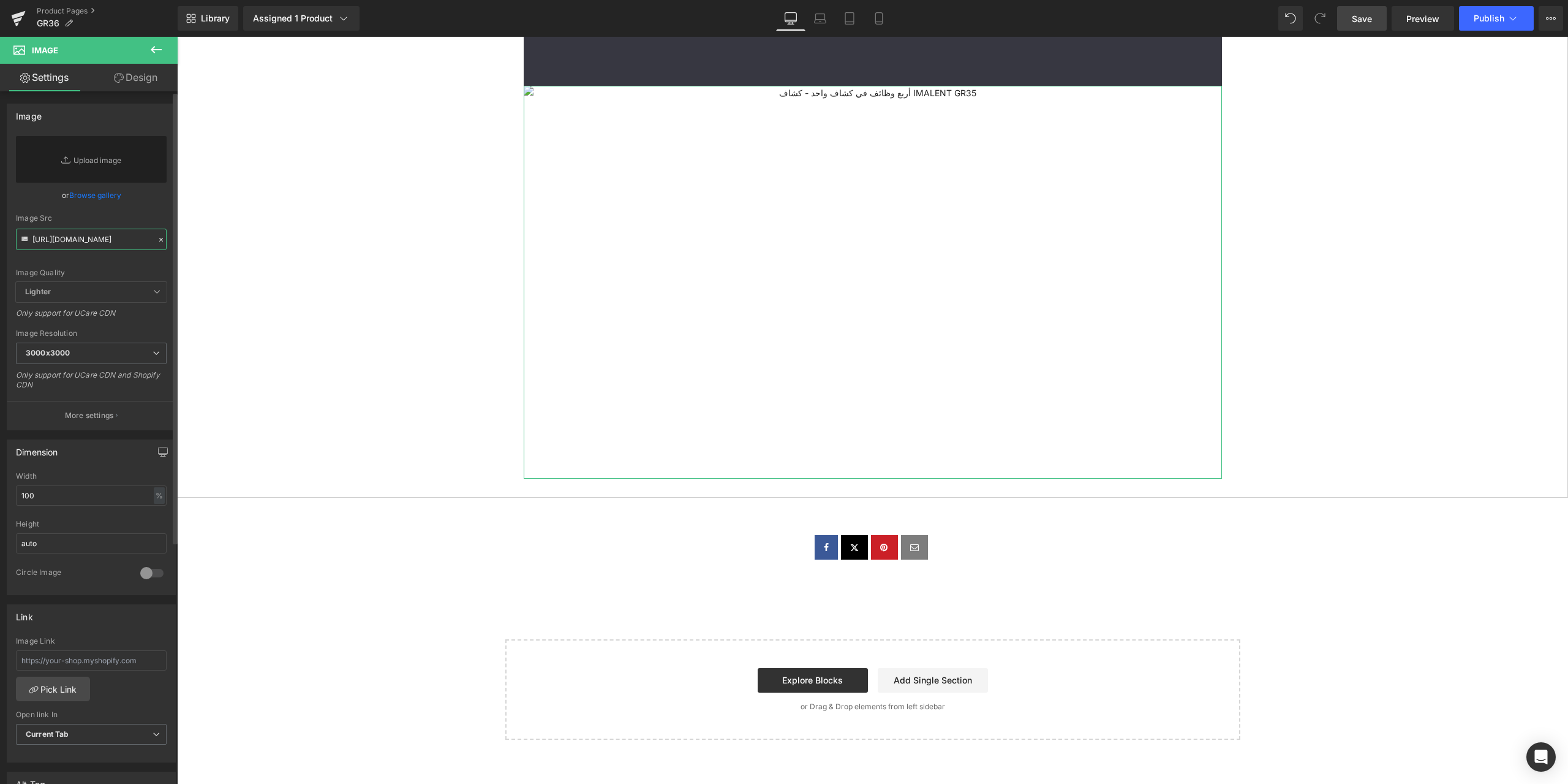
click at [68, 240] on input "https://ucarecdn.com/108d5917-a965-4e61-ae79-2400502a7cda/-/format/auto/-/previ…" at bounding box center [91, 239] width 151 height 22
paste input "https://ucarecdn.com/f9ae23b4-9c5a-4039-a601-96fe1f1ab637/-/format/auto/-/previ…"
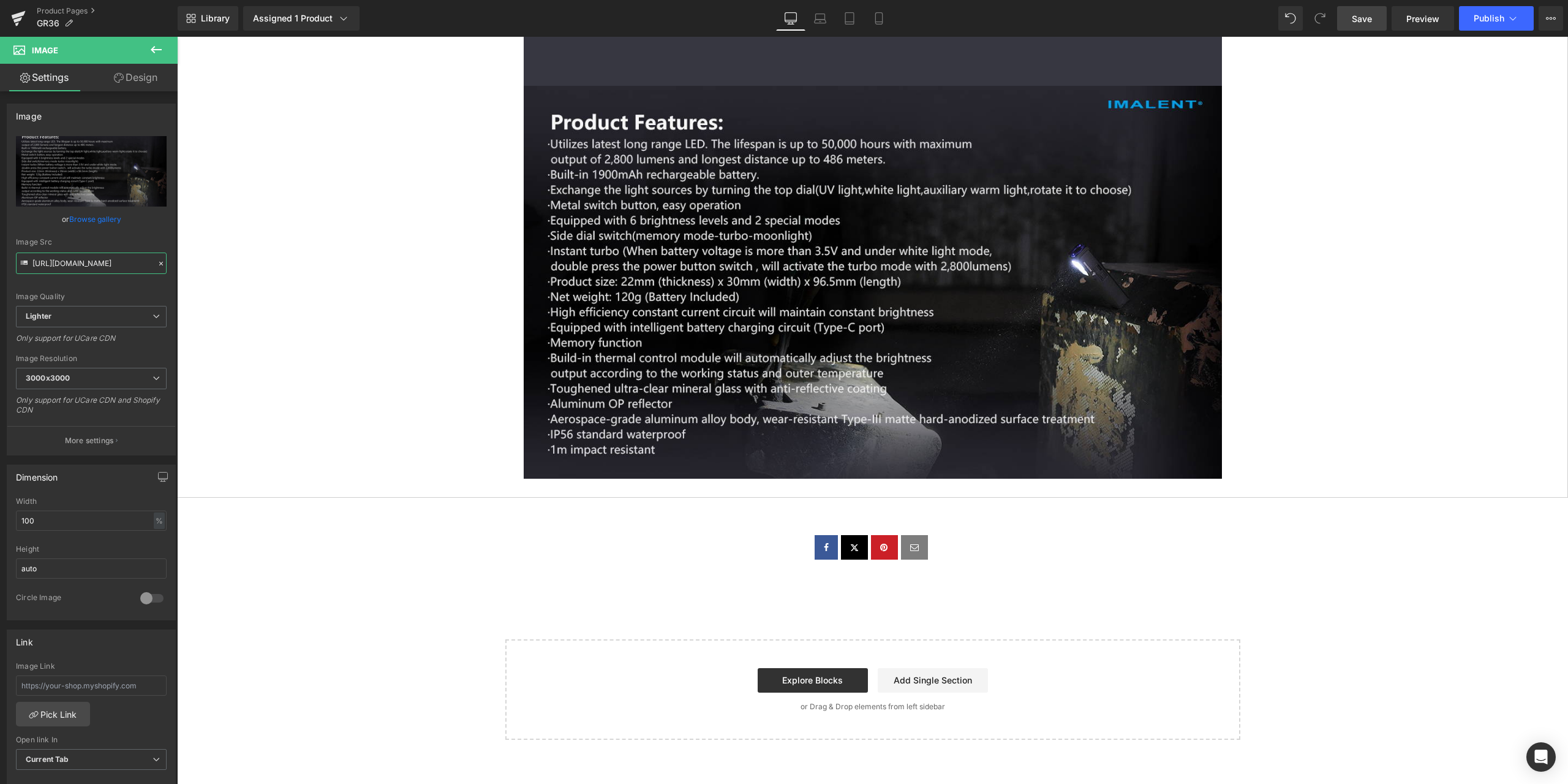
type input "https://ucarecdn.com/f9ae23b4-9c5a-4039-a601-96fe1f1ab637/-/format/auto/-/previ…"
click at [1366, 12] on span "Save" at bounding box center [1362, 19] width 20 height 13
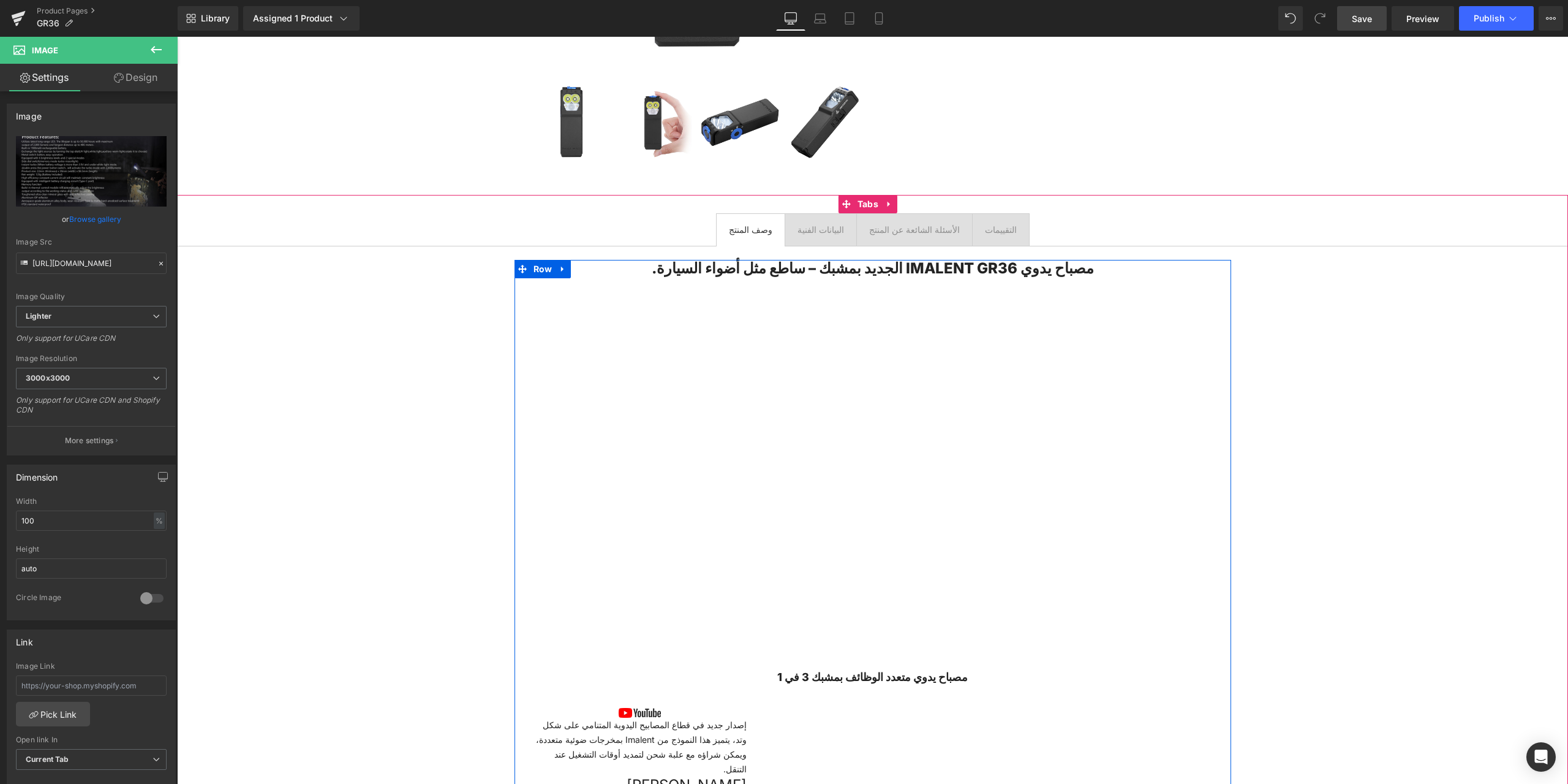
scroll to position [246, 0]
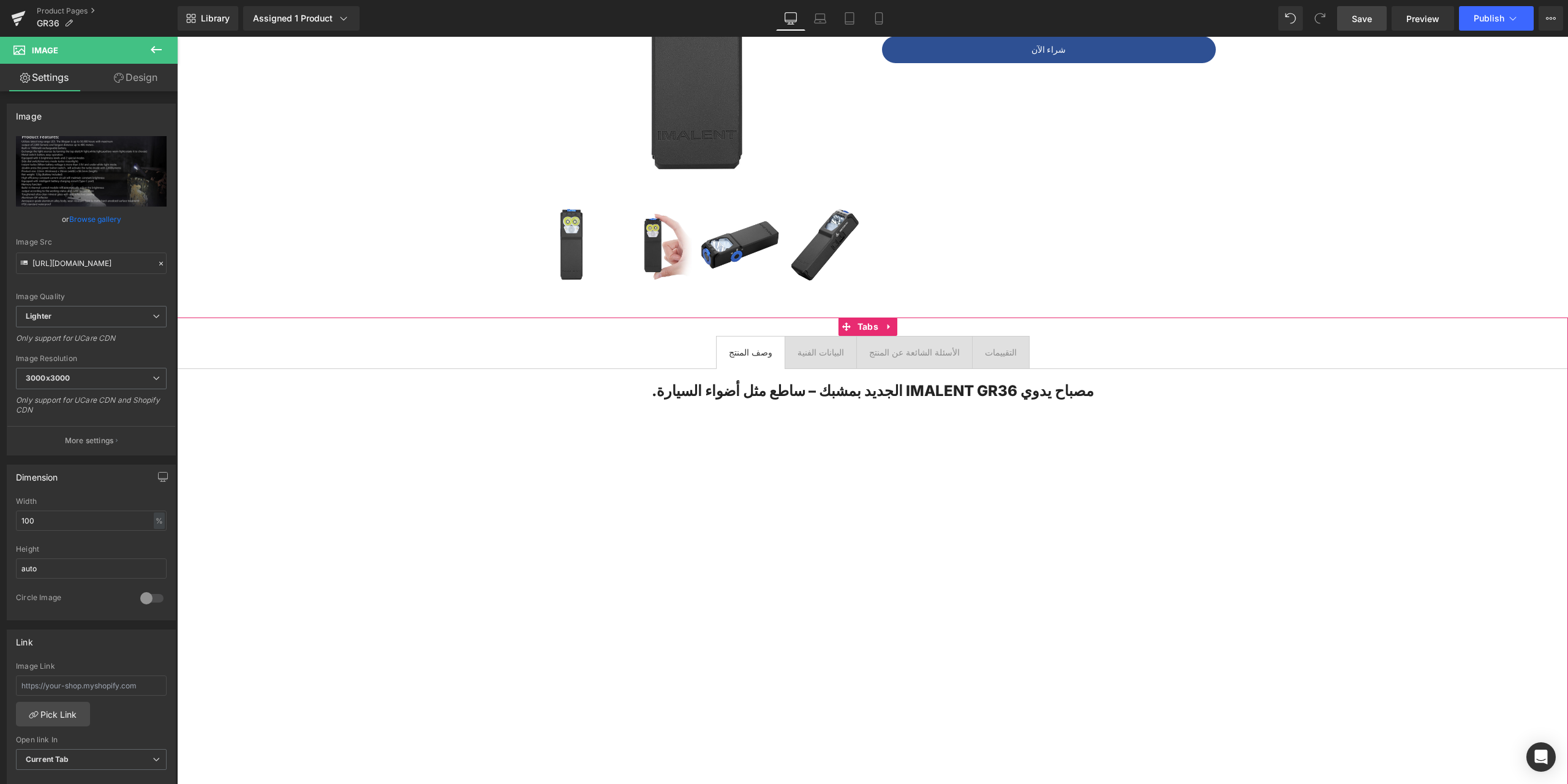
click at [177, 37] on div at bounding box center [177, 37] width 0 height 0
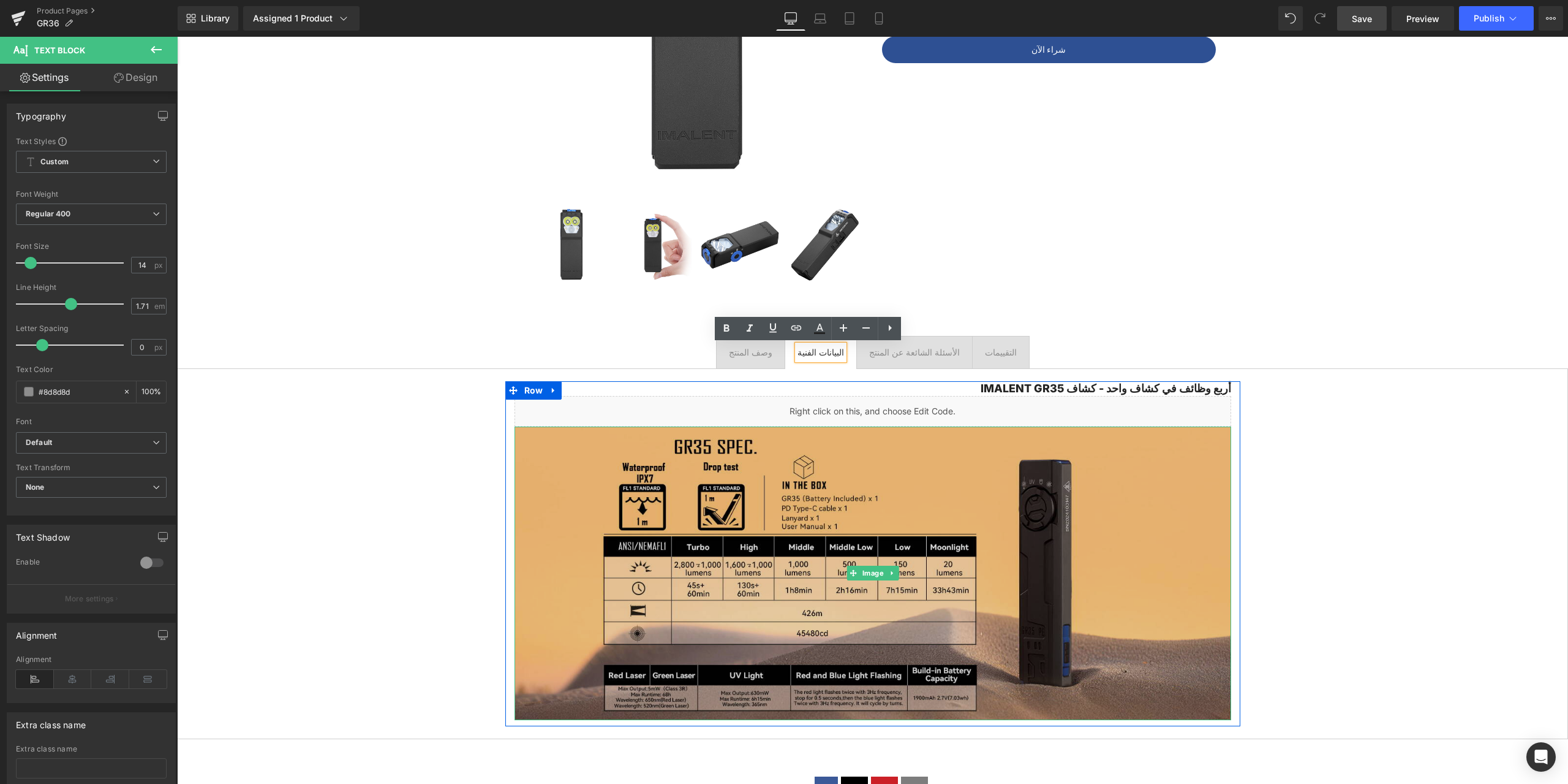
click at [927, 499] on img at bounding box center [872, 574] width 717 height 294
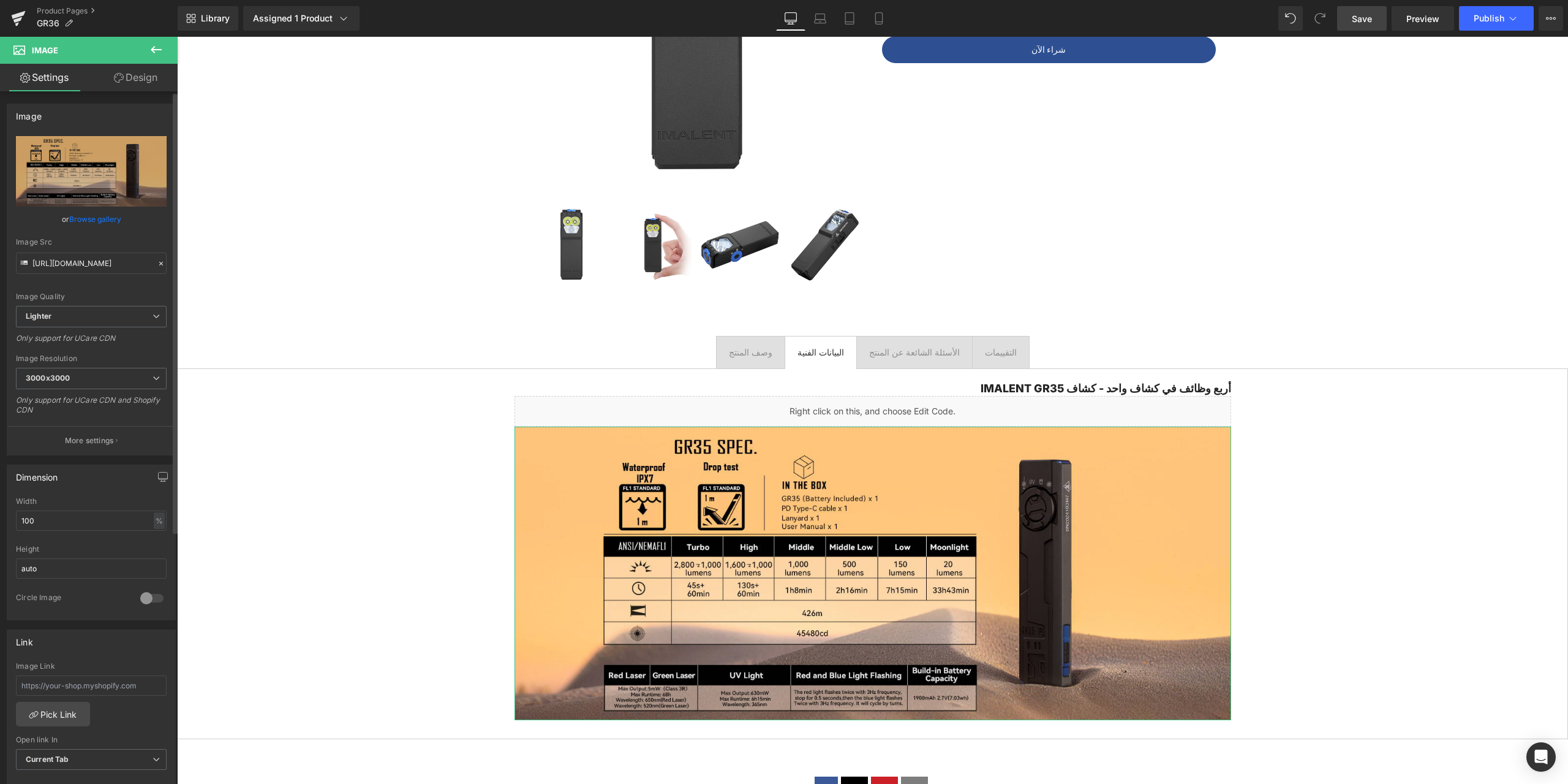
click at [159, 264] on icon at bounding box center [161, 263] width 4 height 4
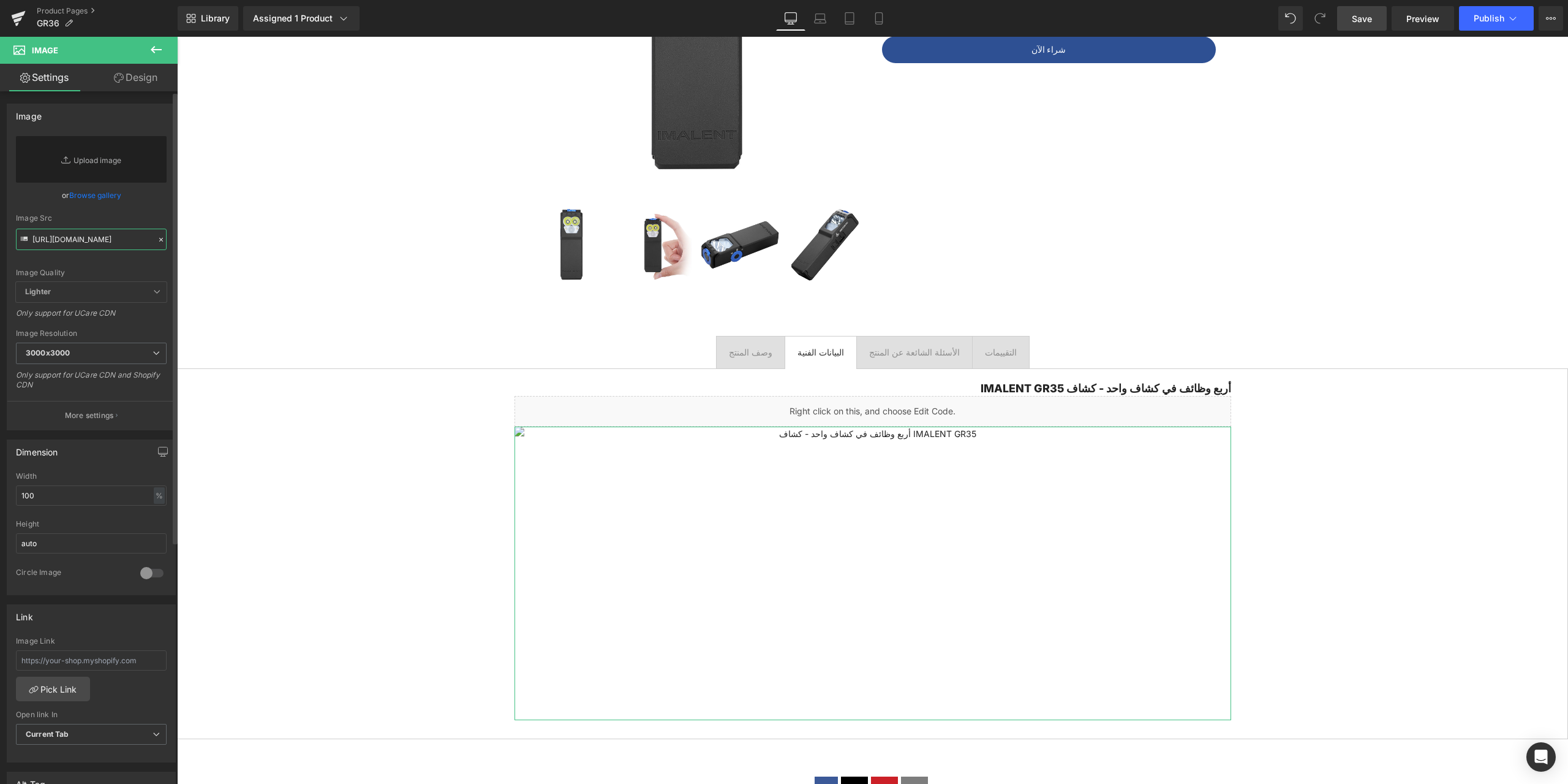
click at [91, 236] on input "https://ucarecdn.com/845c23f7-488d-4a81-ae41-9299f218126b/-/format/auto/-/previ…" at bounding box center [91, 239] width 151 height 22
paste input "[URL][DOMAIN_NAME]"
type input "[URL][DOMAIN_NAME]"
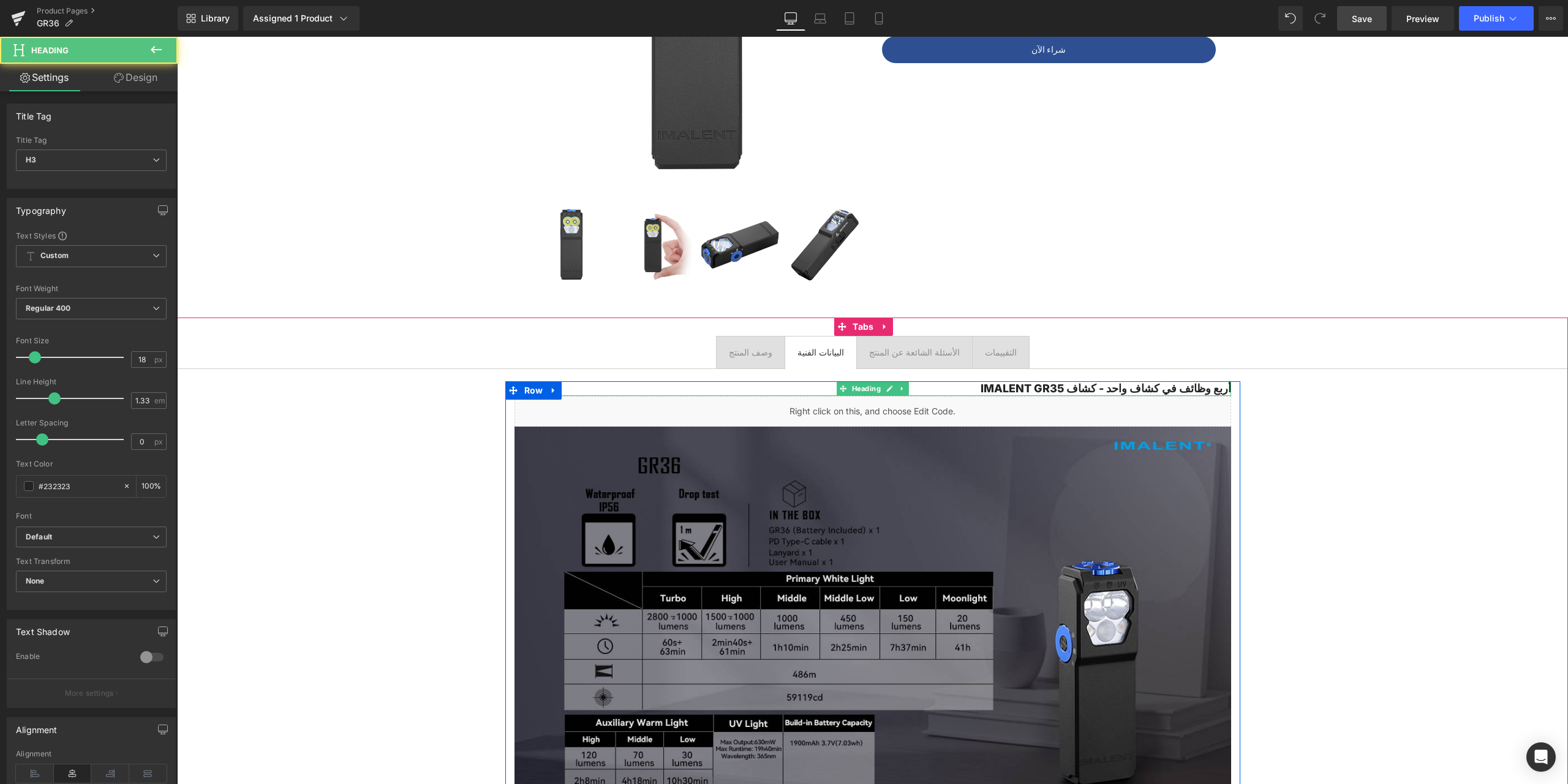
click at [1020, 388] on h3 "أربع وظائف في كشاف واحد - كشاف IMALENT GR35" at bounding box center [872, 388] width 717 height 14
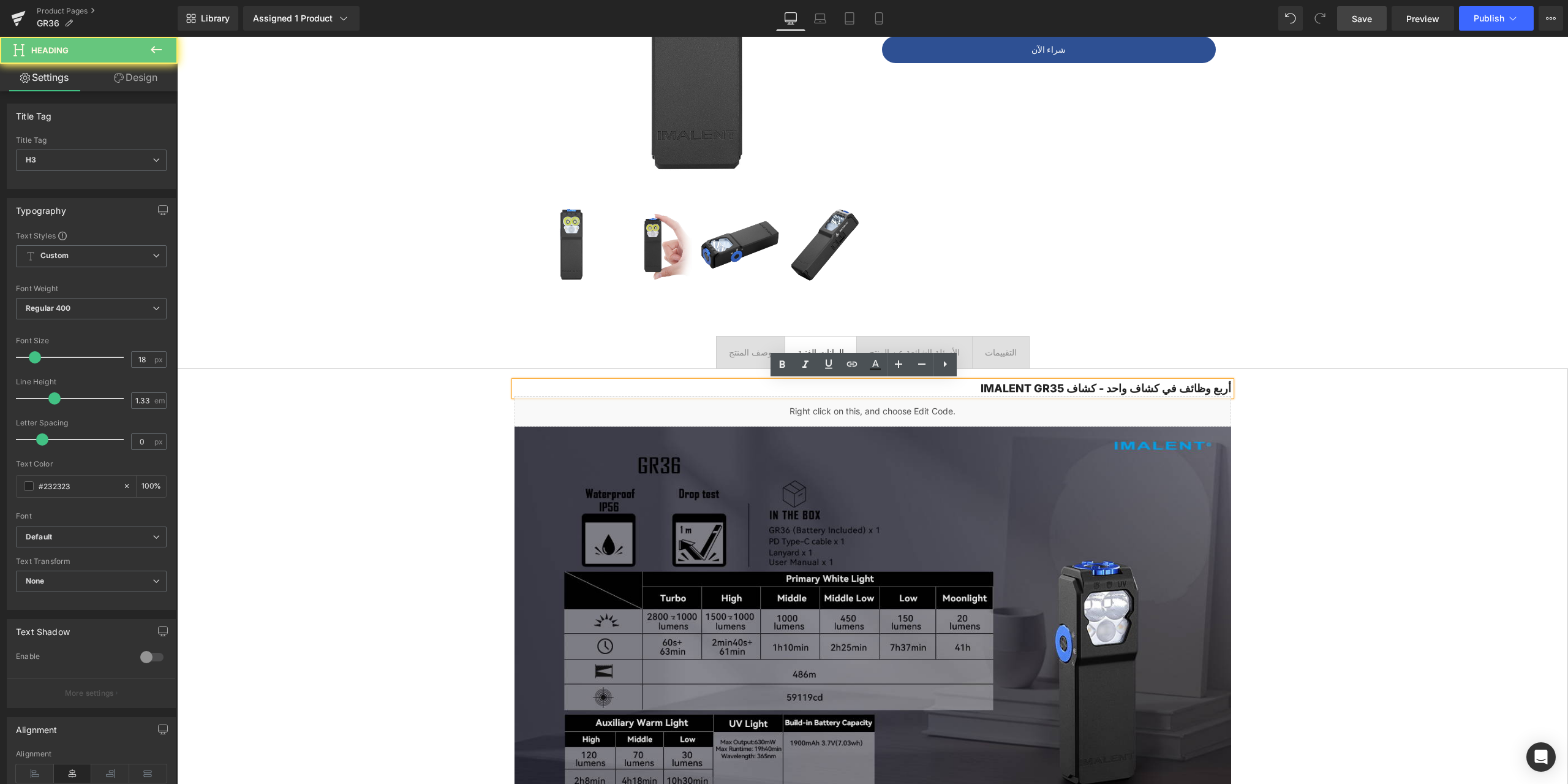
click at [1026, 387] on h3 "أربع وظائف في كشاف واحد - كشاف IMALENT GR35" at bounding box center [872, 388] width 717 height 14
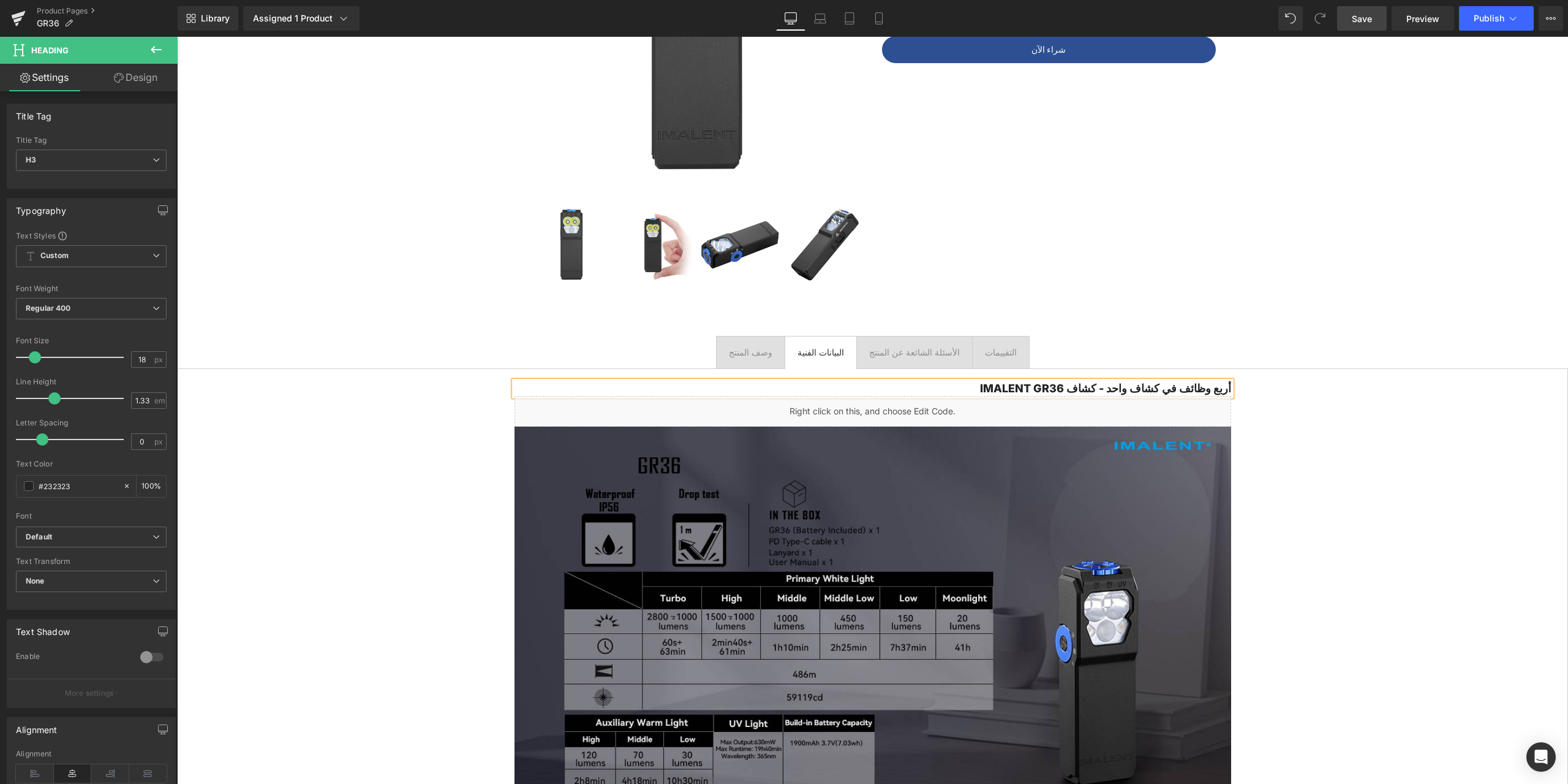
click at [1359, 24] on span "Save" at bounding box center [1362, 19] width 20 height 13
click at [1513, 17] on icon at bounding box center [1513, 18] width 12 height 12
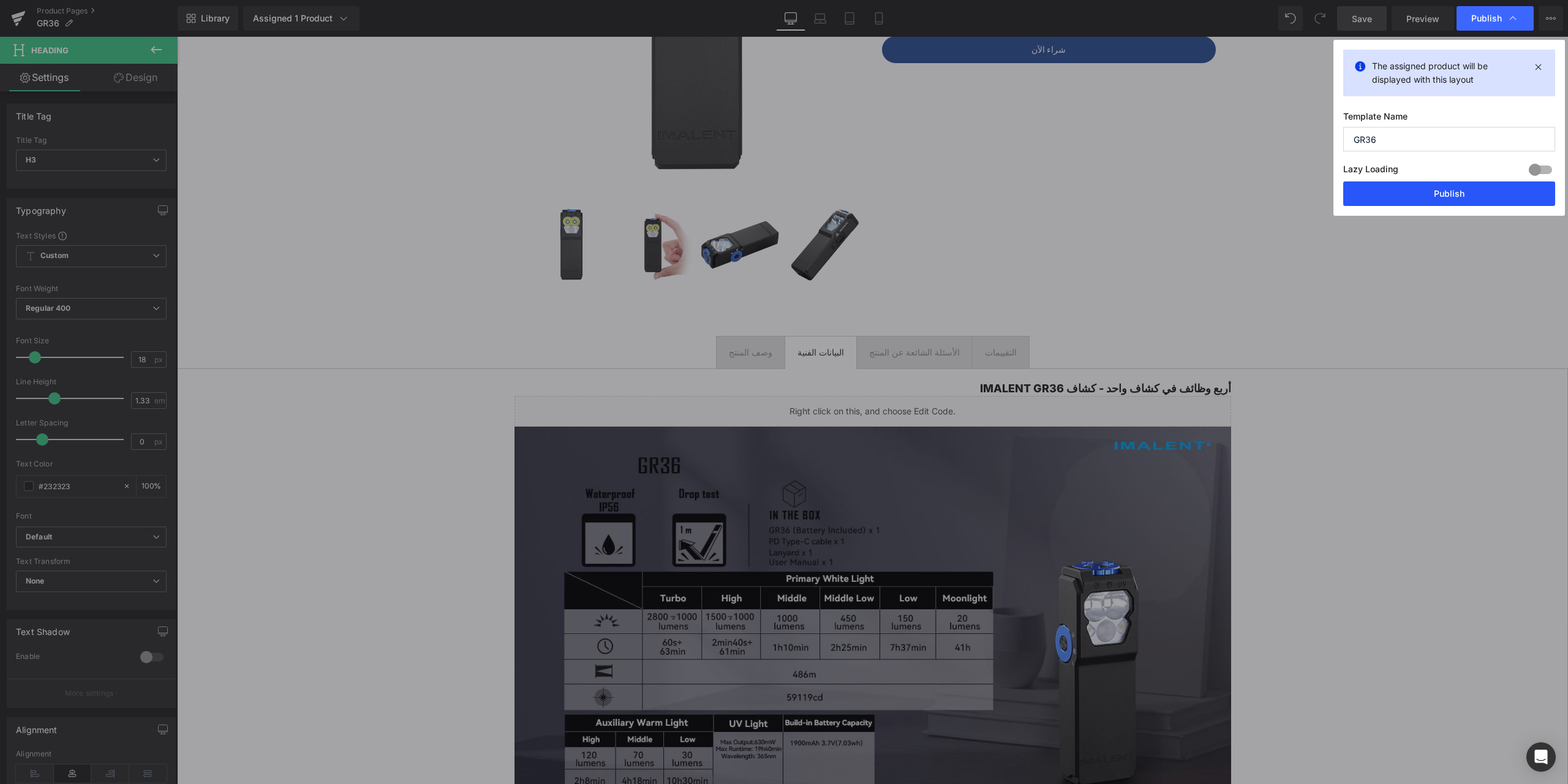
click at [1439, 189] on button "Publish" at bounding box center [1449, 194] width 212 height 24
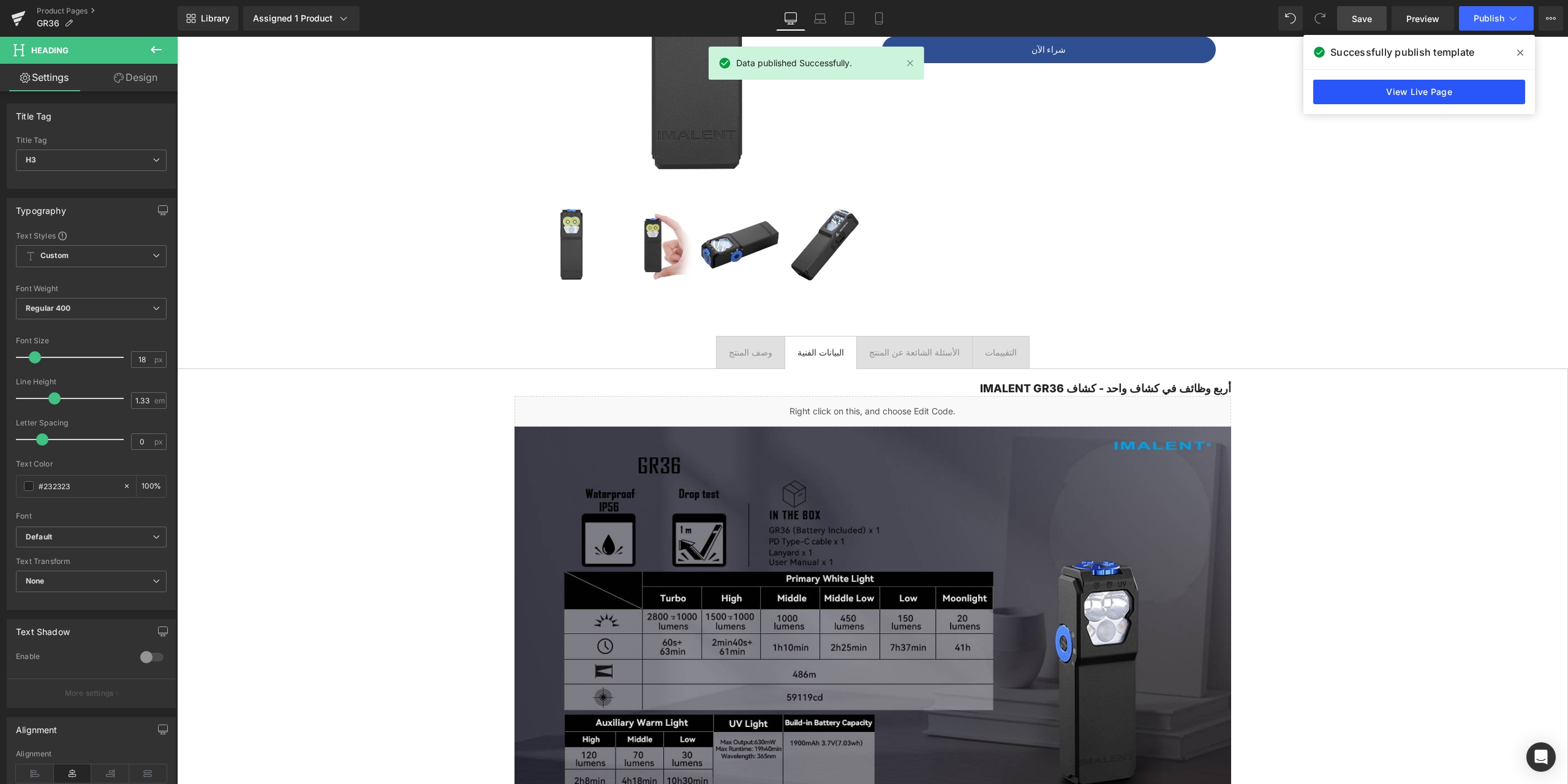
click at [1431, 93] on link "View Live Page" at bounding box center [1419, 92] width 212 height 24
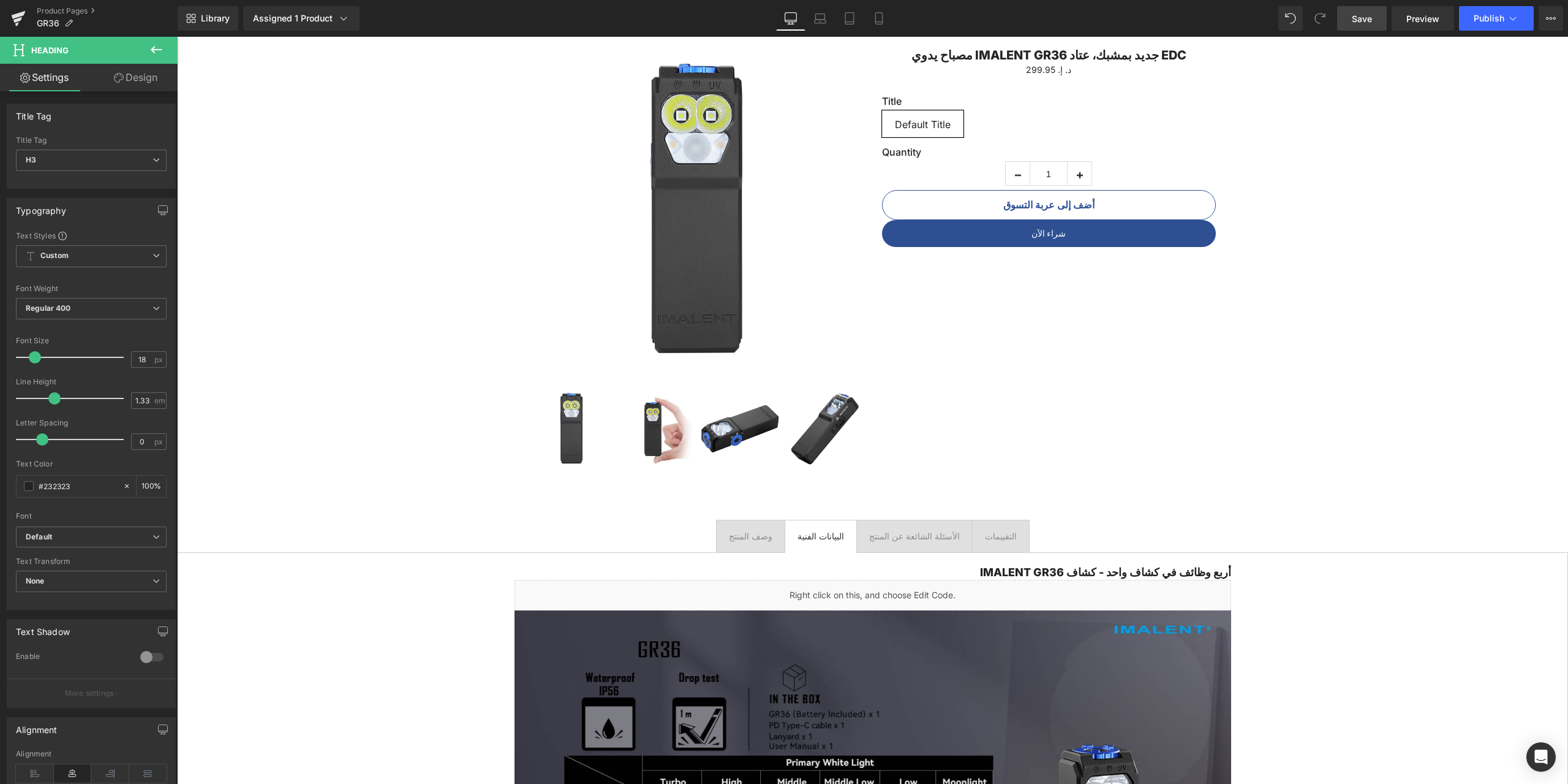
scroll to position [0, 0]
